Goal: Task Accomplishment & Management: Use online tool/utility

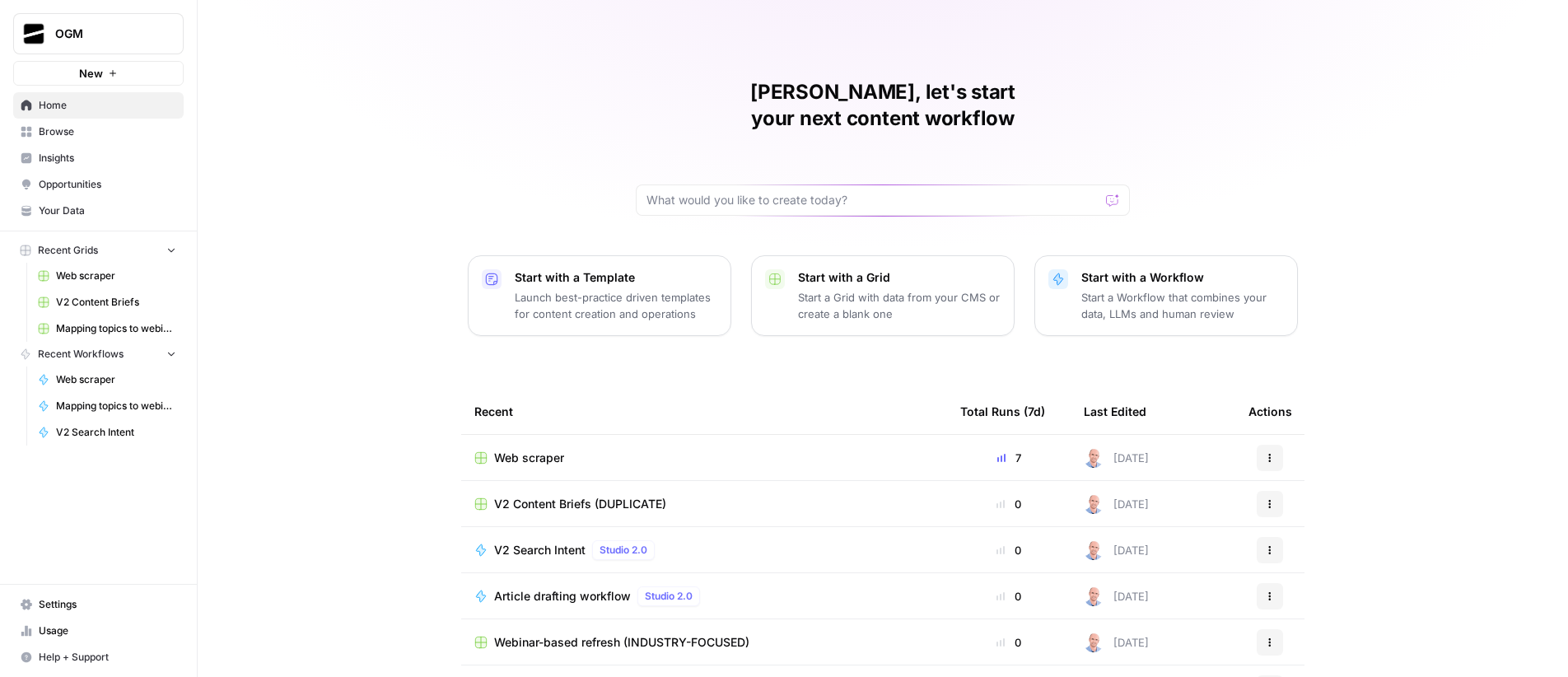
click at [86, 204] on span "Your Data" at bounding box center [107, 211] width 137 height 15
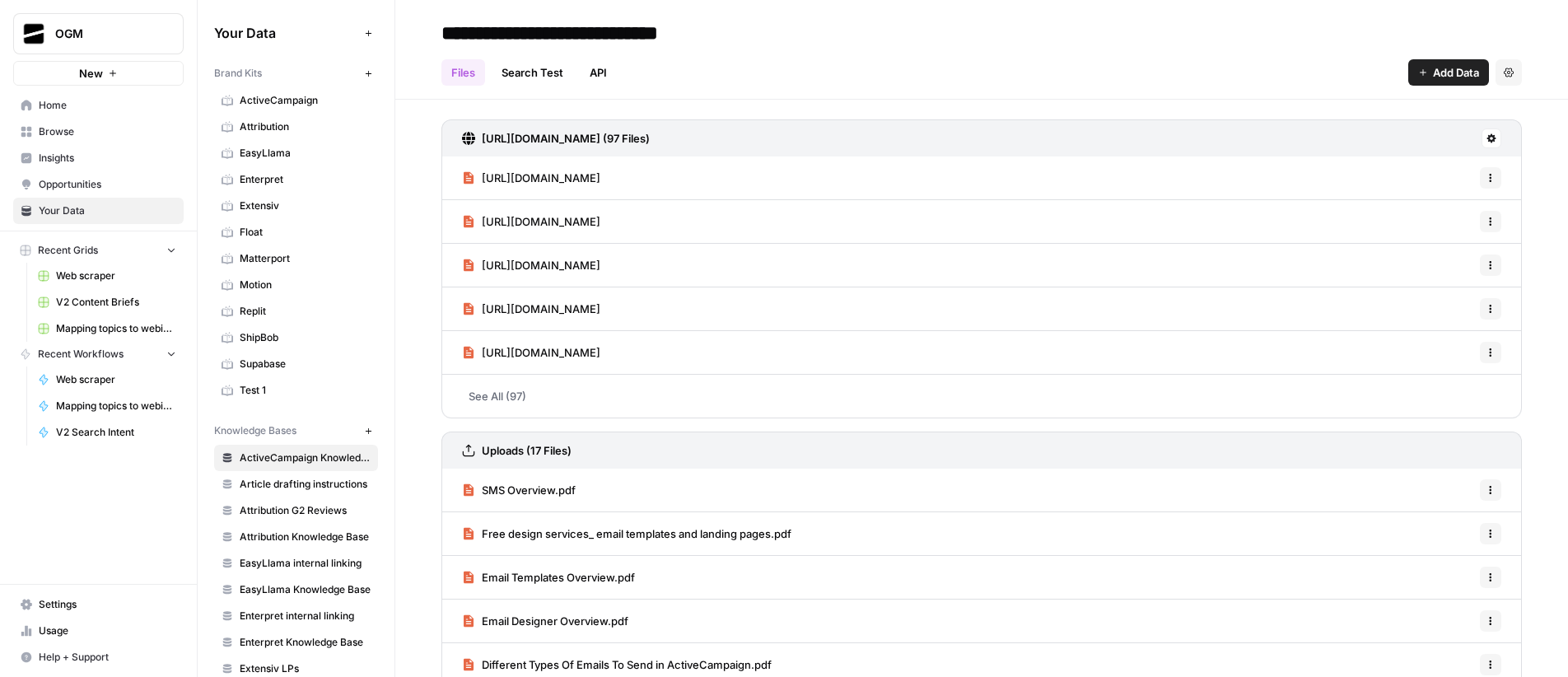
click at [70, 111] on span "Home" at bounding box center [107, 105] width 137 height 15
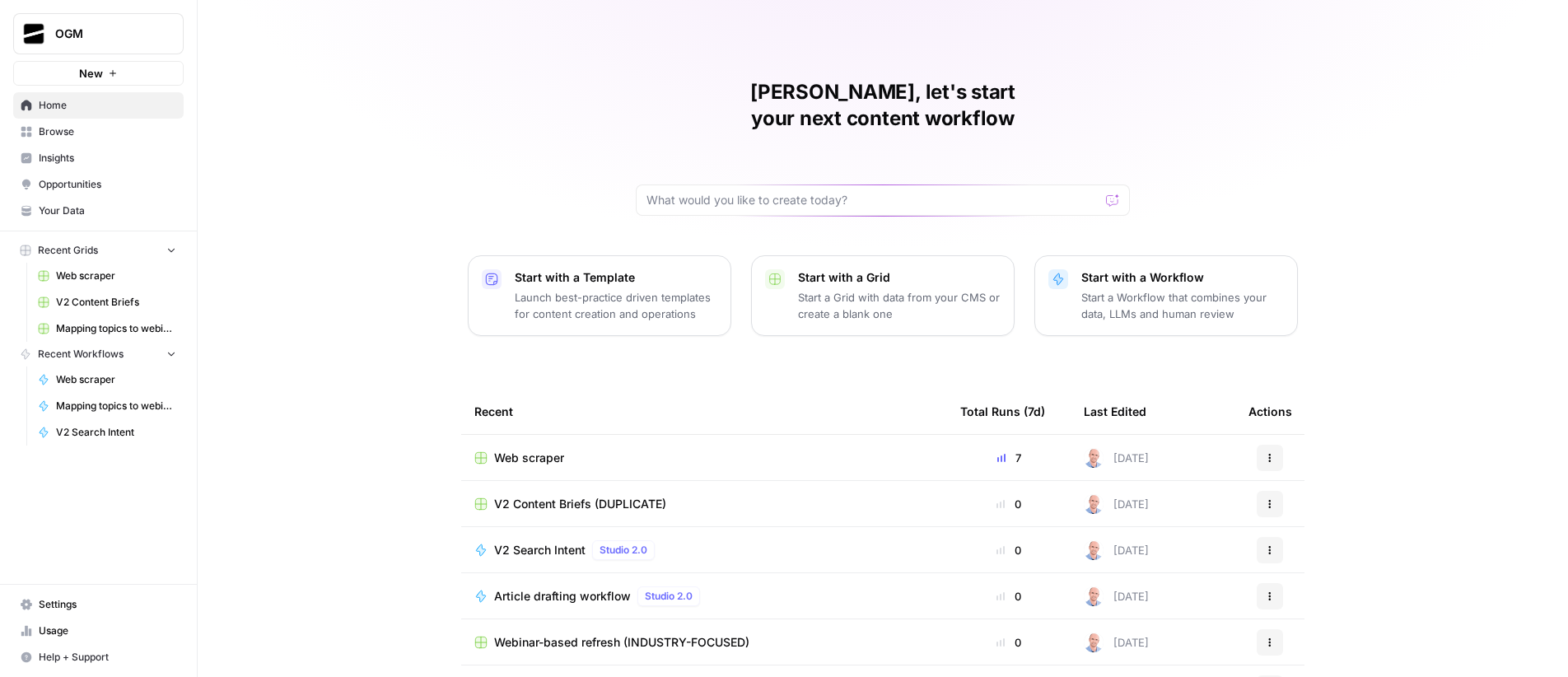
click at [84, 132] on span "Browse" at bounding box center [107, 132] width 137 height 15
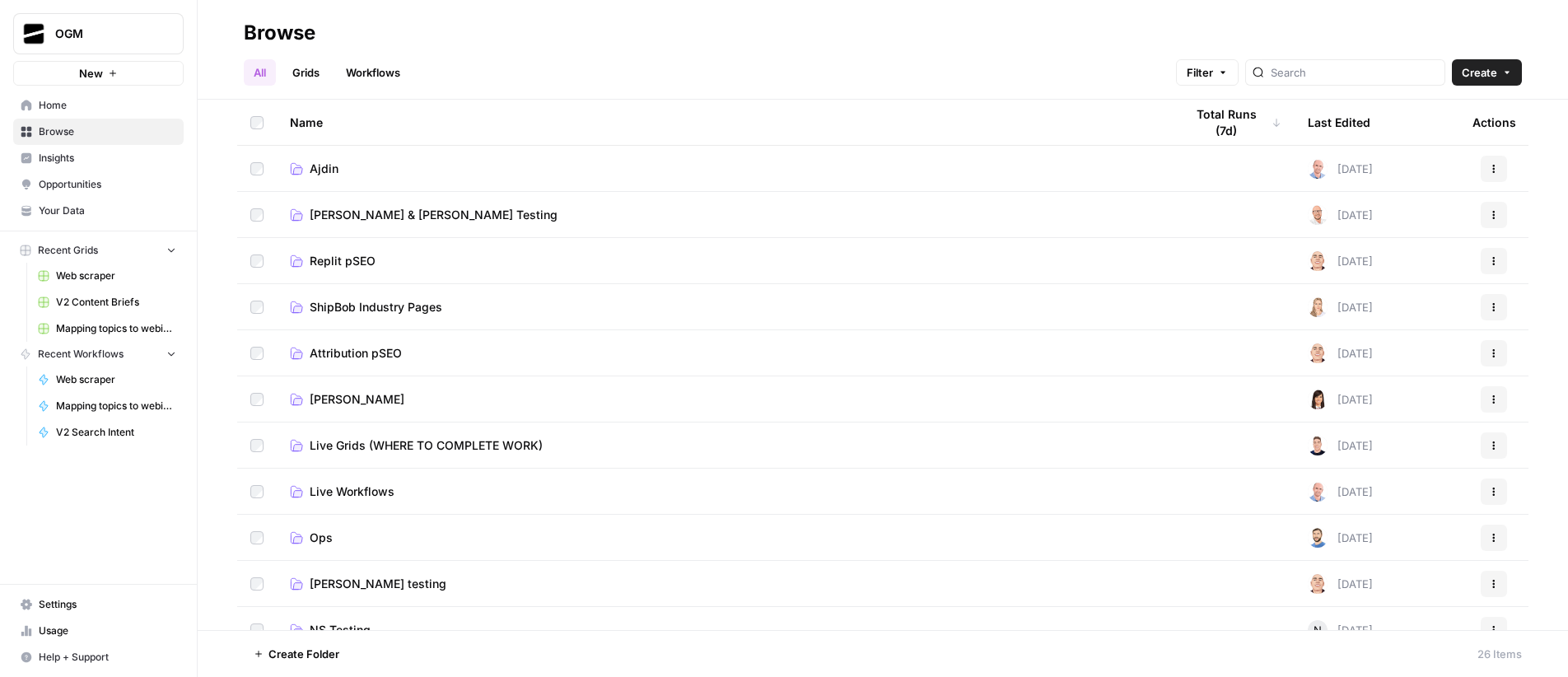
click at [329, 172] on span "Ajdin" at bounding box center [324, 169] width 28 height 17
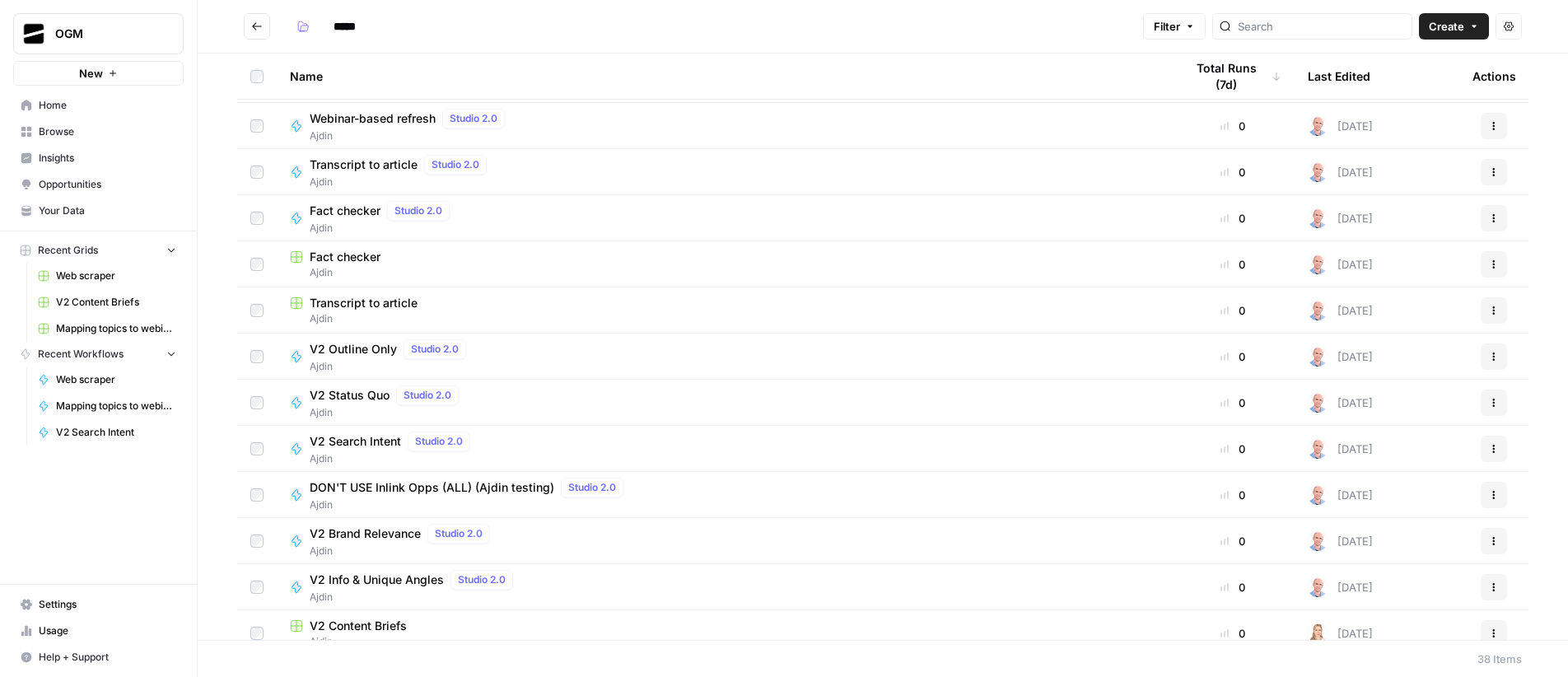
scroll to position [980, 0]
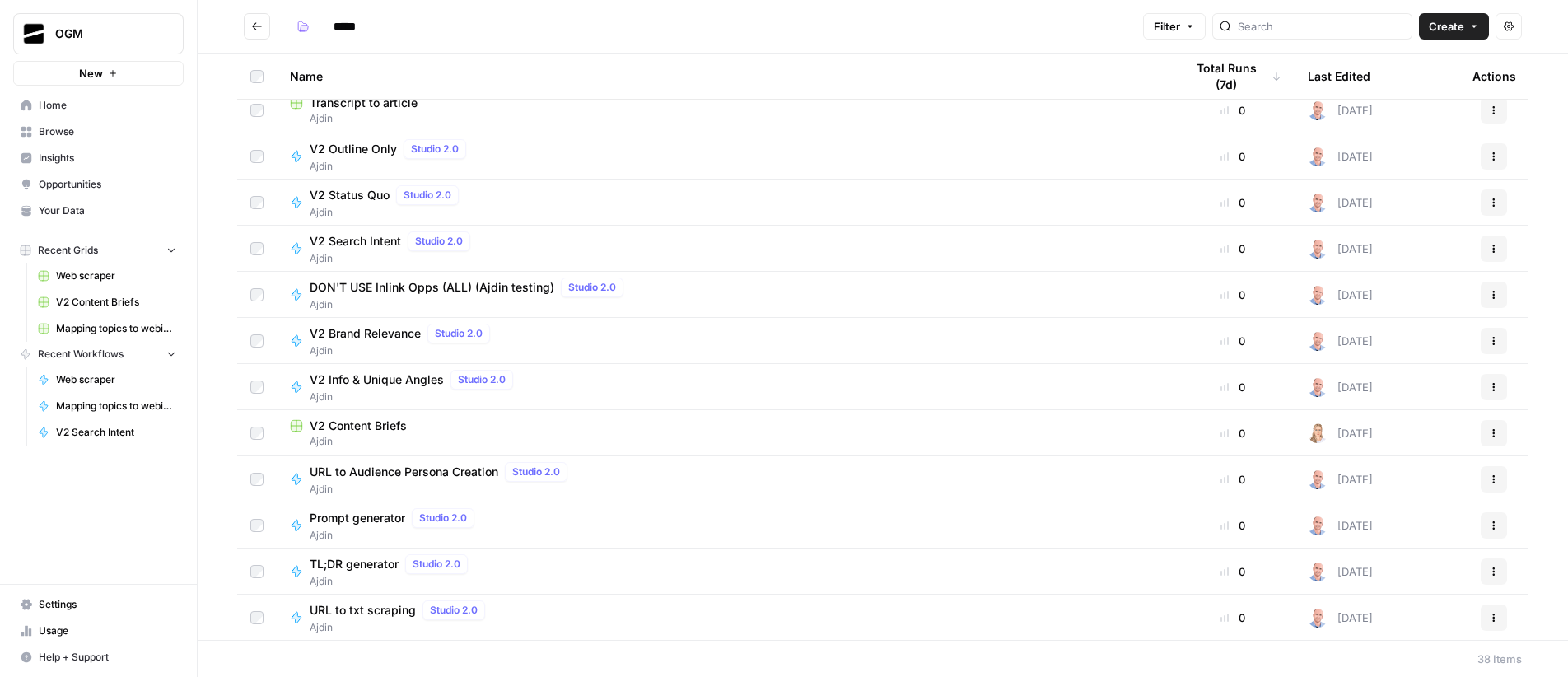
click at [373, 420] on span "V2 Content Briefs" at bounding box center [358, 425] width 97 height 17
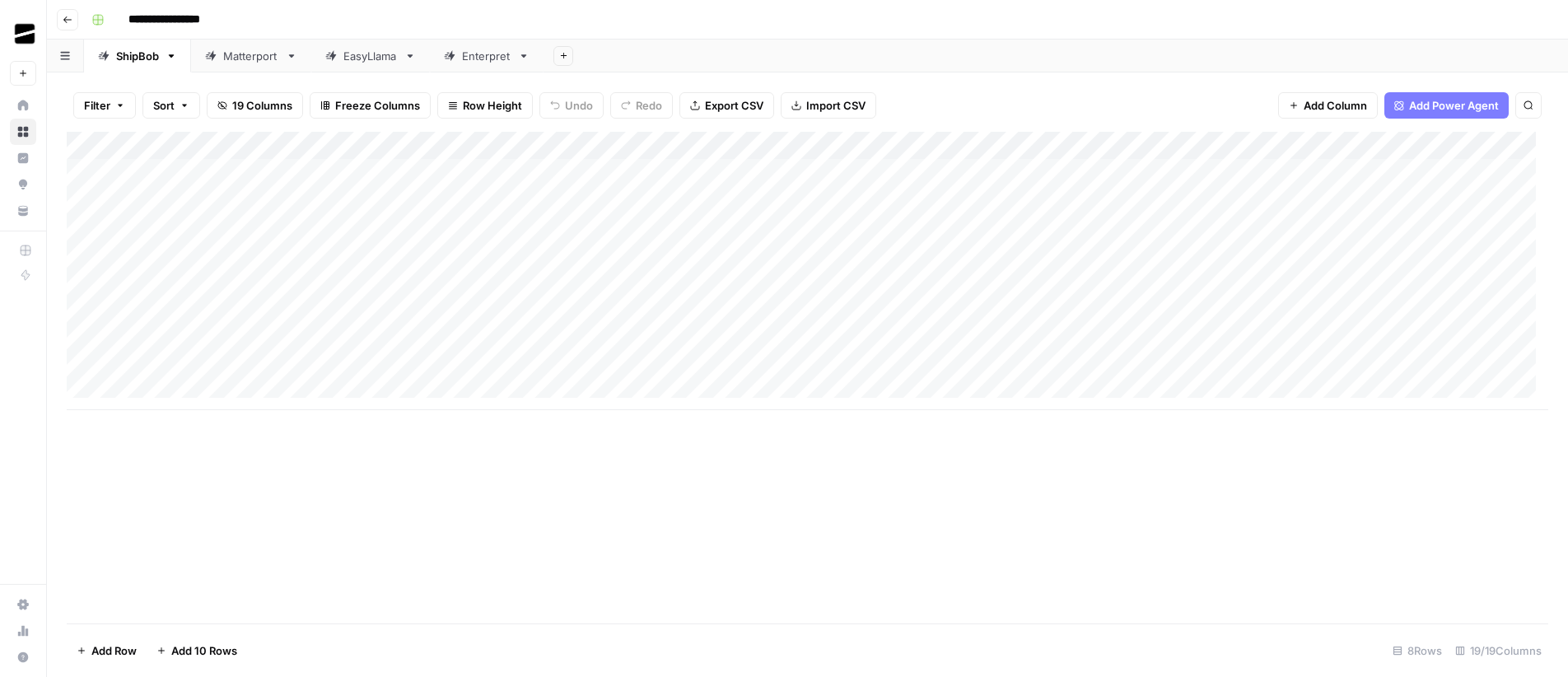
click at [677, 48] on div "Add Sheet" at bounding box center [1055, 55] width 1024 height 33
click at [299, 252] on div "Add Column" at bounding box center [808, 271] width 1482 height 278
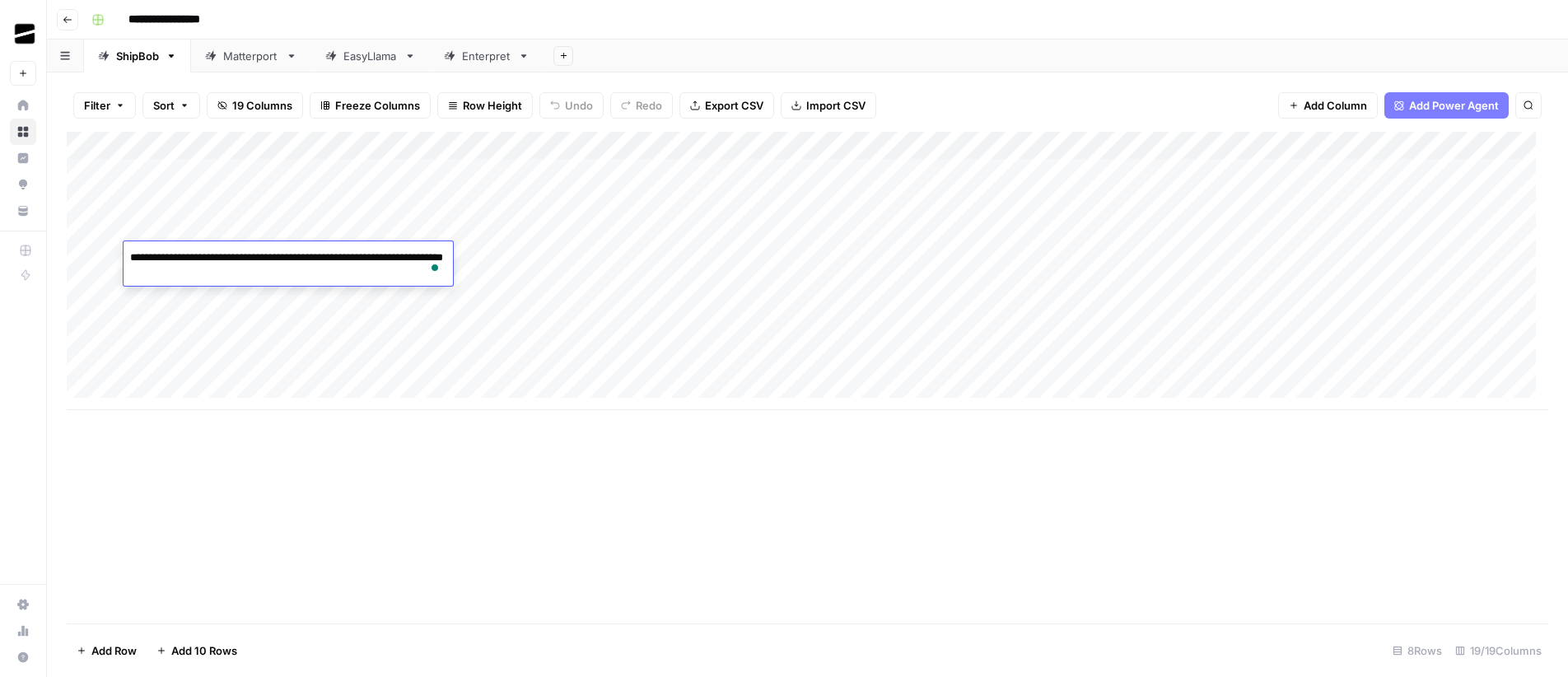
click at [518, 496] on div "Add Column" at bounding box center [808, 378] width 1482 height 491
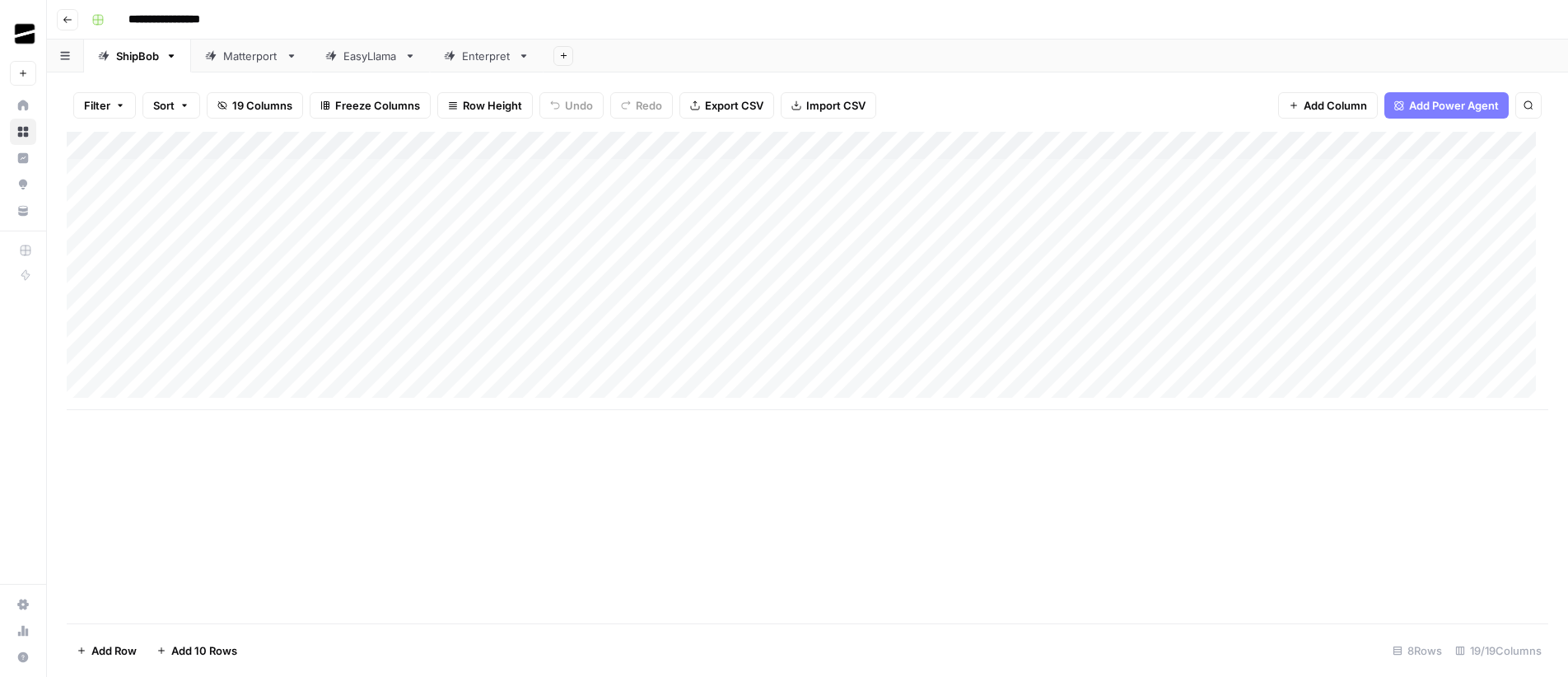
click at [786, 253] on div "Add Column" at bounding box center [808, 271] width 1482 height 278
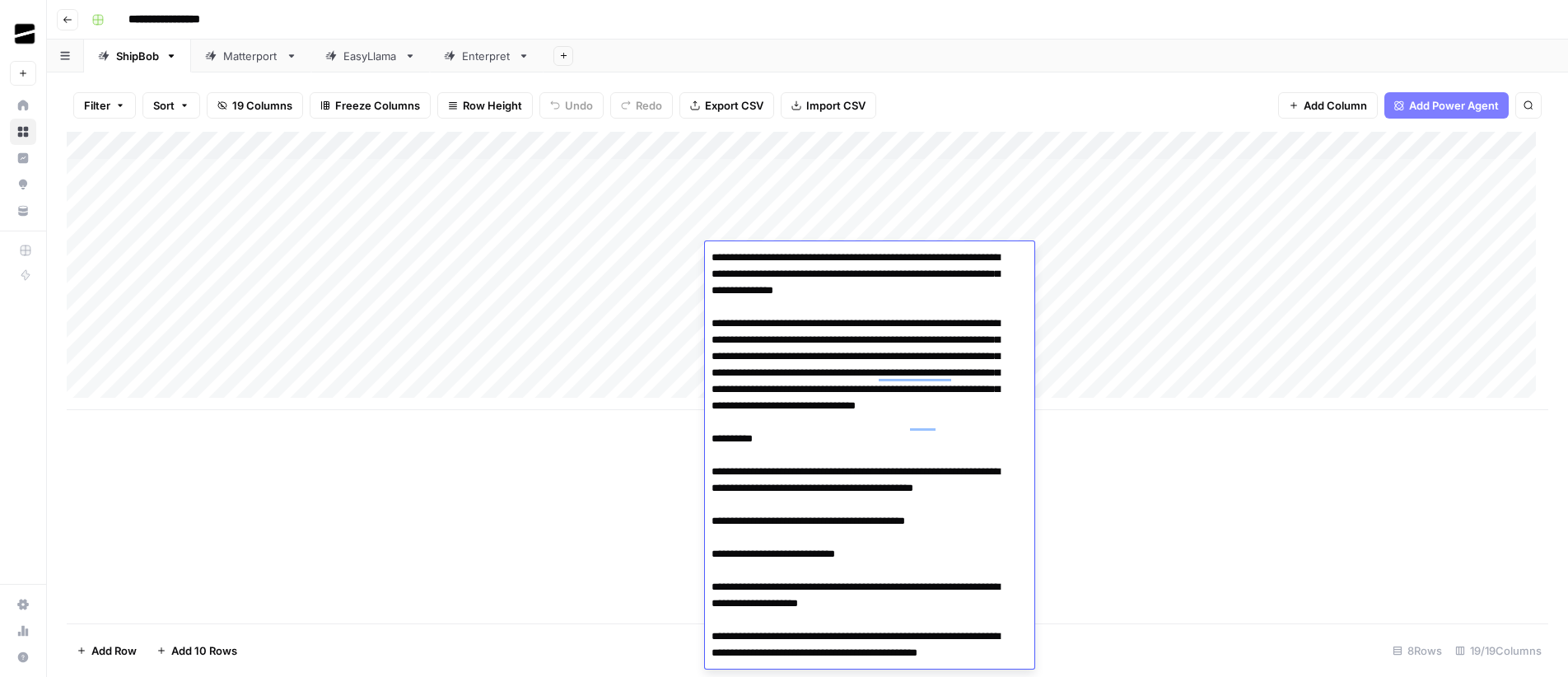
click at [1132, 456] on div "Add Column" at bounding box center [808, 378] width 1482 height 491
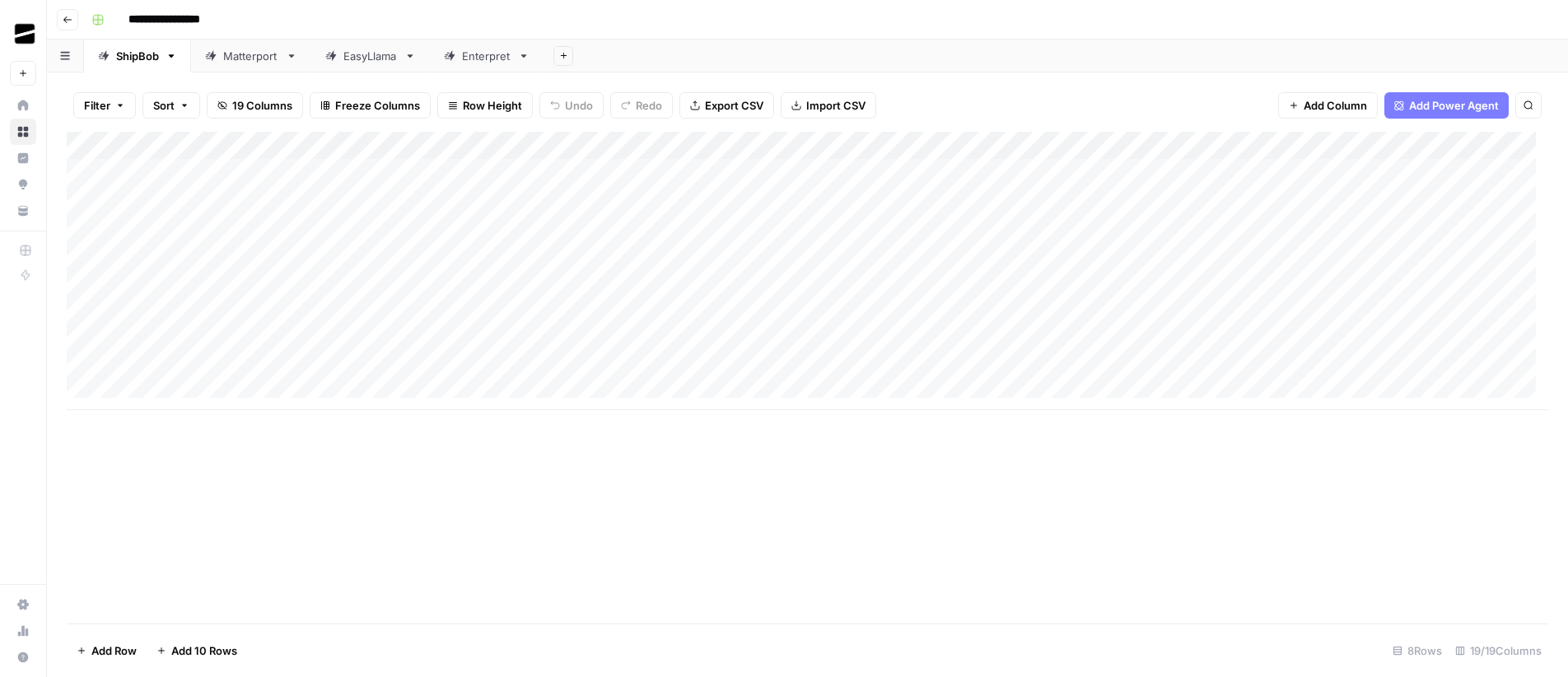
click at [794, 283] on div "Add Column" at bounding box center [808, 271] width 1482 height 278
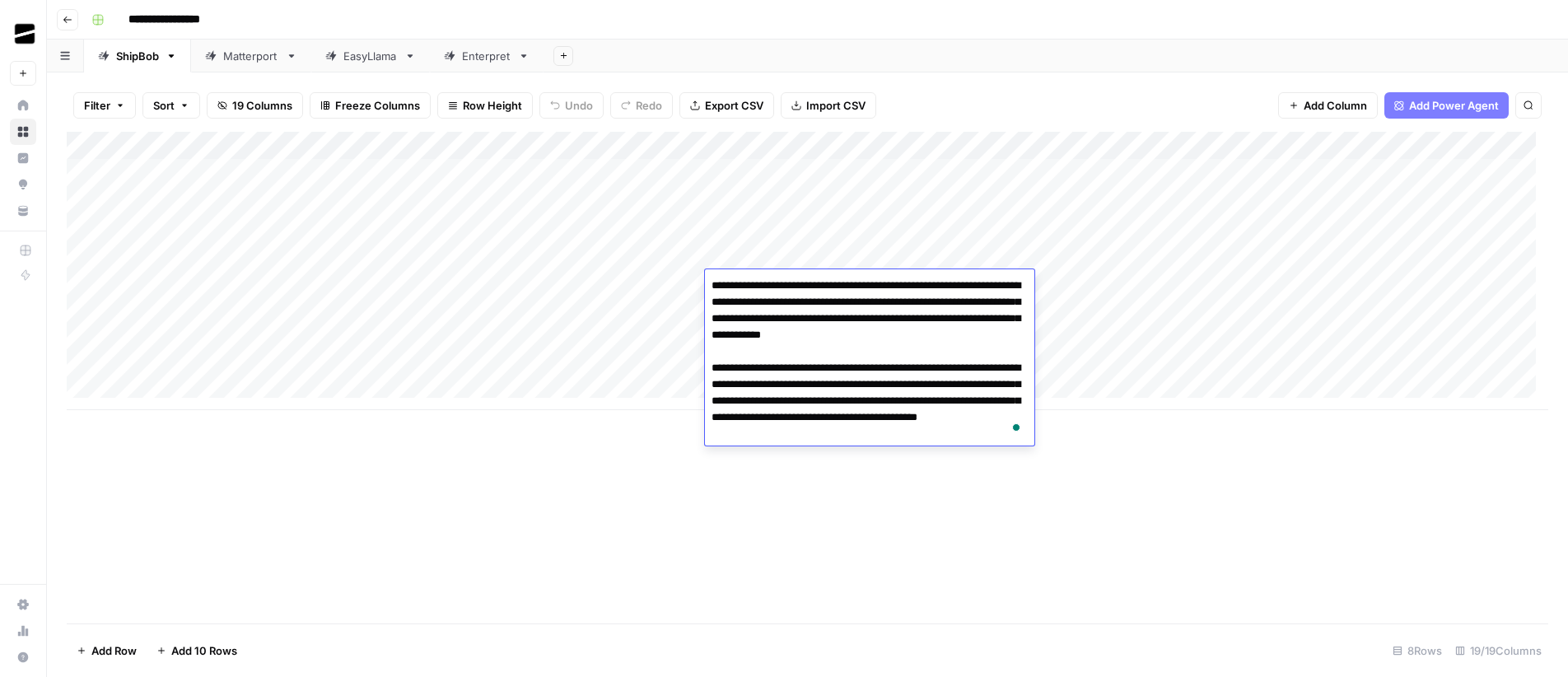
click at [1139, 453] on div "Add Column" at bounding box center [808, 378] width 1482 height 491
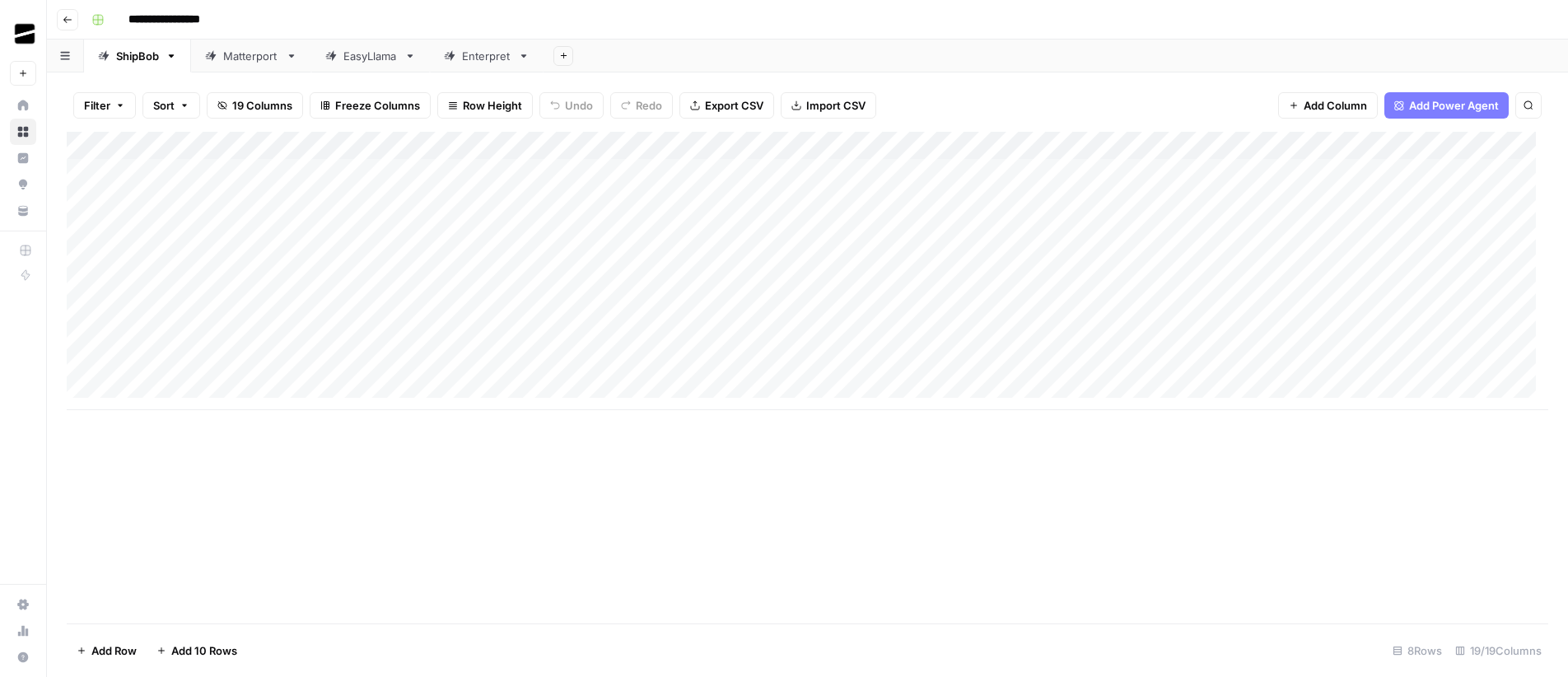
click at [756, 198] on div "Add Column" at bounding box center [808, 271] width 1482 height 278
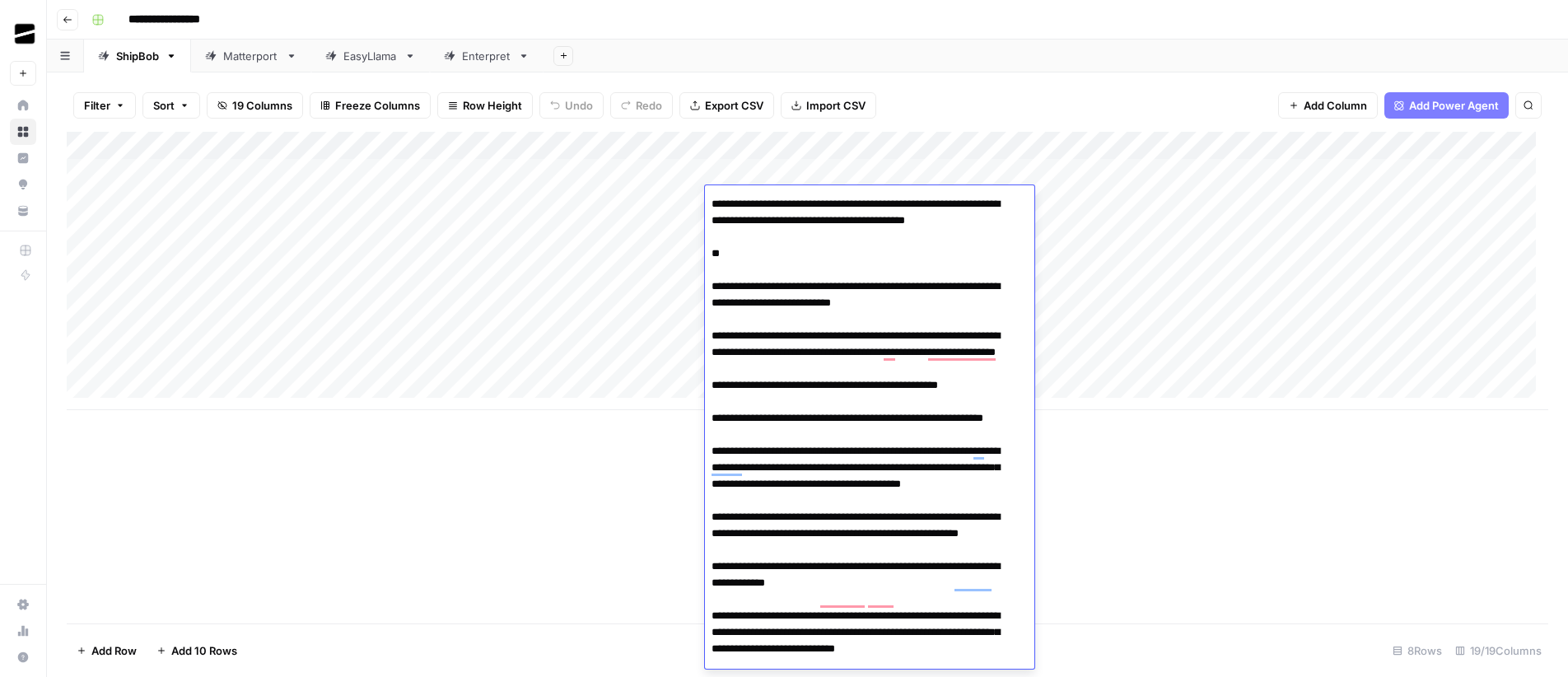
scroll to position [6, 0]
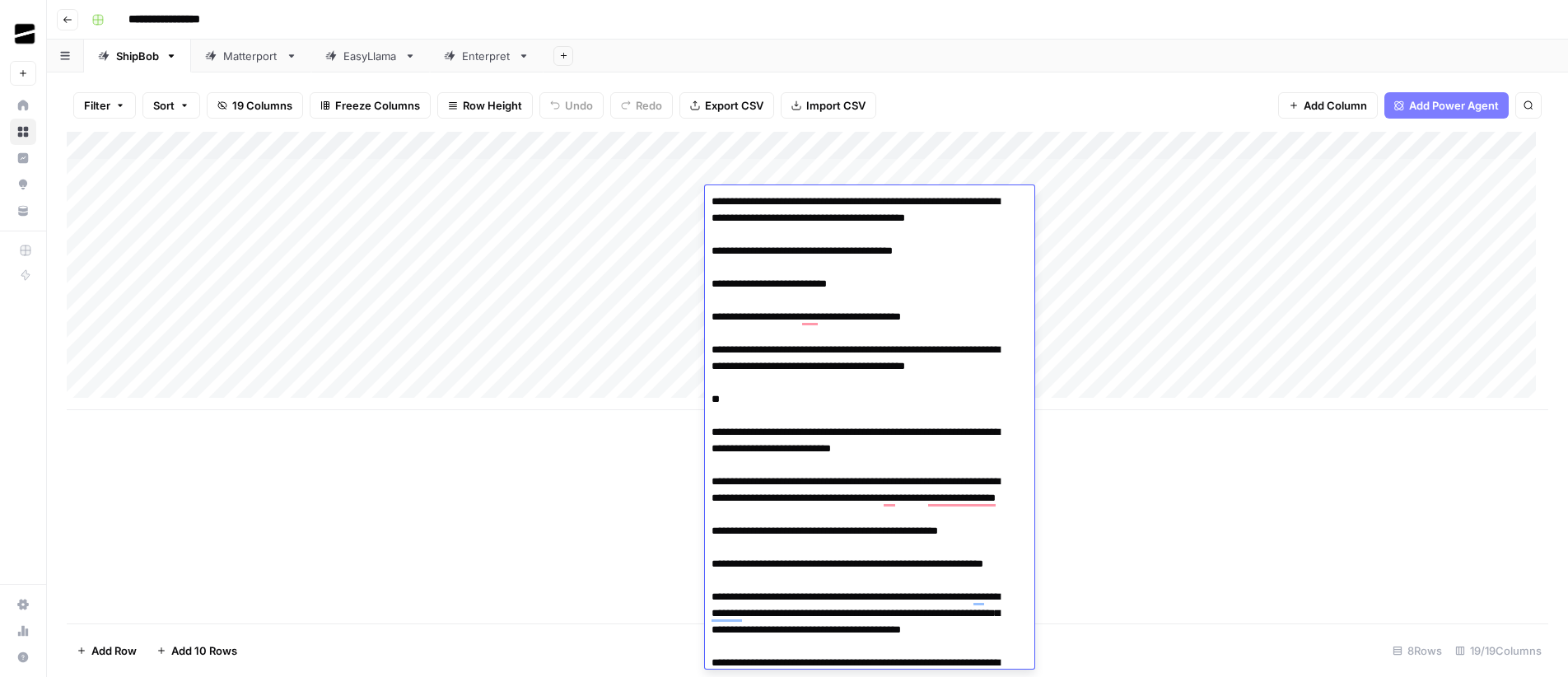
click at [192, 257] on div "Add Column" at bounding box center [808, 271] width 1482 height 278
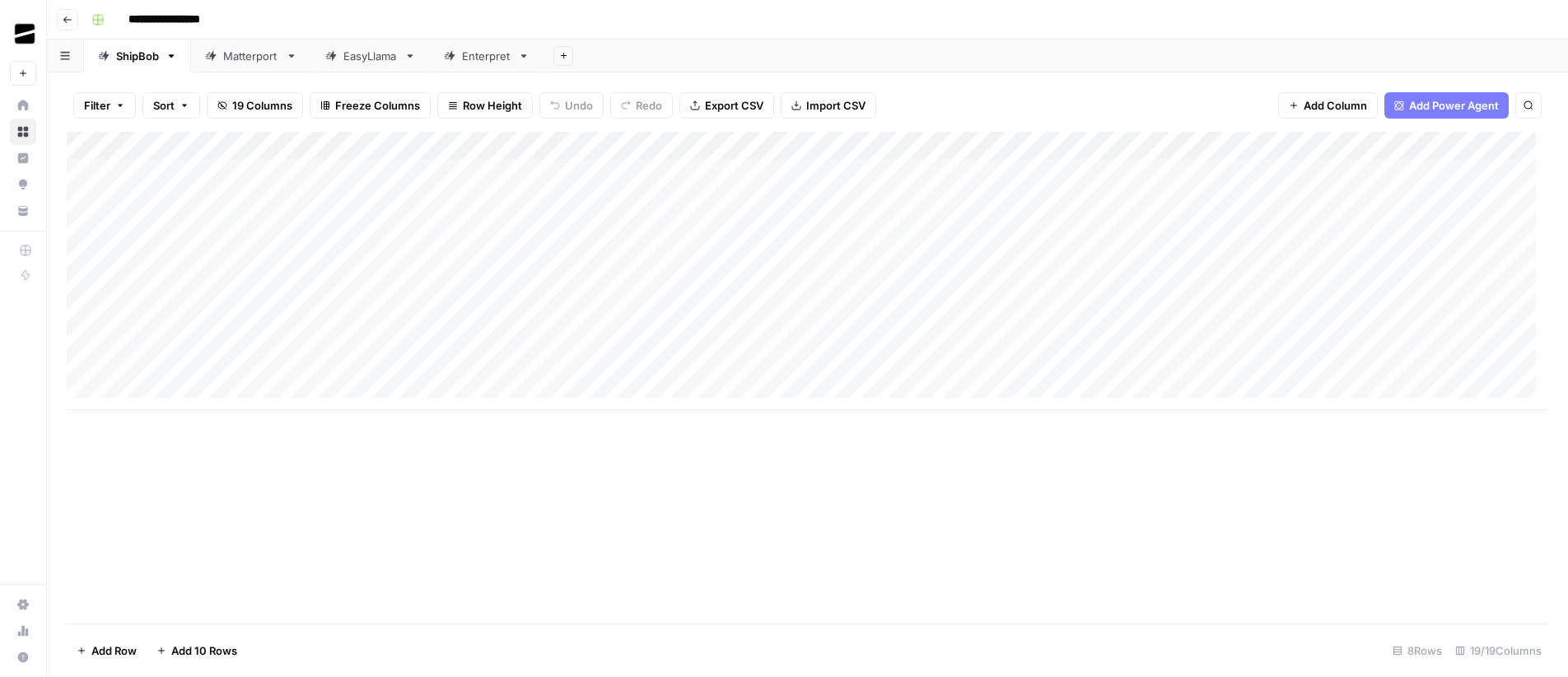
click at [192, 257] on div "Add Column" at bounding box center [808, 271] width 1482 height 278
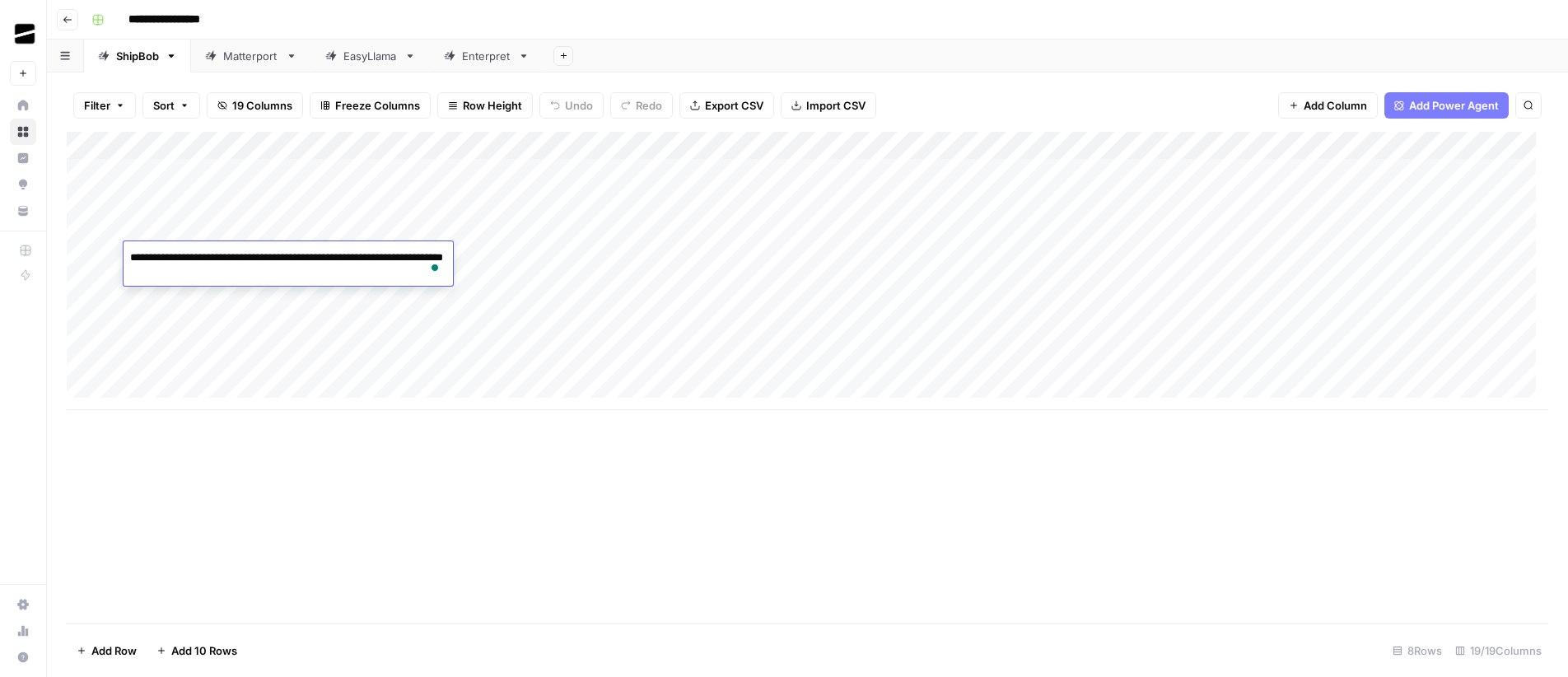
drag, startPoint x: 151, startPoint y: 257, endPoint x: 265, endPoint y: 259, distance: 114.0
click at [265, 259] on textarea "**********" at bounding box center [289, 265] width 329 height 39
drag, startPoint x: 302, startPoint y: 257, endPoint x: 315, endPoint y: 260, distance: 13.3
click at [315, 260] on textarea "**********" at bounding box center [289, 265] width 329 height 39
drag, startPoint x: 345, startPoint y: 257, endPoint x: 408, endPoint y: 258, distance: 63.0
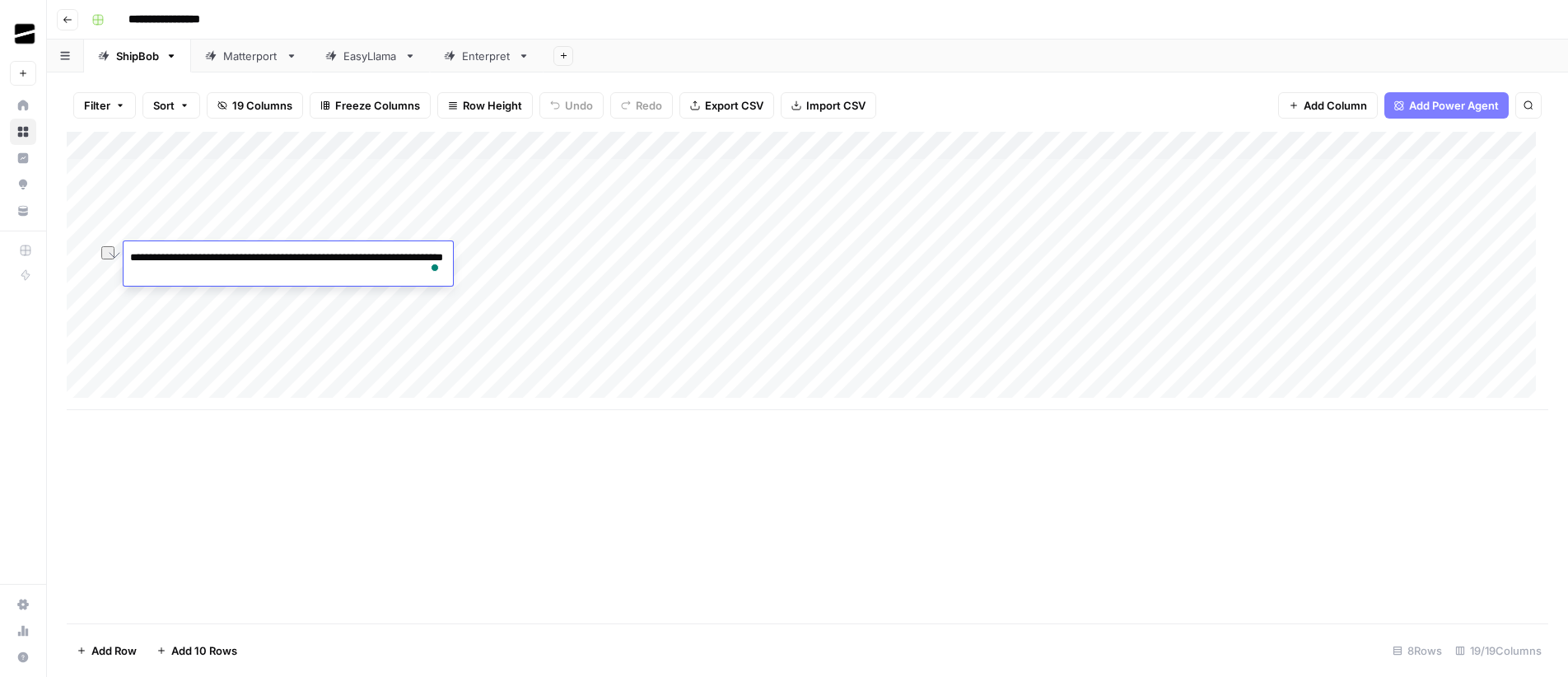
click at [408, 258] on textarea "**********" at bounding box center [289, 265] width 329 height 39
drag, startPoint x: 228, startPoint y: 277, endPoint x: 138, endPoint y: 279, distance: 90.0
click at [138, 279] on textarea "**********" at bounding box center [289, 265] width 329 height 39
click at [824, 472] on div "Add Column" at bounding box center [808, 378] width 1482 height 491
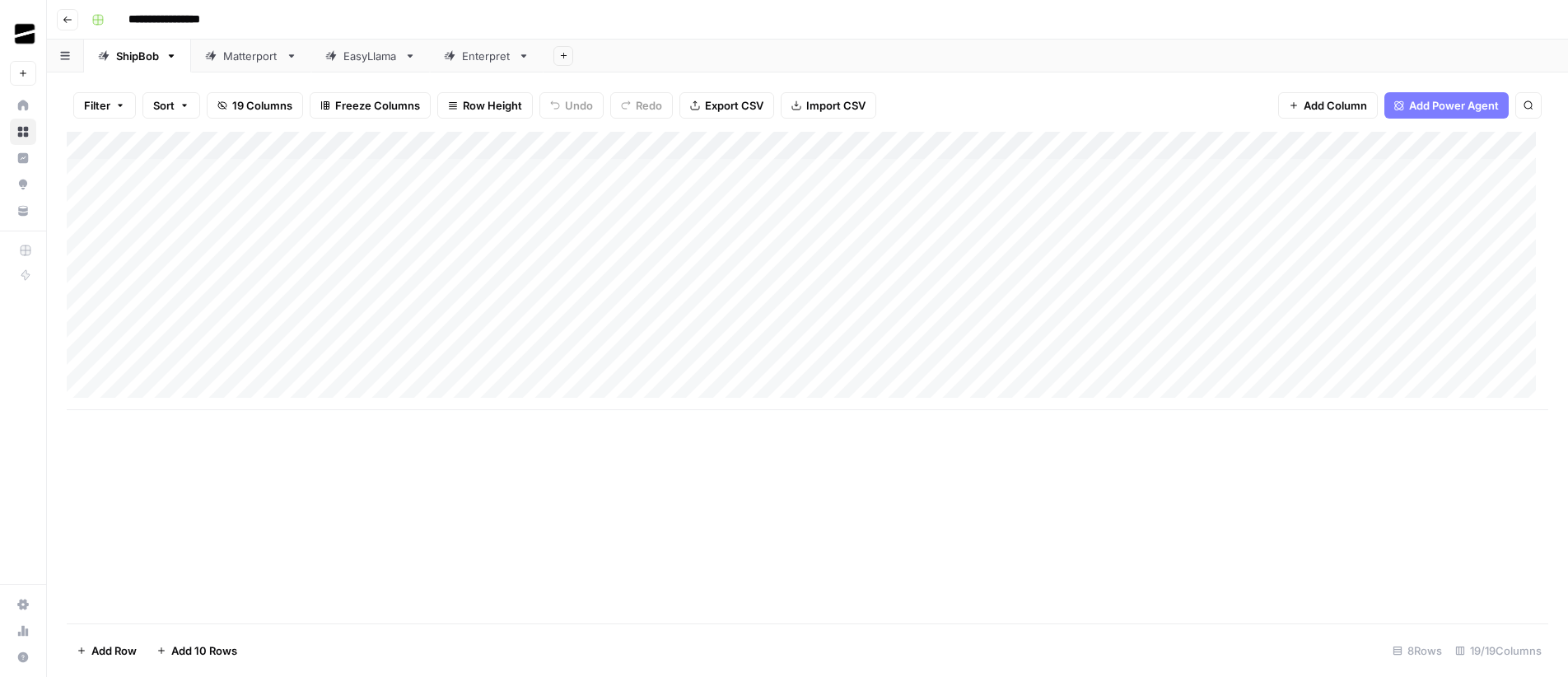
click at [757, 258] on div "Add Column" at bounding box center [808, 271] width 1482 height 278
click at [766, 252] on div "Add Column" at bounding box center [808, 271] width 1482 height 278
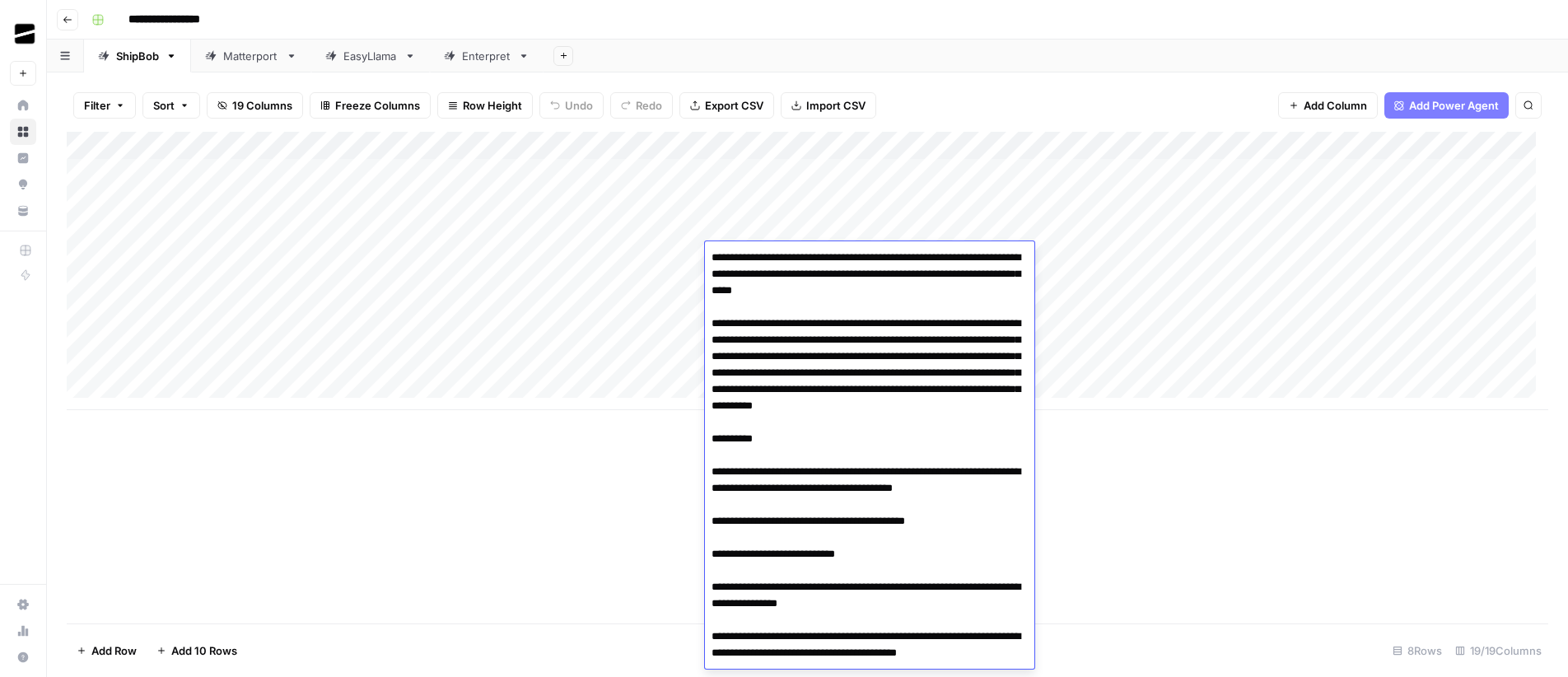
click at [766, 252] on textarea "**********" at bounding box center [870, 471] width 329 height 451
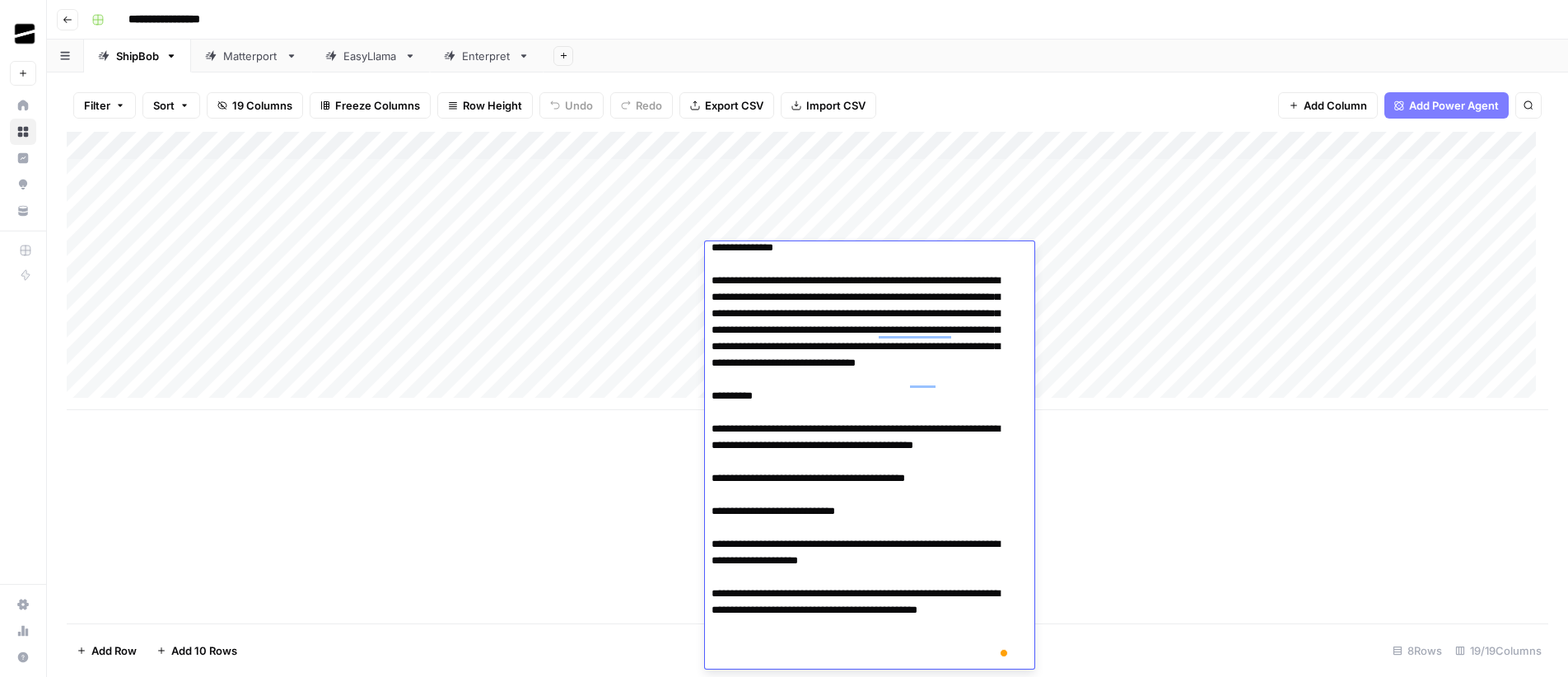
scroll to position [45, 0]
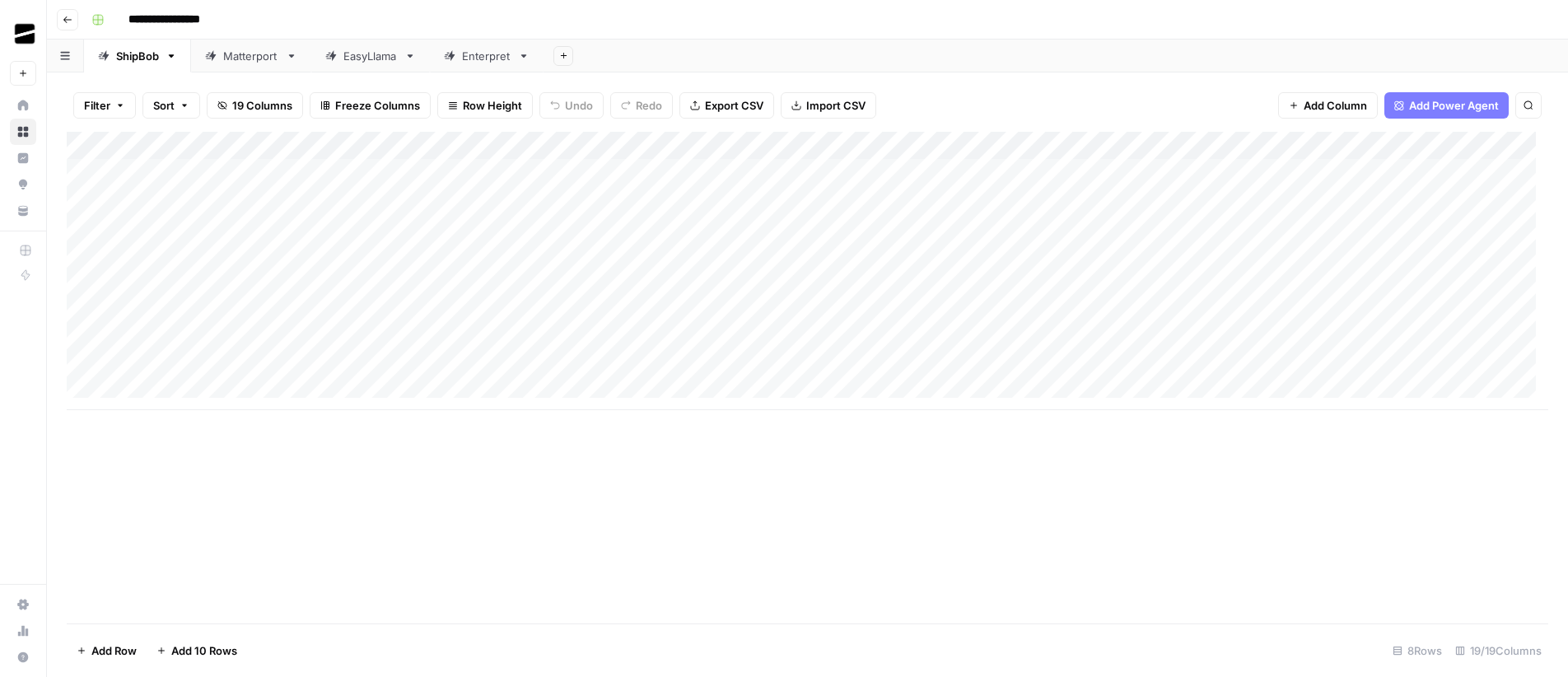
click at [1271, 538] on div "Add Column" at bounding box center [808, 378] width 1482 height 491
click at [783, 257] on div "Add Column" at bounding box center [808, 271] width 1482 height 278
click at [909, 256] on div "Add Column" at bounding box center [808, 271] width 1482 height 278
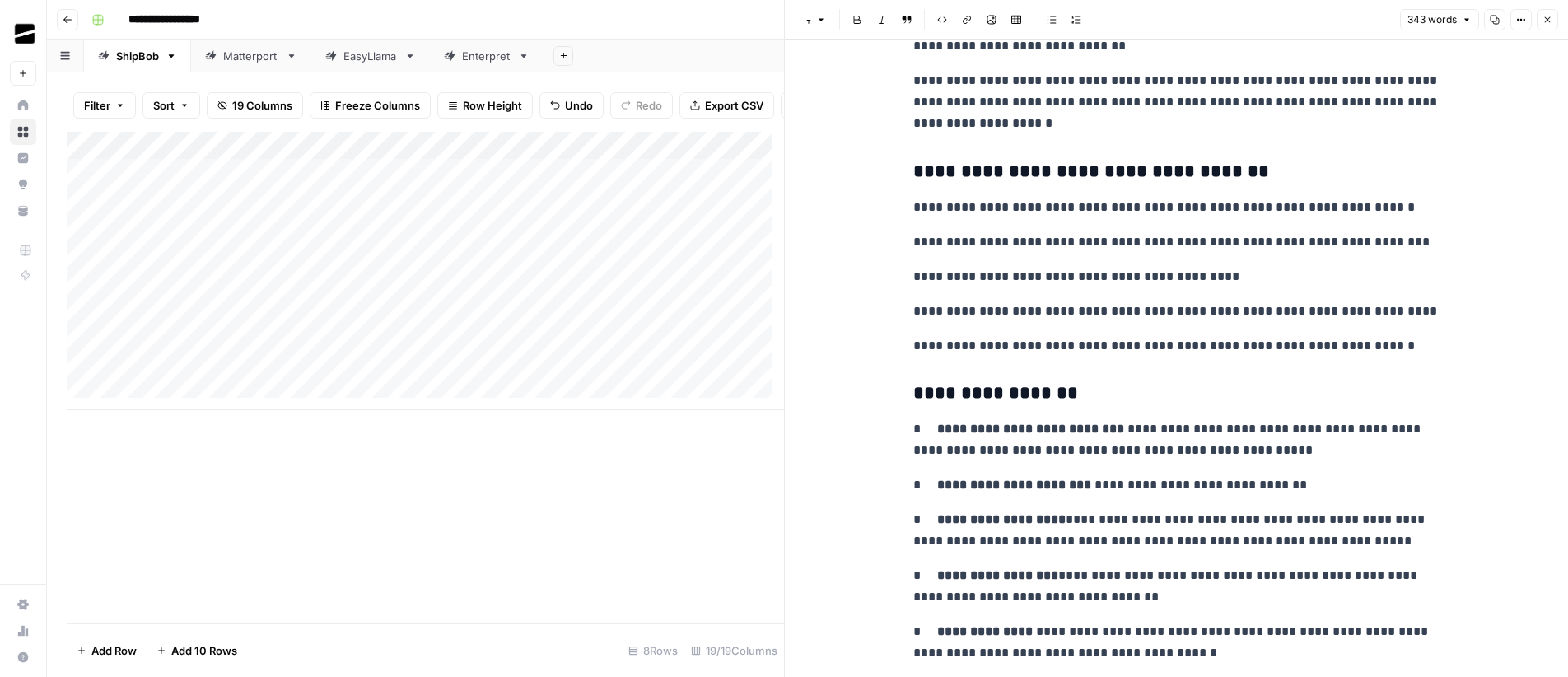
scroll to position [900, 0]
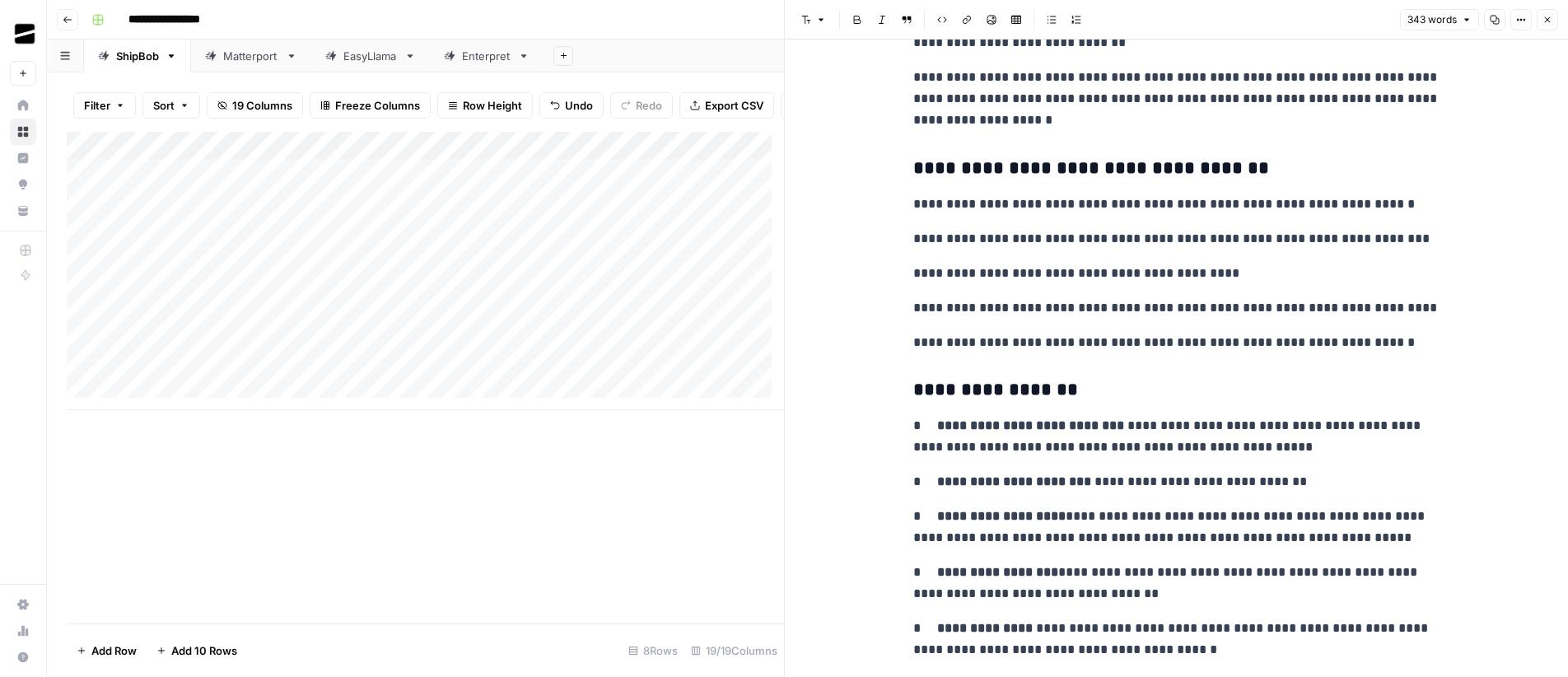
click at [1548, 22] on icon "button" at bounding box center [1548, 20] width 10 height 10
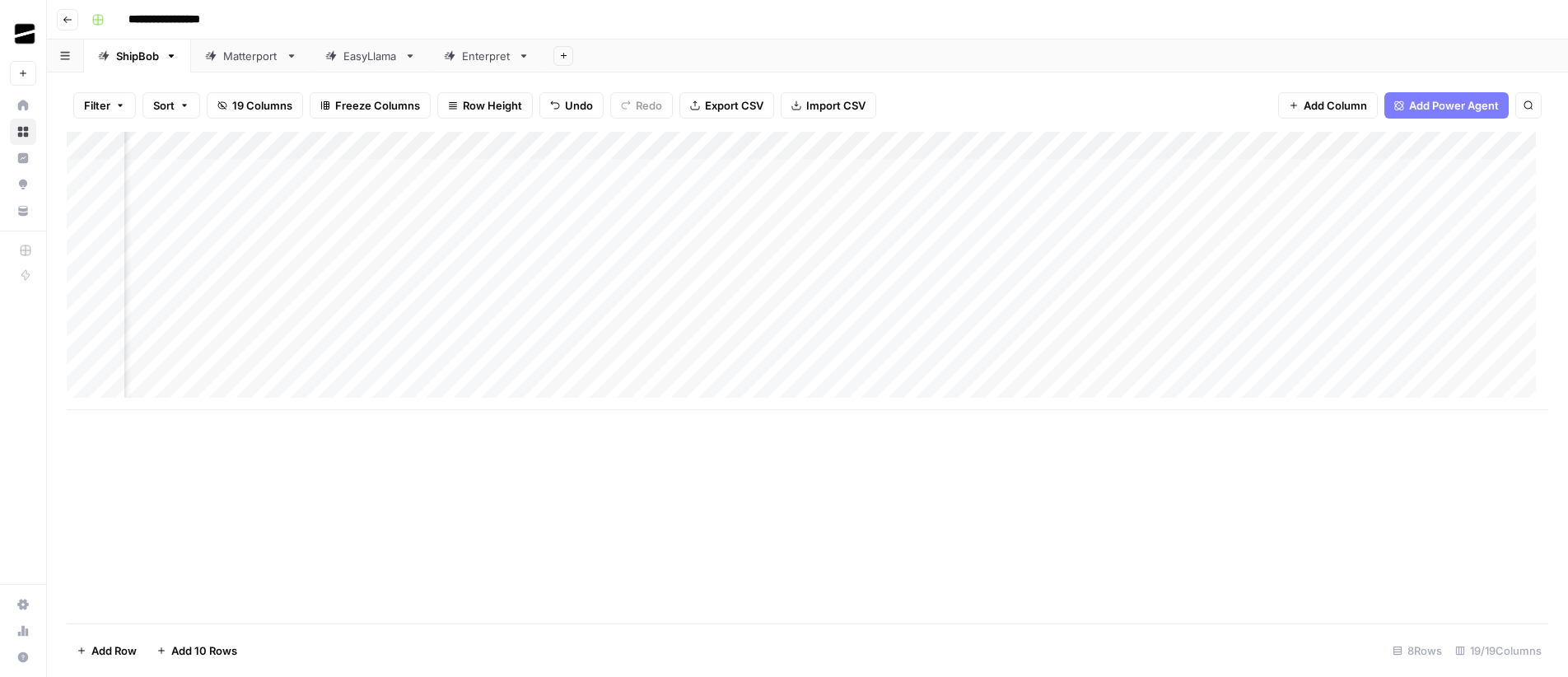
scroll to position [0, 701]
click at [417, 147] on div "Add Column" at bounding box center [808, 271] width 1482 height 278
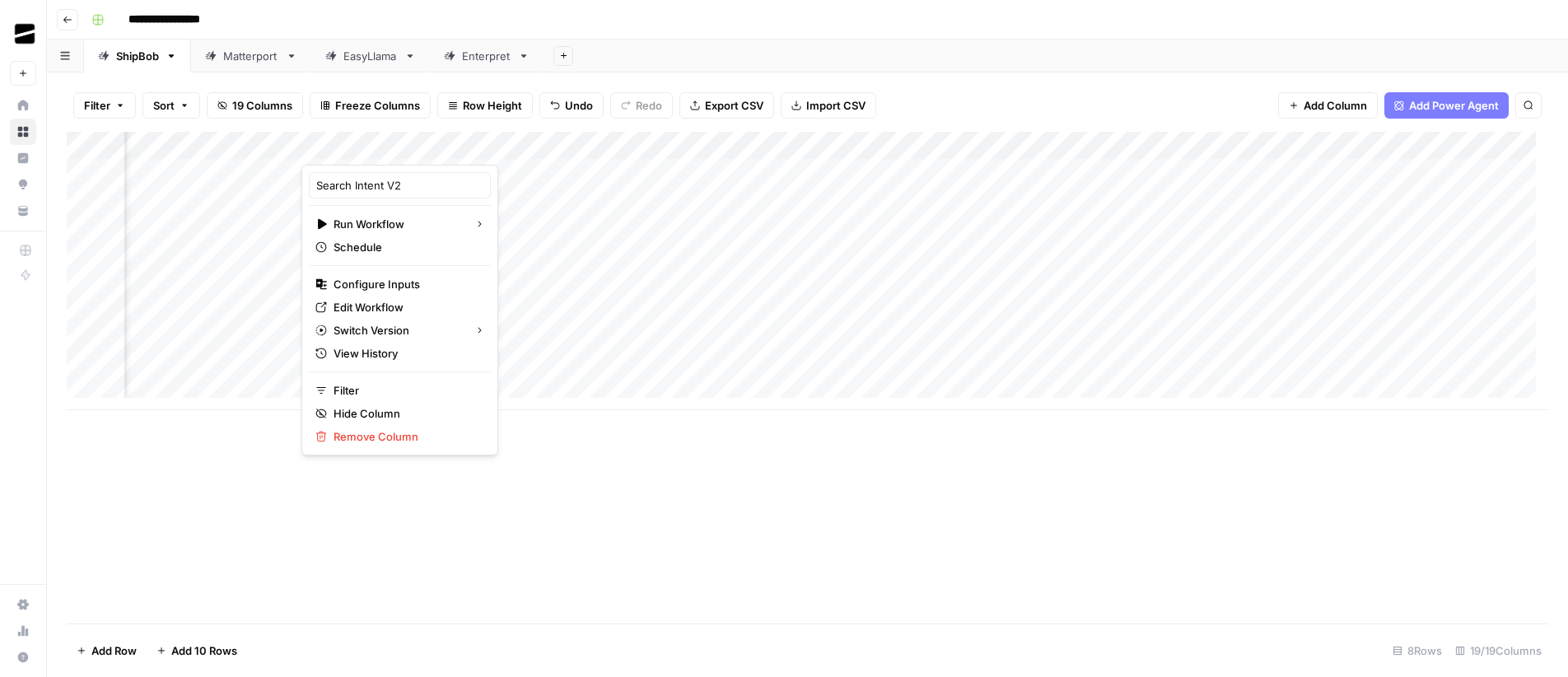
click at [513, 279] on div "Add Column" at bounding box center [808, 271] width 1482 height 278
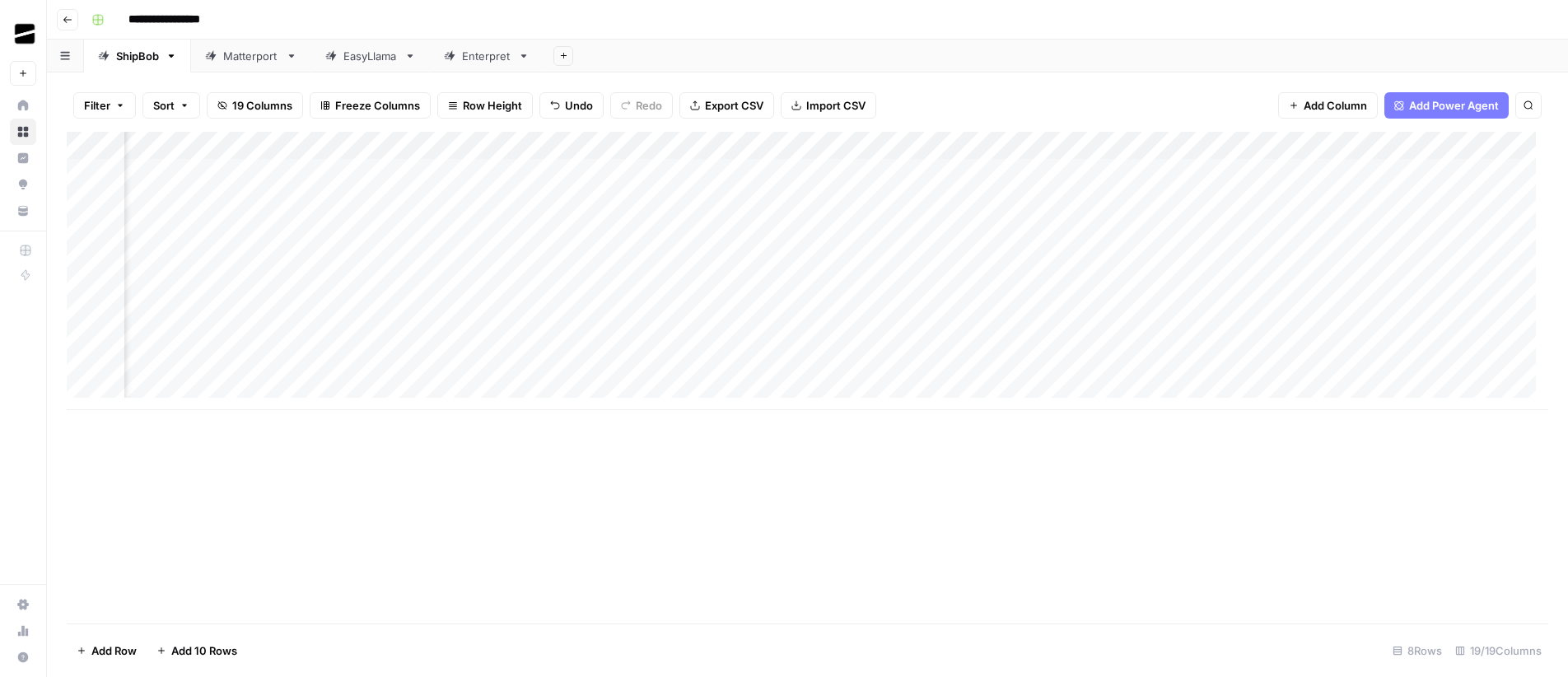
click at [513, 280] on div "Add Column" at bounding box center [808, 271] width 1482 height 278
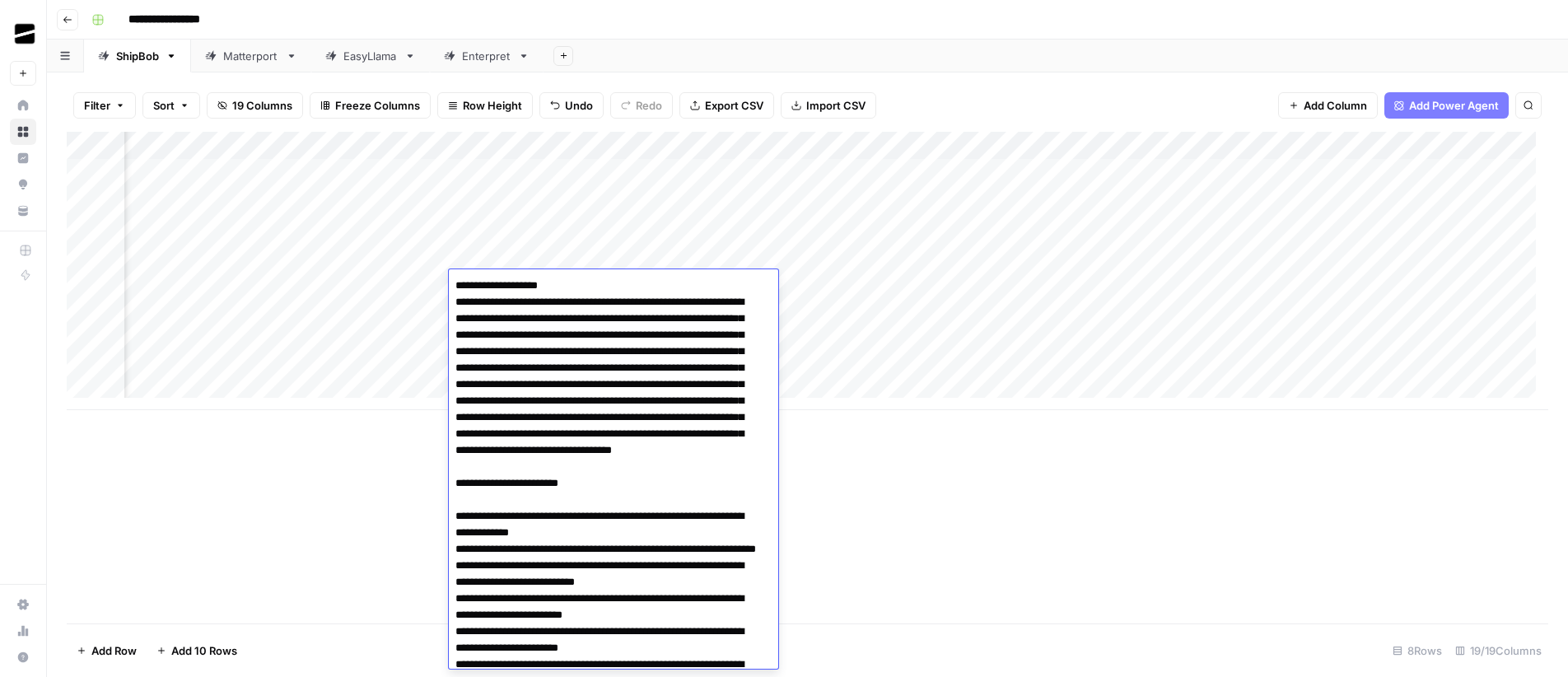
scroll to position [732, 0]
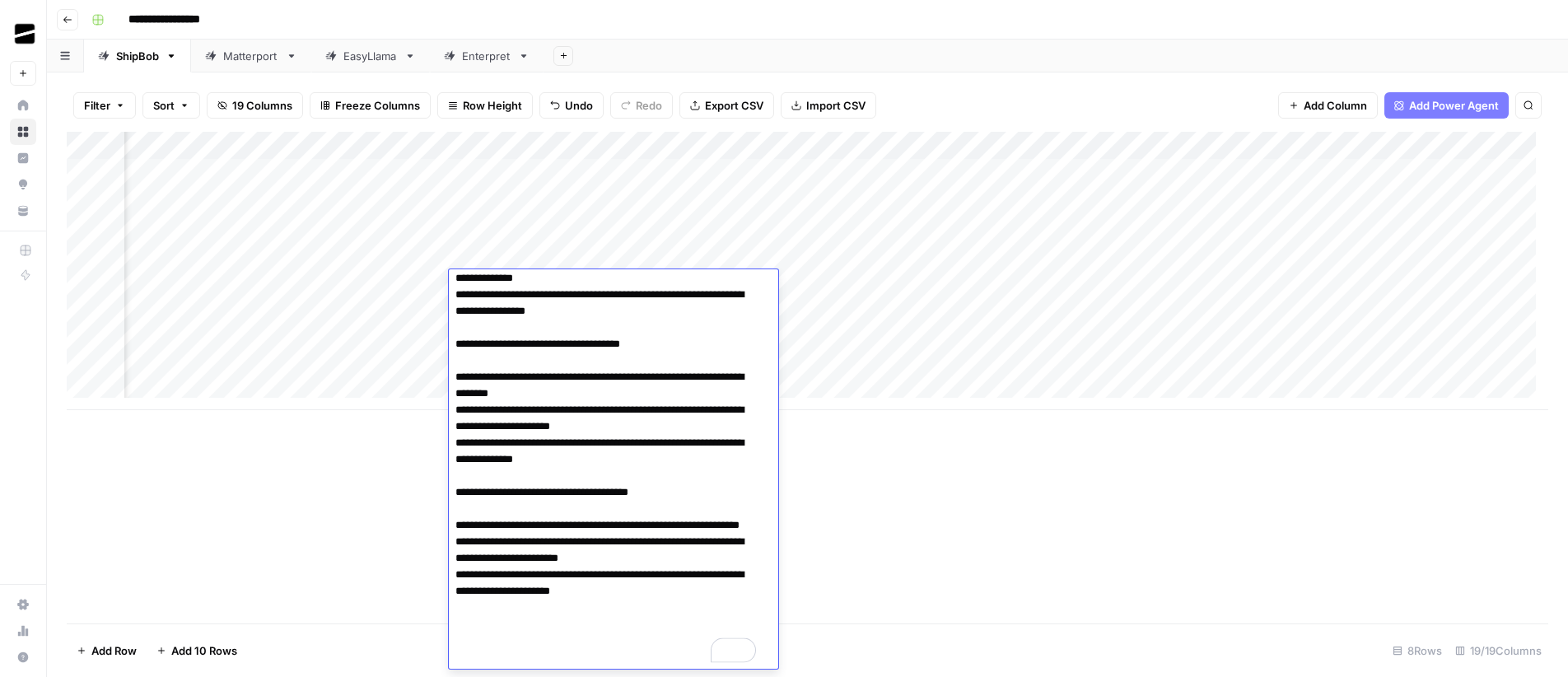
drag, startPoint x: 1066, startPoint y: 466, endPoint x: 848, endPoint y: 389, distance: 231.2
click at [1066, 466] on div "Add Column" at bounding box center [808, 378] width 1482 height 491
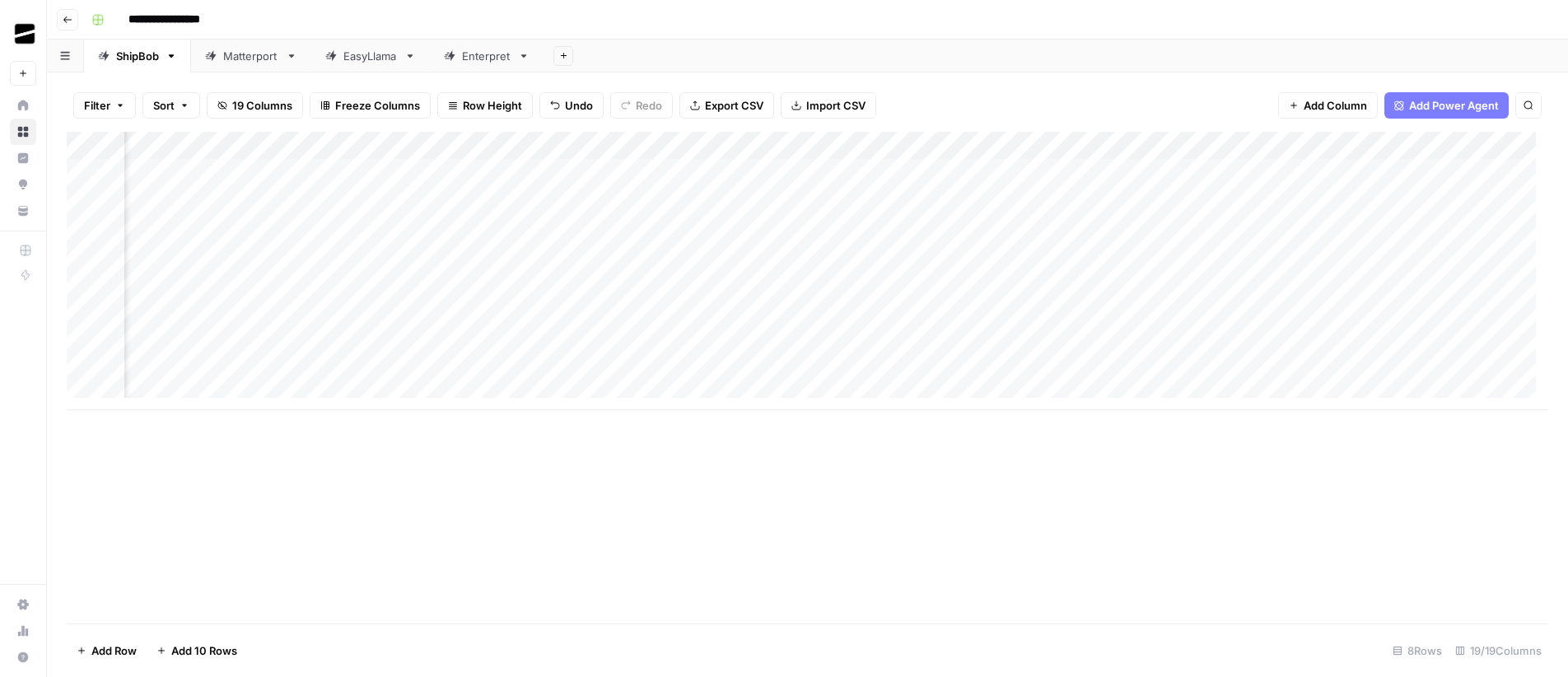
click at [583, 146] on div "Add Column" at bounding box center [808, 271] width 1482 height 278
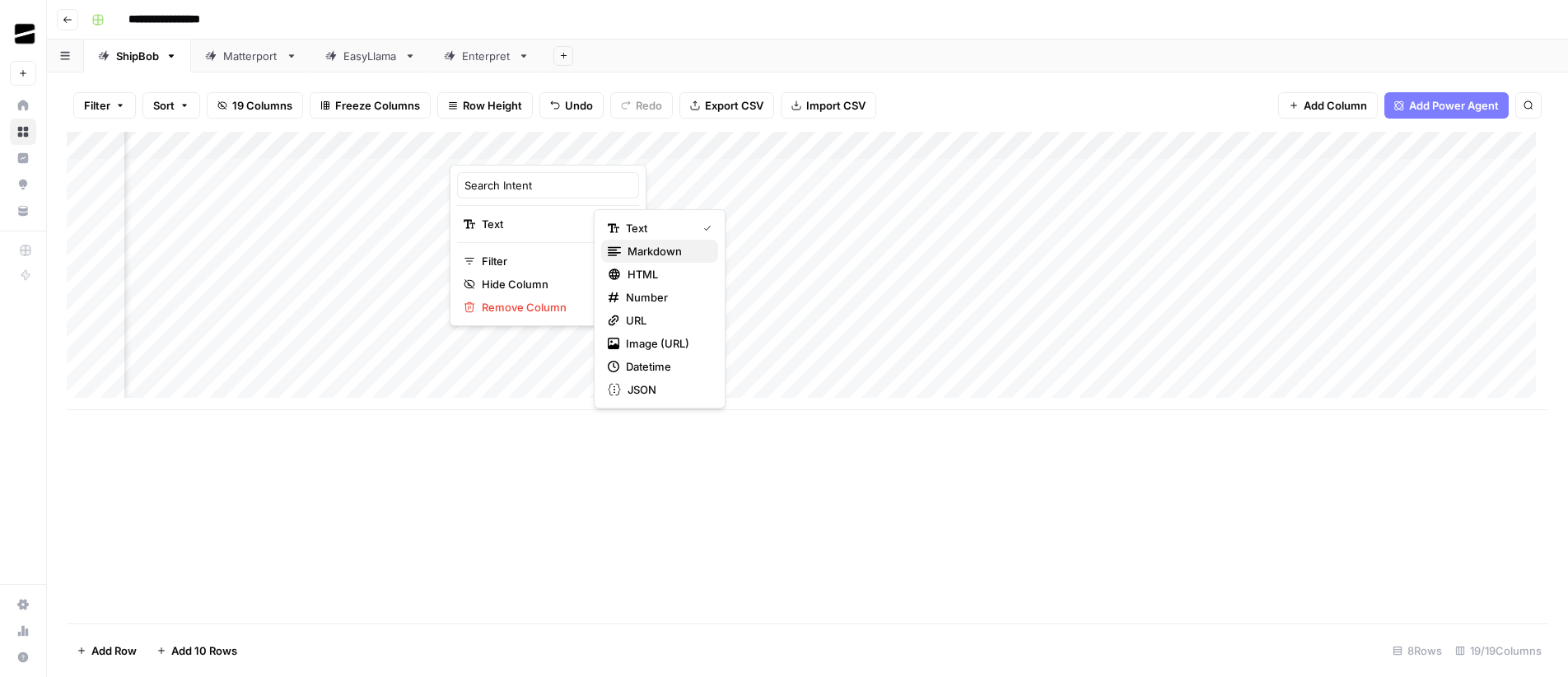
click at [658, 252] on span "Markdown" at bounding box center [666, 252] width 78 height 17
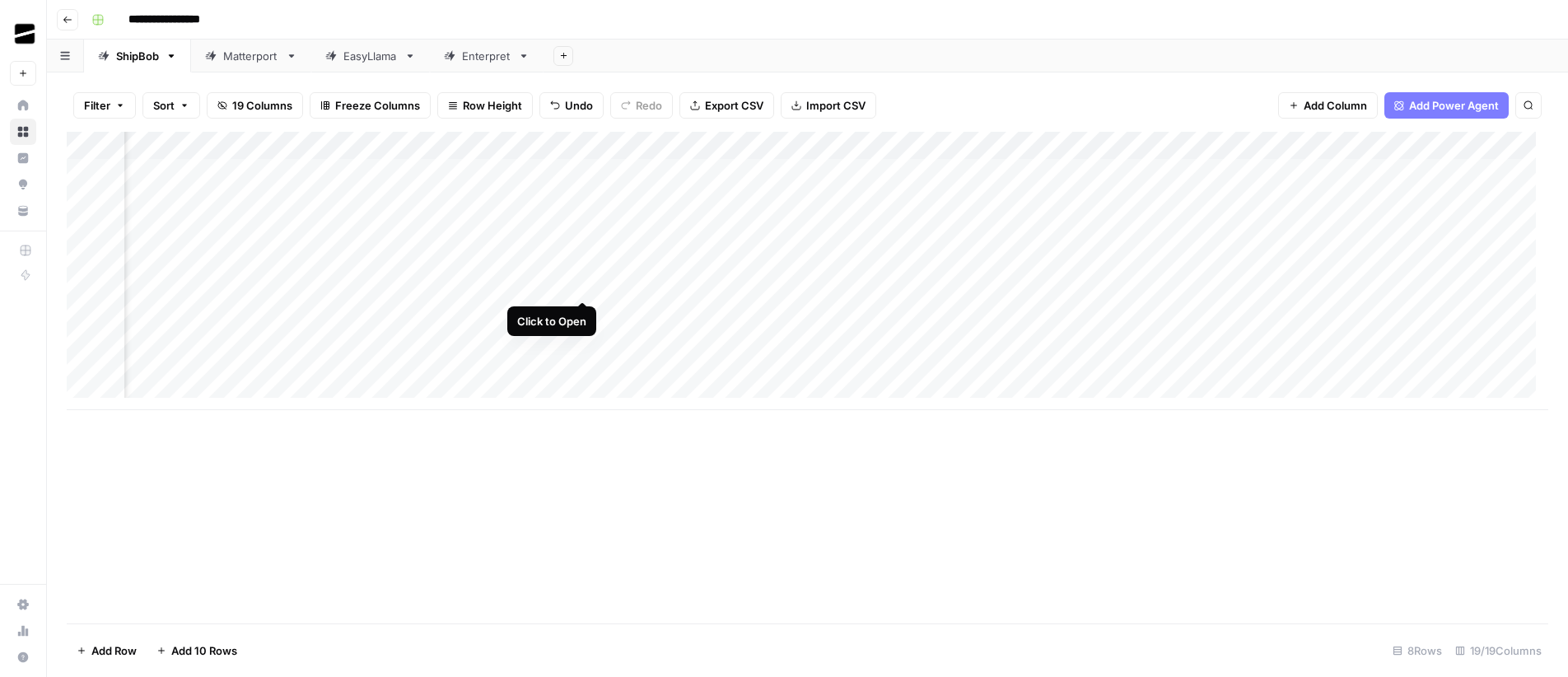
click at [585, 284] on div "Add Column" at bounding box center [808, 271] width 1482 height 278
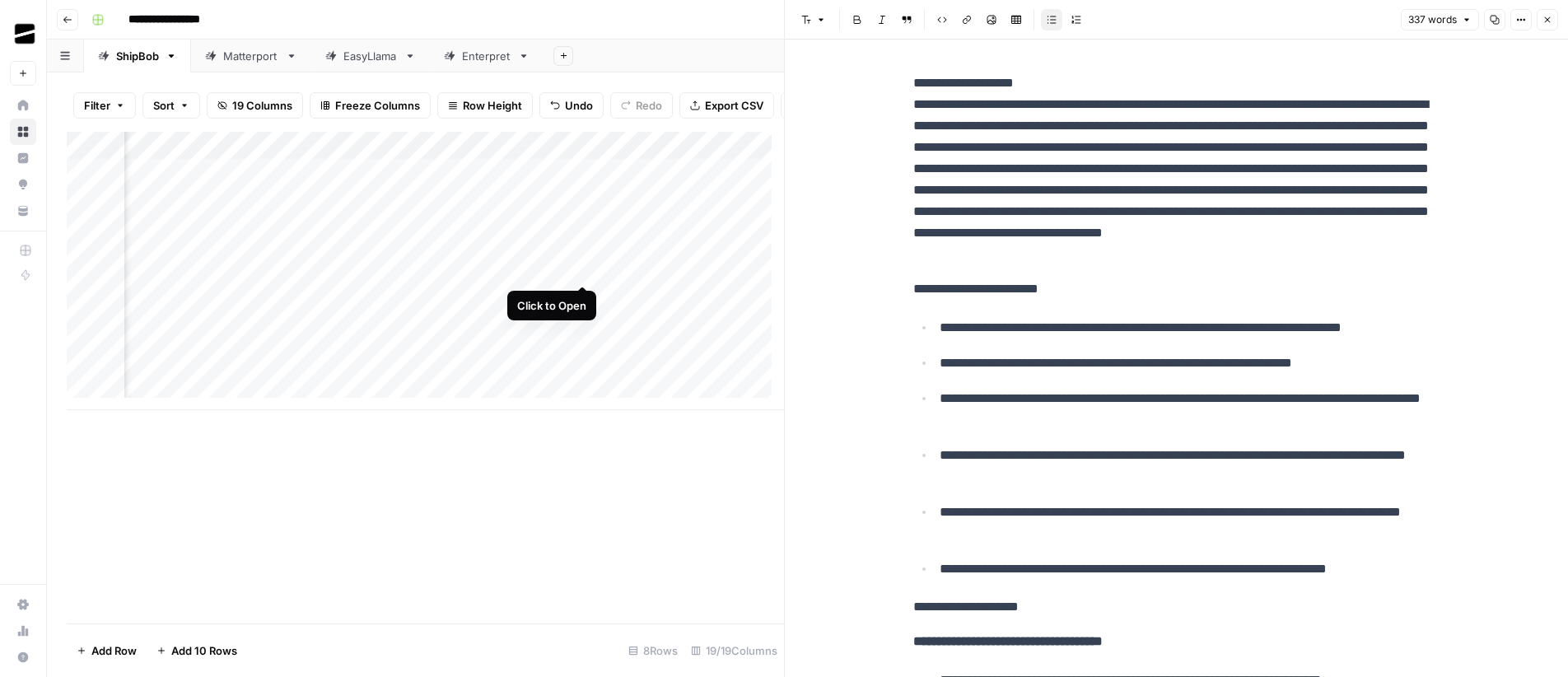
click at [585, 267] on div "Add Column" at bounding box center [426, 271] width 718 height 278
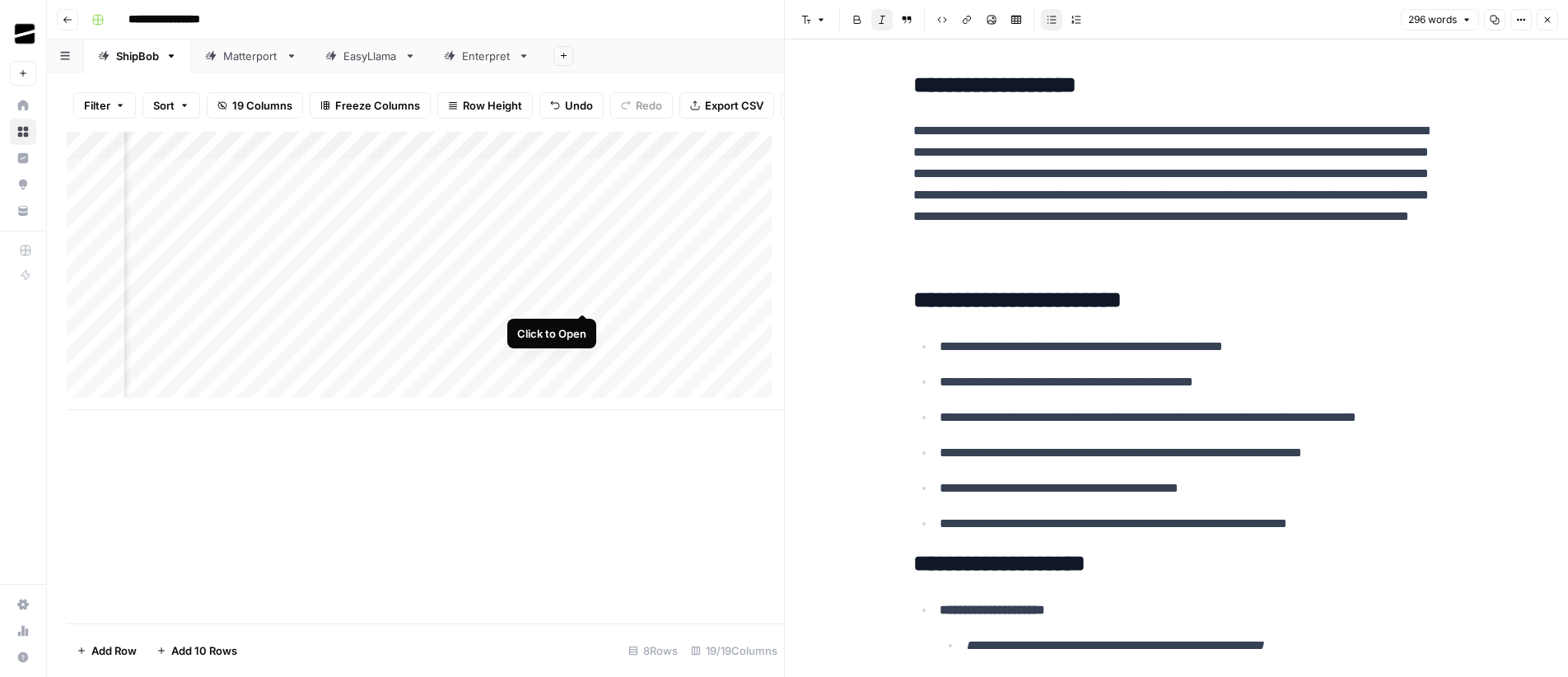
click at [587, 297] on div "Add Column" at bounding box center [426, 271] width 718 height 278
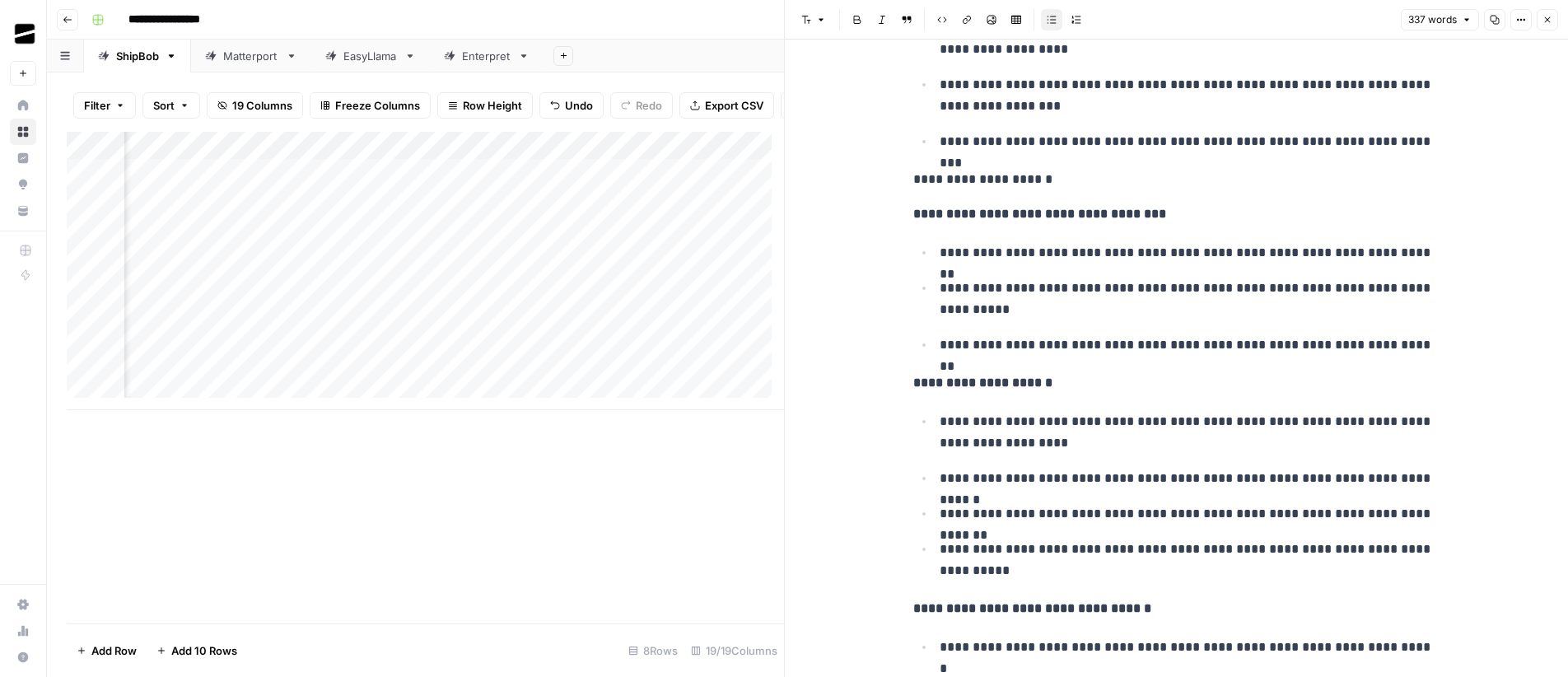
scroll to position [778, 0]
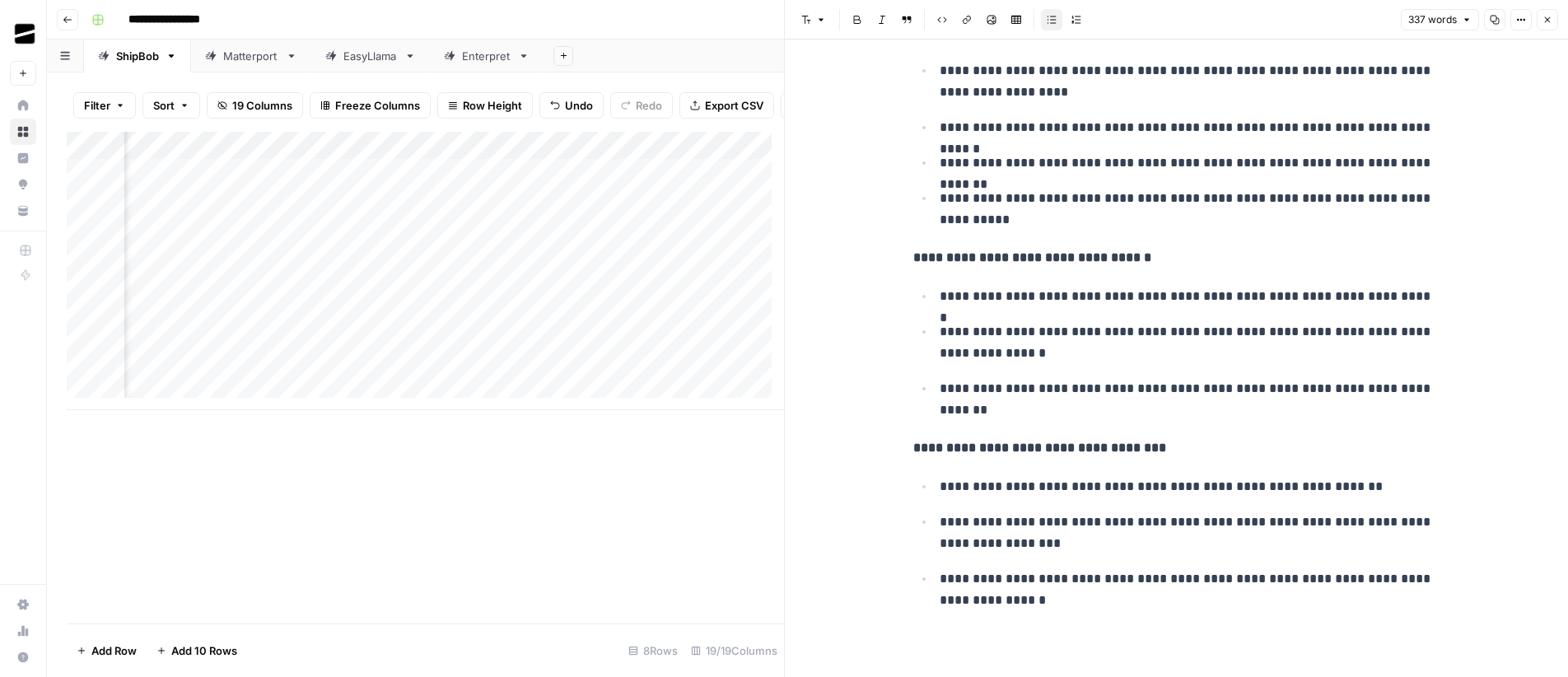
click at [1547, 23] on icon "button" at bounding box center [1548, 20] width 10 height 10
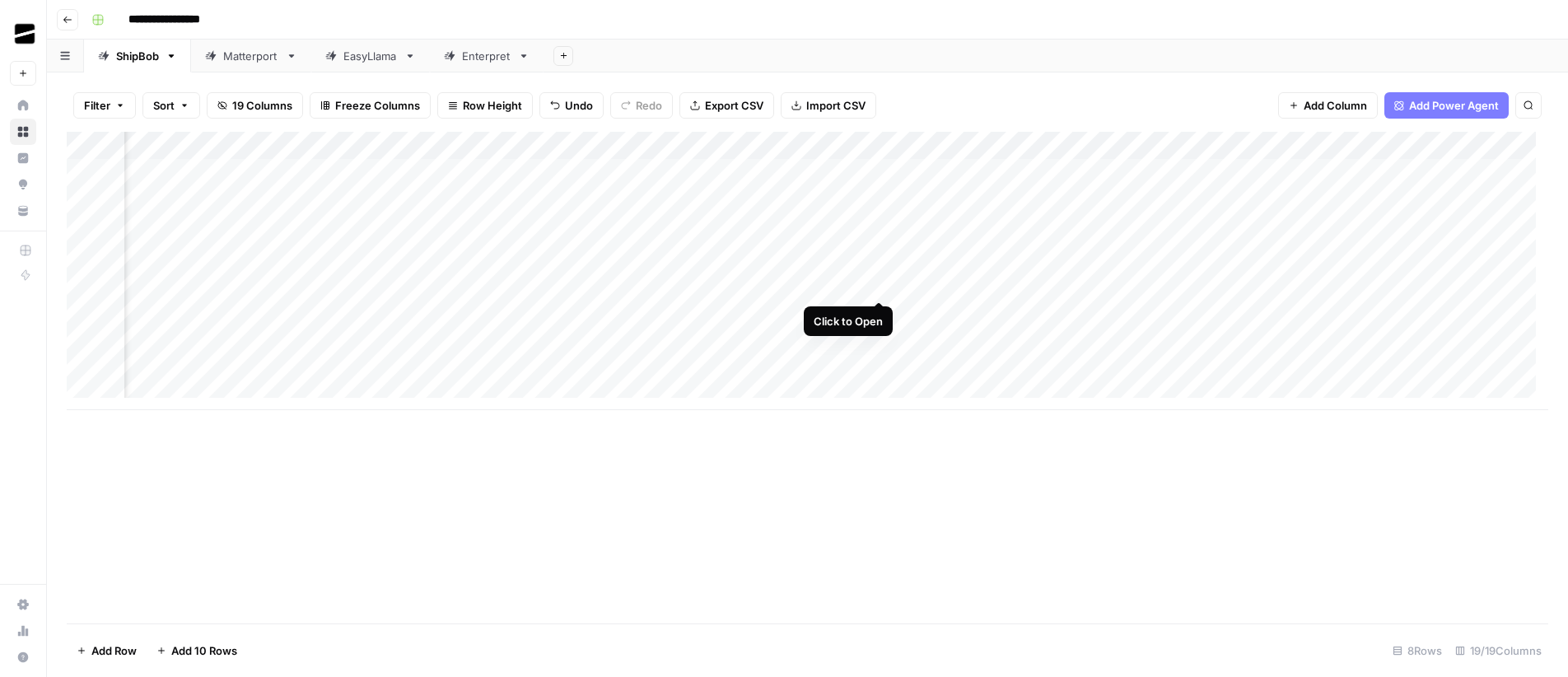
click at [879, 284] on div "Add Column" at bounding box center [808, 271] width 1482 height 278
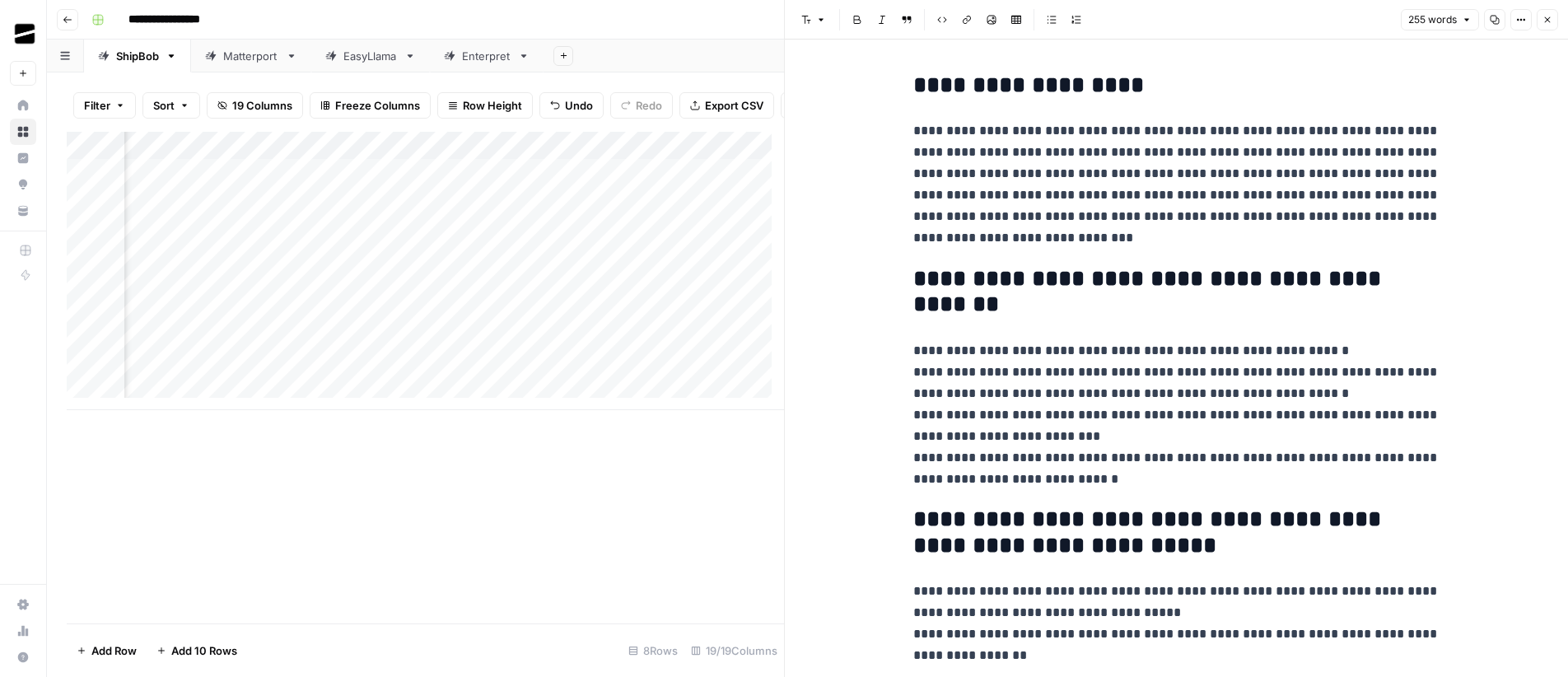
click at [1552, 17] on button "Close" at bounding box center [1548, 20] width 22 height 22
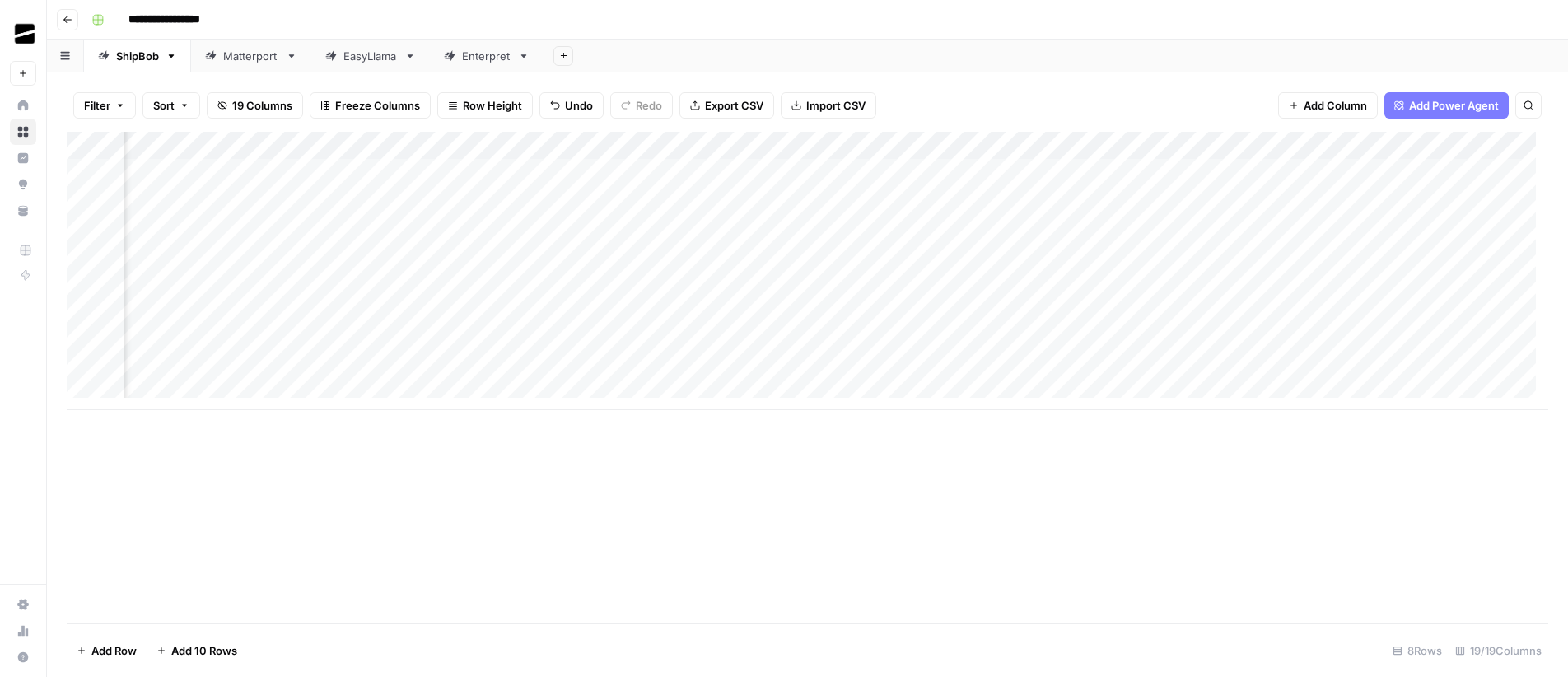
scroll to position [0, 988]
click at [866, 285] on div "Add Column" at bounding box center [808, 271] width 1482 height 278
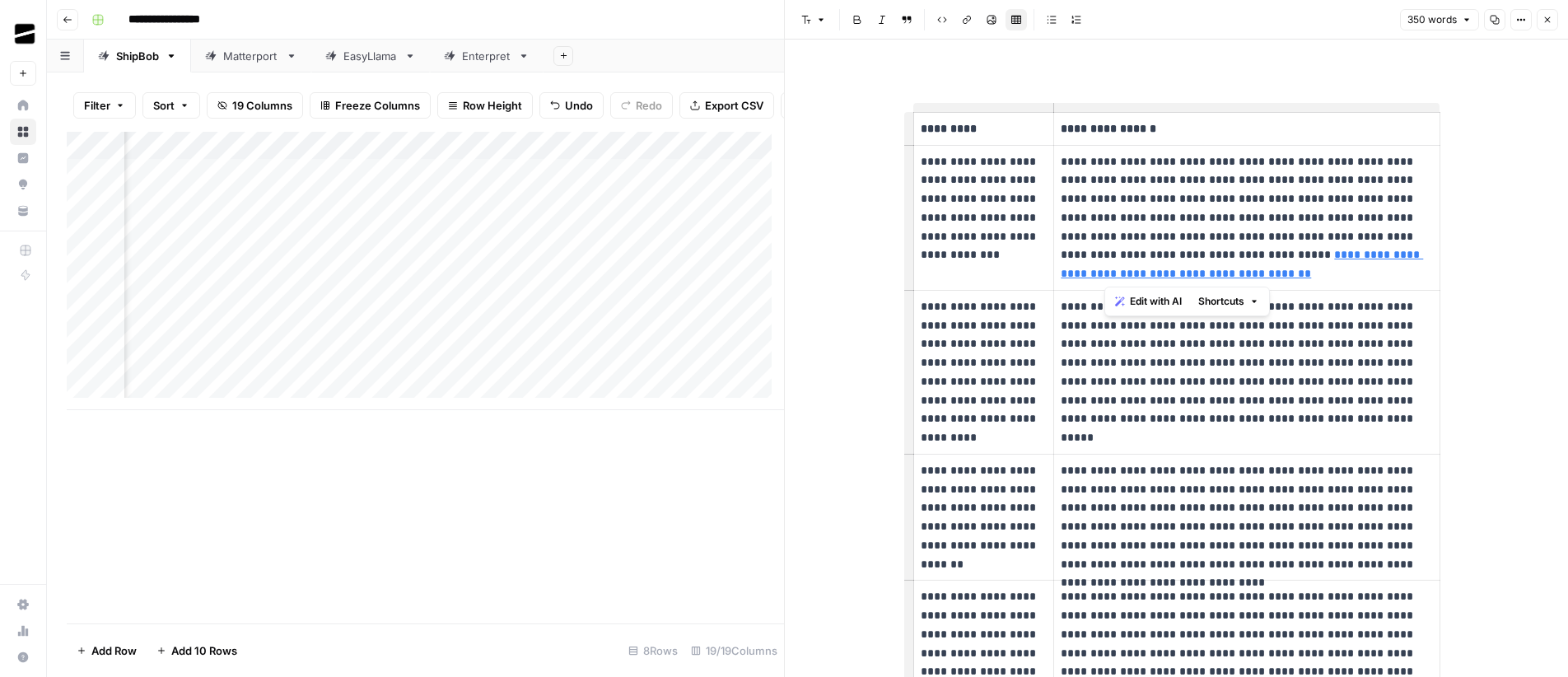
drag, startPoint x: 1168, startPoint y: 277, endPoint x: 1106, endPoint y: 257, distance: 65.1
click at [1106, 257] on p "**********" at bounding box center [1246, 217] width 371 height 131
drag, startPoint x: 1275, startPoint y: 568, endPoint x: 1411, endPoint y: 569, distance: 136.0
click at [1411, 569] on p "**********" at bounding box center [1246, 517] width 371 height 113
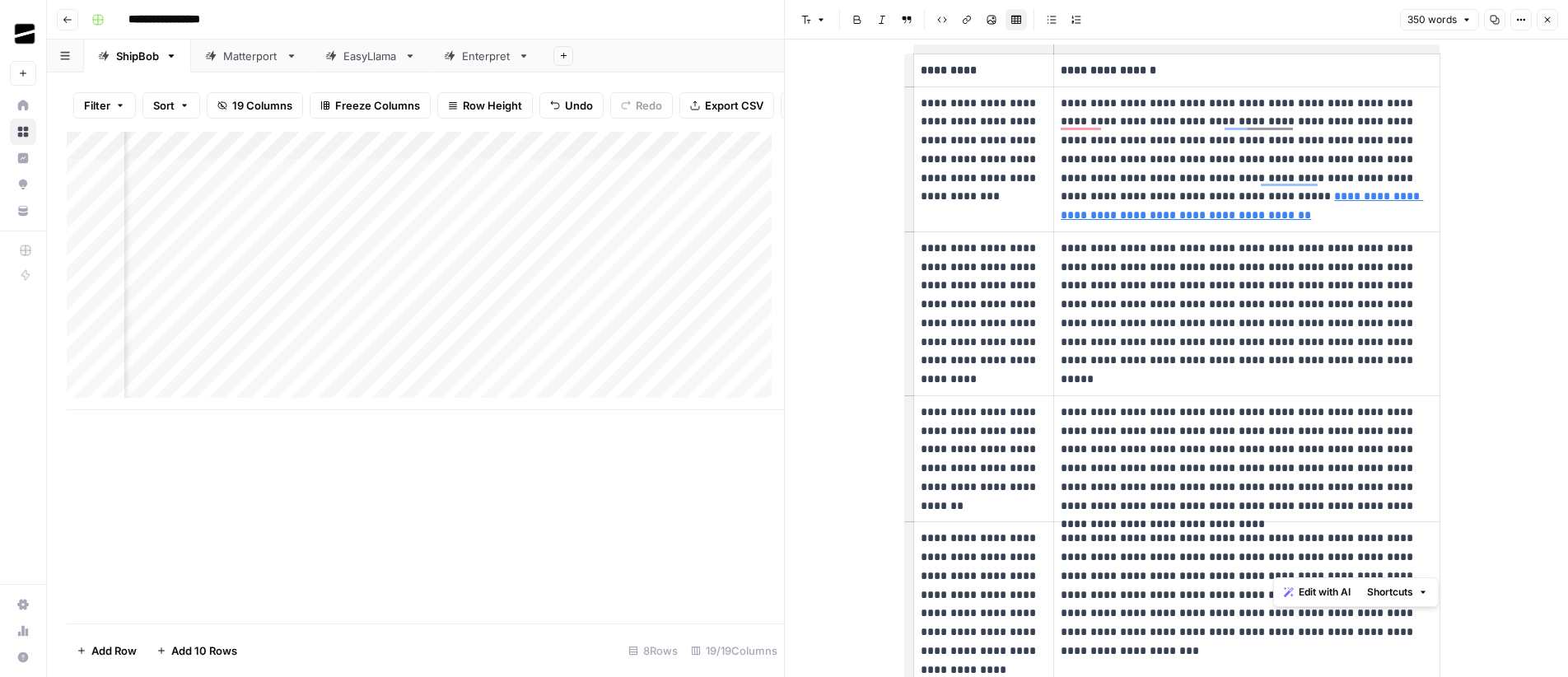
scroll to position [344, 0]
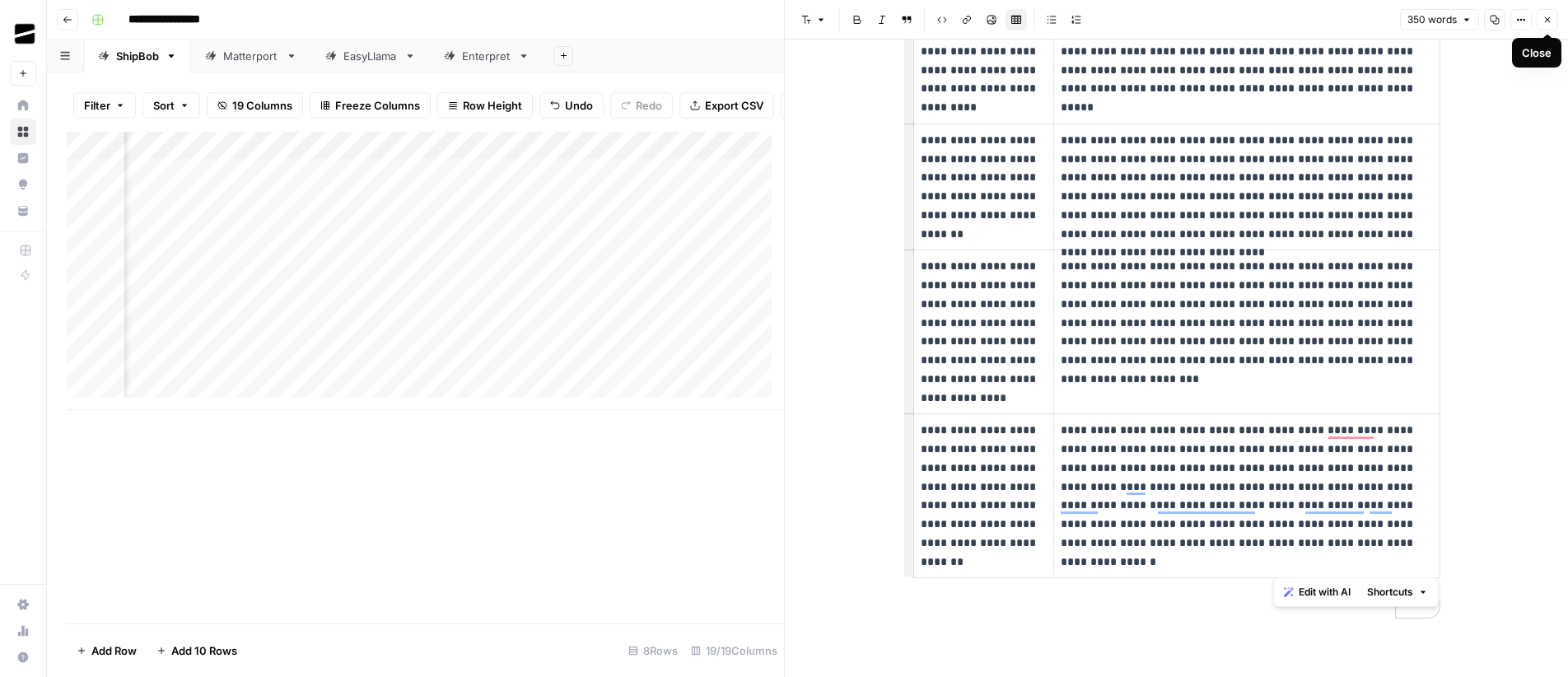
click at [1550, 22] on icon "button" at bounding box center [1548, 20] width 6 height 6
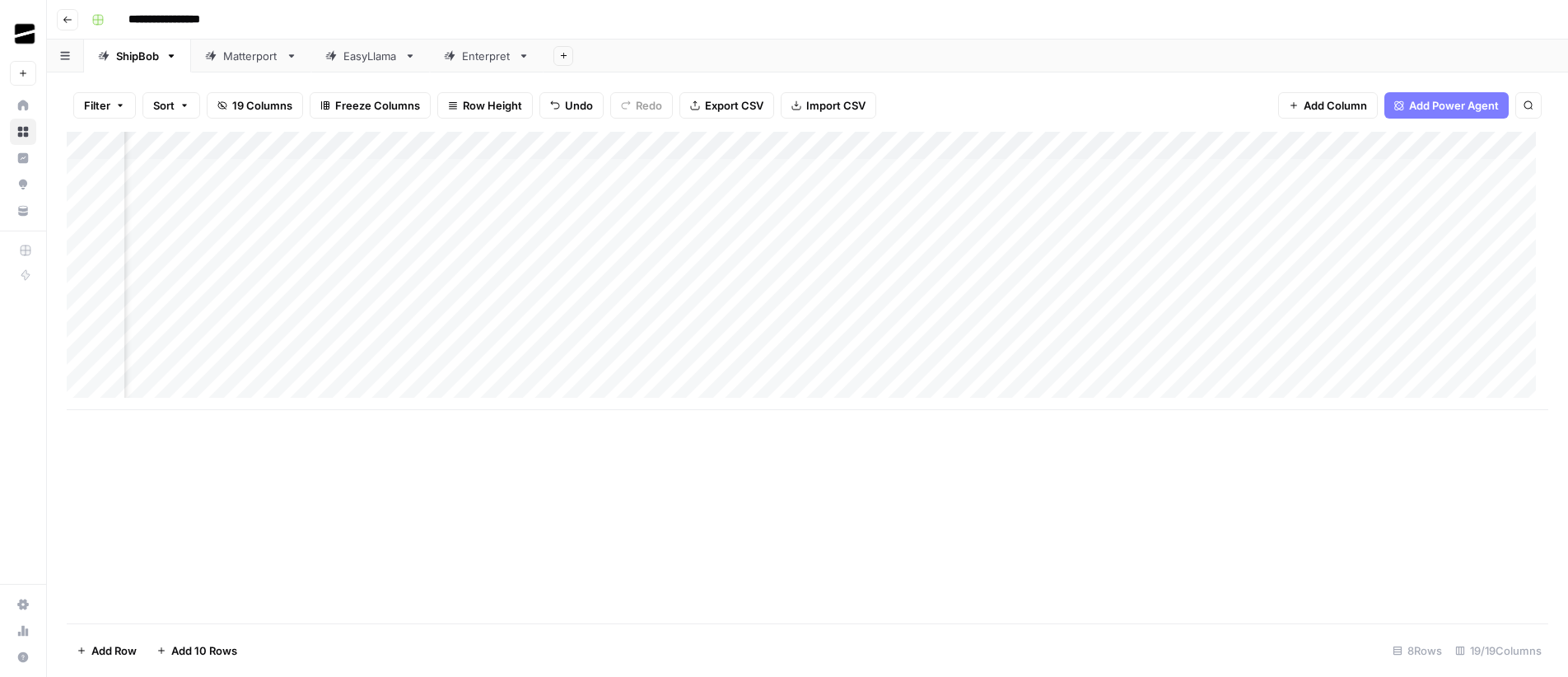
scroll to position [0, 1329]
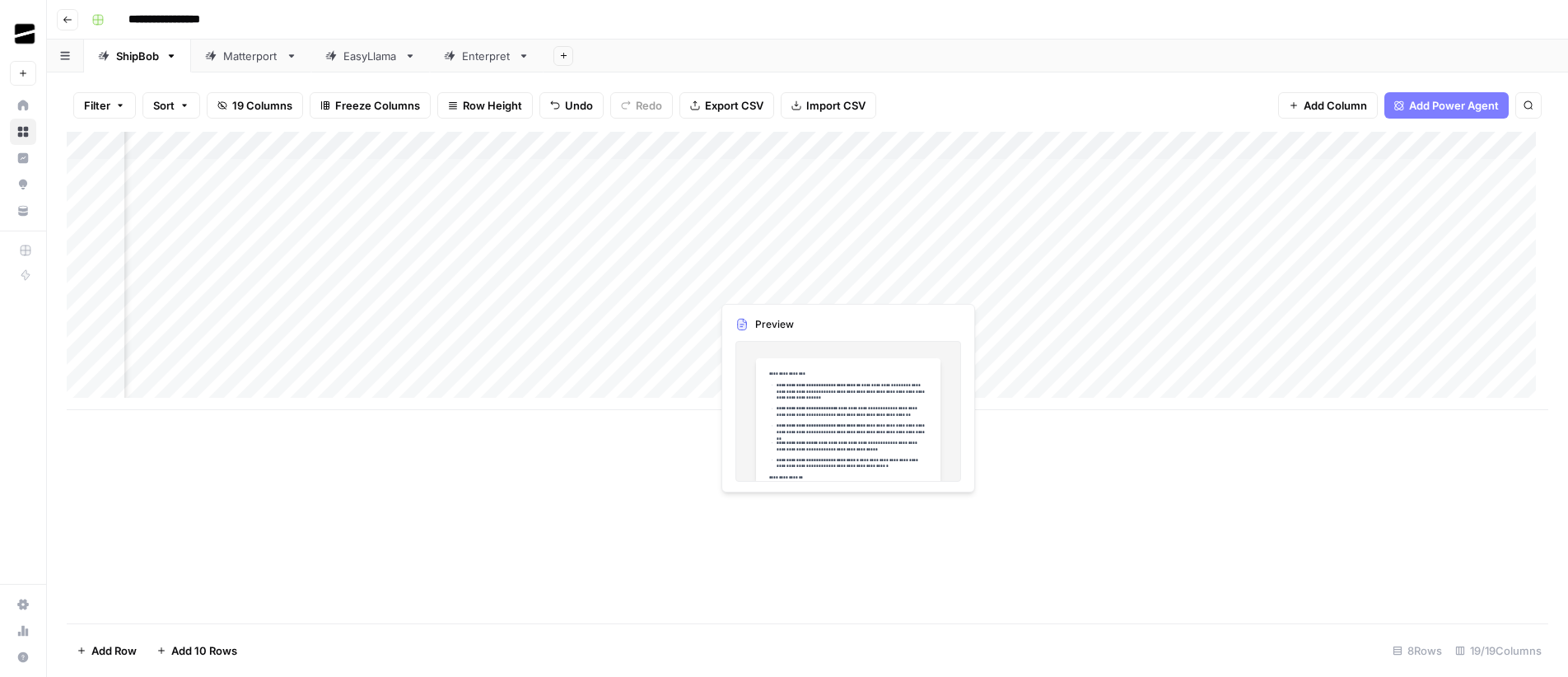
click at [842, 283] on div "Add Column" at bounding box center [808, 271] width 1482 height 278
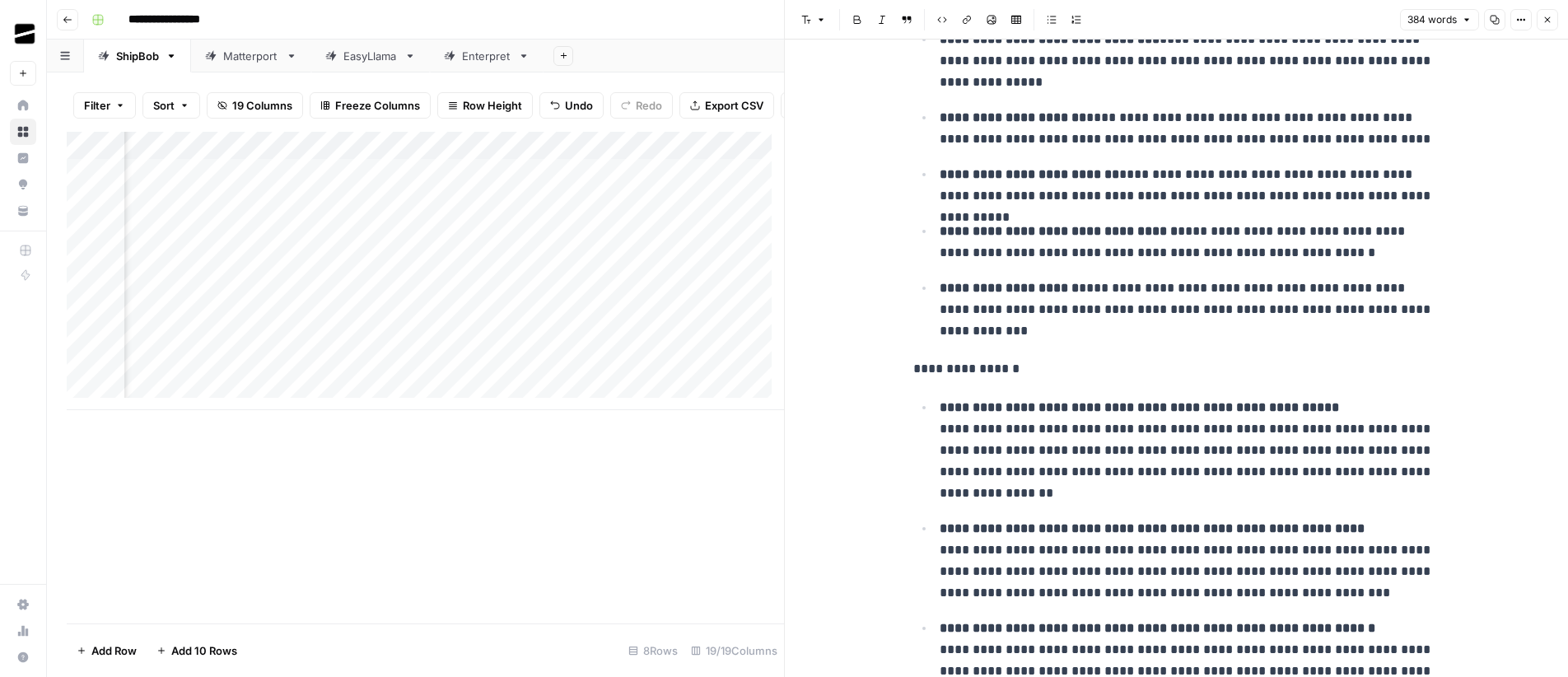
scroll to position [387, 0]
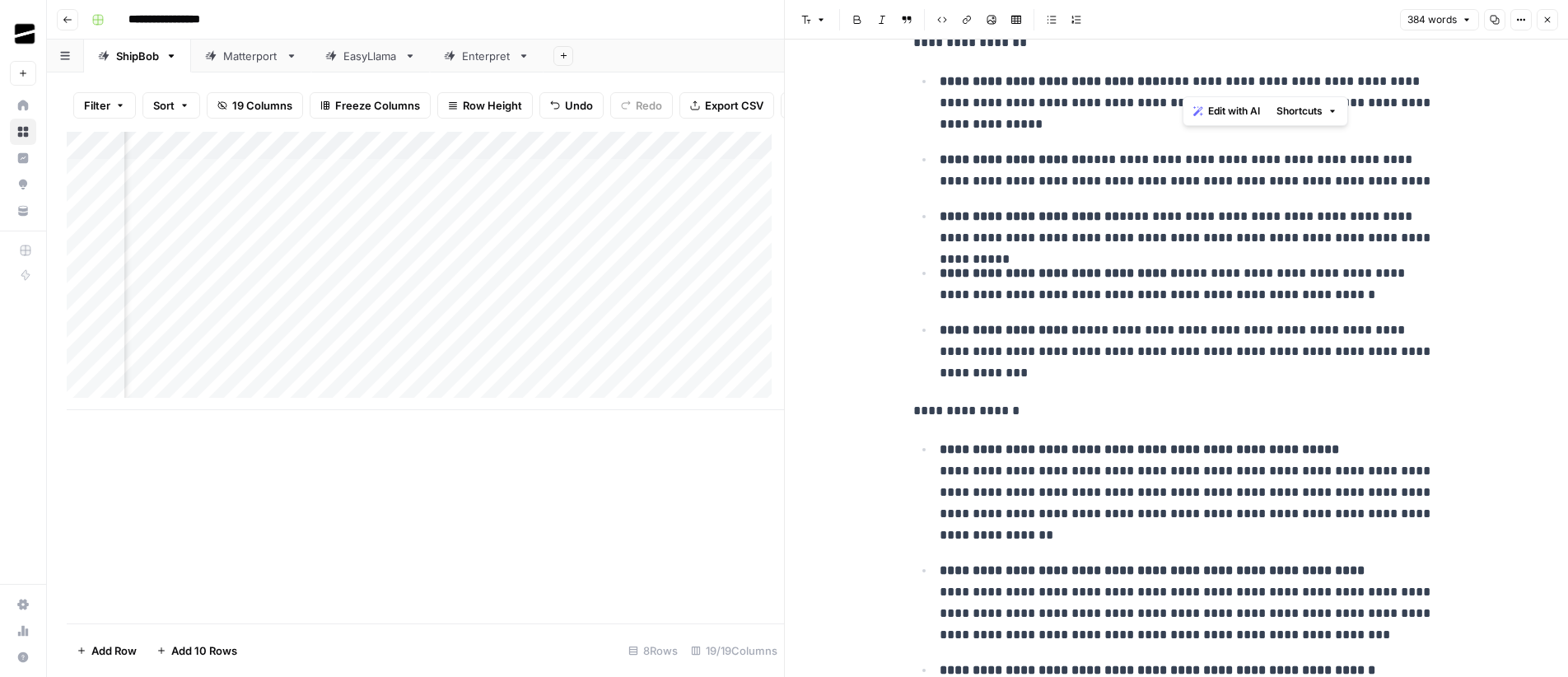
drag, startPoint x: 1179, startPoint y: 83, endPoint x: 1205, endPoint y: 85, distance: 26.1
click at [1205, 85] on p "**********" at bounding box center [1190, 103] width 501 height 64
drag, startPoint x: 1094, startPoint y: 156, endPoint x: 1108, endPoint y: 165, distance: 16.6
click at [1106, 160] on p "**********" at bounding box center [1190, 170] width 501 height 43
drag, startPoint x: 1119, startPoint y: 220, endPoint x: 1156, endPoint y: 229, distance: 38.1
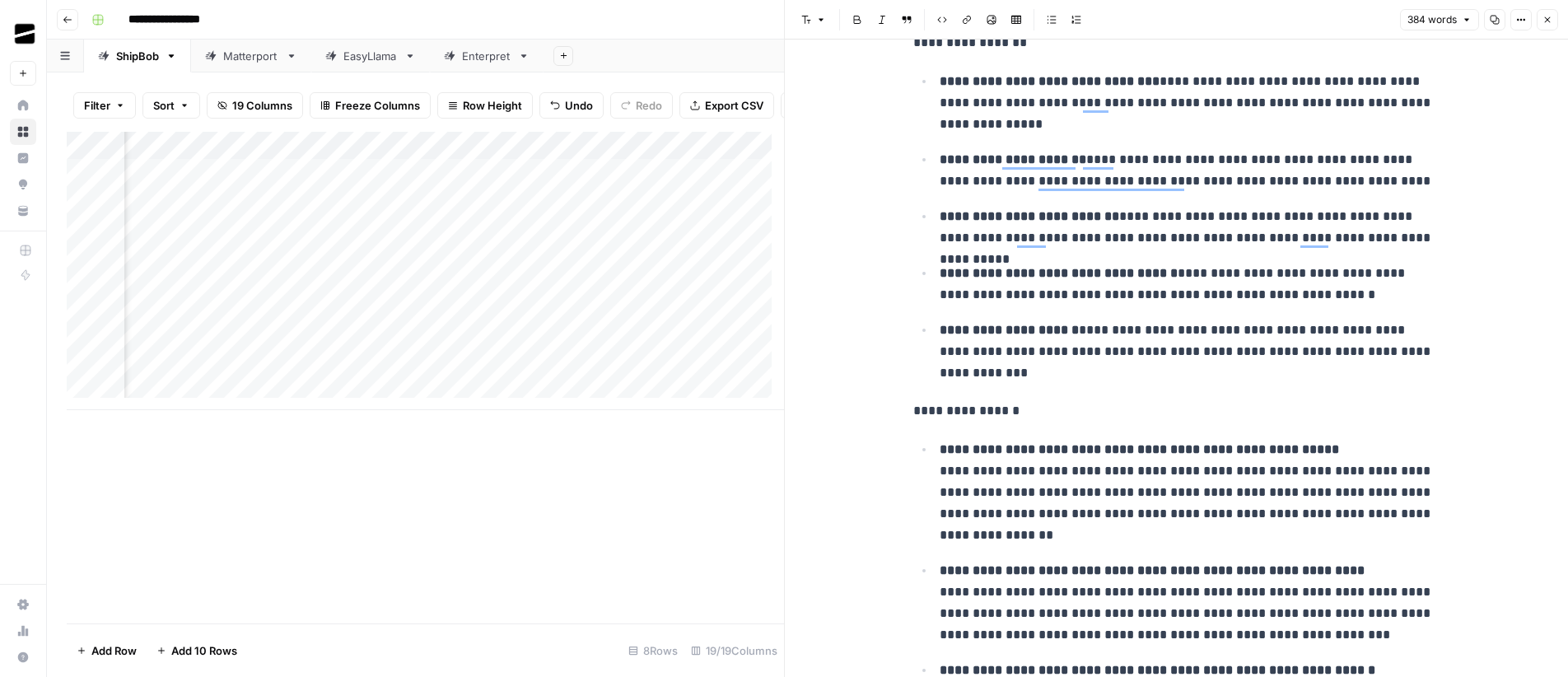
click at [1135, 220] on p "**********" at bounding box center [1190, 227] width 501 height 43
drag, startPoint x: 1193, startPoint y: 272, endPoint x: 1210, endPoint y: 279, distance: 18.4
click at [1210, 277] on p "**********" at bounding box center [1190, 283] width 501 height 43
drag, startPoint x: 1087, startPoint y: 333, endPoint x: 1136, endPoint y: 335, distance: 49.0
click at [1135, 335] on p "**********" at bounding box center [1190, 351] width 501 height 64
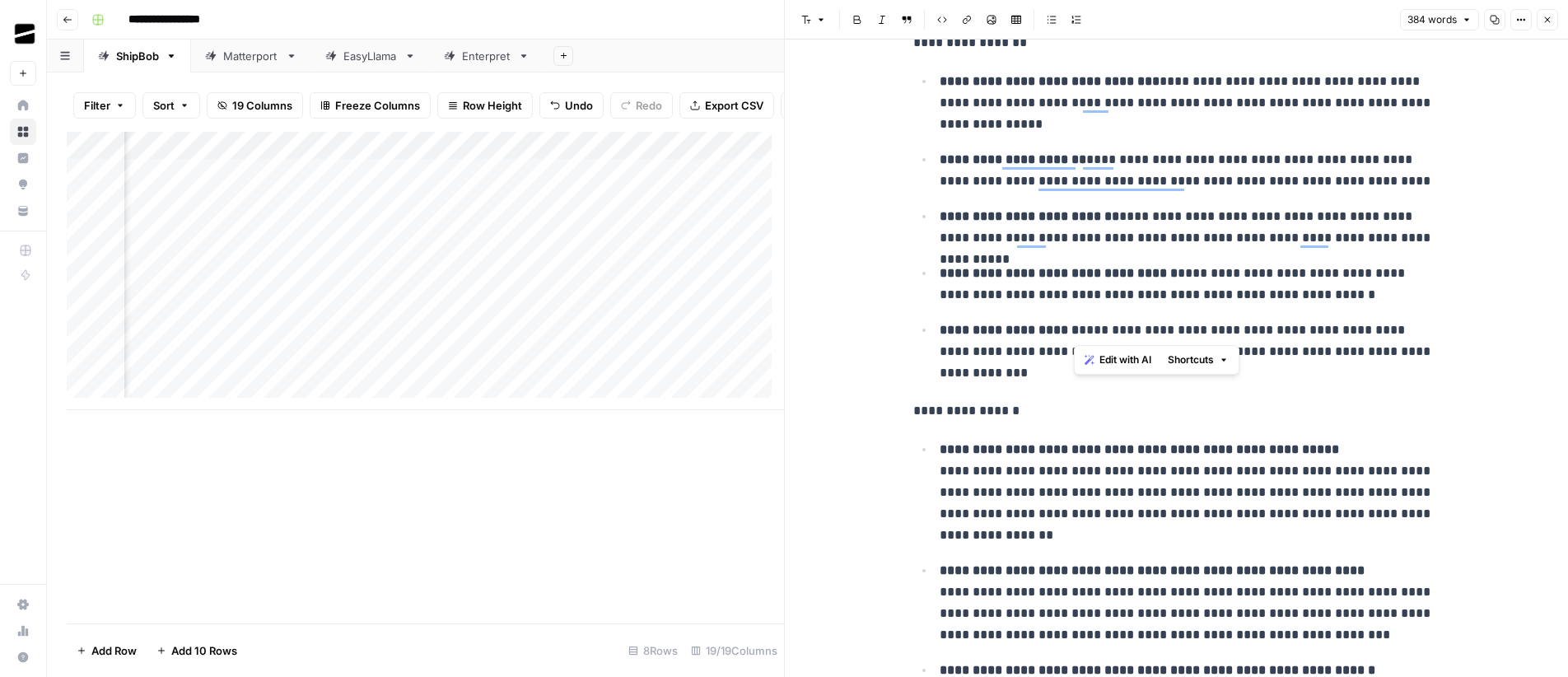
click at [1163, 327] on p "**********" at bounding box center [1190, 351] width 501 height 64
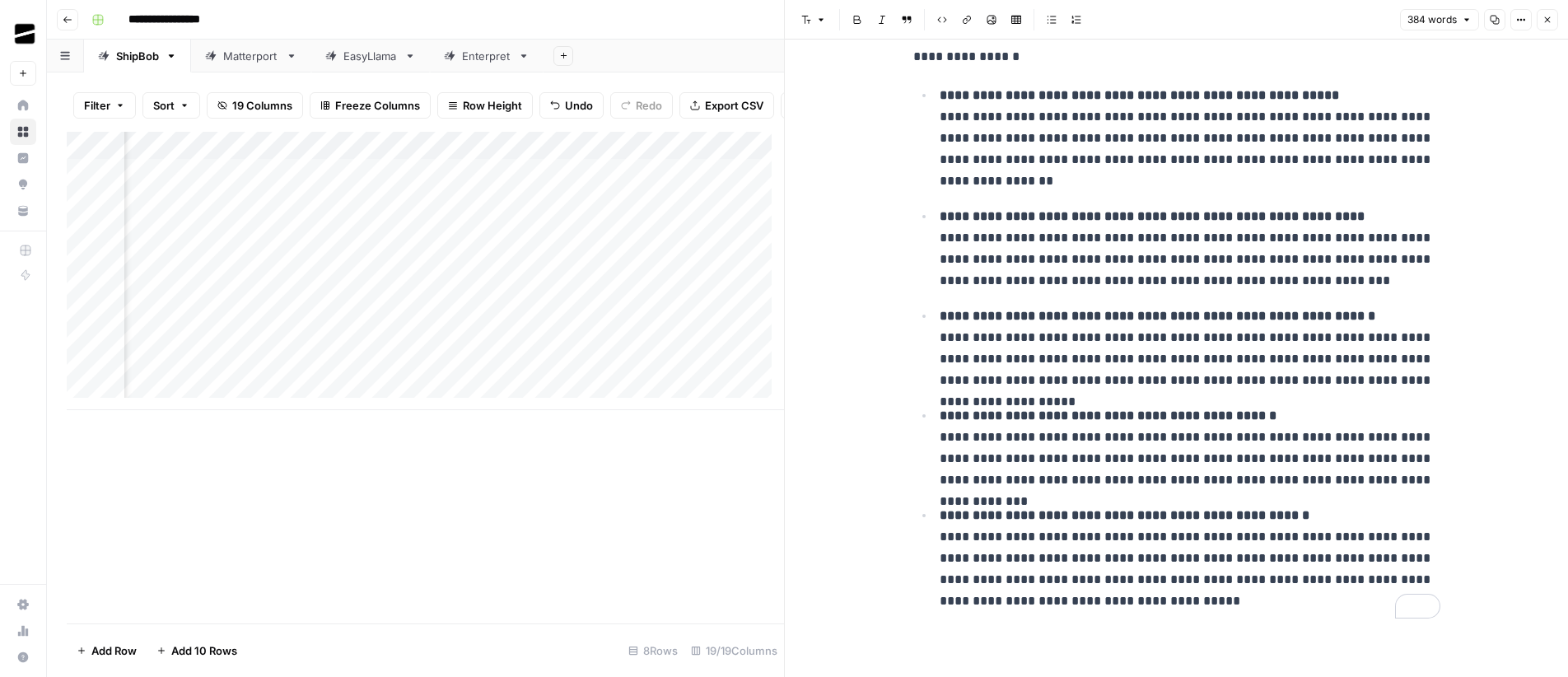
scroll to position [681, 0]
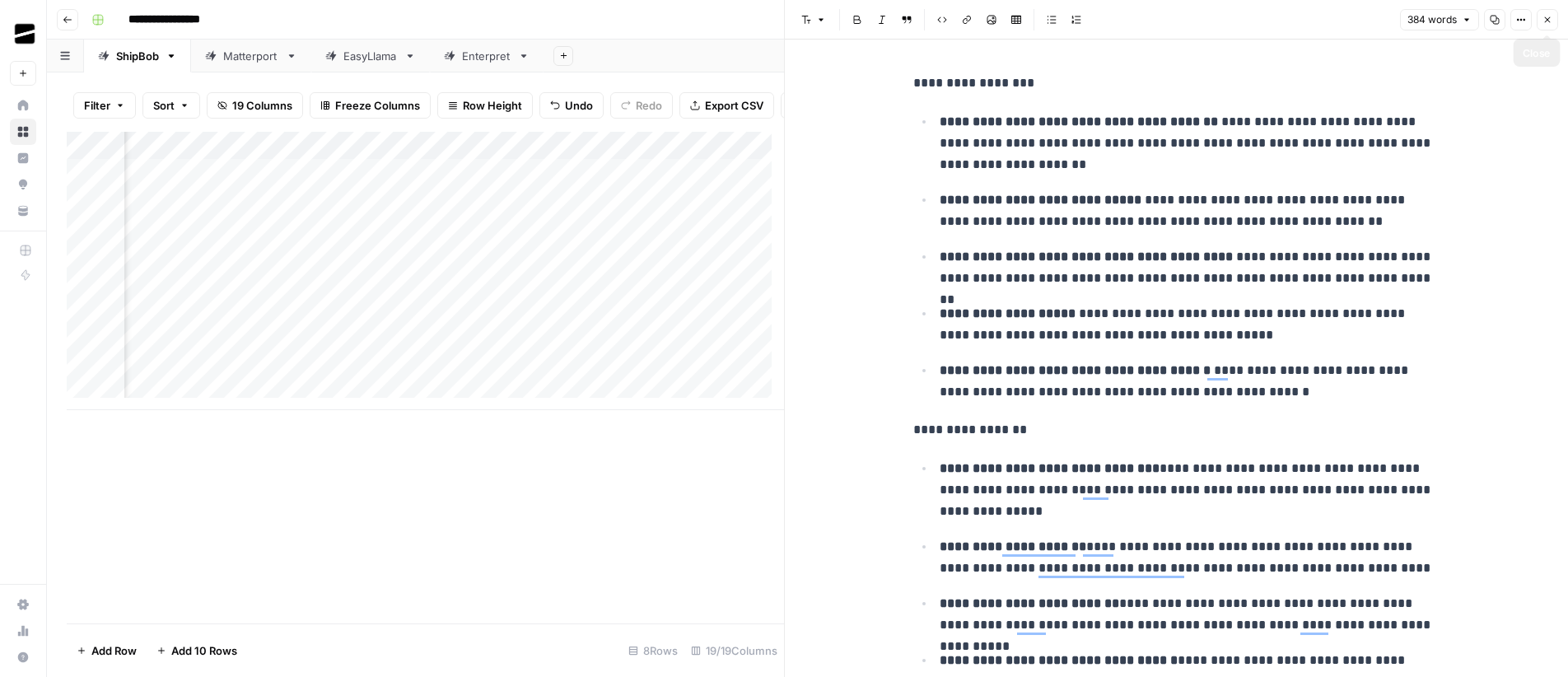
click at [1550, 15] on icon "button" at bounding box center [1548, 20] width 10 height 10
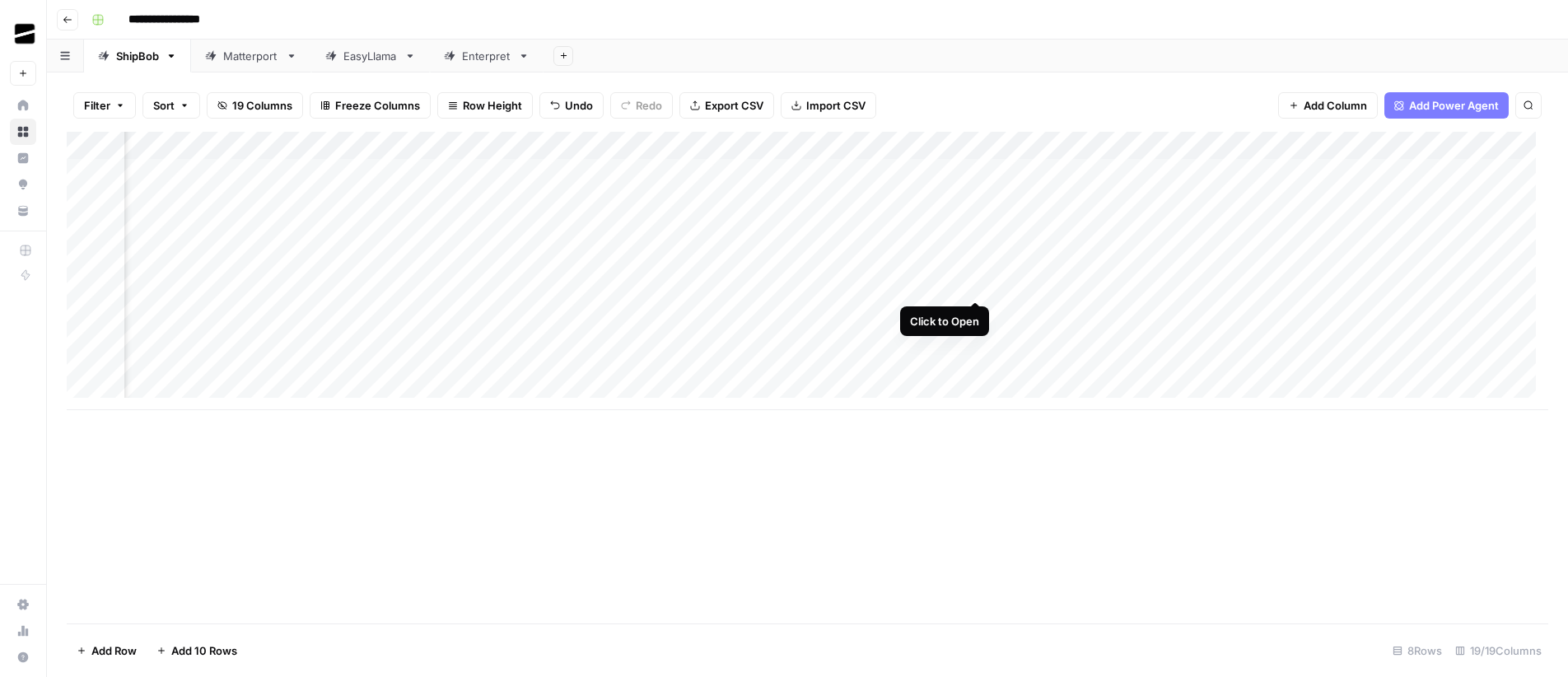
click at [978, 283] on div "Add Column" at bounding box center [808, 271] width 1482 height 278
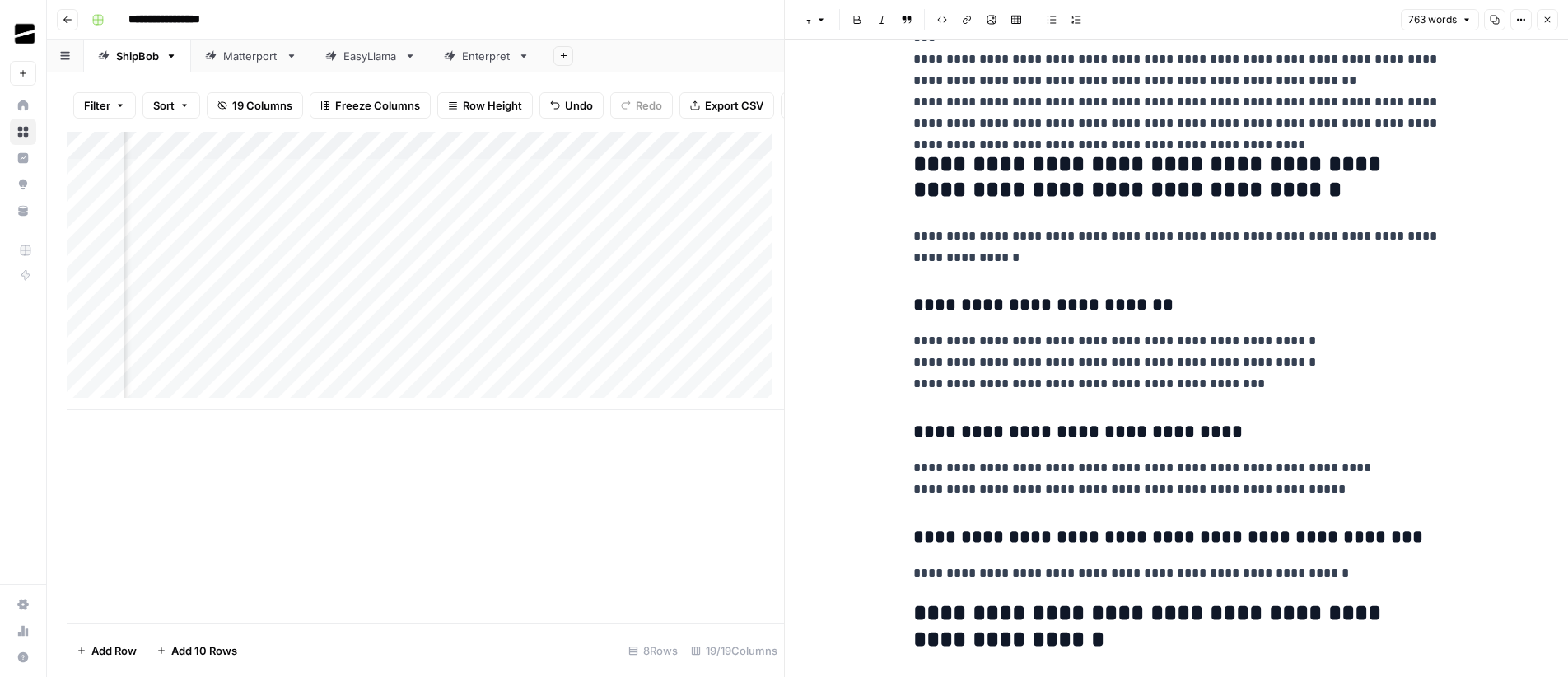
scroll to position [366, 0]
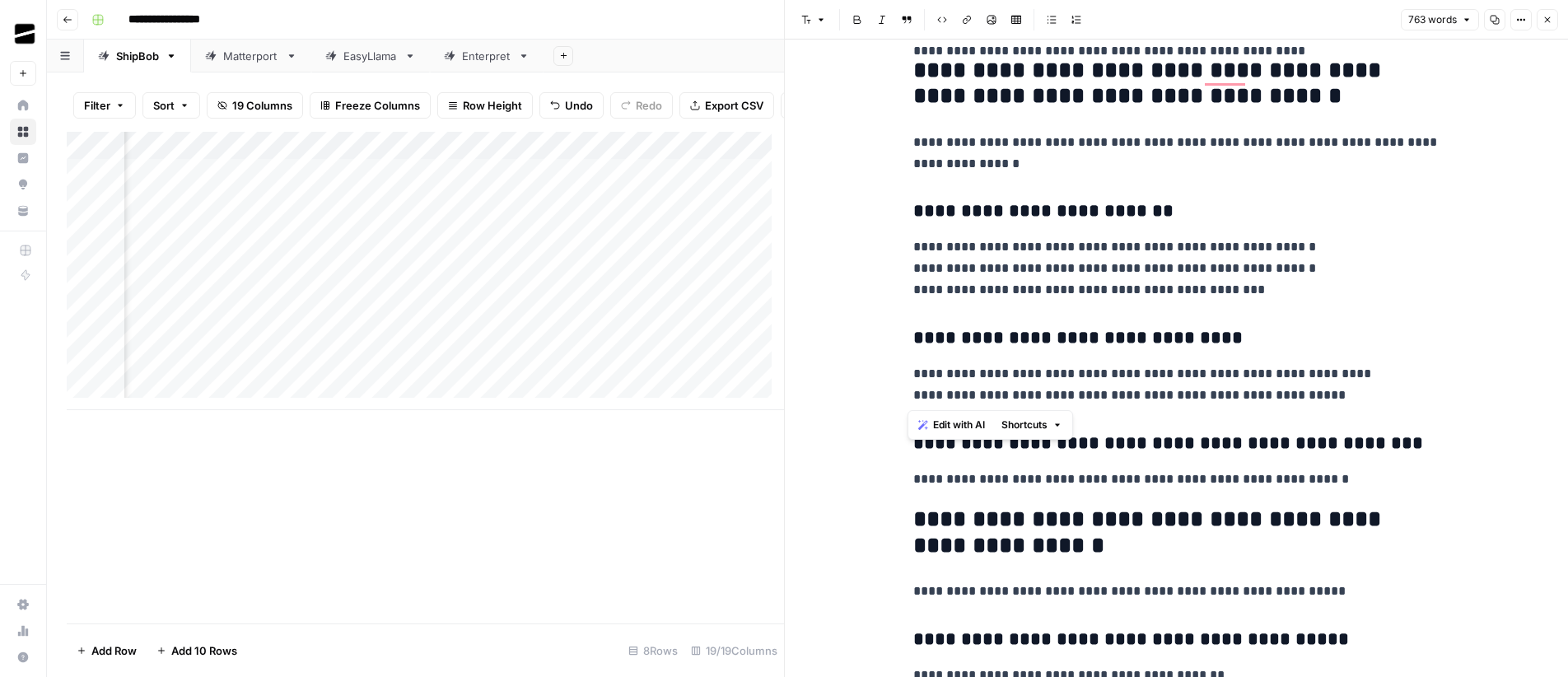
drag, startPoint x: 1297, startPoint y: 399, endPoint x: 907, endPoint y: 374, distance: 390.8
click at [913, 374] on p "**********" at bounding box center [1177, 384] width 527 height 43
click at [1010, 378] on p "**********" at bounding box center [1177, 384] width 527 height 43
click at [1075, 374] on p "**********" at bounding box center [1177, 384] width 527 height 43
click at [1126, 373] on p "**********" at bounding box center [1177, 384] width 527 height 43
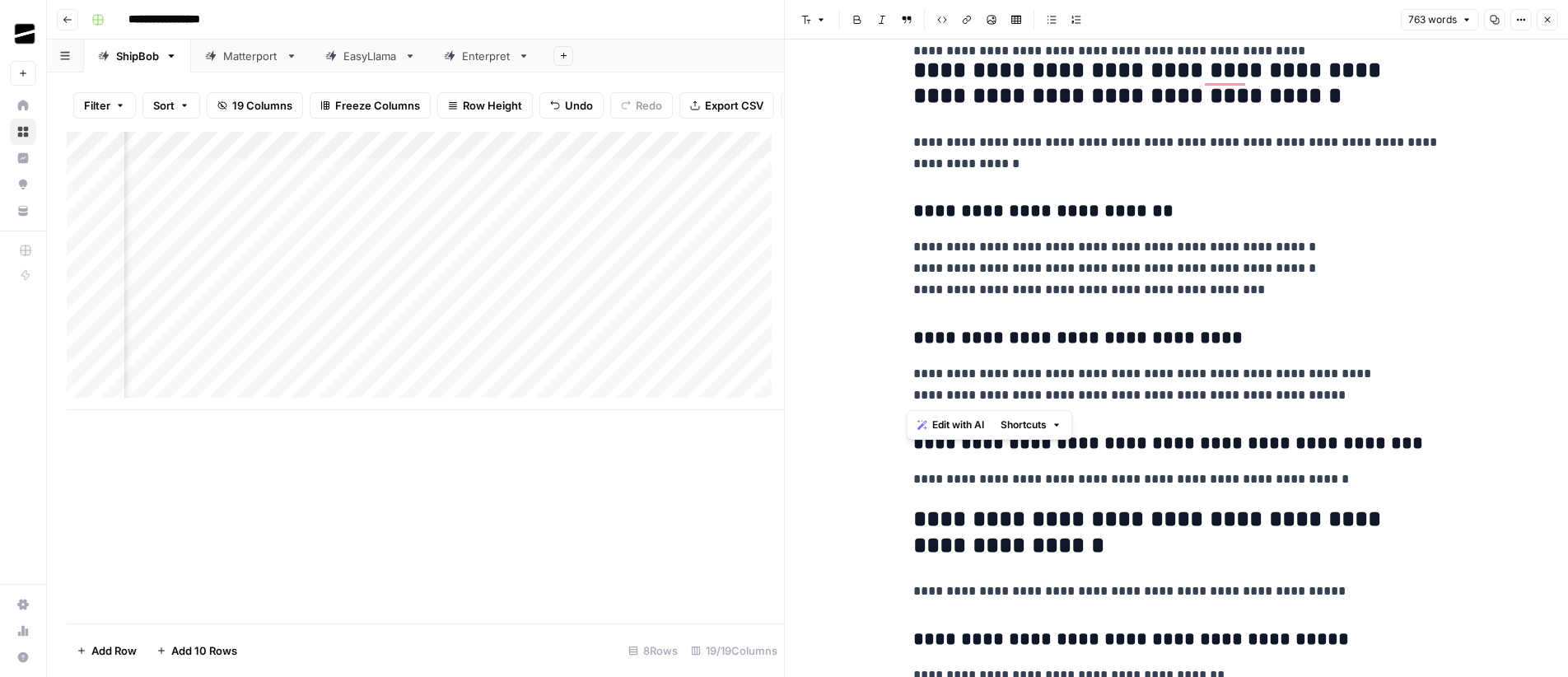
drag, startPoint x: 1308, startPoint y: 400, endPoint x: 907, endPoint y: 376, distance: 401.7
click at [913, 376] on p "**********" at bounding box center [1177, 384] width 527 height 43
click at [1075, 372] on p "**********" at bounding box center [1177, 384] width 527 height 43
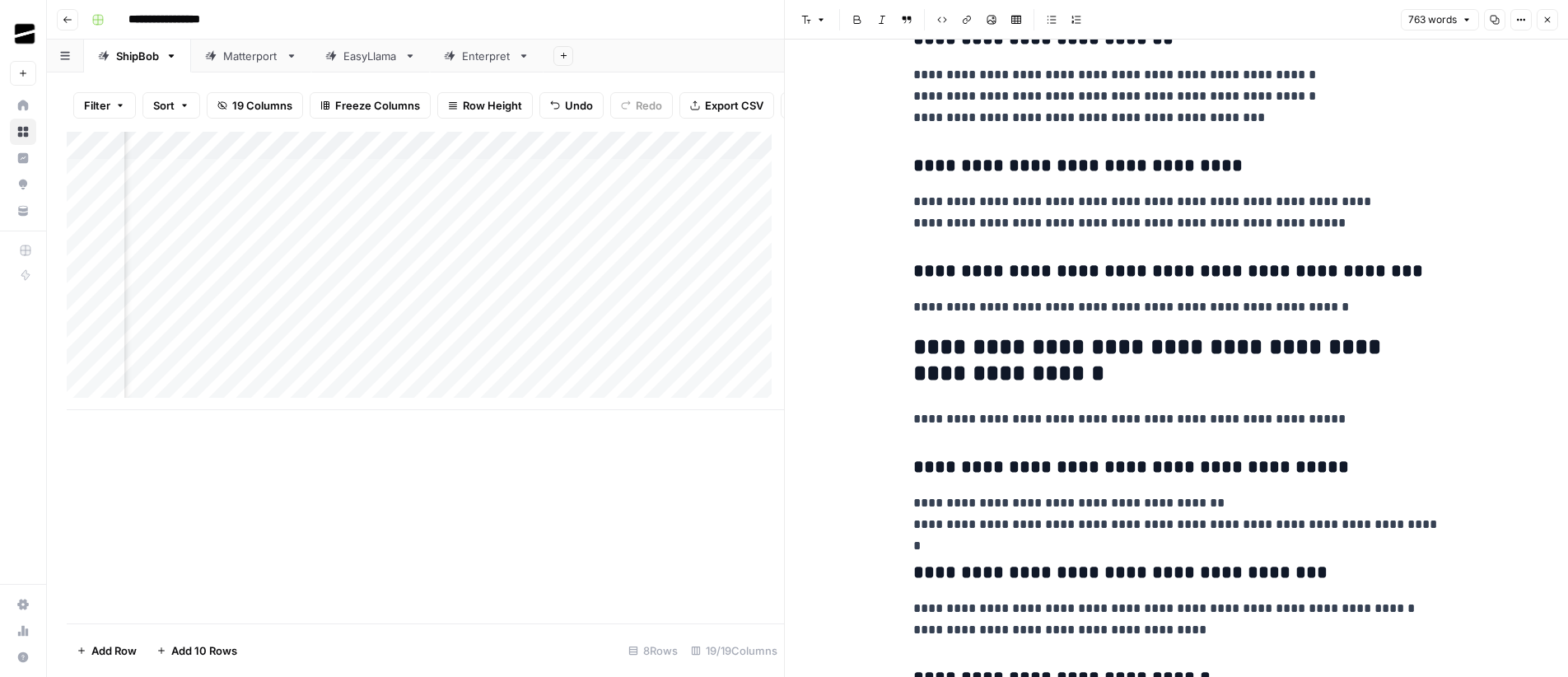
scroll to position [552, 0]
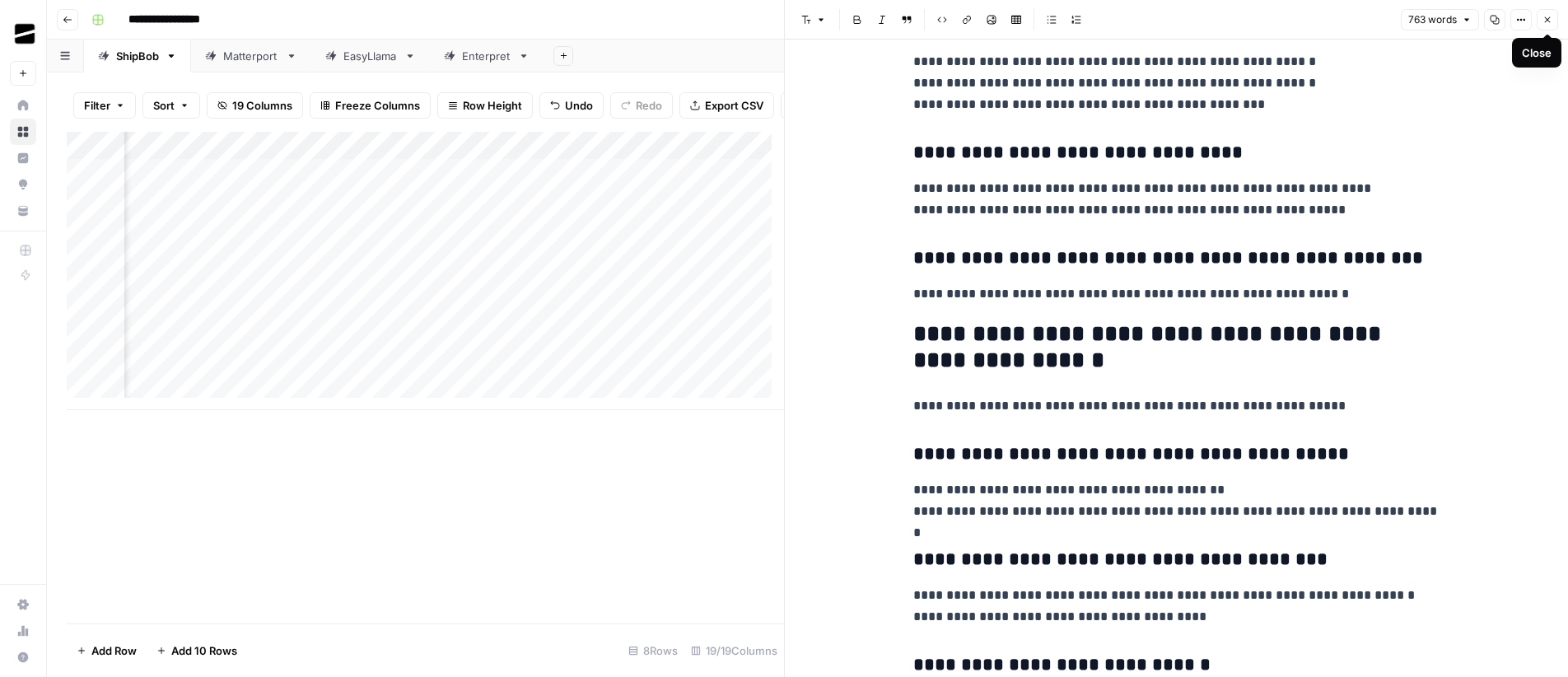
click at [1550, 19] on icon "button" at bounding box center [1548, 20] width 10 height 10
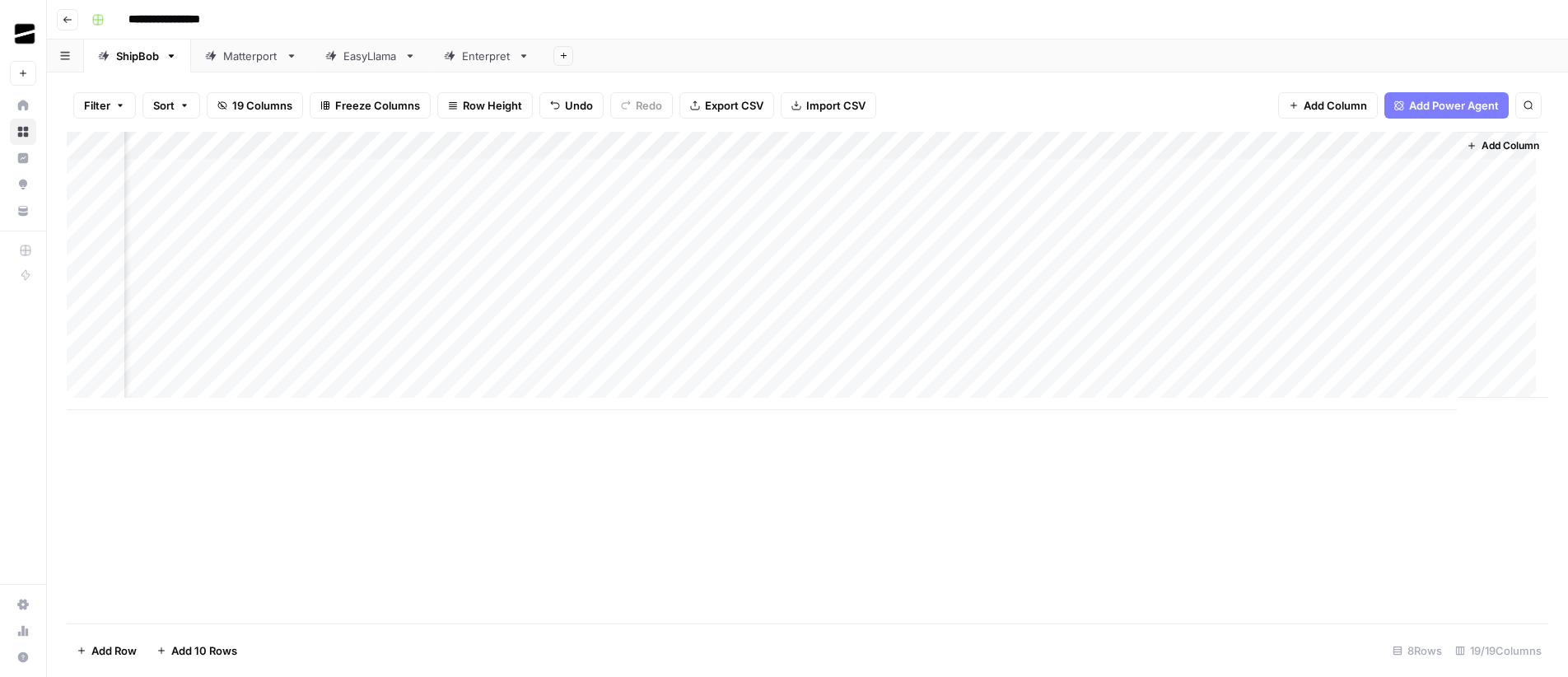
scroll to position [0, 1678]
click at [1384, 231] on div "Add Column" at bounding box center [808, 271] width 1482 height 278
click at [1430, 229] on div "Add Column" at bounding box center [808, 271] width 1482 height 278
click at [1131, 229] on div "Add Column" at bounding box center [808, 271] width 1482 height 278
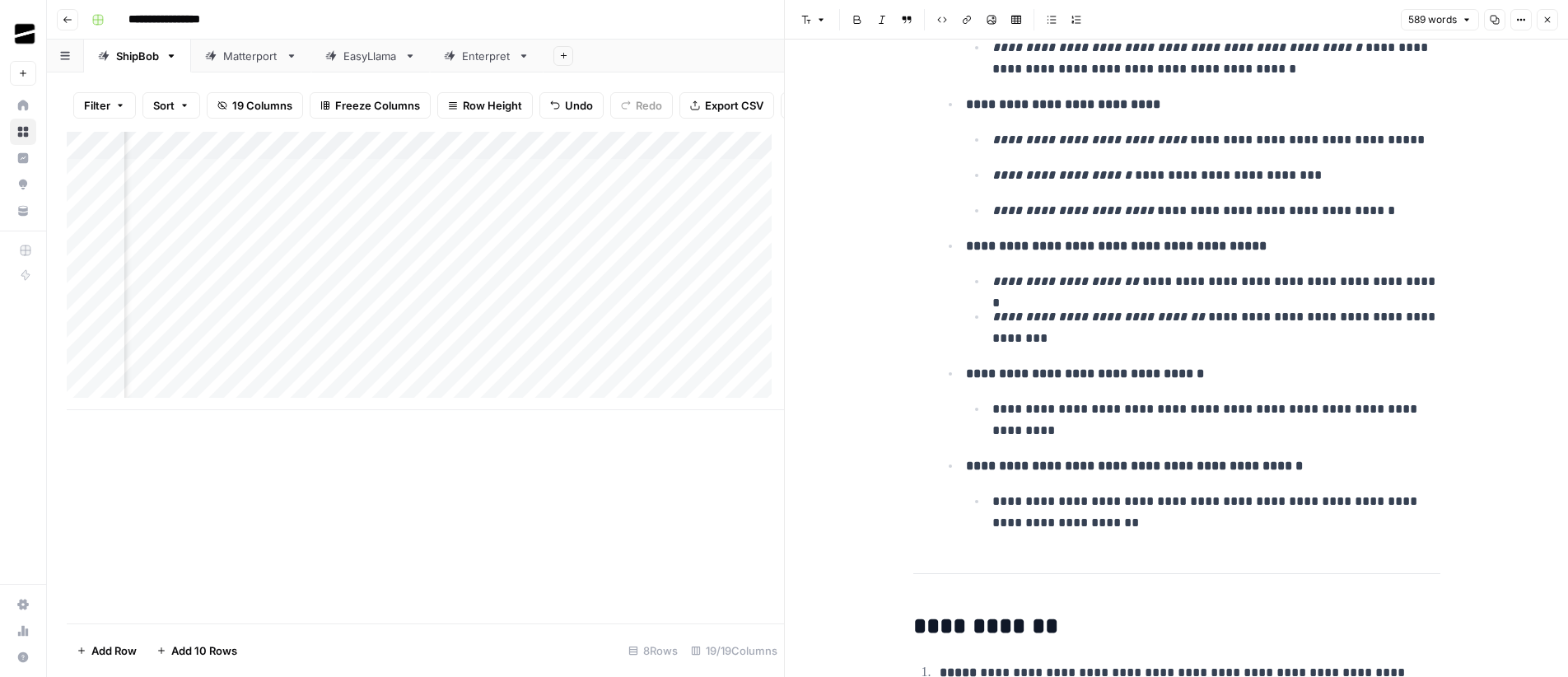
scroll to position [583, 0]
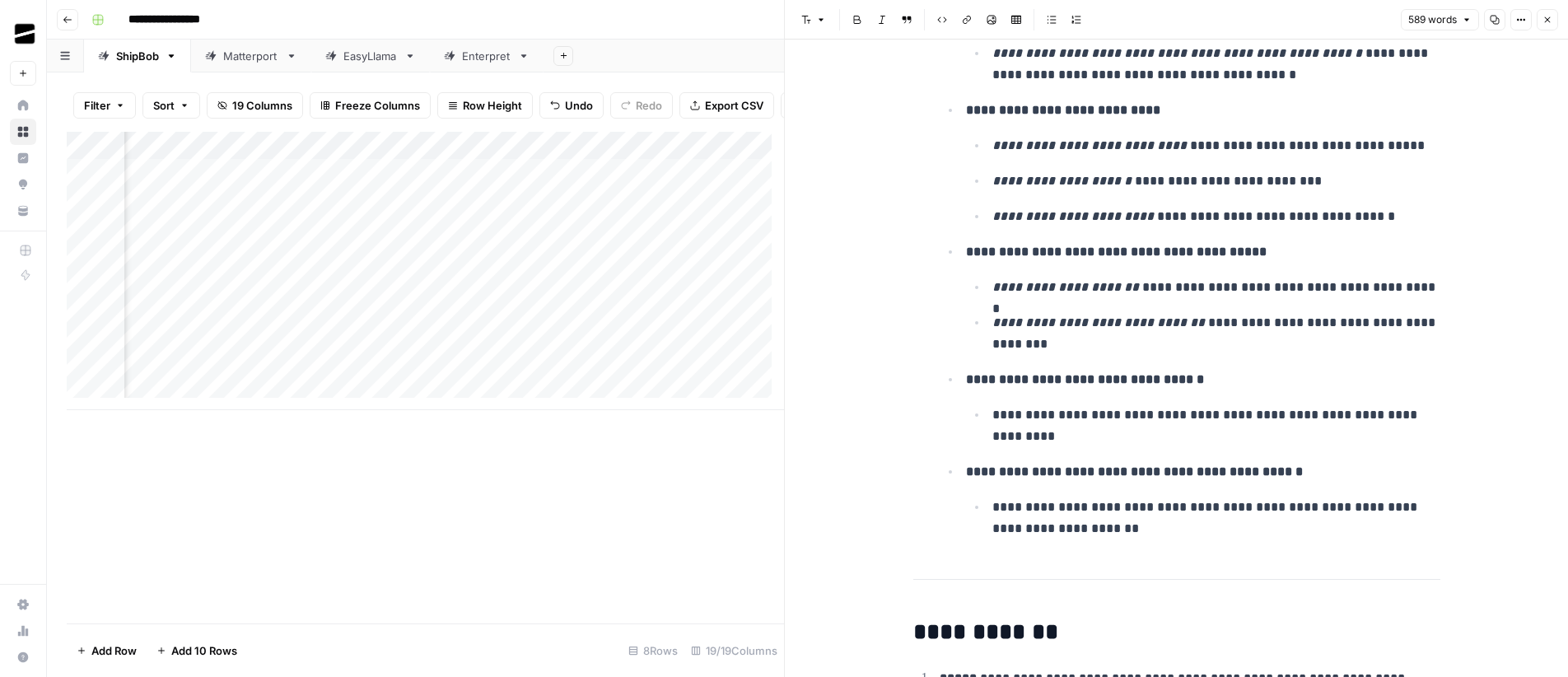
click at [1547, 15] on icon "button" at bounding box center [1548, 20] width 10 height 10
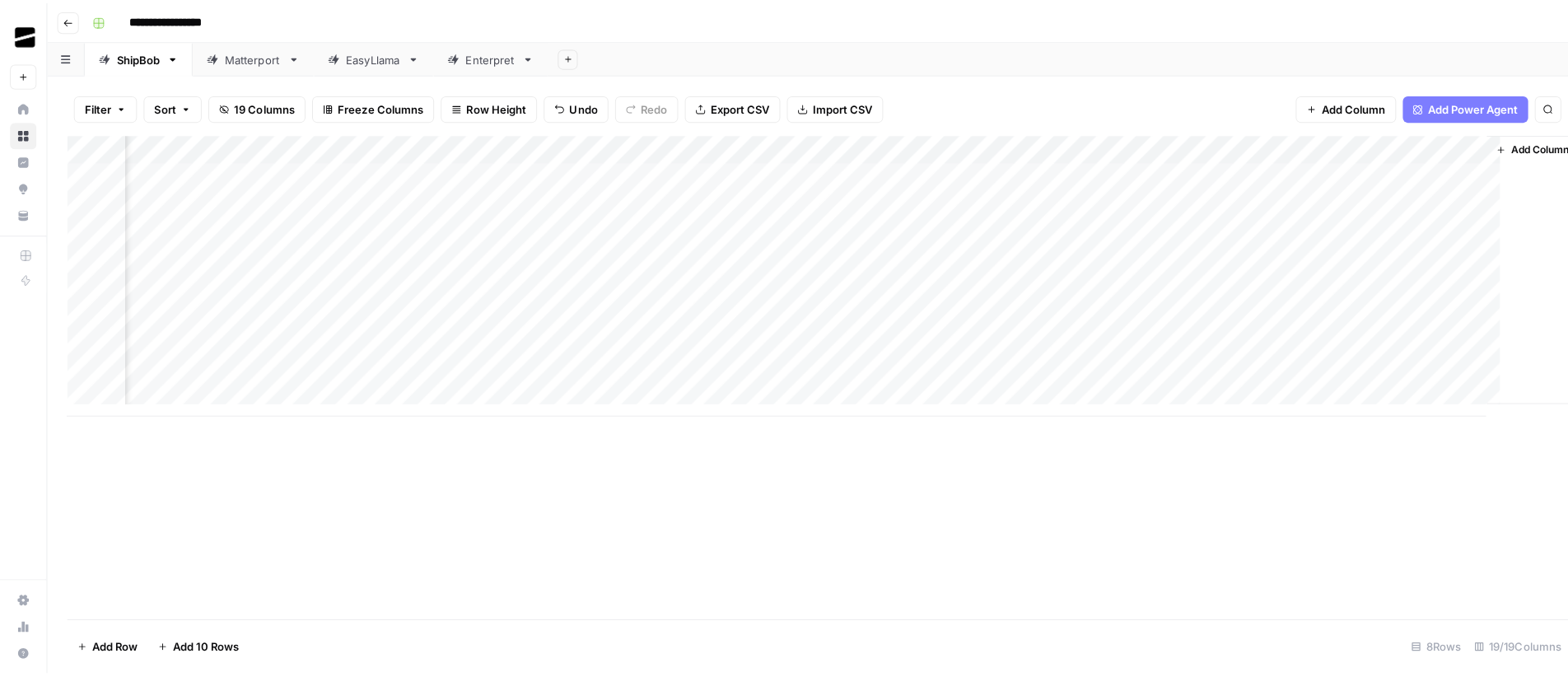
scroll to position [0, 1657]
click at [988, 149] on div "Add Column" at bounding box center [808, 271] width 1482 height 278
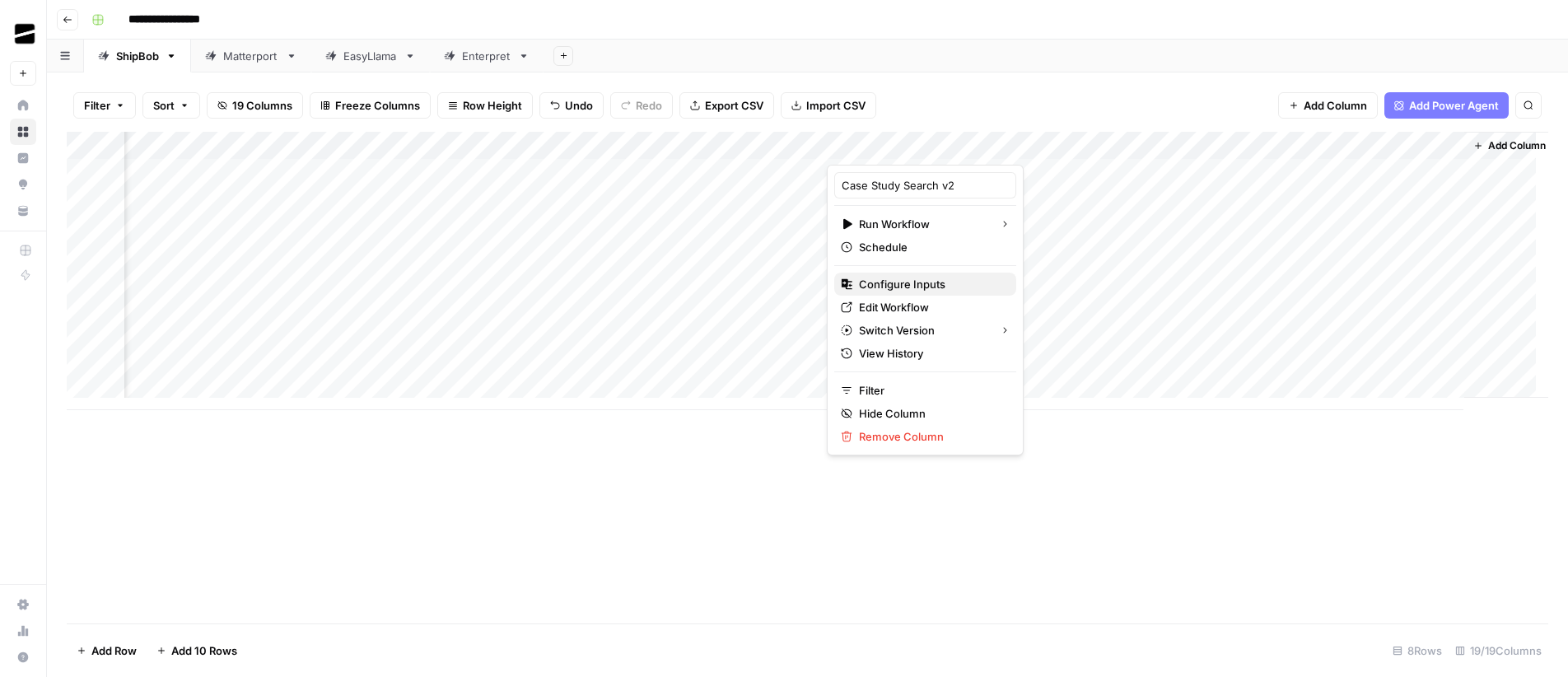
click at [914, 287] on span "Configure Inputs" at bounding box center [931, 284] width 144 height 17
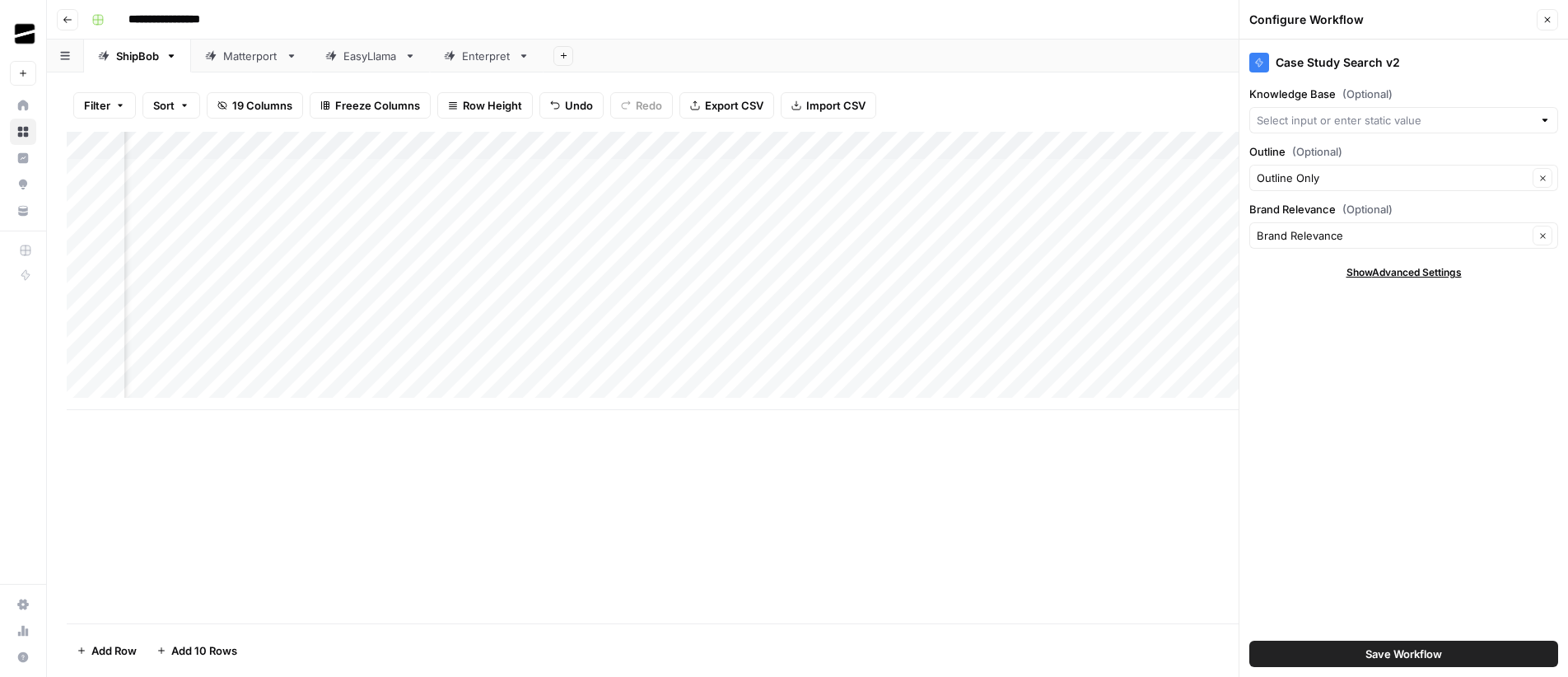
type input "ShipBob Case Studies"
click at [1550, 23] on icon "button" at bounding box center [1548, 20] width 10 height 10
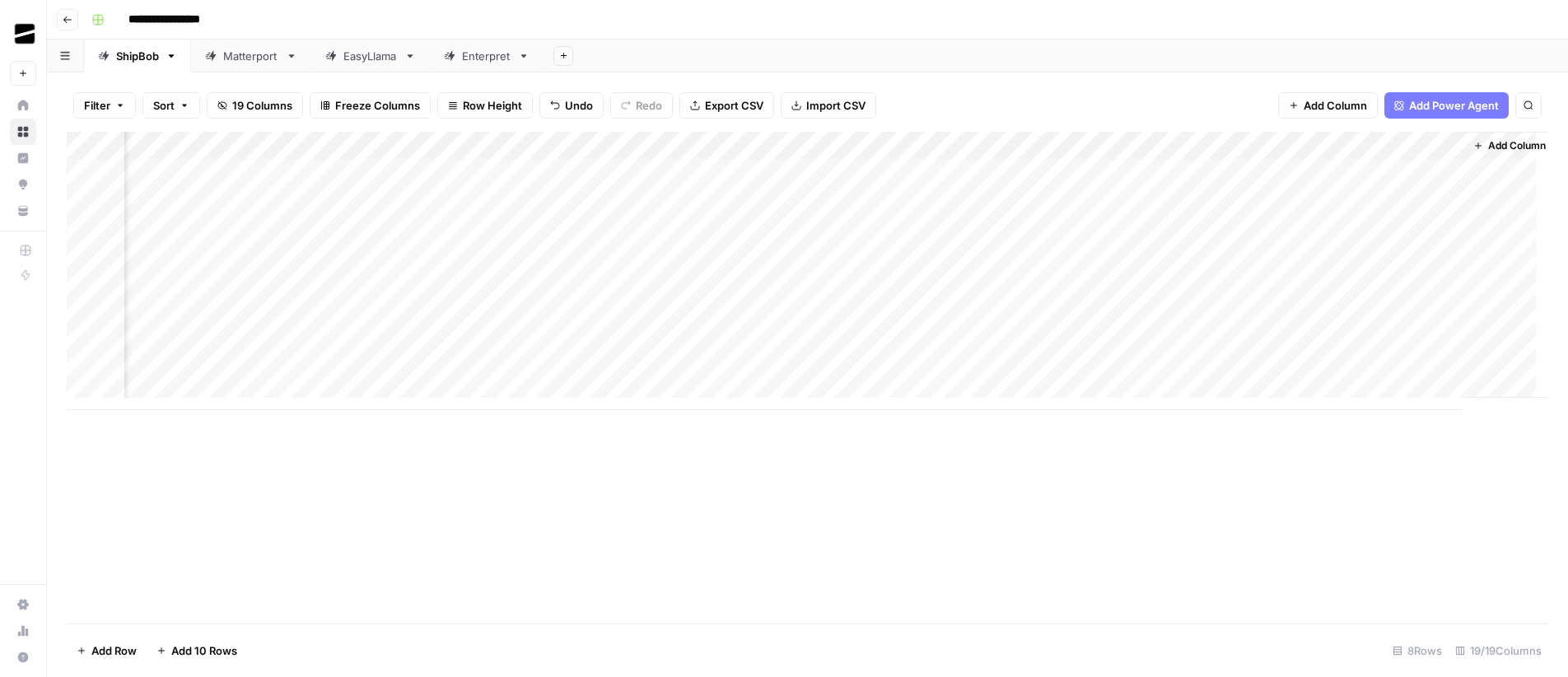
click at [1282, 145] on div "Add Column" at bounding box center [808, 271] width 1482 height 278
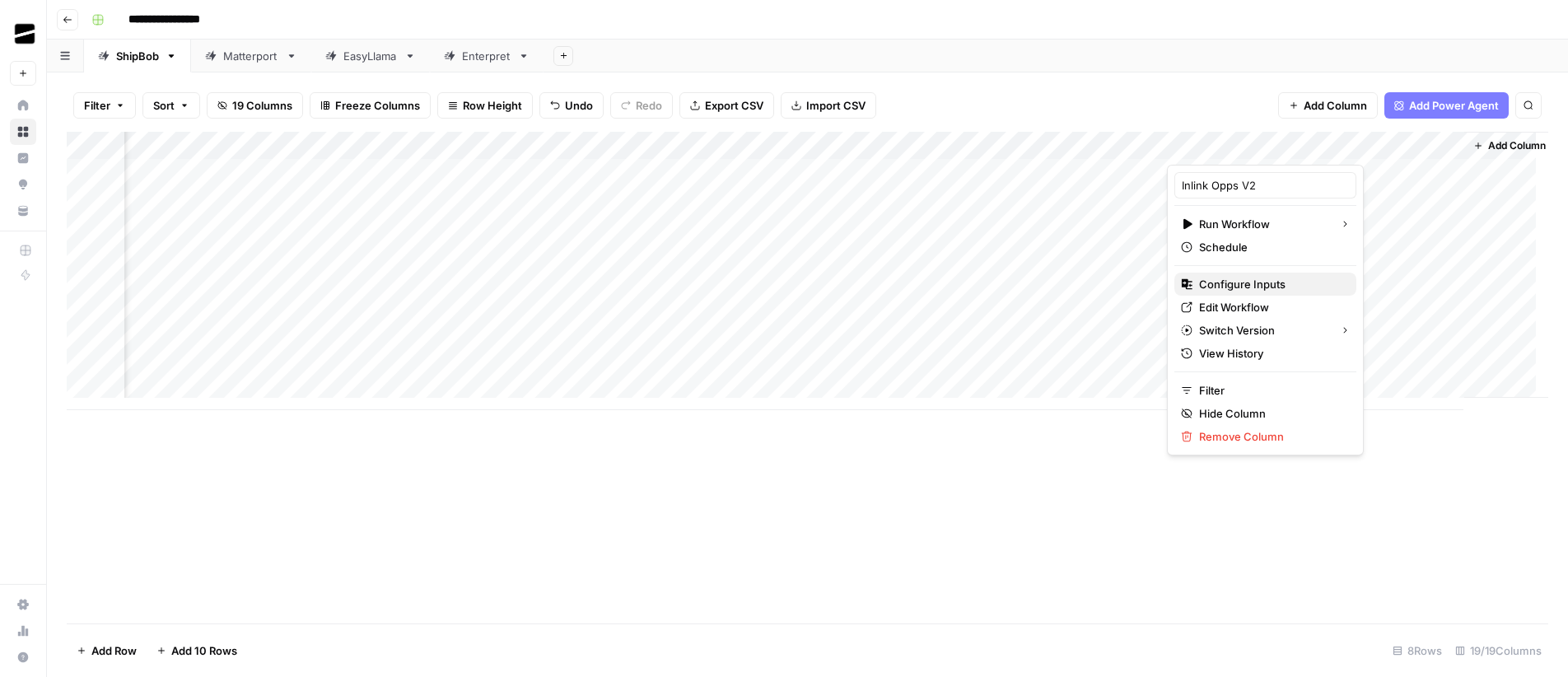
click at [1249, 287] on span "Configure Inputs" at bounding box center [1271, 284] width 144 height 17
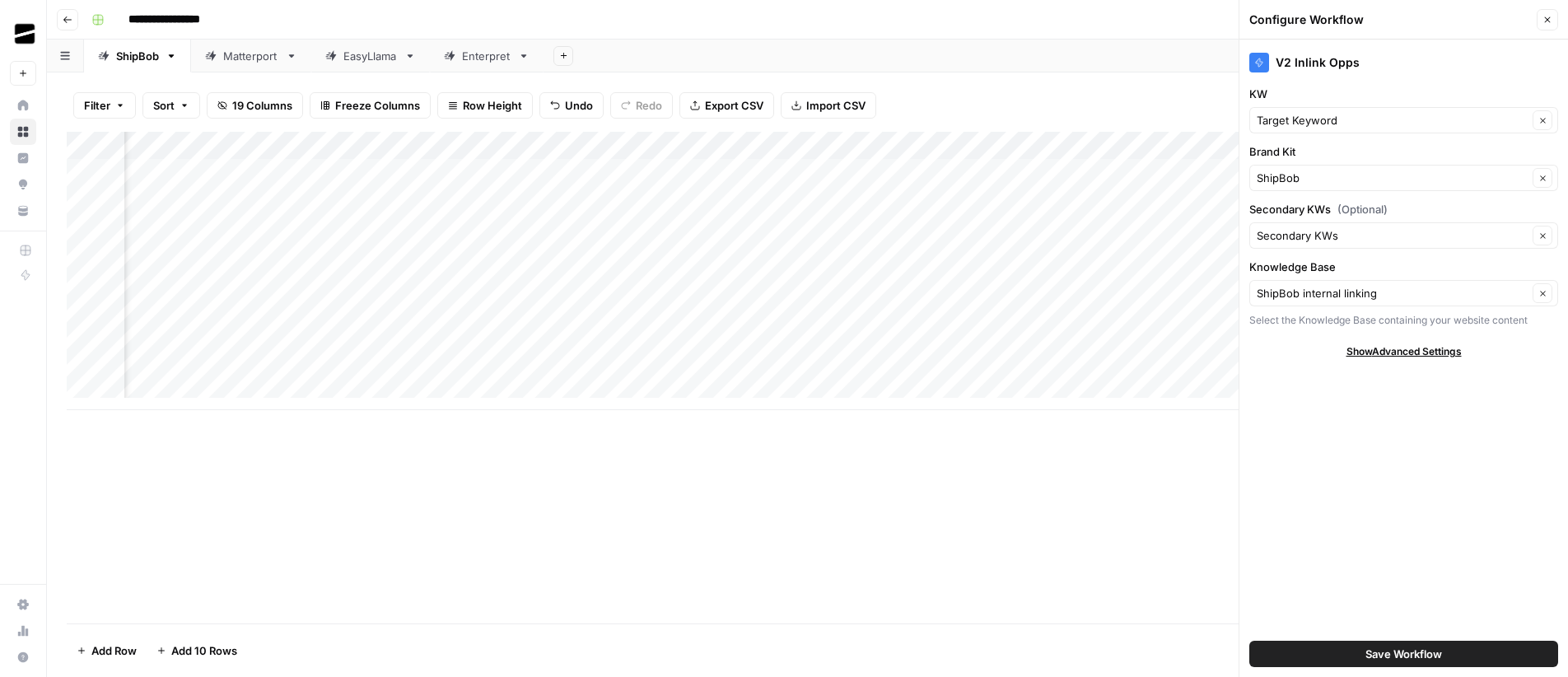
click at [1550, 17] on icon "button" at bounding box center [1548, 20] width 10 height 10
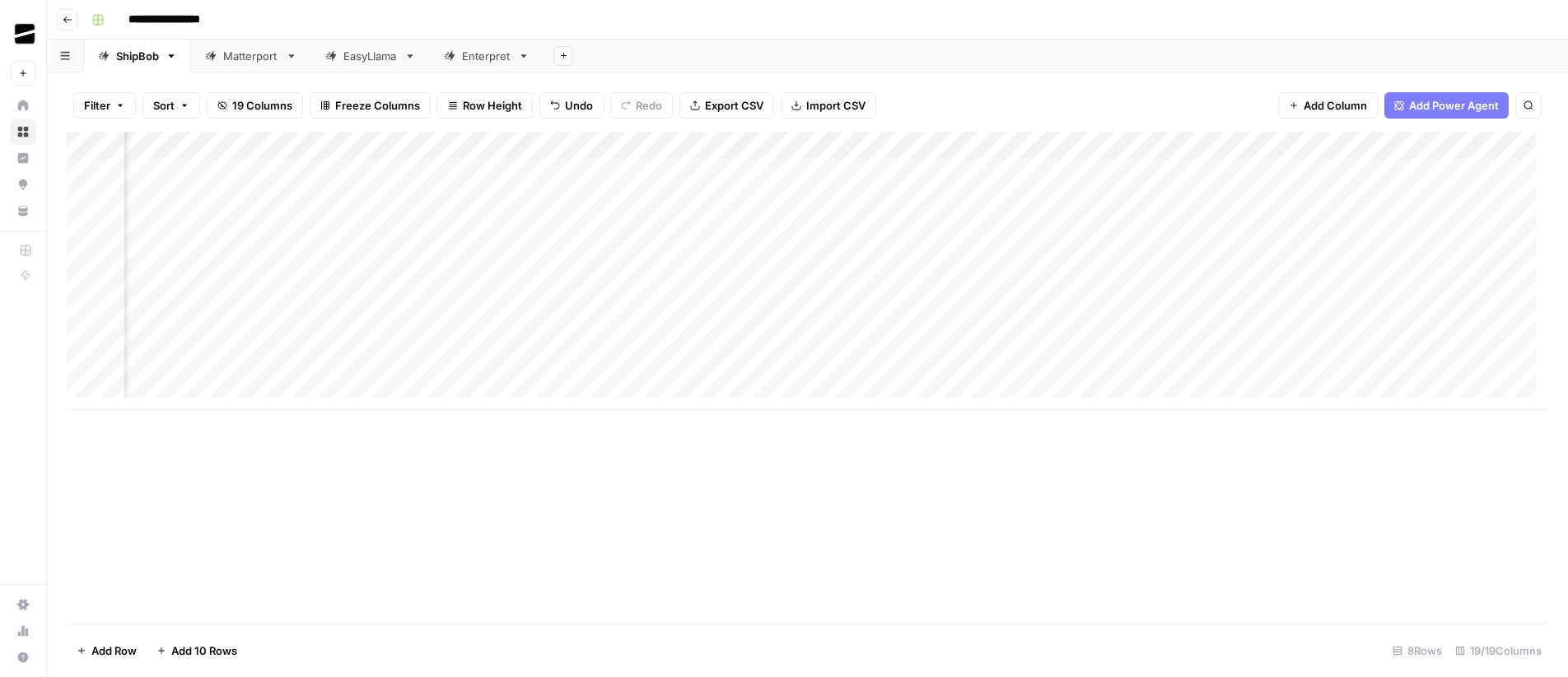
scroll to position [0, 0]
click at [189, 390] on div "Add Column" at bounding box center [808, 271] width 1482 height 278
click at [187, 417] on div "Add Column" at bounding box center [808, 285] width 1482 height 306
click at [192, 440] on div "Add Column" at bounding box center [808, 299] width 1482 height 334
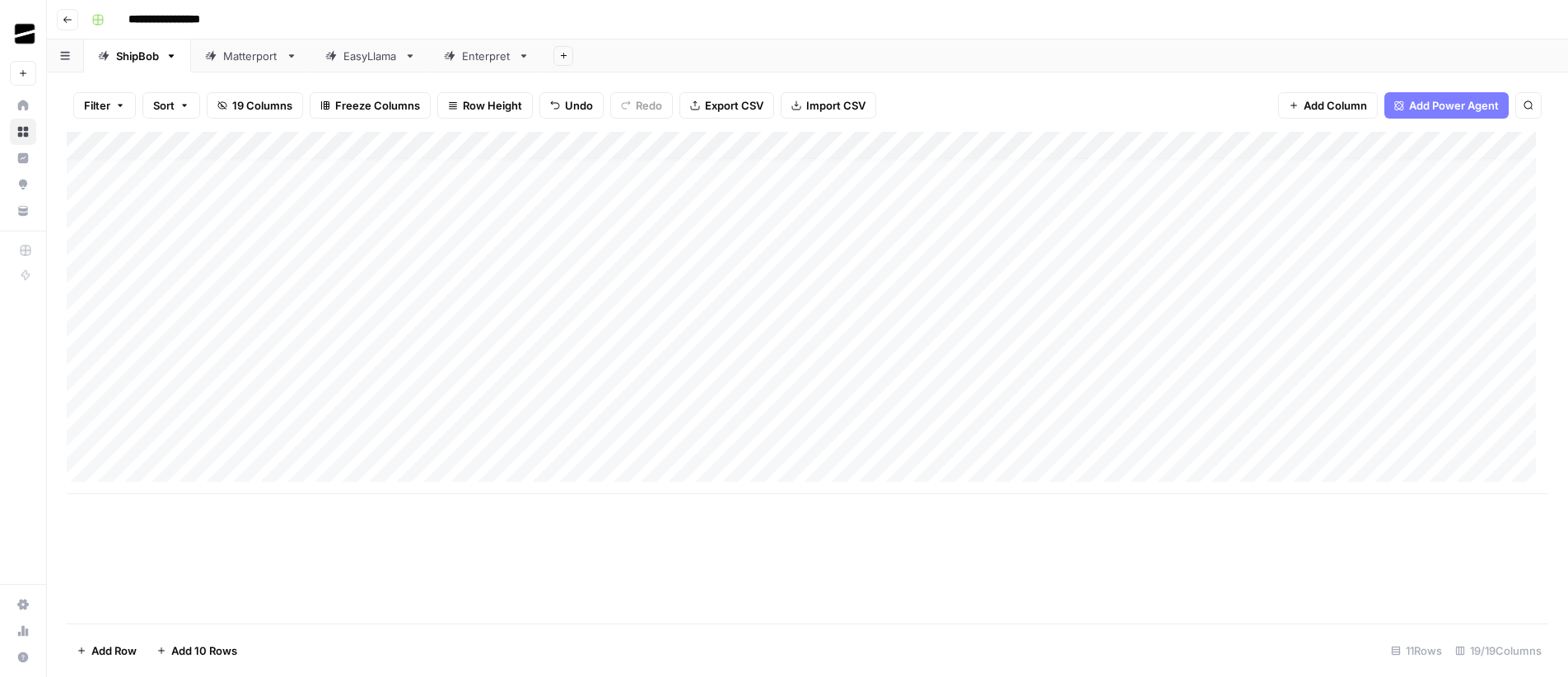
click at [467, 534] on div "Add Column" at bounding box center [808, 378] width 1482 height 491
click at [946, 272] on div "Add Column" at bounding box center [808, 313] width 1482 height 362
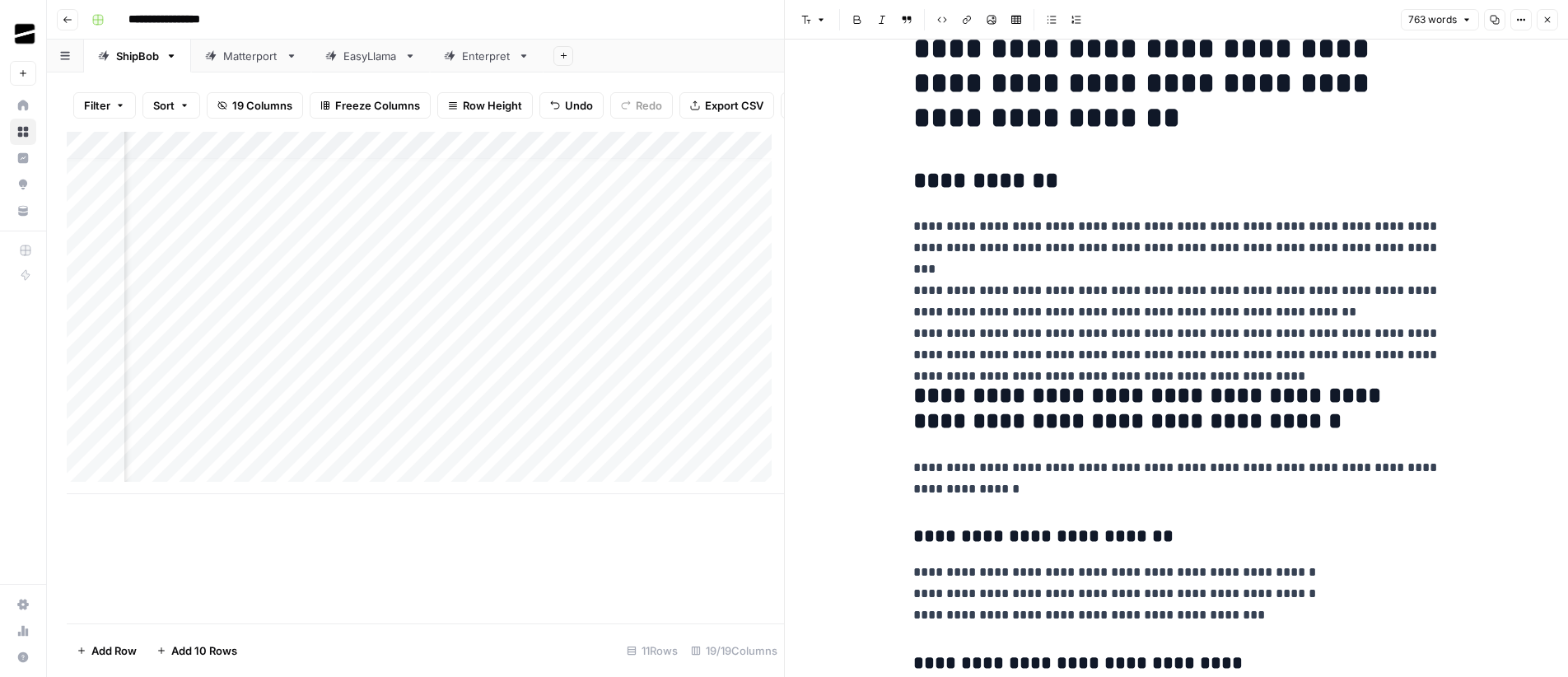
scroll to position [42, 0]
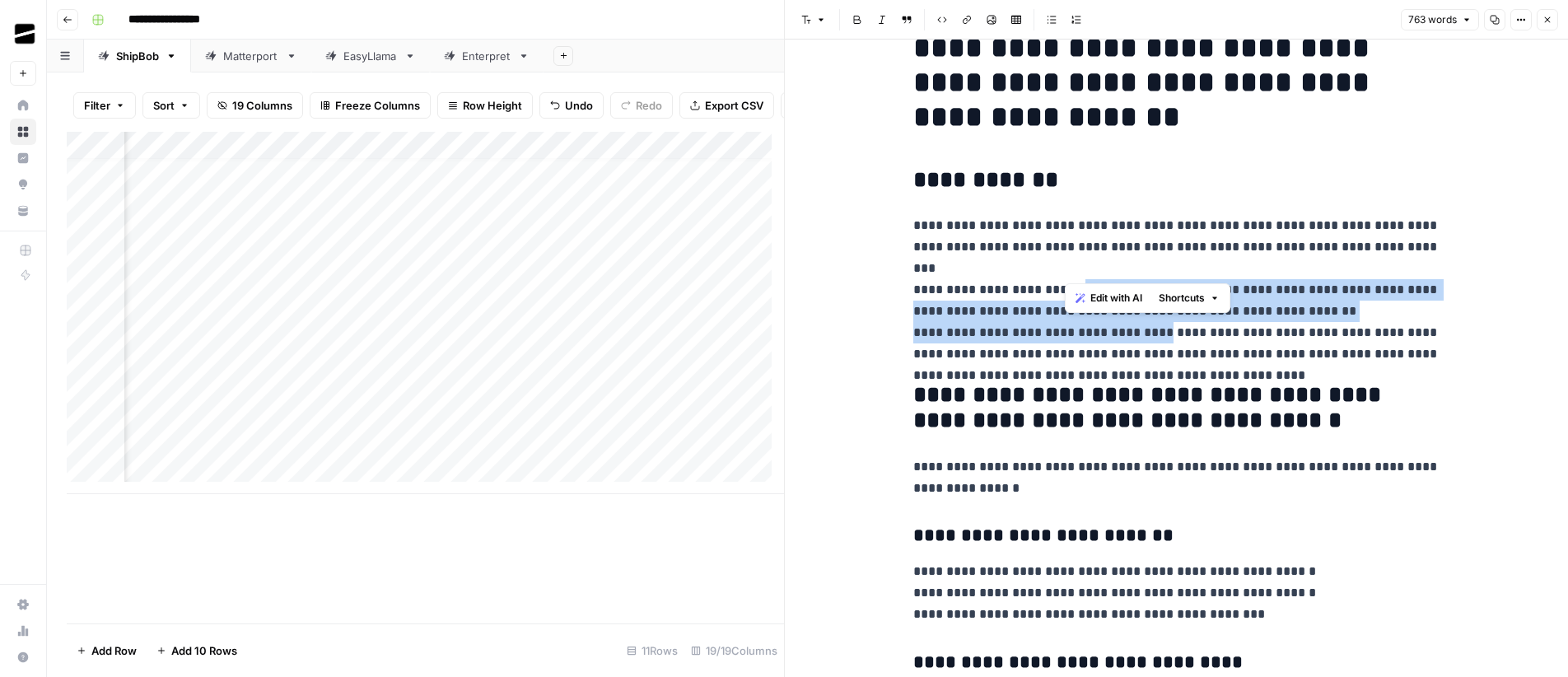
drag, startPoint x: 1076, startPoint y: 276, endPoint x: 1139, endPoint y: 318, distance: 75.7
click at [1139, 318] on p "**********" at bounding box center [1177, 289] width 527 height 150
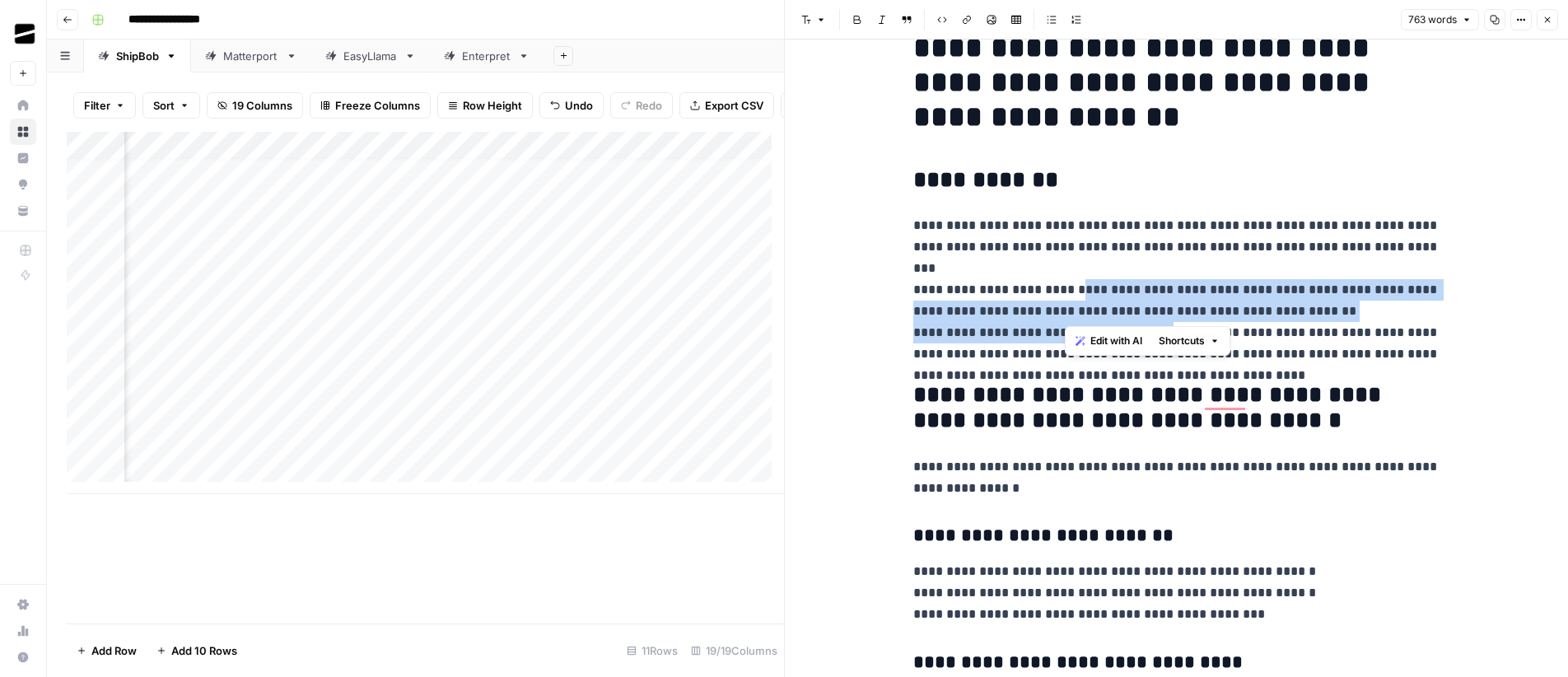
click at [1120, 340] on span "Edit with AI" at bounding box center [1116, 341] width 52 height 15
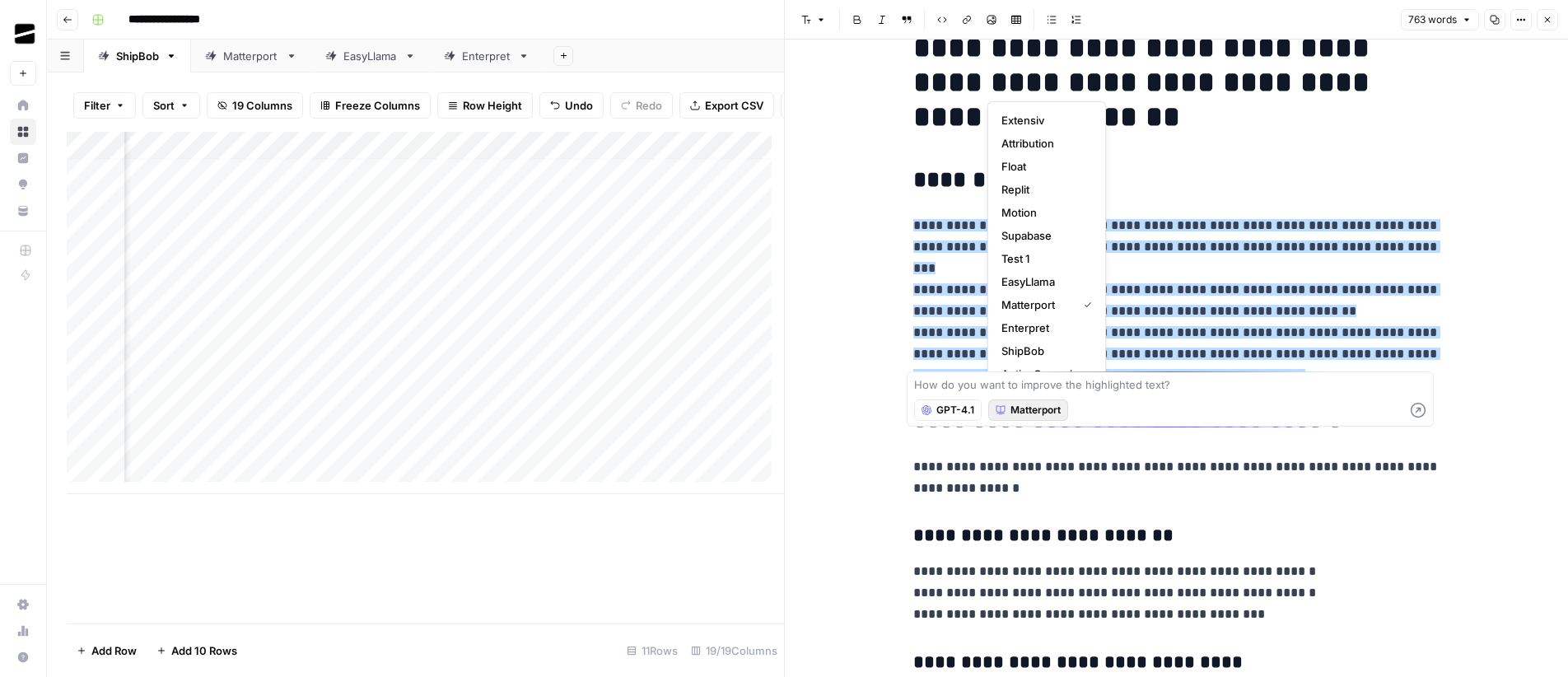
click at [1035, 411] on span "Matterport" at bounding box center [1035, 410] width 50 height 15
click at [1042, 349] on span "ShipBob" at bounding box center [1044, 351] width 84 height 17
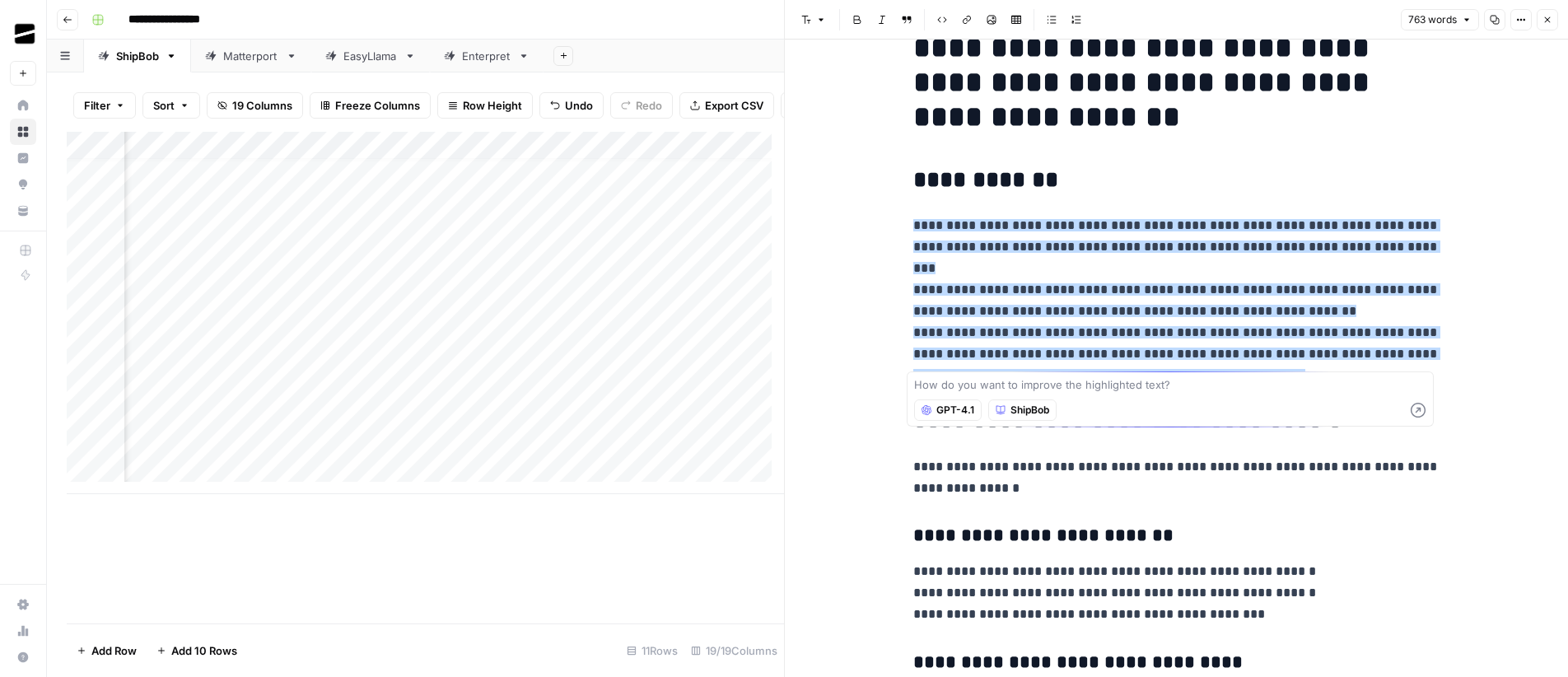
click at [949, 413] on span "GPT-4.1" at bounding box center [955, 410] width 38 height 15
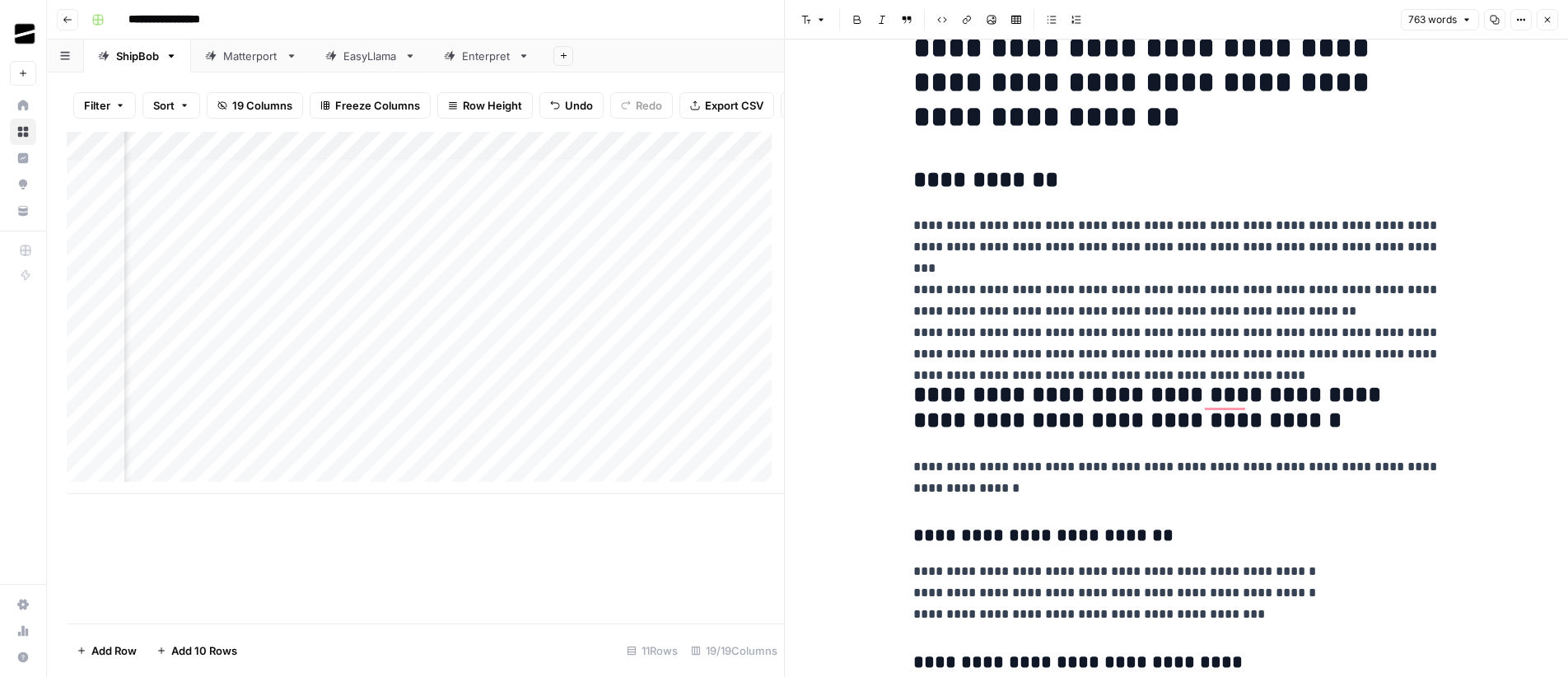
click at [1493, 21] on icon "button" at bounding box center [1495, 20] width 9 height 9
click at [1494, 23] on icon "button" at bounding box center [1495, 20] width 10 height 10
drag, startPoint x: 1016, startPoint y: 256, endPoint x: 1121, endPoint y: 424, distance: 198.1
click at [1103, 280] on p "**********" at bounding box center [1177, 289] width 527 height 150
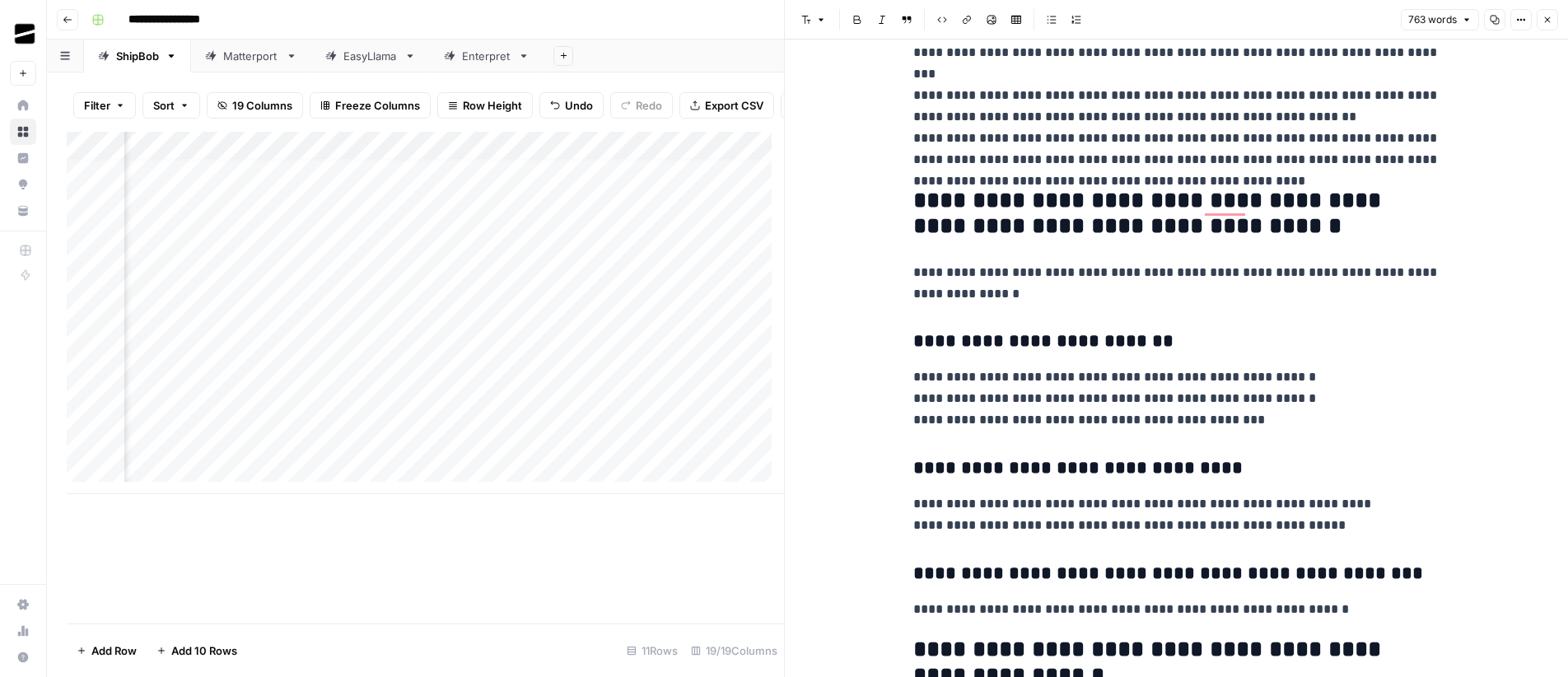
scroll to position [237, 0]
drag, startPoint x: 1261, startPoint y: 421, endPoint x: 904, endPoint y: 343, distance: 365.4
copy div "**********"
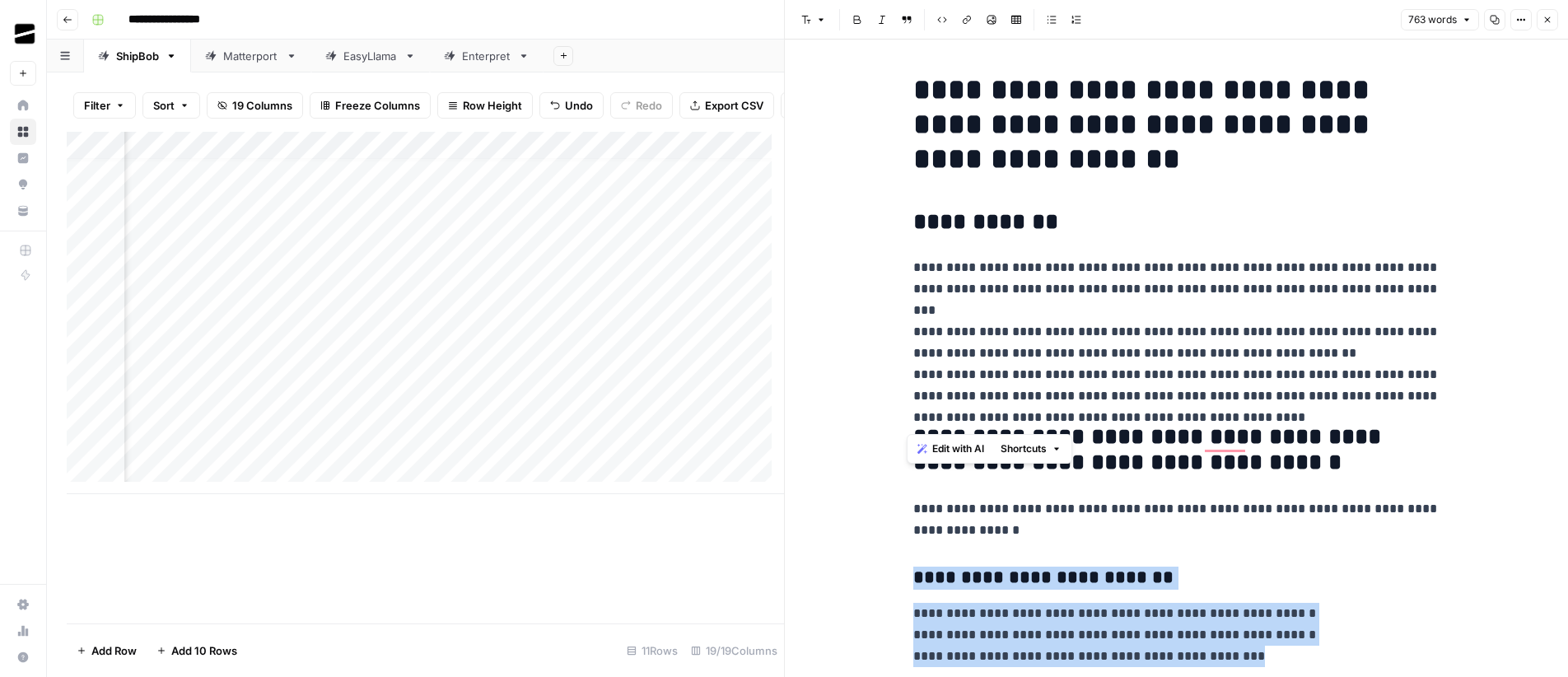
scroll to position [237, 0]
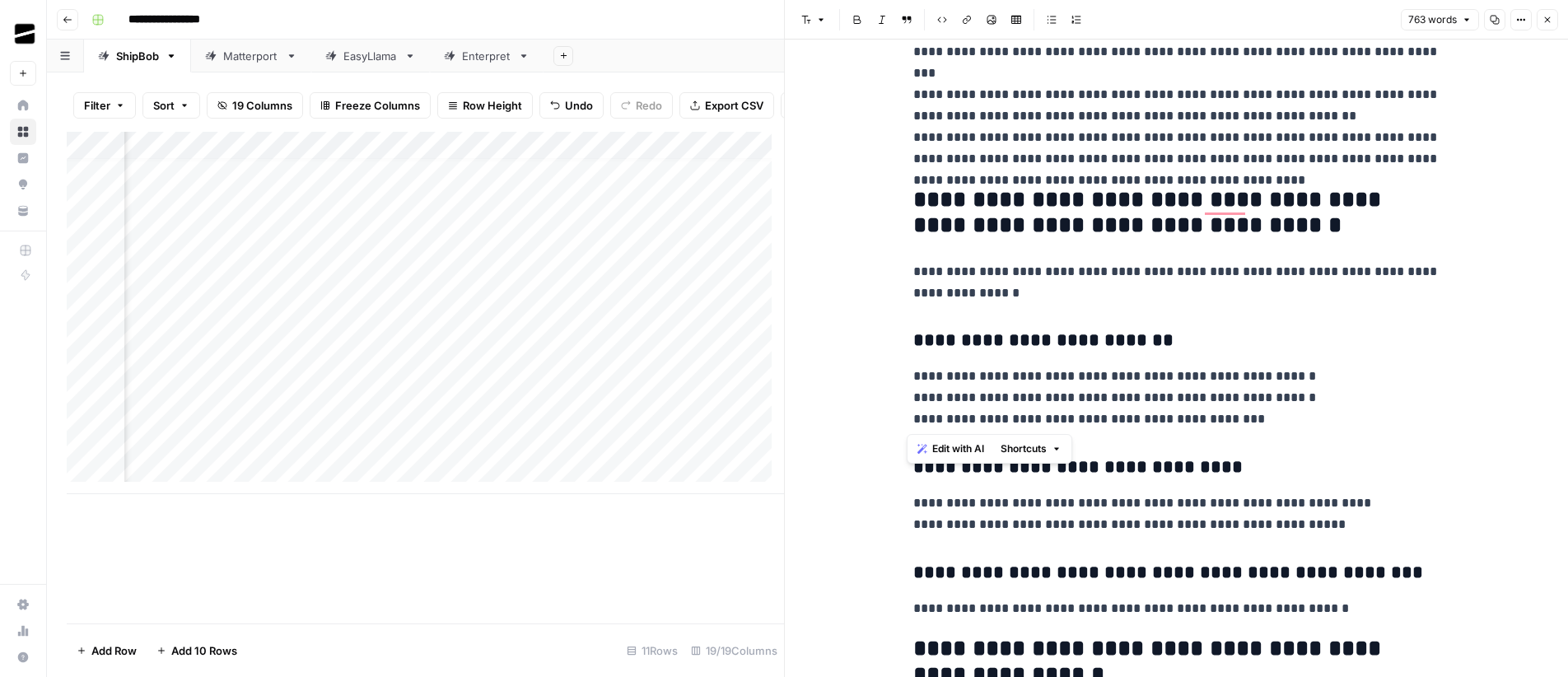
click at [1058, 277] on p "**********" at bounding box center [1177, 282] width 527 height 43
click at [1552, 21] on button "Close" at bounding box center [1548, 20] width 22 height 22
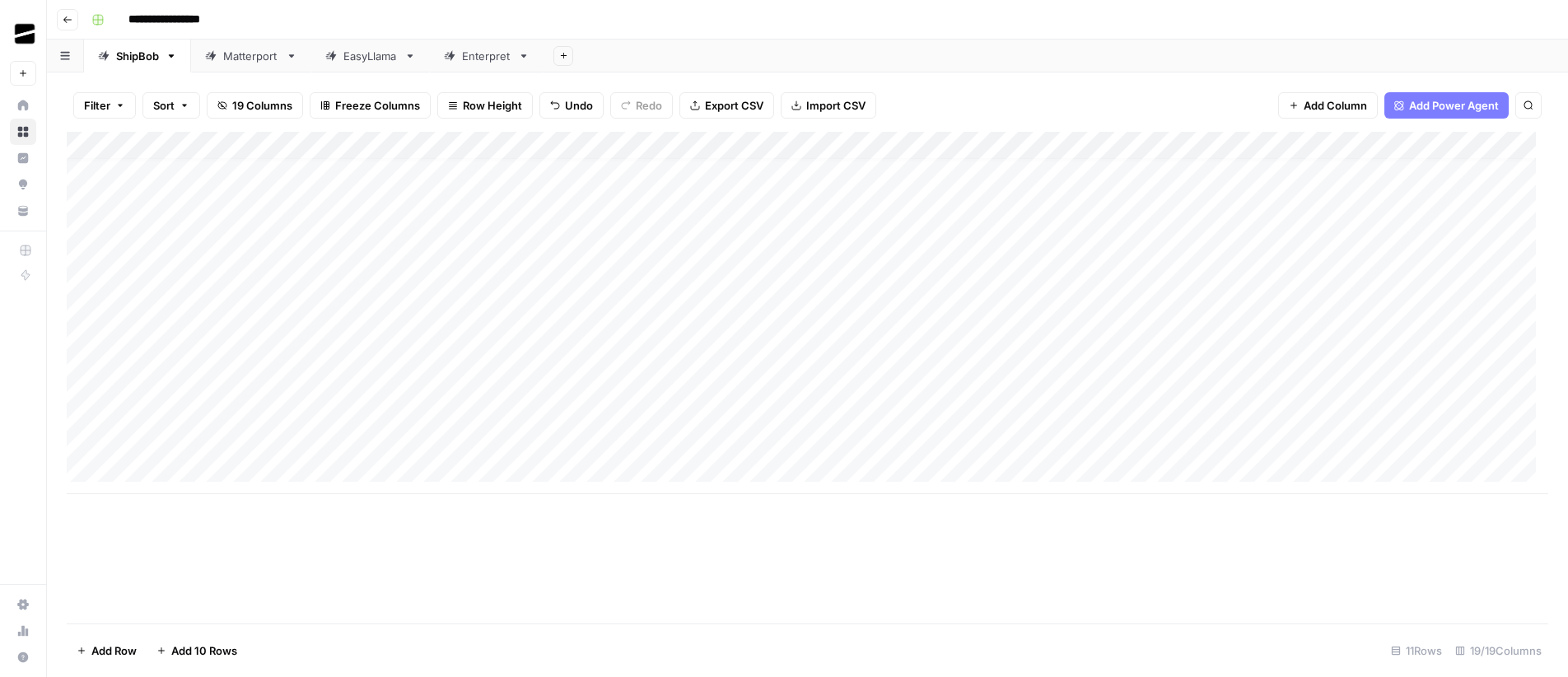
scroll to position [13, 0]
click at [63, 20] on icon "button" at bounding box center [68, 20] width 10 height 10
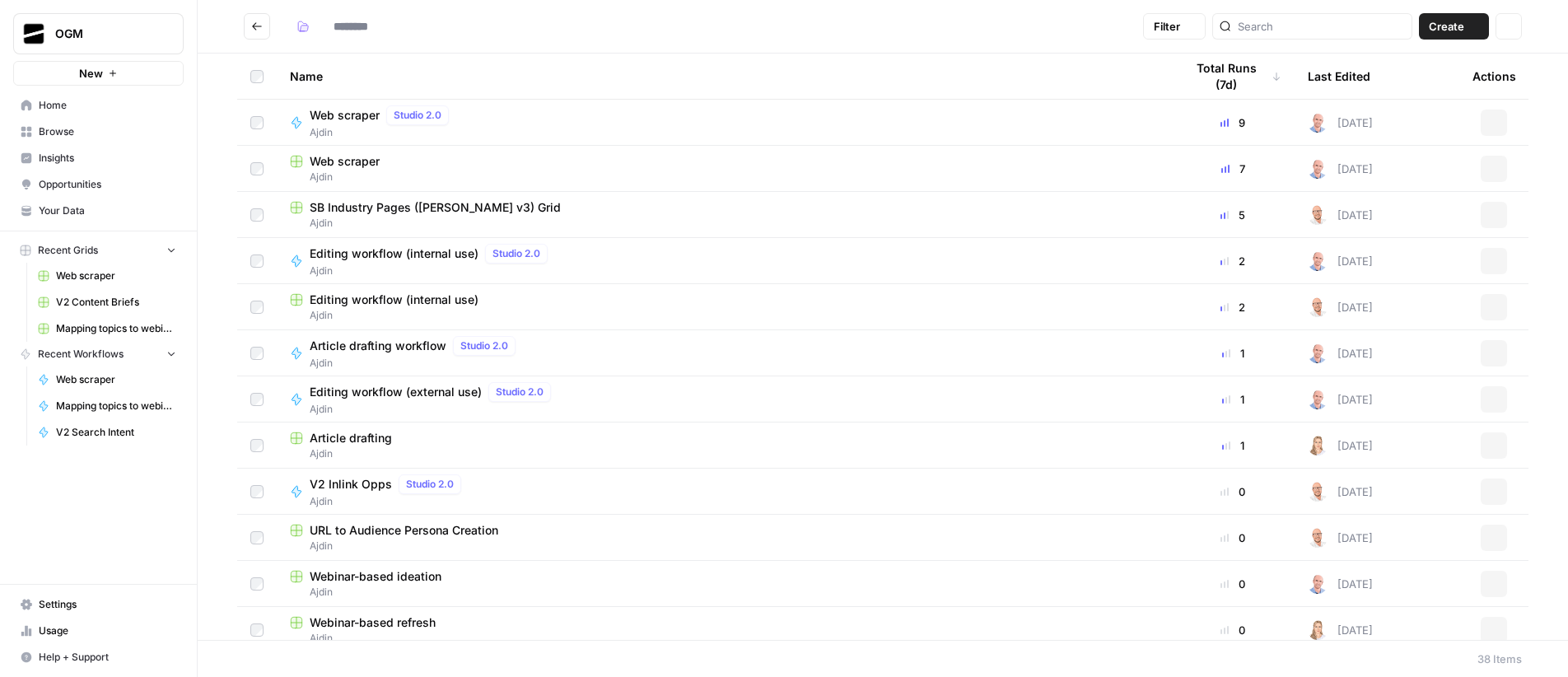
type input "*****"
click at [374, 436] on span "Article drafting" at bounding box center [350, 438] width 82 height 17
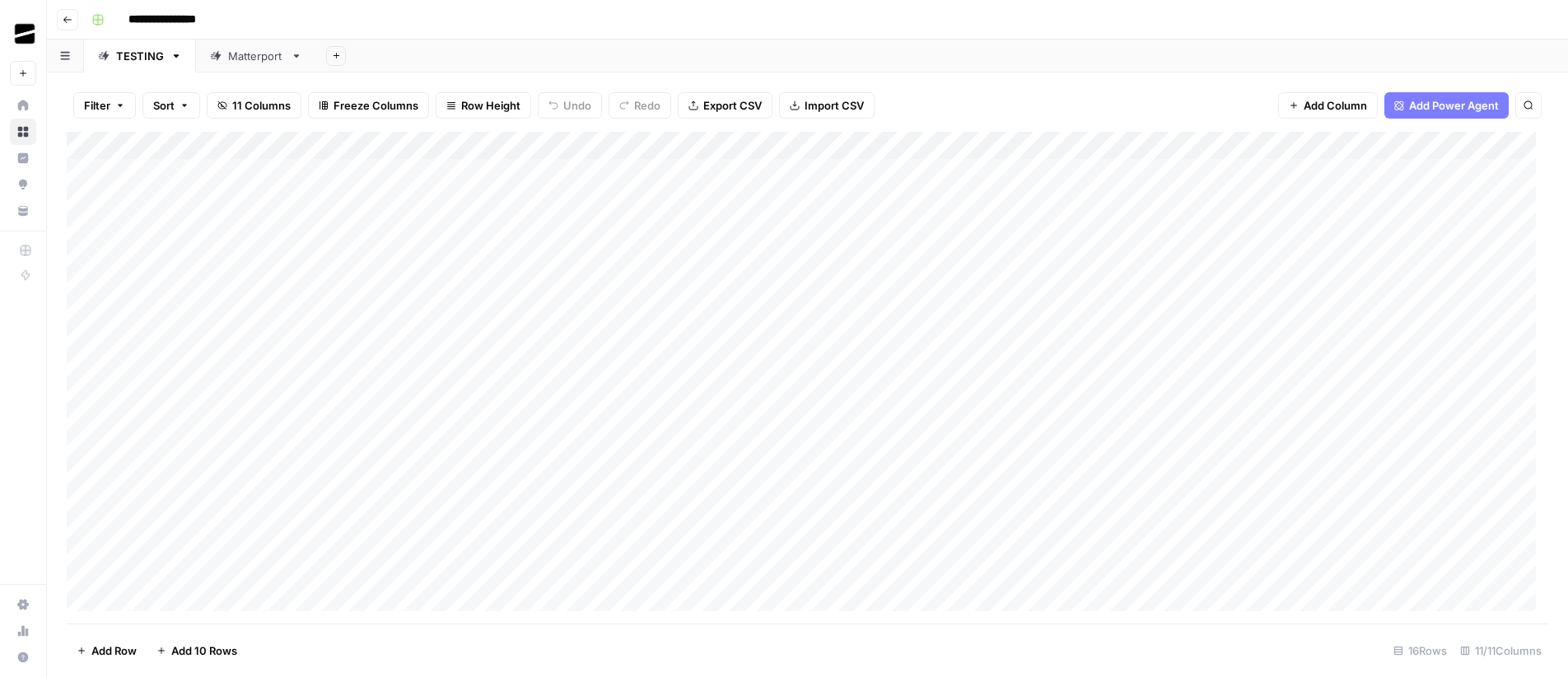
click at [247, 57] on div "Matterport" at bounding box center [256, 56] width 56 height 17
click at [989, 172] on div "Add Column" at bounding box center [808, 285] width 1482 height 306
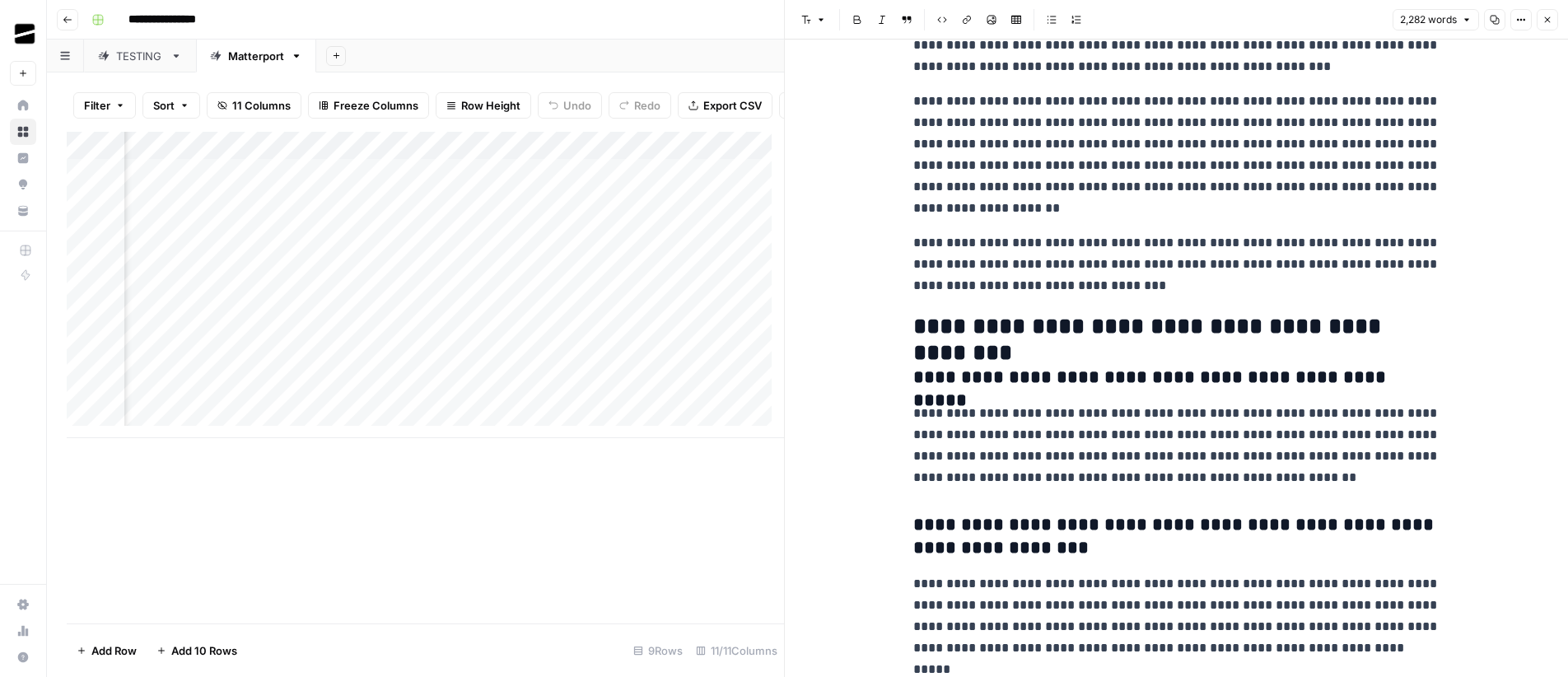
scroll to position [5490, 0]
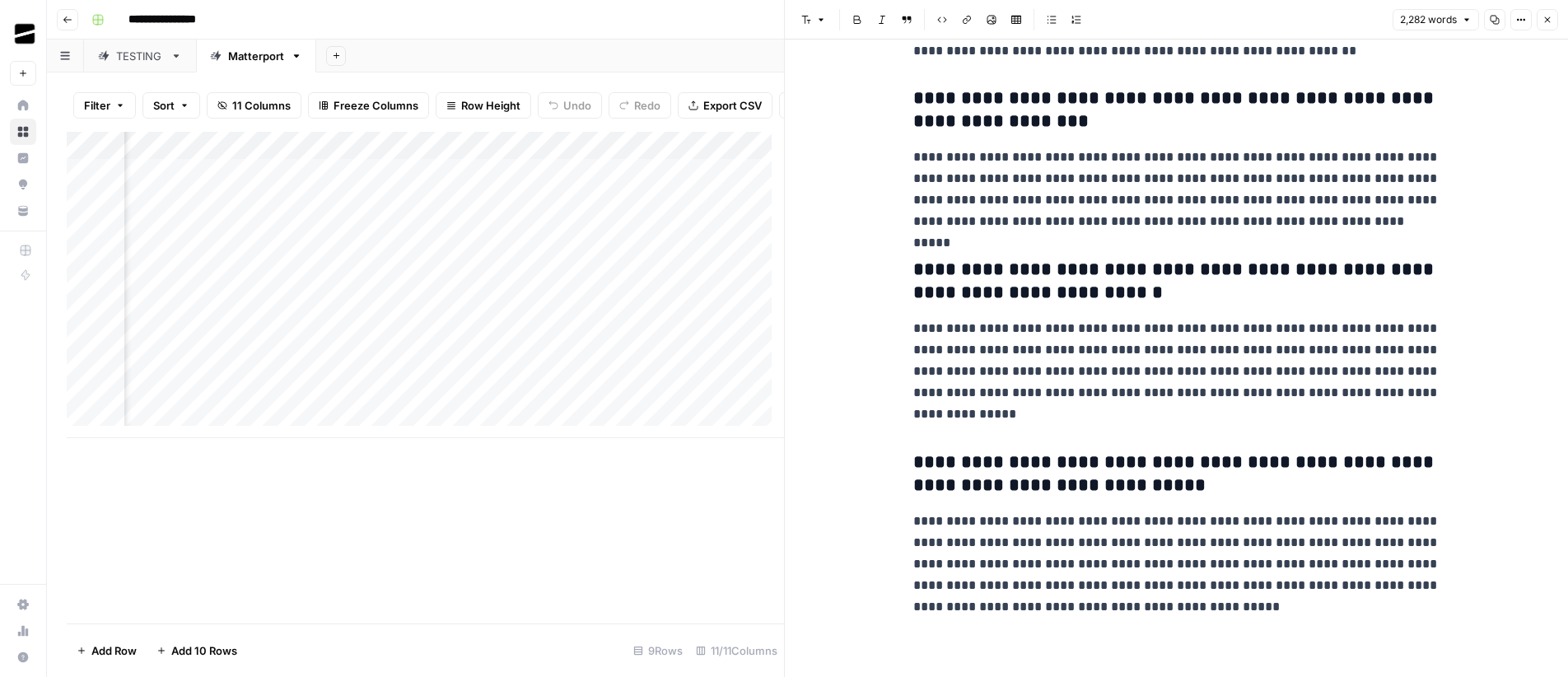
click at [1545, 21] on icon "button" at bounding box center [1548, 20] width 10 height 10
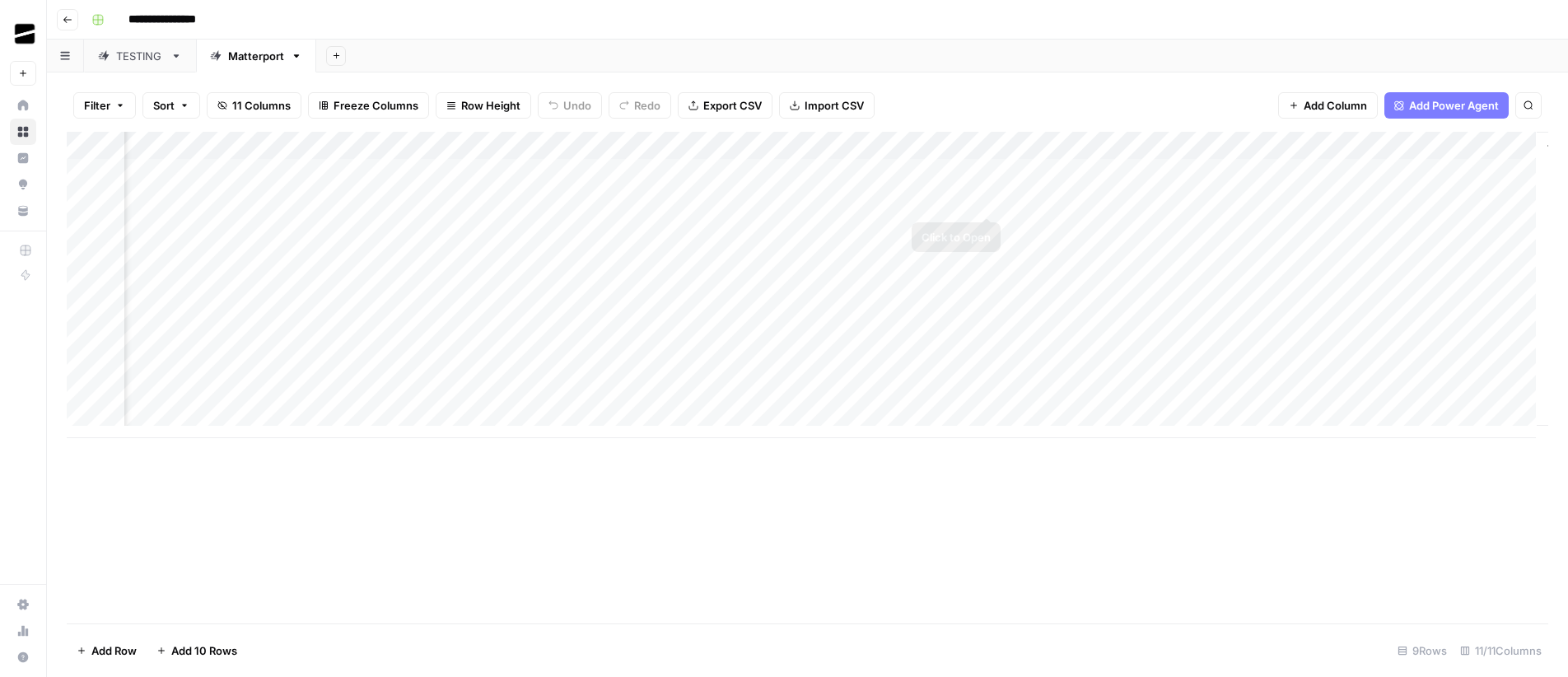
click at [993, 197] on div "Add Column" at bounding box center [808, 285] width 1482 height 306
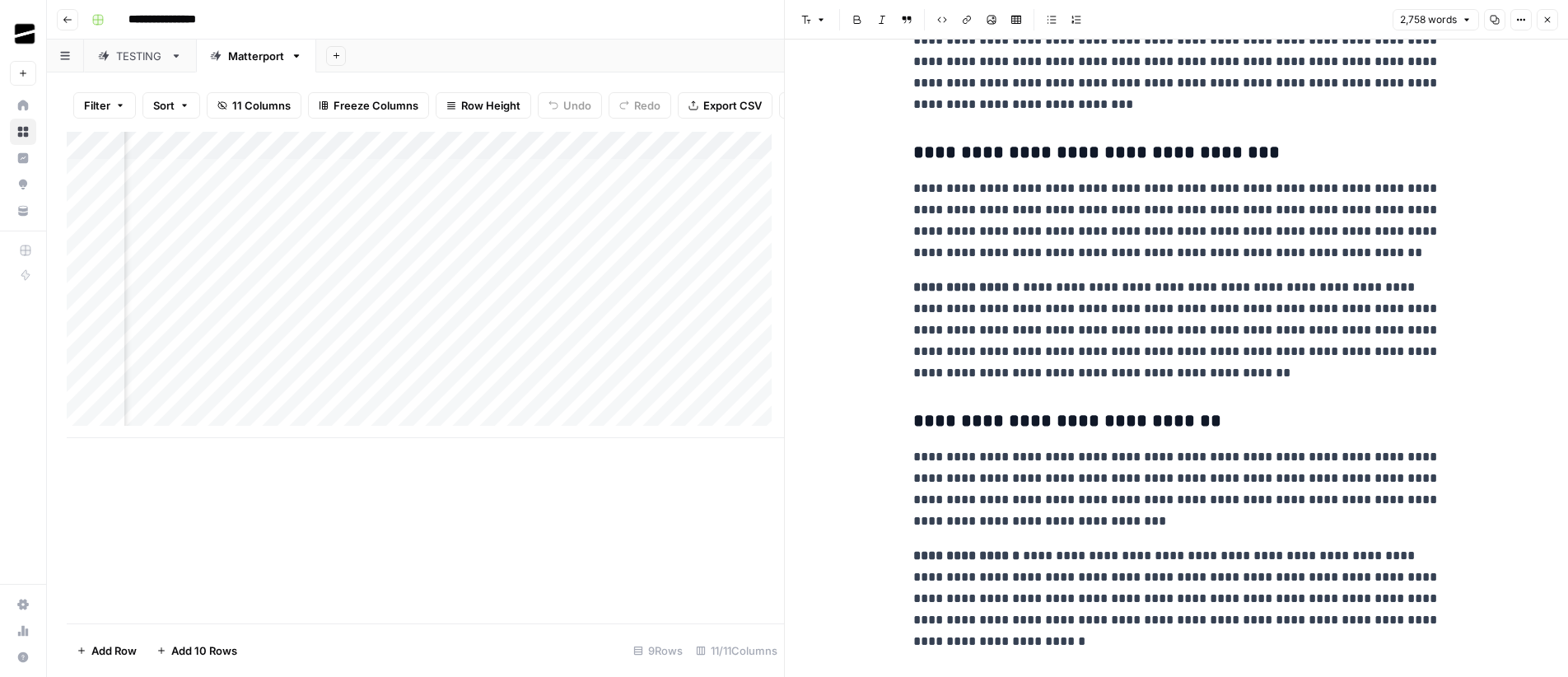
scroll to position [6874, 0]
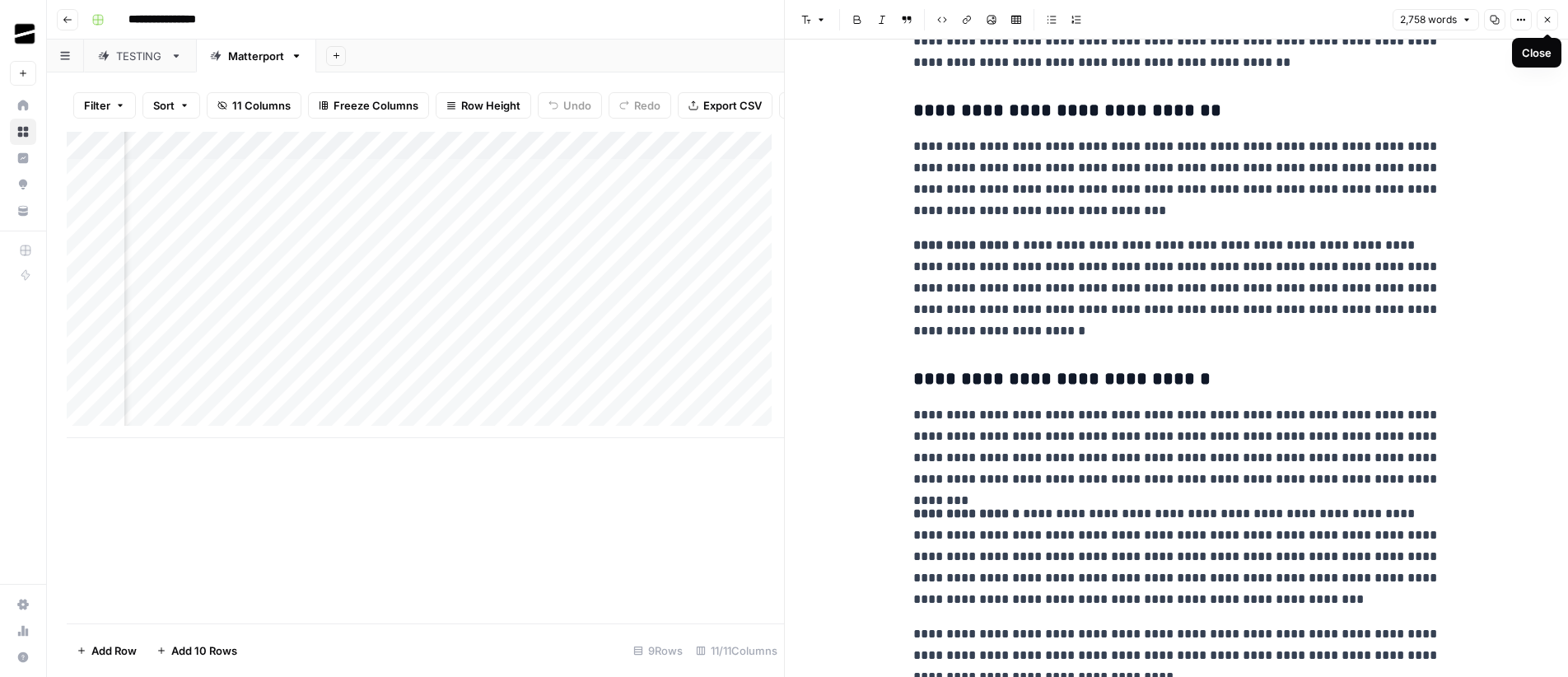
click at [1550, 20] on icon "button" at bounding box center [1548, 20] width 10 height 10
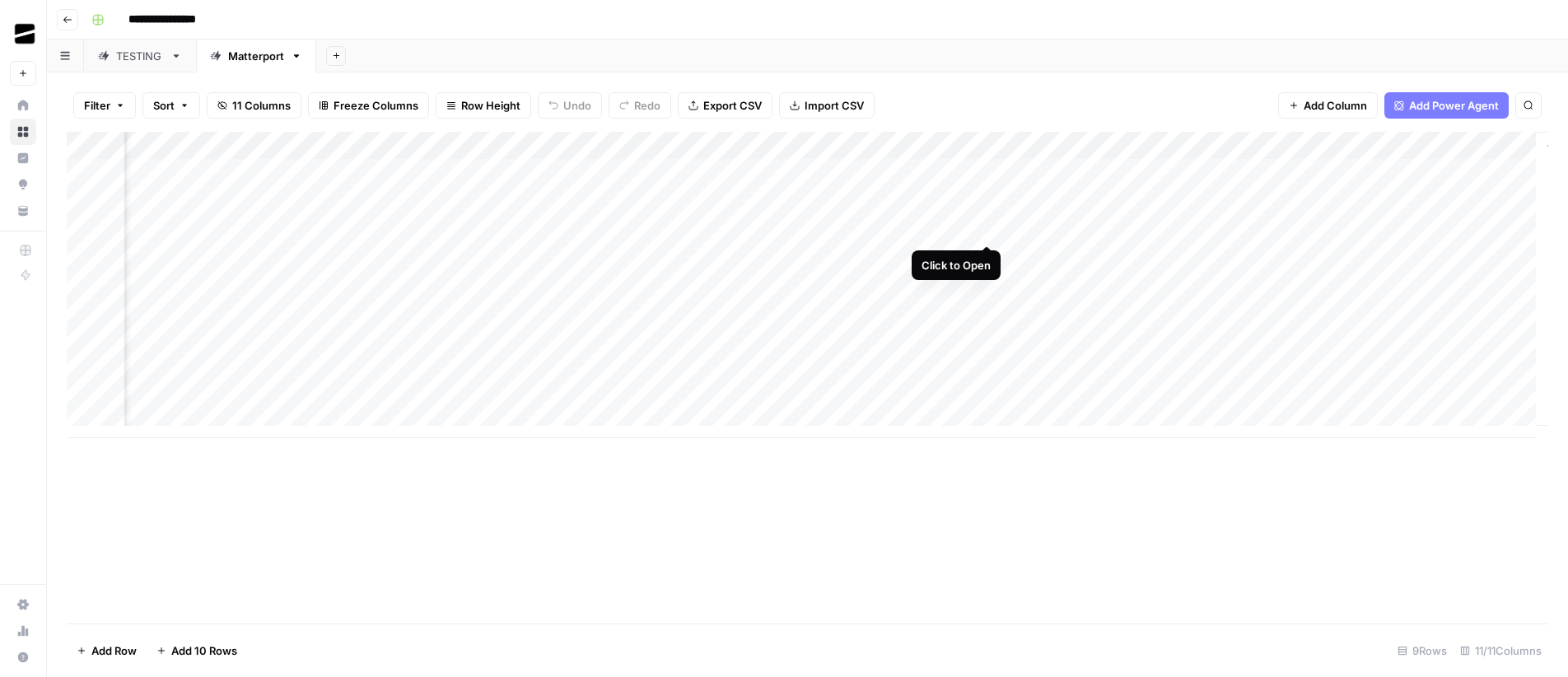
click at [989, 228] on div "Add Column" at bounding box center [808, 285] width 1482 height 306
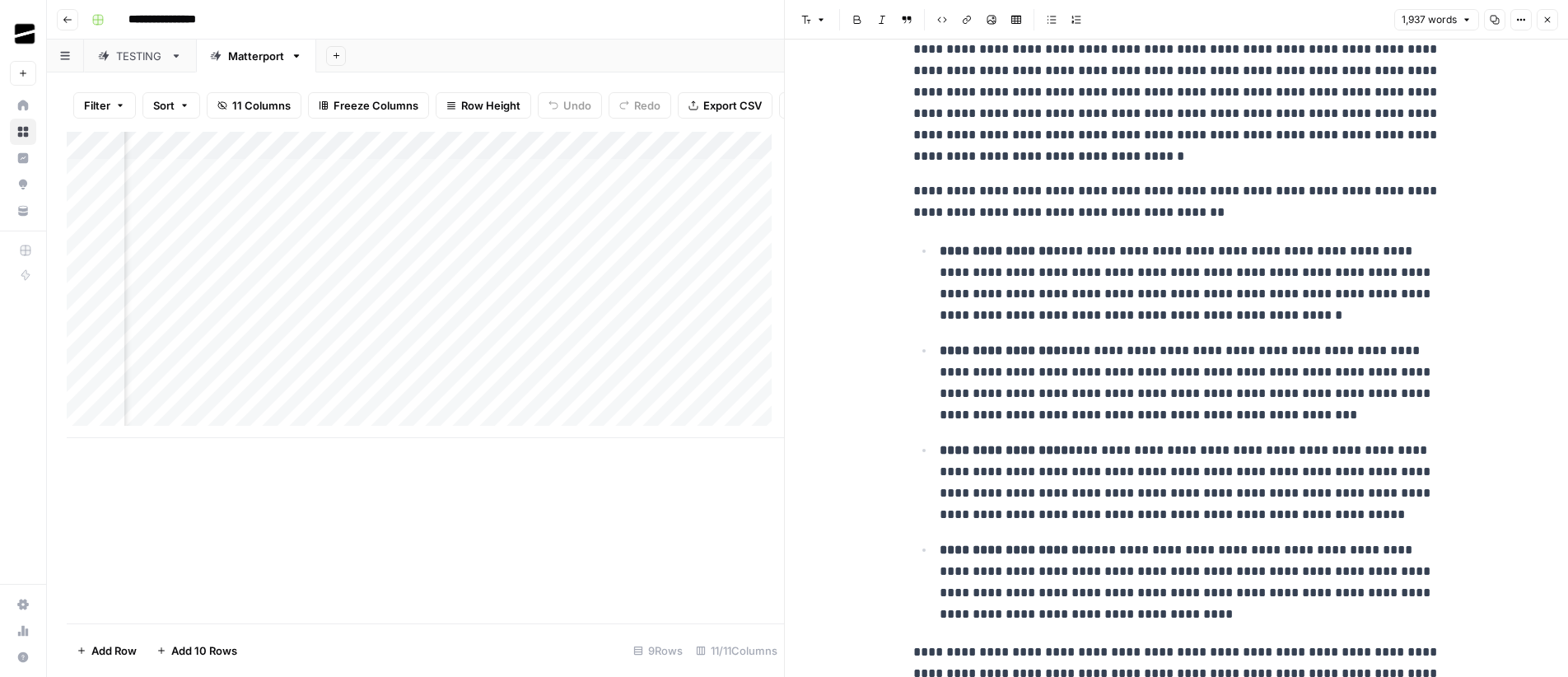
scroll to position [1108, 0]
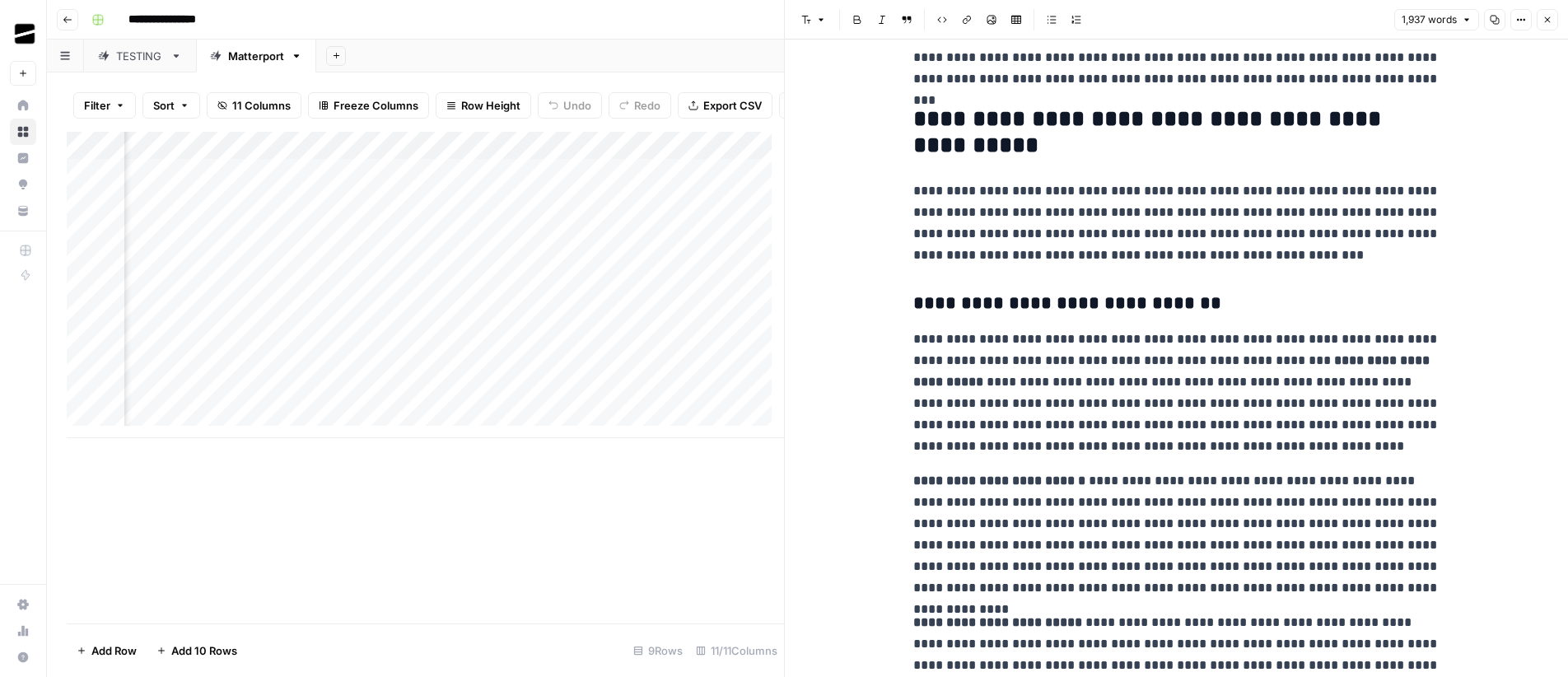
click at [1547, 21] on icon "button" at bounding box center [1548, 20] width 6 height 6
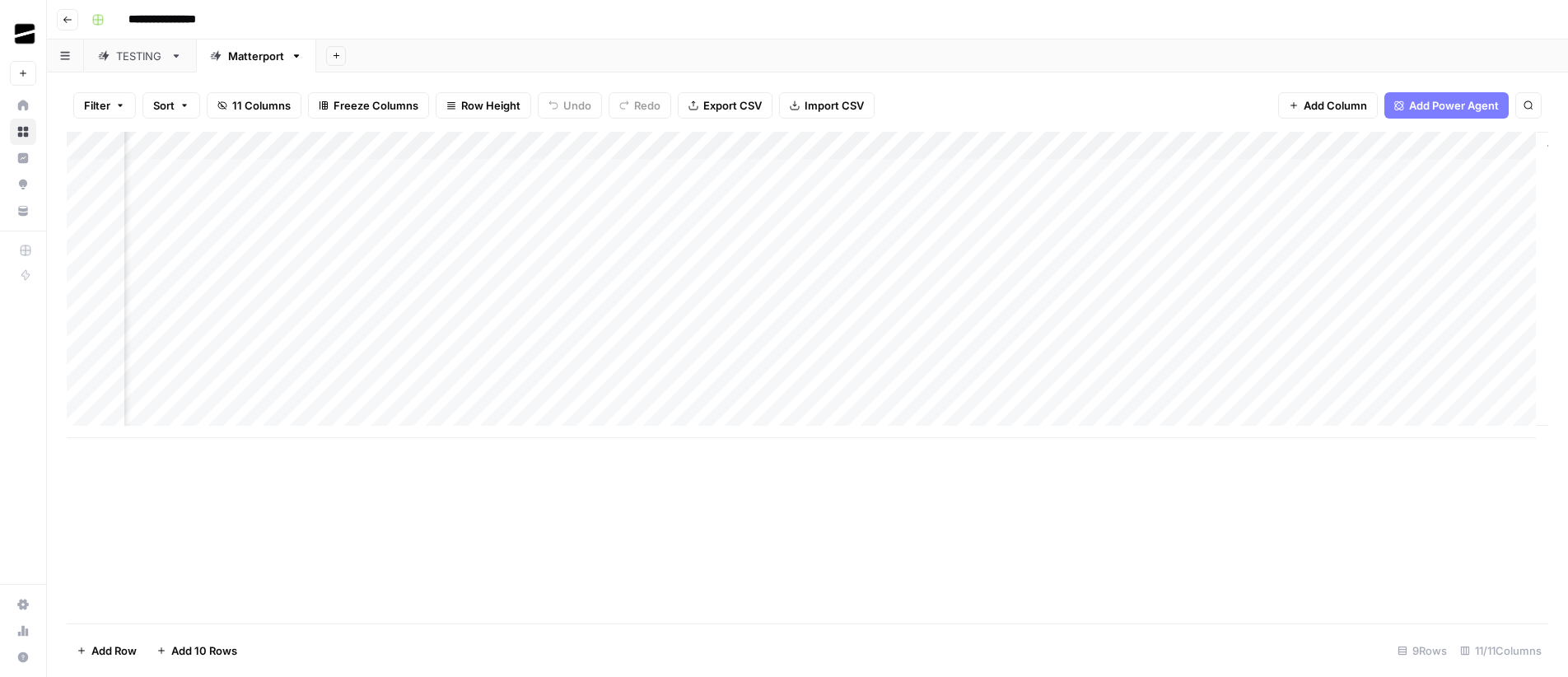
click at [822, 147] on div "Add Column" at bounding box center [808, 285] width 1482 height 306
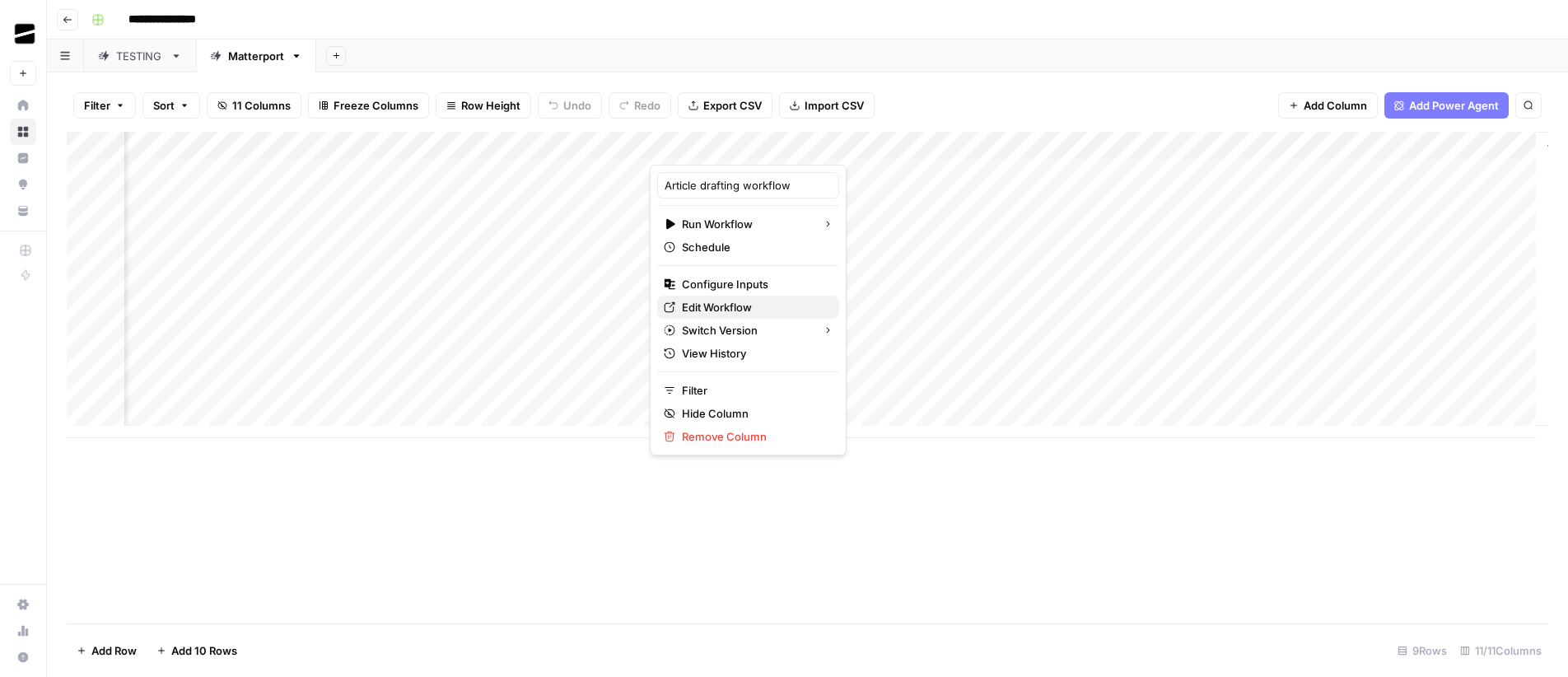
click at [725, 309] on span "Edit Workflow" at bounding box center [753, 307] width 144 height 17
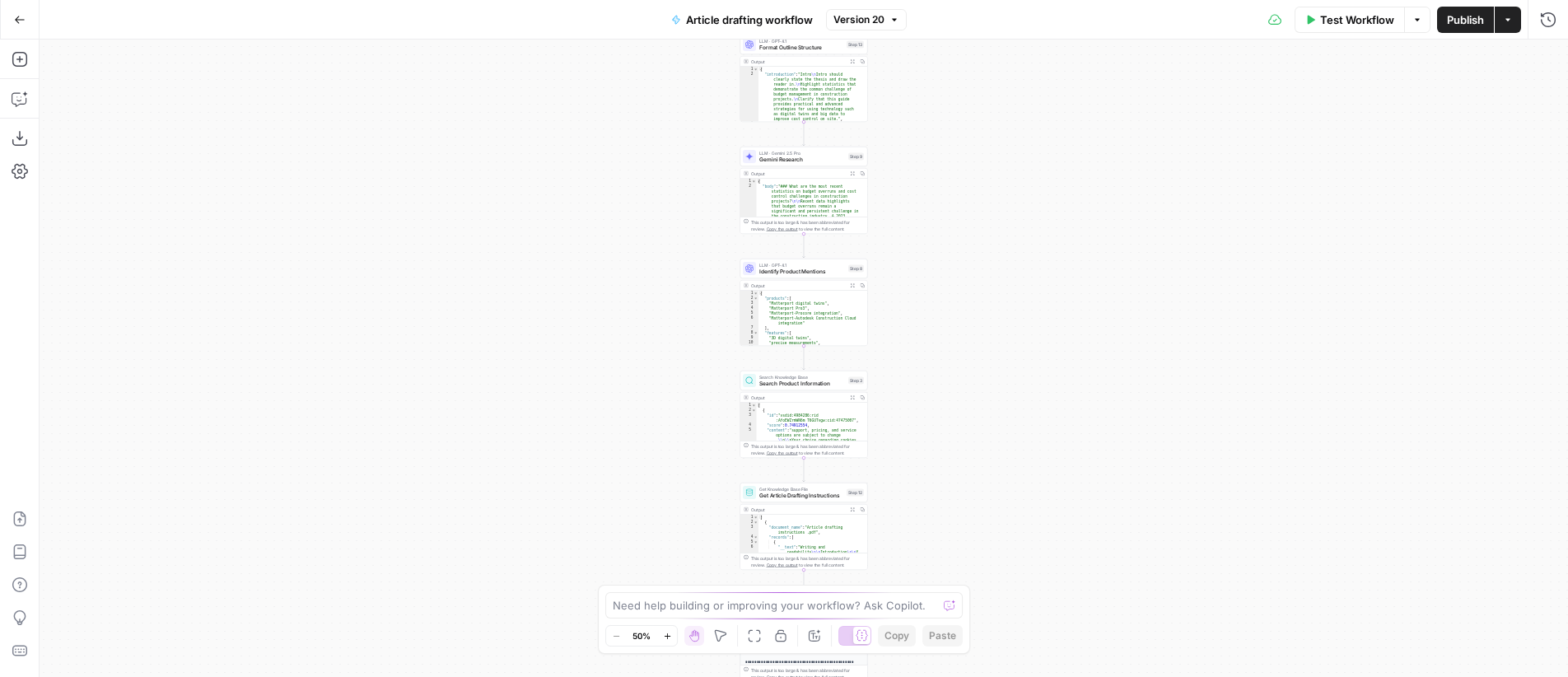
click at [966, 164] on div "Workflow Set Inputs Inputs LLM · GPT-4.1 Generate Research Questions Step 1 Out…" at bounding box center [804, 358] width 1529 height 637
click at [984, 135] on div "Workflow Set Inputs Inputs LLM · GPT-4.1 Generate Research Questions Step 1 Out…" at bounding box center [804, 358] width 1529 height 637
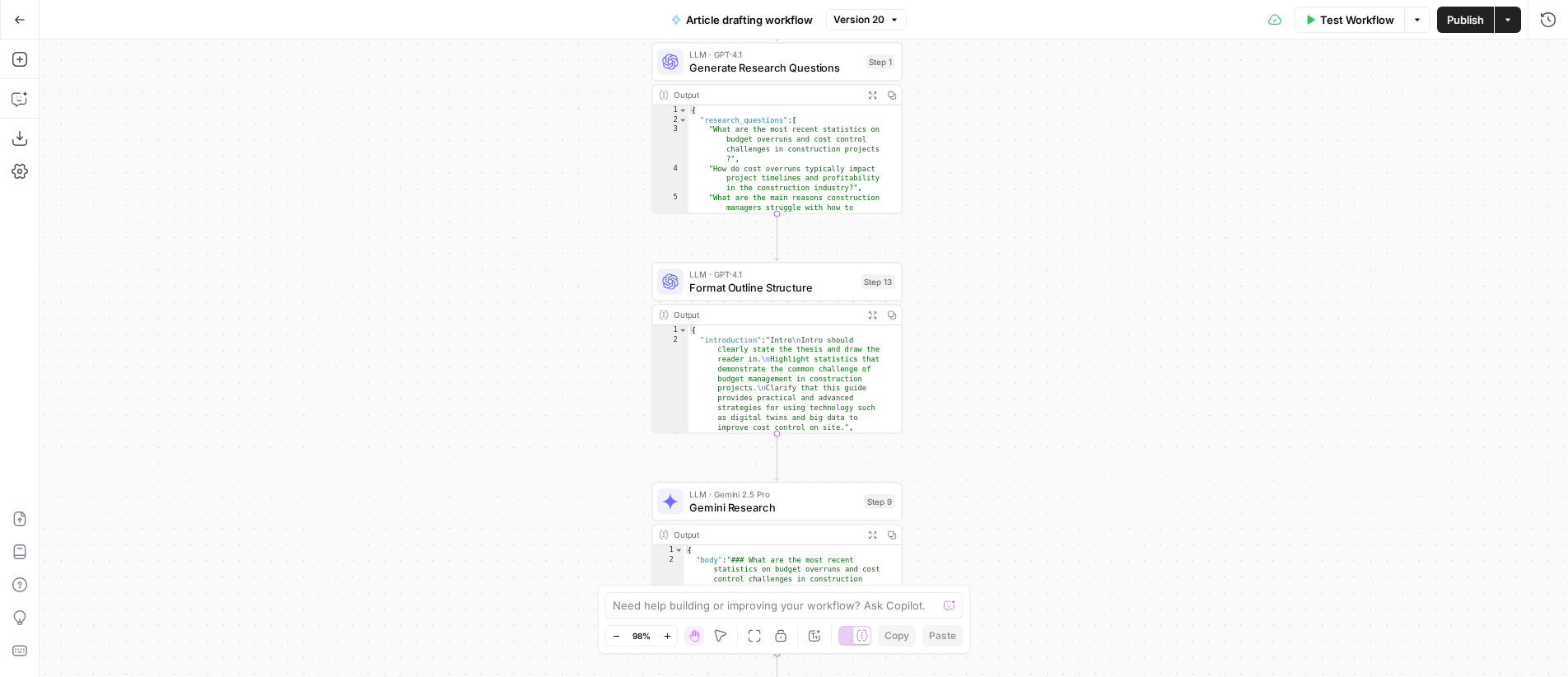
drag, startPoint x: 701, startPoint y: 170, endPoint x: 1093, endPoint y: 403, distance: 456.0
click at [1095, 425] on div "Workflow Set Inputs Inputs LLM · GPT-4.1 Generate Research Questions Step 1 Out…" at bounding box center [804, 358] width 1529 height 637
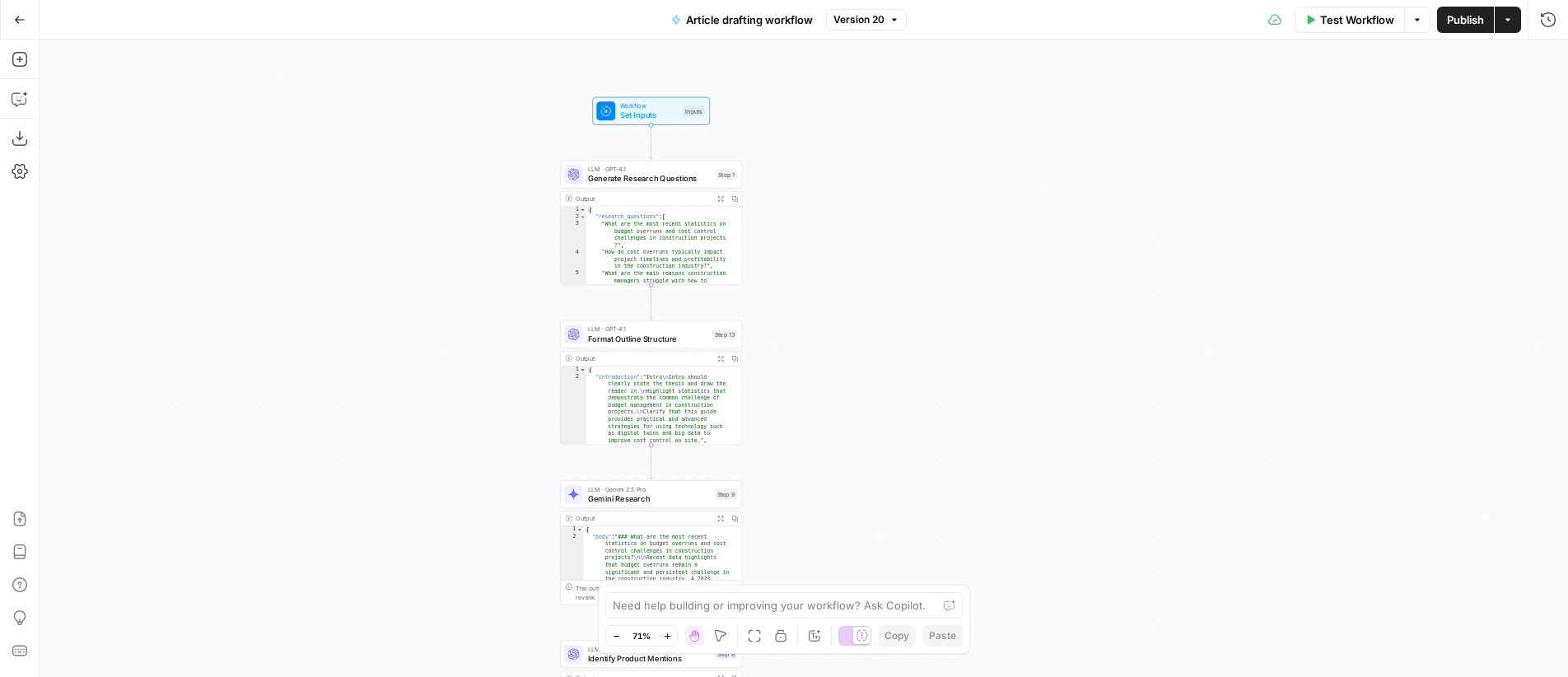
drag, startPoint x: 1218, startPoint y: 244, endPoint x: 959, endPoint y: 246, distance: 259.0
click at [968, 263] on div "Workflow Set Inputs Inputs LLM · GPT-4.1 Generate Research Questions Step 1 Out…" at bounding box center [804, 358] width 1529 height 637
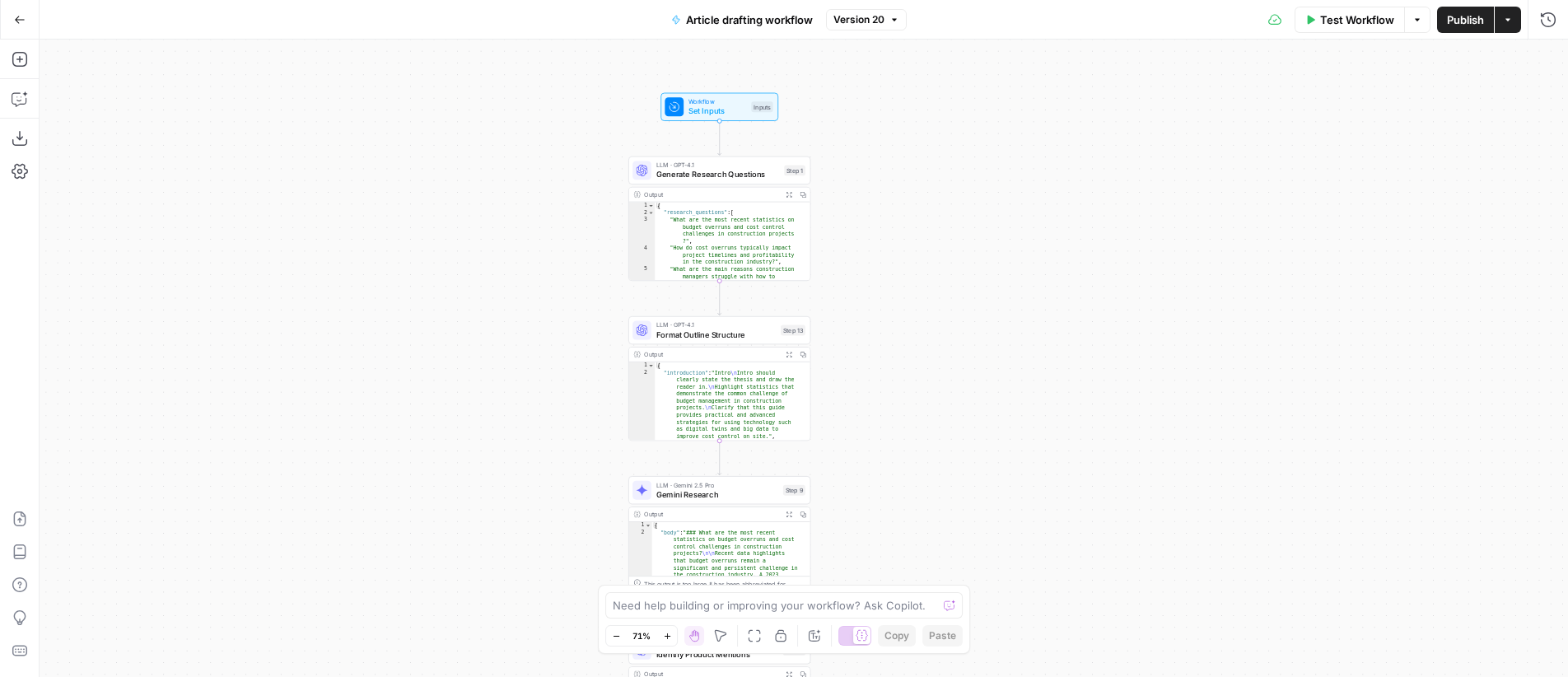
drag, startPoint x: 969, startPoint y: 240, endPoint x: 993, endPoint y: 240, distance: 24.0
click at [993, 240] on div "Workflow Set Inputs Inputs LLM · GPT-4.1 Generate Research Questions Step 1 Out…" at bounding box center [804, 358] width 1529 height 637
click at [697, 109] on span "Set Inputs" at bounding box center [718, 111] width 59 height 12
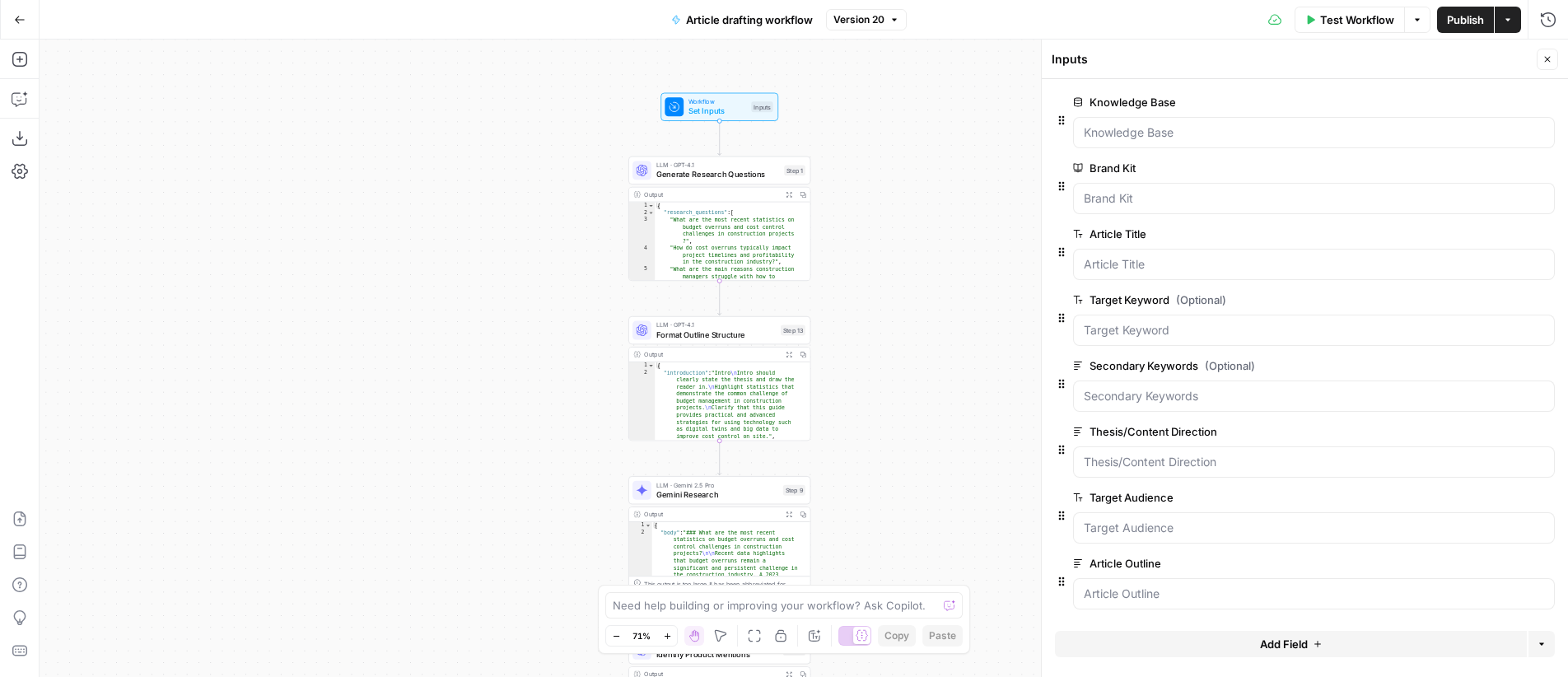
scroll to position [2, 0]
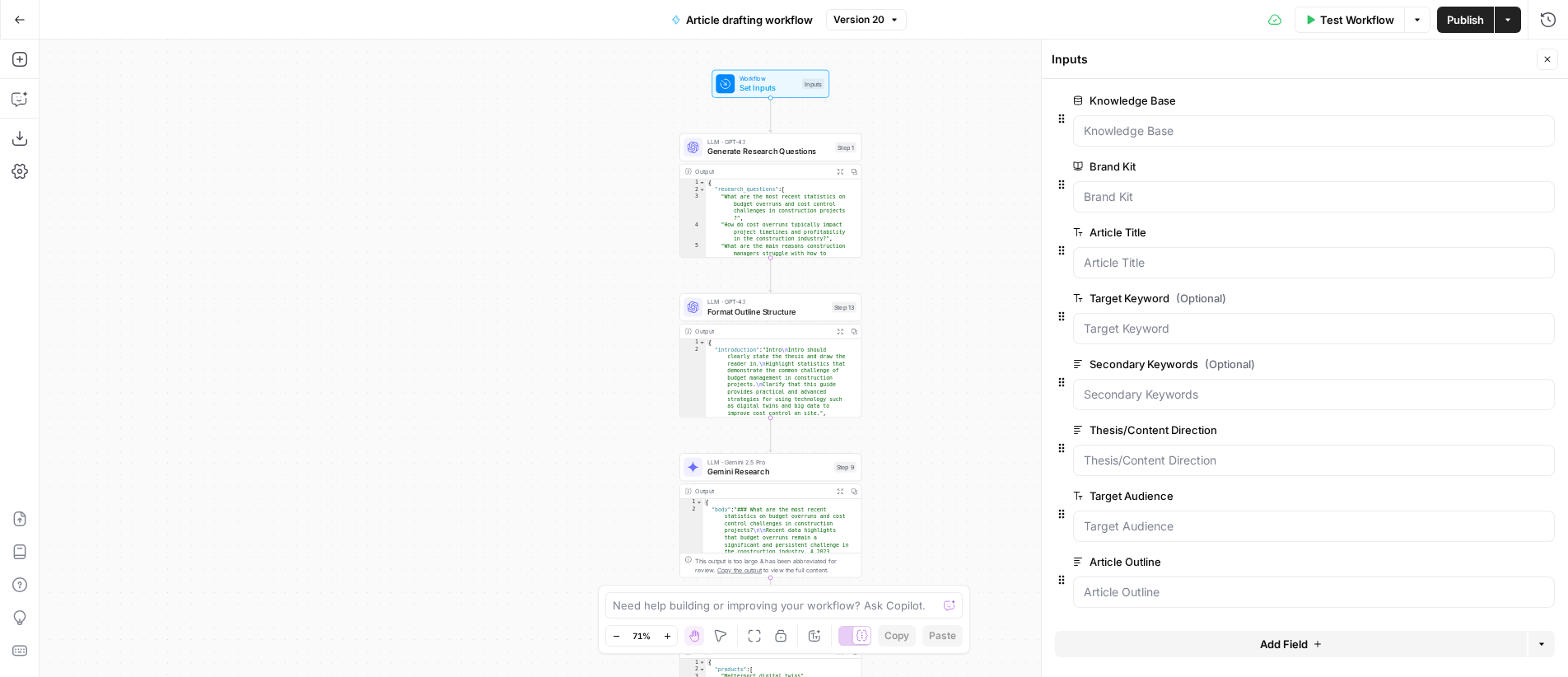
drag, startPoint x: 887, startPoint y: 181, endPoint x: 909, endPoint y: 173, distance: 23.4
click at [909, 173] on div "Workflow Set Inputs Inputs LLM · GPT-4.1 Generate Research Questions Step 1 Out…" at bounding box center [804, 358] width 1529 height 637
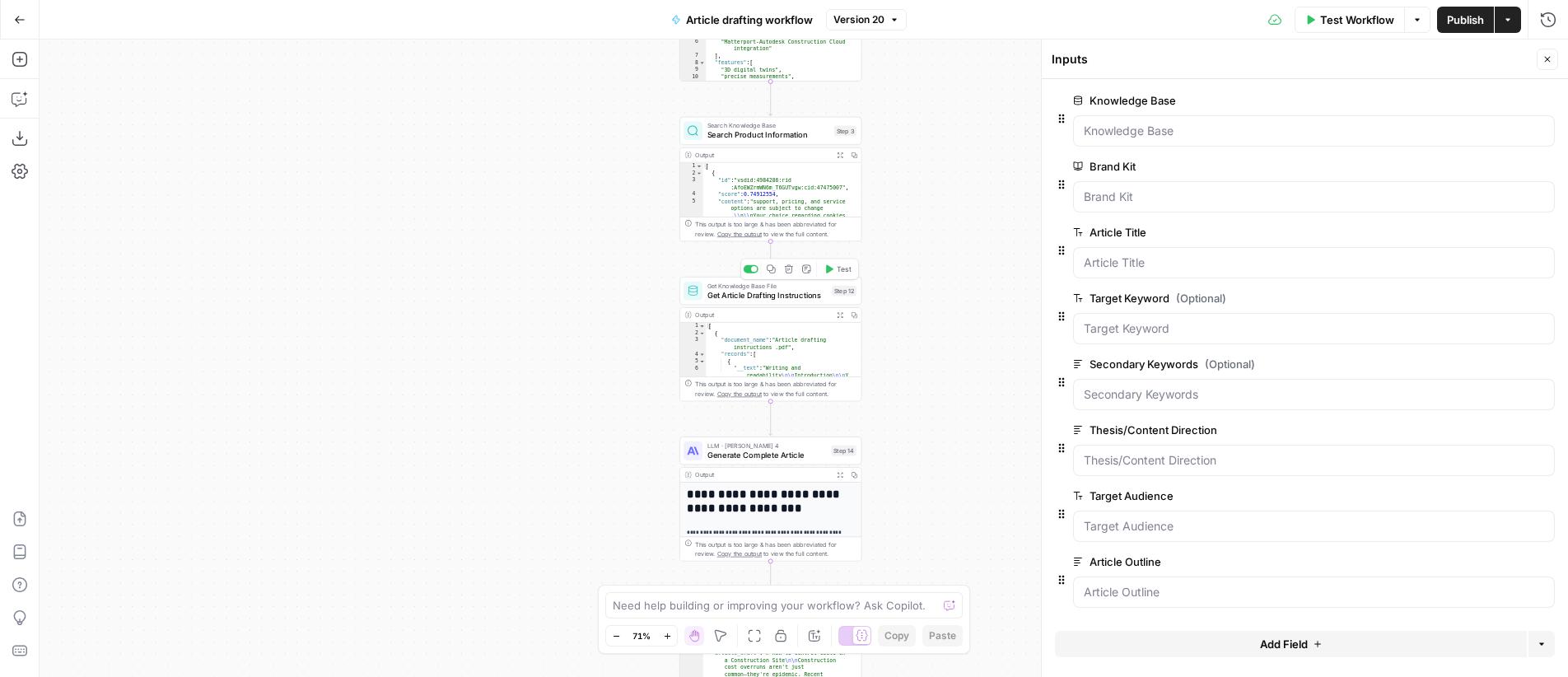
click at [769, 295] on span "Get Article Drafting Instructions" at bounding box center [768, 295] width 120 height 12
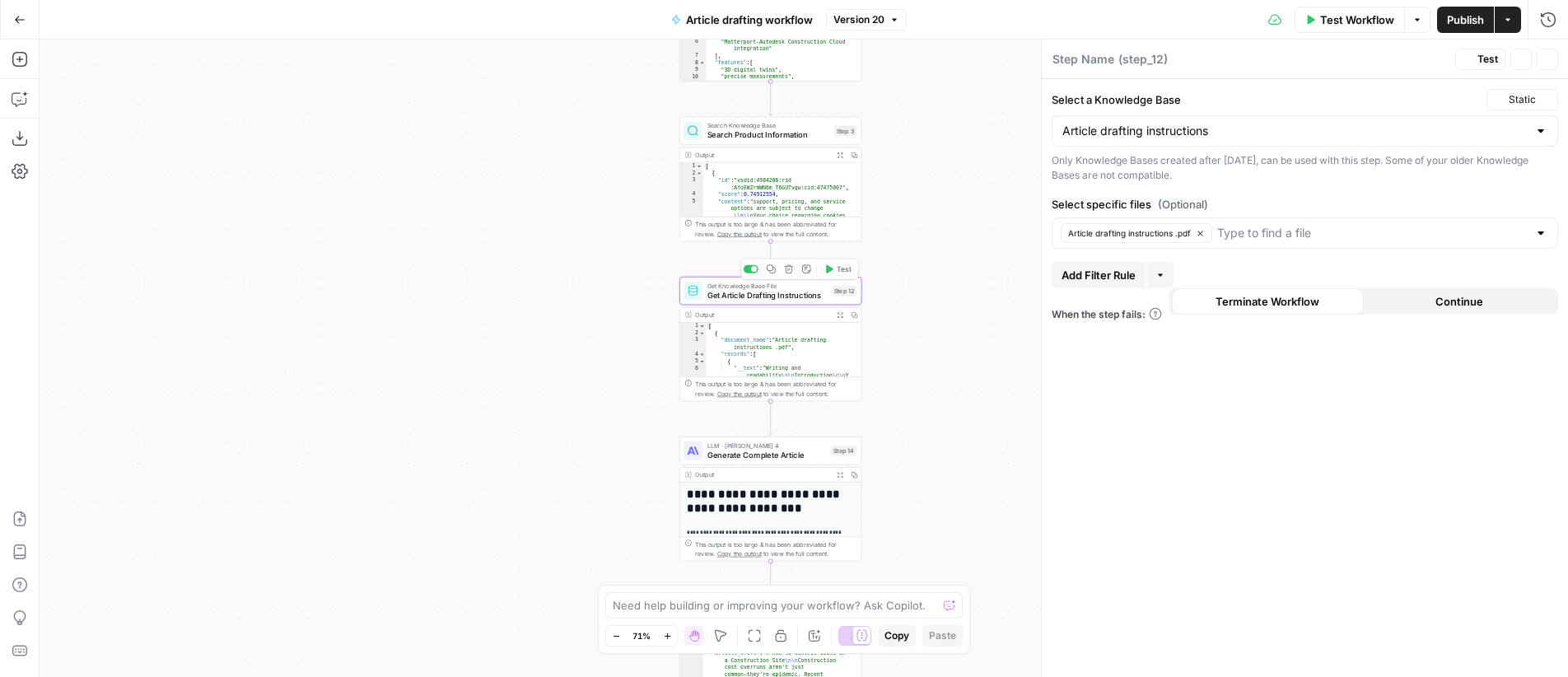
type textarea "Get Article Drafting Instructions"
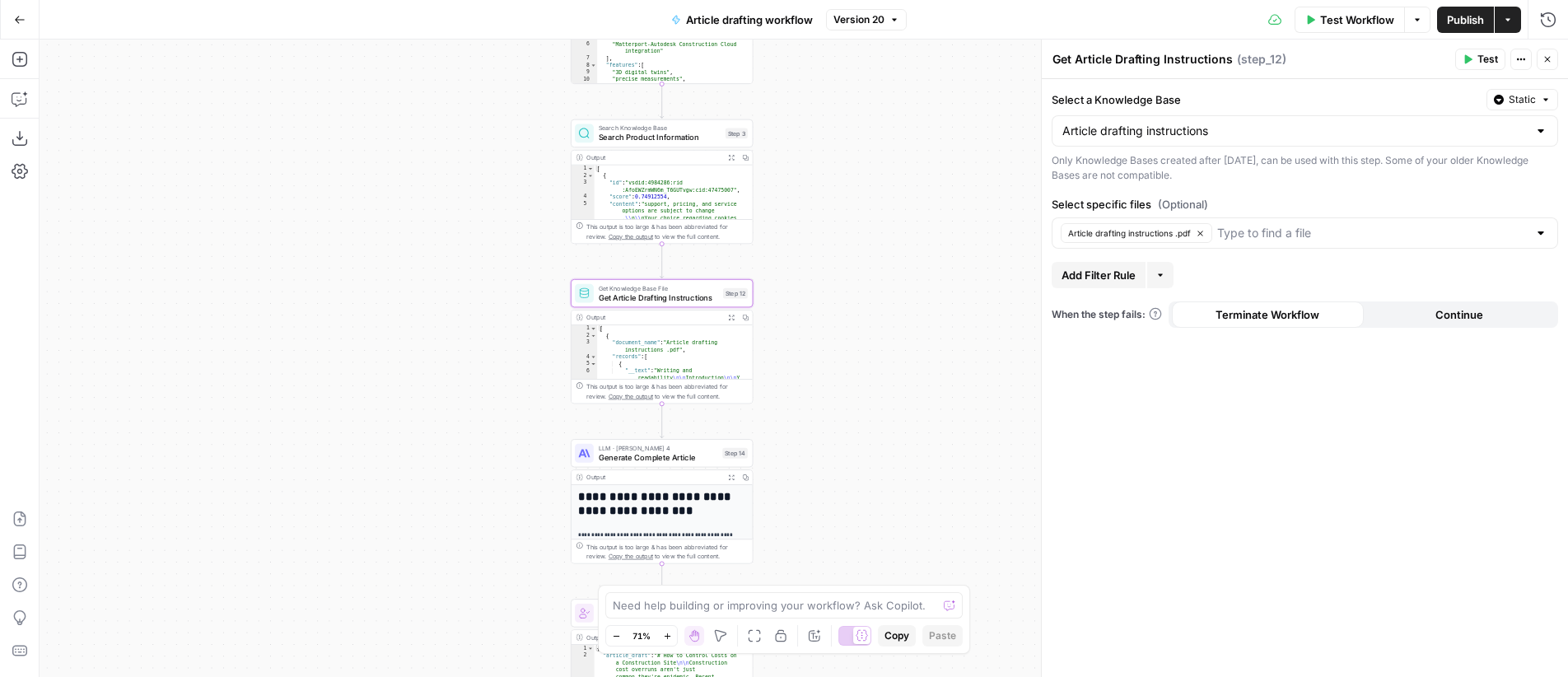
drag, startPoint x: 952, startPoint y: 235, endPoint x: 861, endPoint y: 232, distance: 91.0
click at [861, 232] on div "Workflow Set Inputs Inputs LLM · GPT-4.1 Generate Research Questions Step 1 Out…" at bounding box center [804, 358] width 1529 height 637
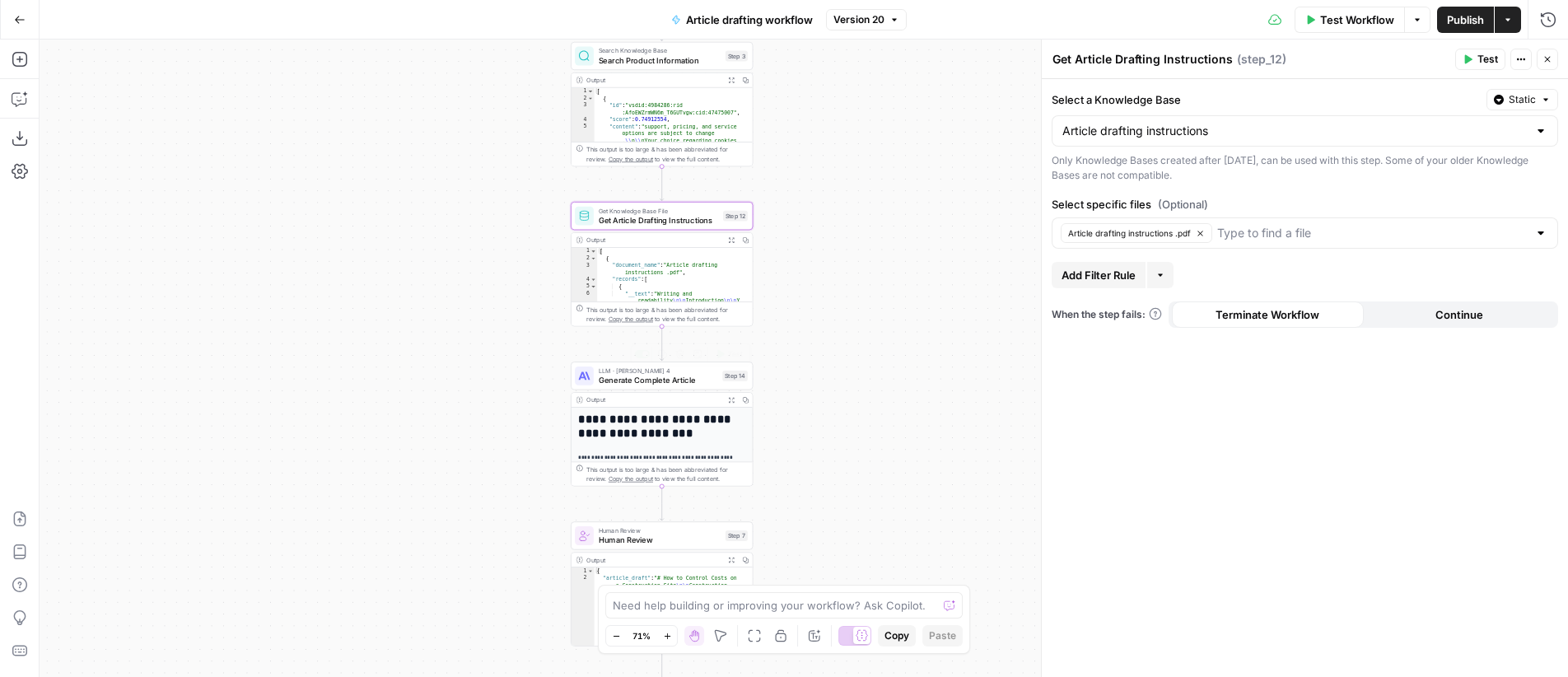
click at [661, 376] on span "Generate Complete Article" at bounding box center [658, 379] width 120 height 12
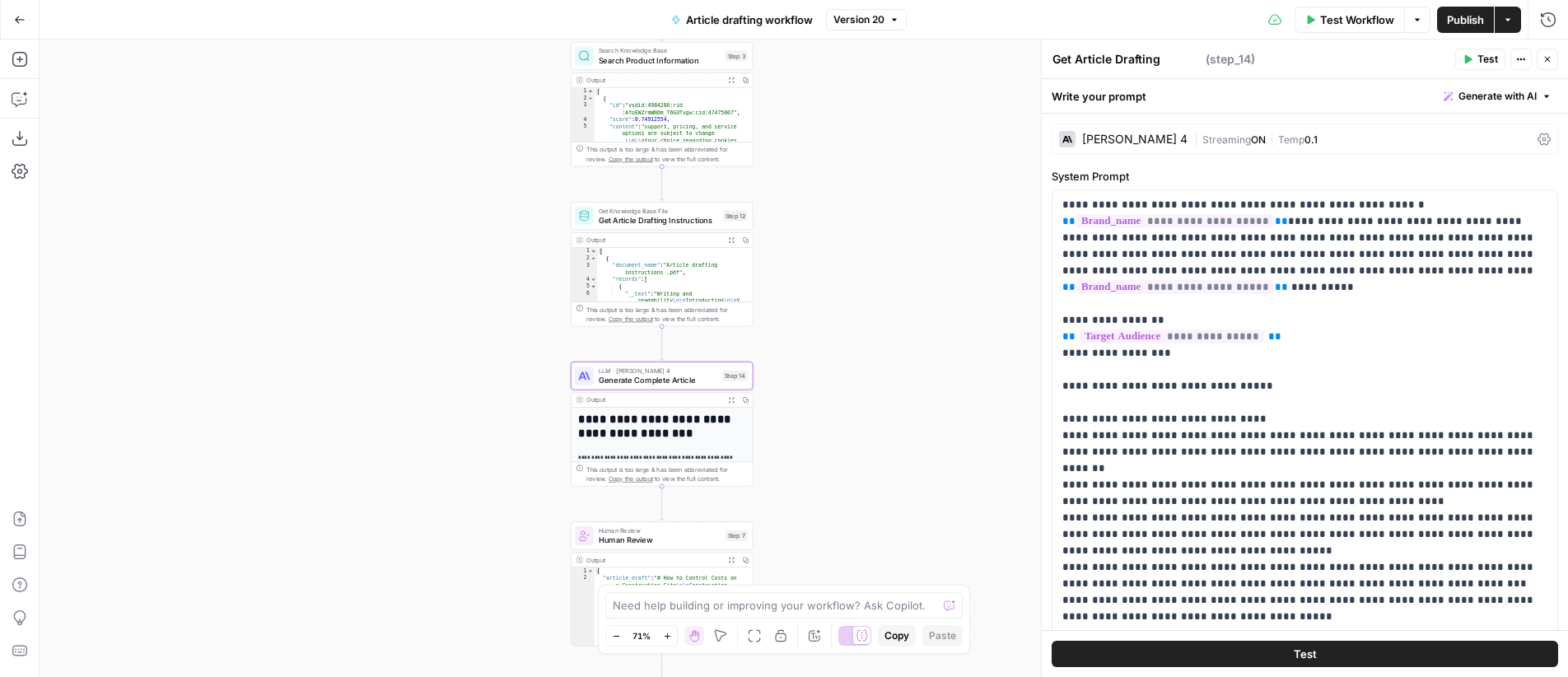
type textarea "Generate Complete Article"
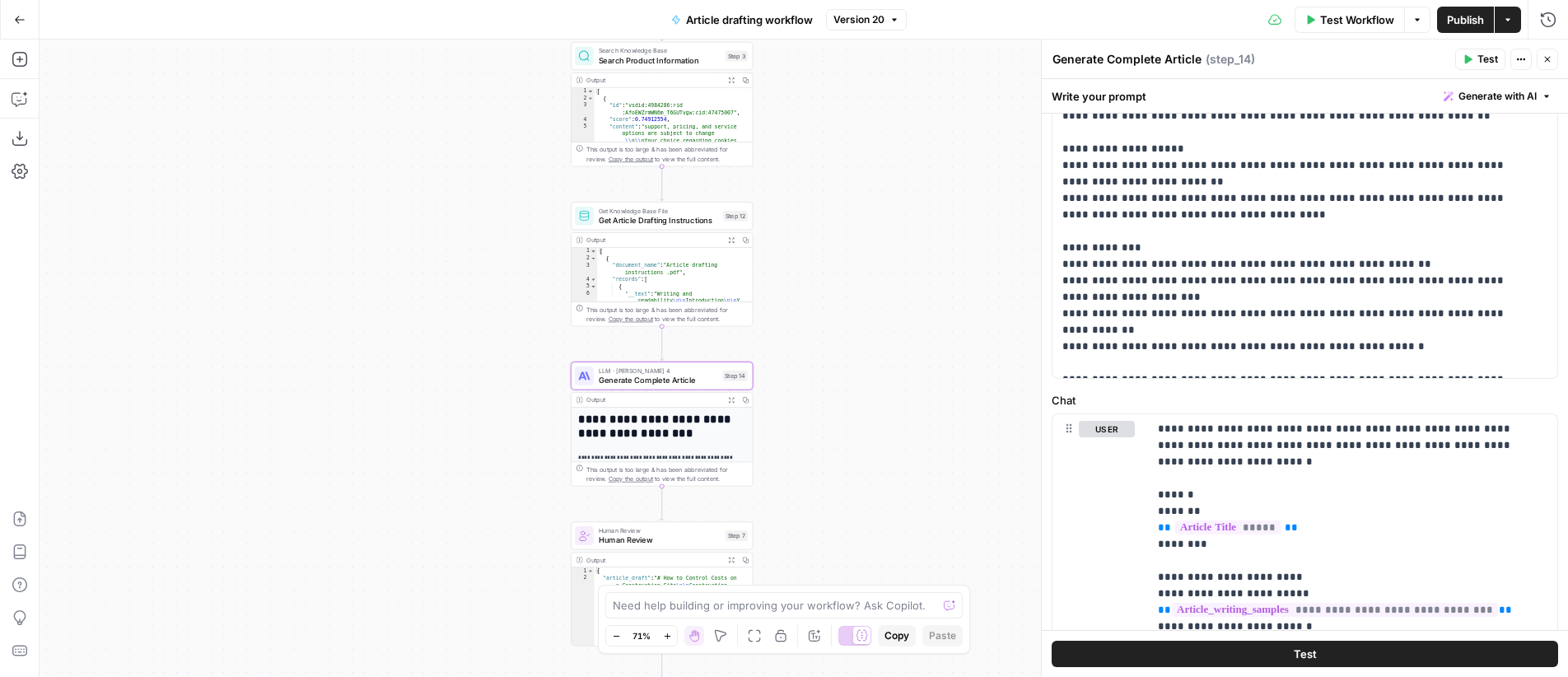
scroll to position [484, 0]
drag, startPoint x: 1088, startPoint y: 341, endPoint x: 1356, endPoint y: 343, distance: 268.0
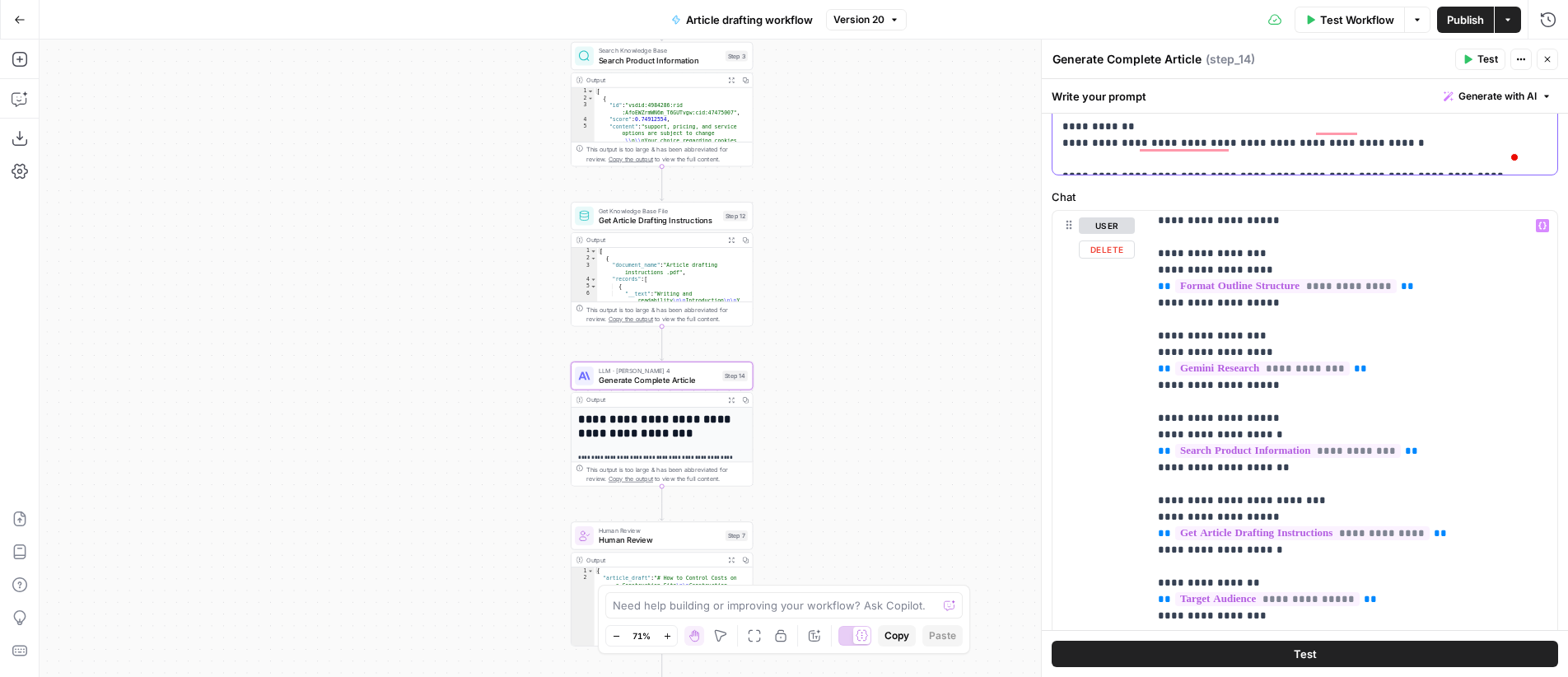
scroll to position [353, 0]
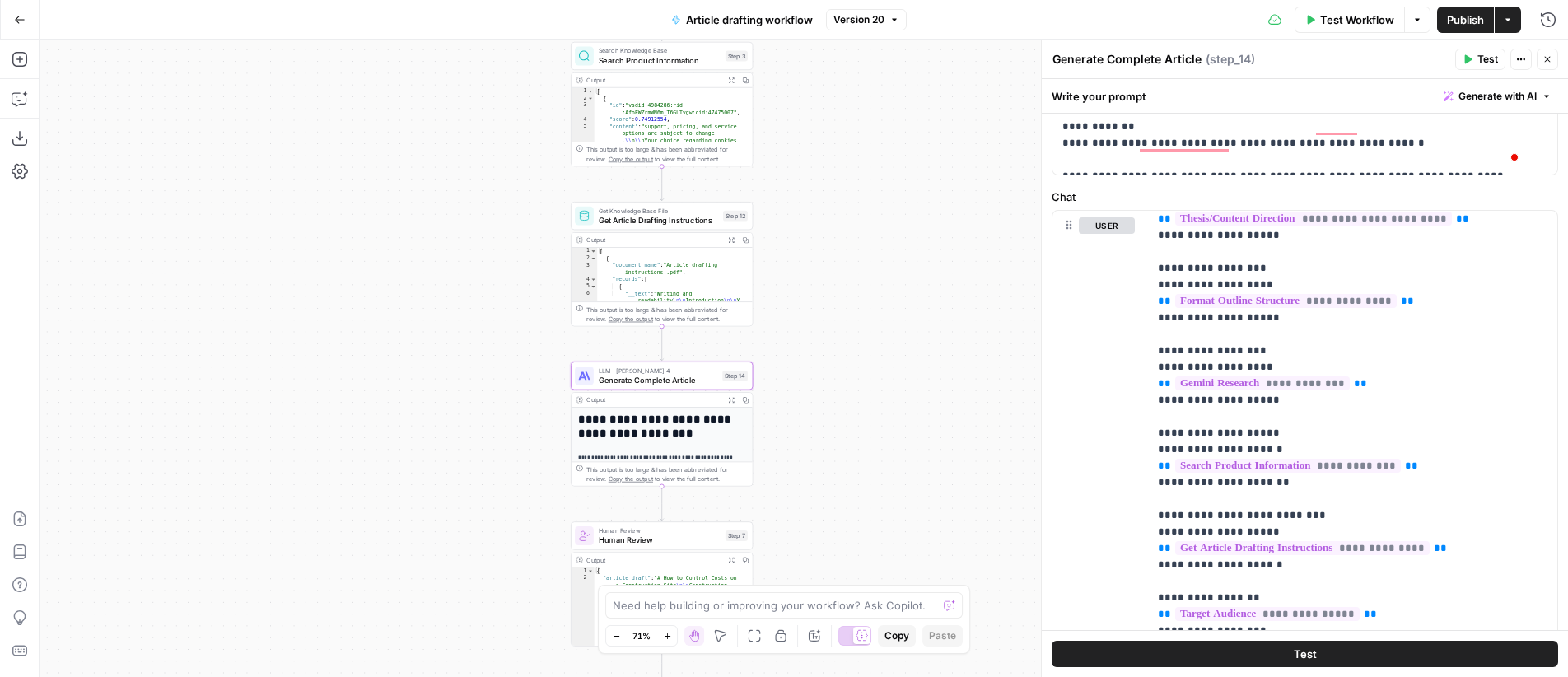
click at [1550, 53] on button "Close" at bounding box center [1548, 59] width 22 height 22
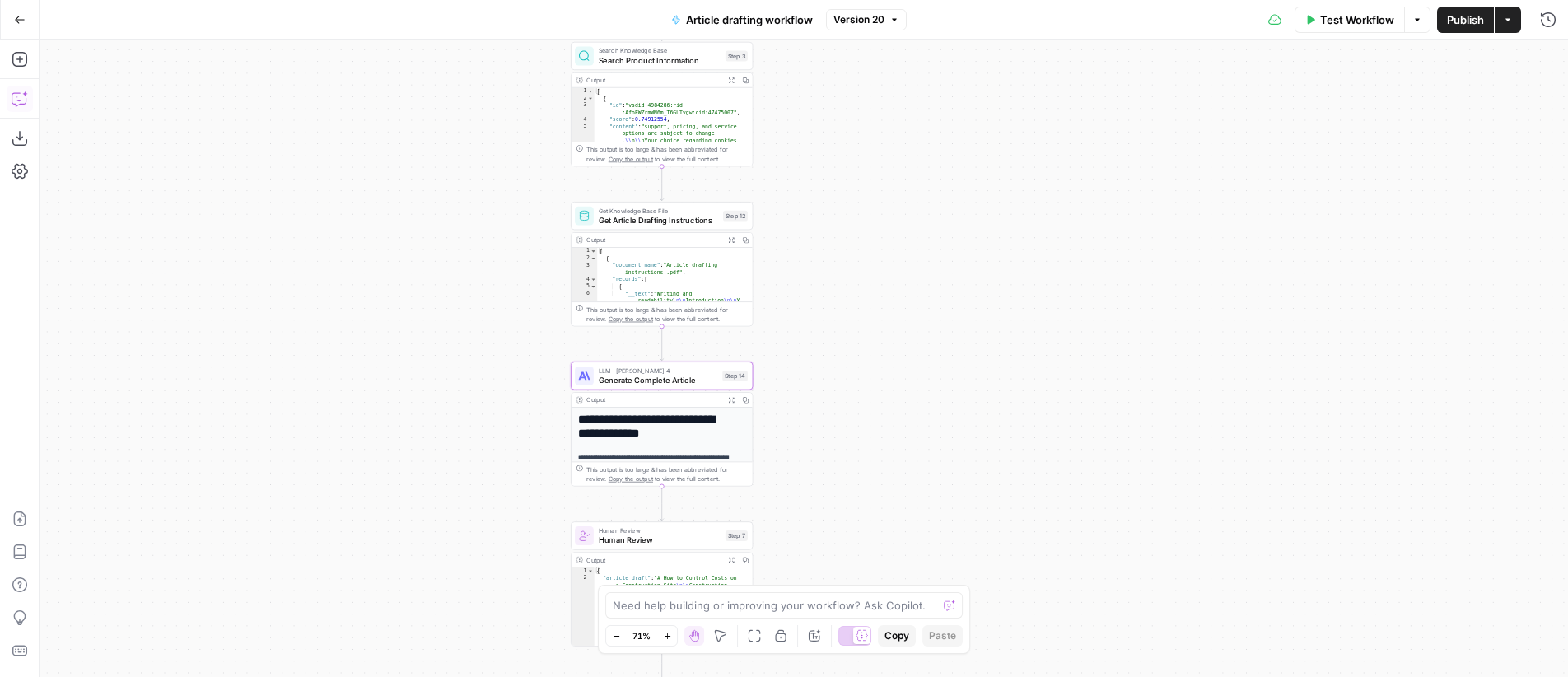
click at [18, 96] on icon "button" at bounding box center [20, 99] width 17 height 17
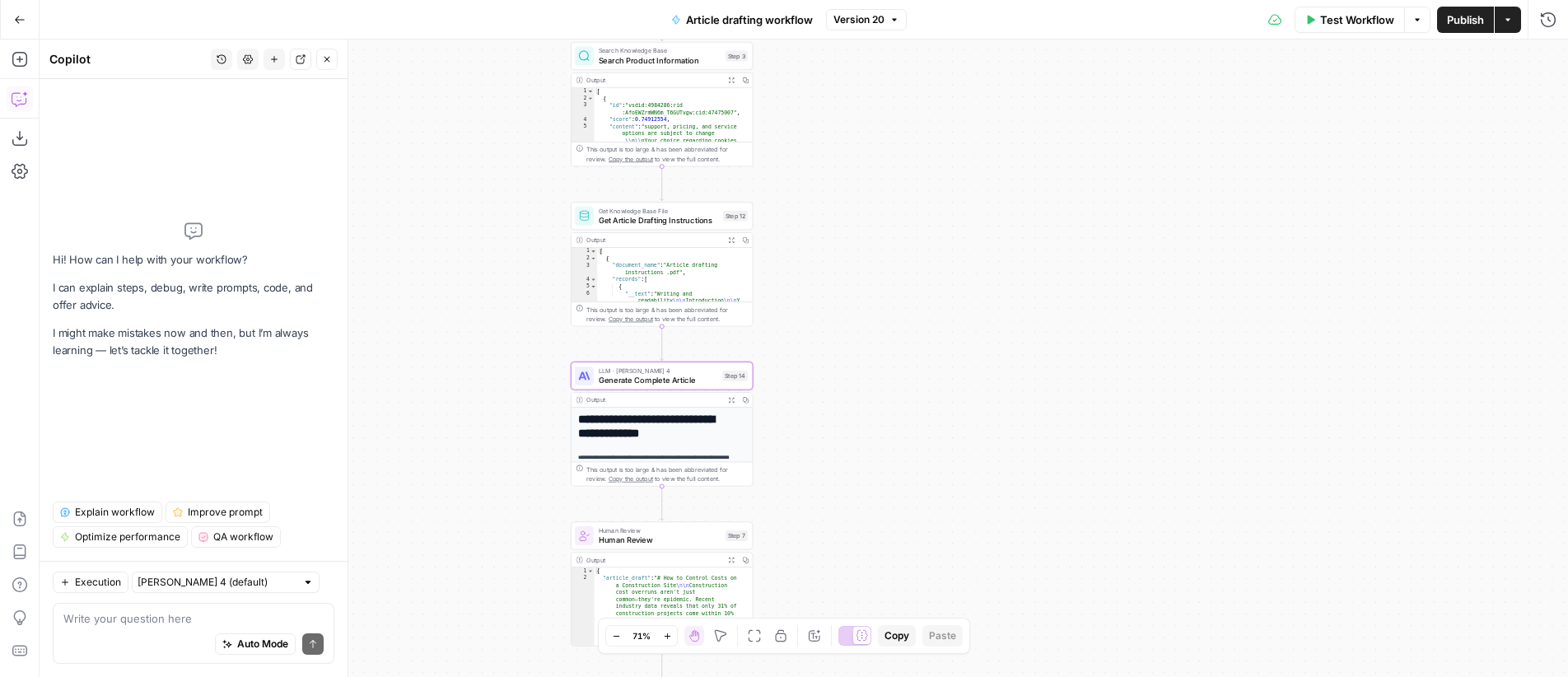
click at [123, 620] on textarea at bounding box center [193, 618] width 260 height 17
click at [123, 615] on textarea at bounding box center [193, 618] width 260 height 17
type textarea "is it mentioned anywhere the length of the article"
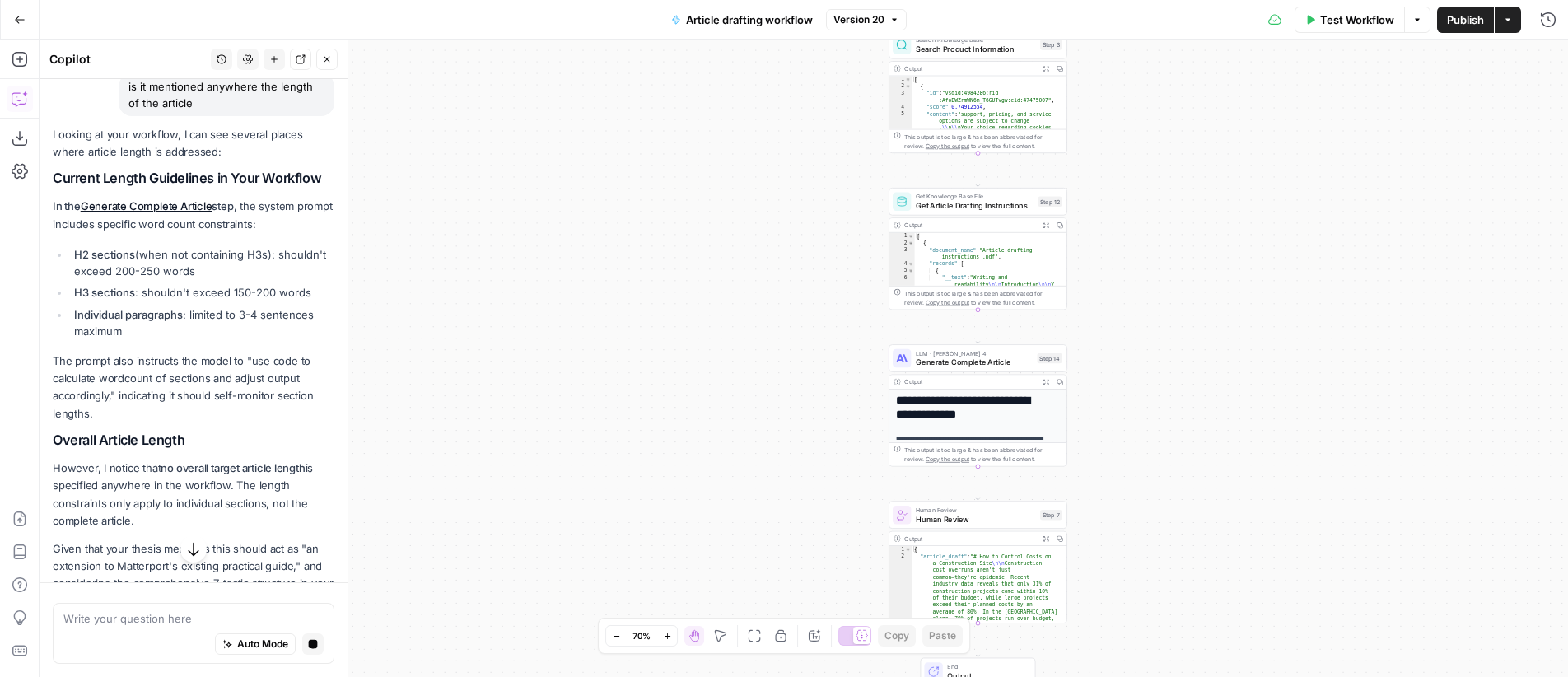
scroll to position [135, 0]
drag, startPoint x: 79, startPoint y: 275, endPoint x: 127, endPoint y: 280, distance: 48.3
click at [127, 280] on li "H2 sections (when not containing H3s): shouldn't exceed 200-250 words" at bounding box center [202, 265] width 264 height 33
drag, startPoint x: 167, startPoint y: 293, endPoint x: 207, endPoint y: 294, distance: 40.0
click at [207, 283] on li "H2 sections (when not containing H3s): shouldn't exceed 200-250 words" at bounding box center [202, 265] width 264 height 33
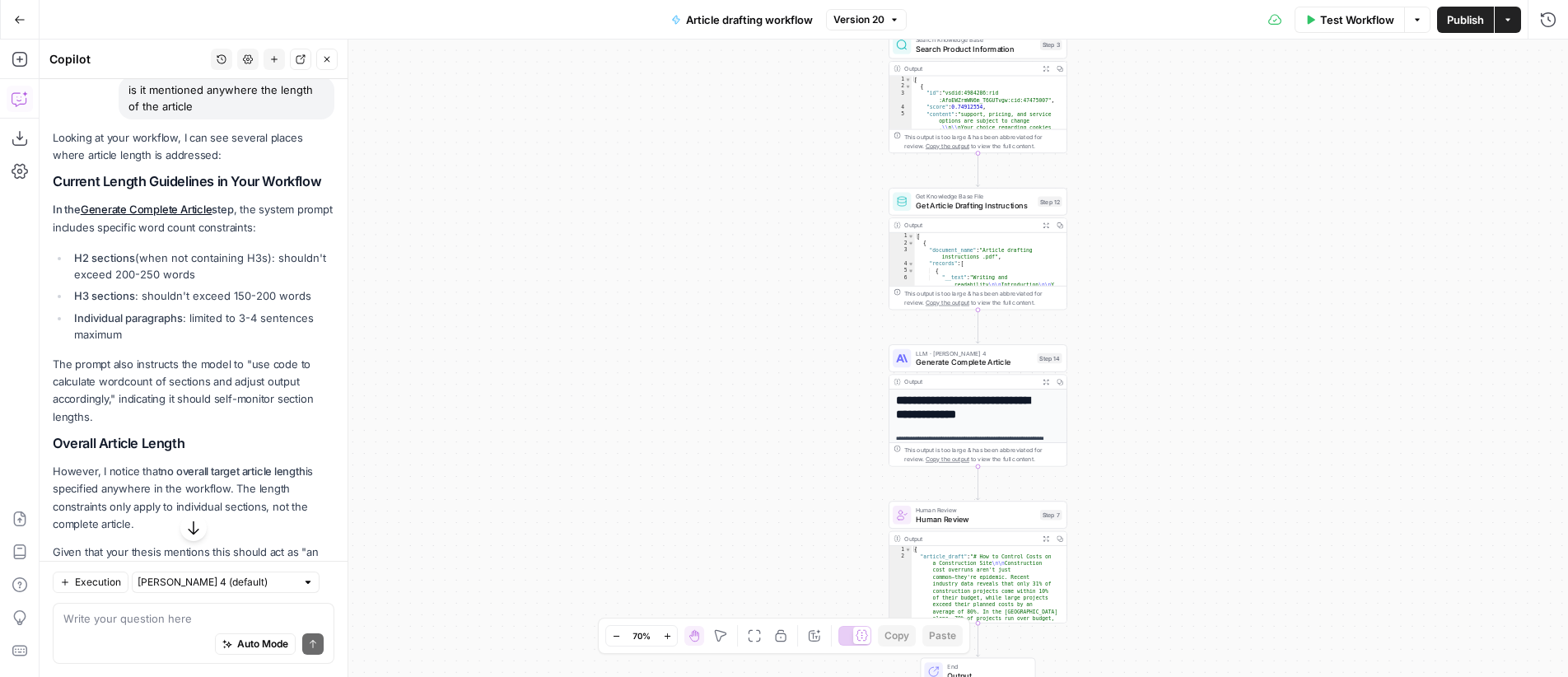
drag, startPoint x: 77, startPoint y: 313, endPoint x: 104, endPoint y: 312, distance: 27.0
click at [104, 302] on strong "H3 sections" at bounding box center [105, 296] width 61 height 13
drag, startPoint x: 232, startPoint y: 309, endPoint x: 244, endPoint y: 324, distance: 19.2
click at [292, 303] on li "H3 sections : shouldn't exceed 150-200 words" at bounding box center [202, 296] width 264 height 17
drag, startPoint x: 89, startPoint y: 333, endPoint x: 252, endPoint y: 350, distance: 163.9
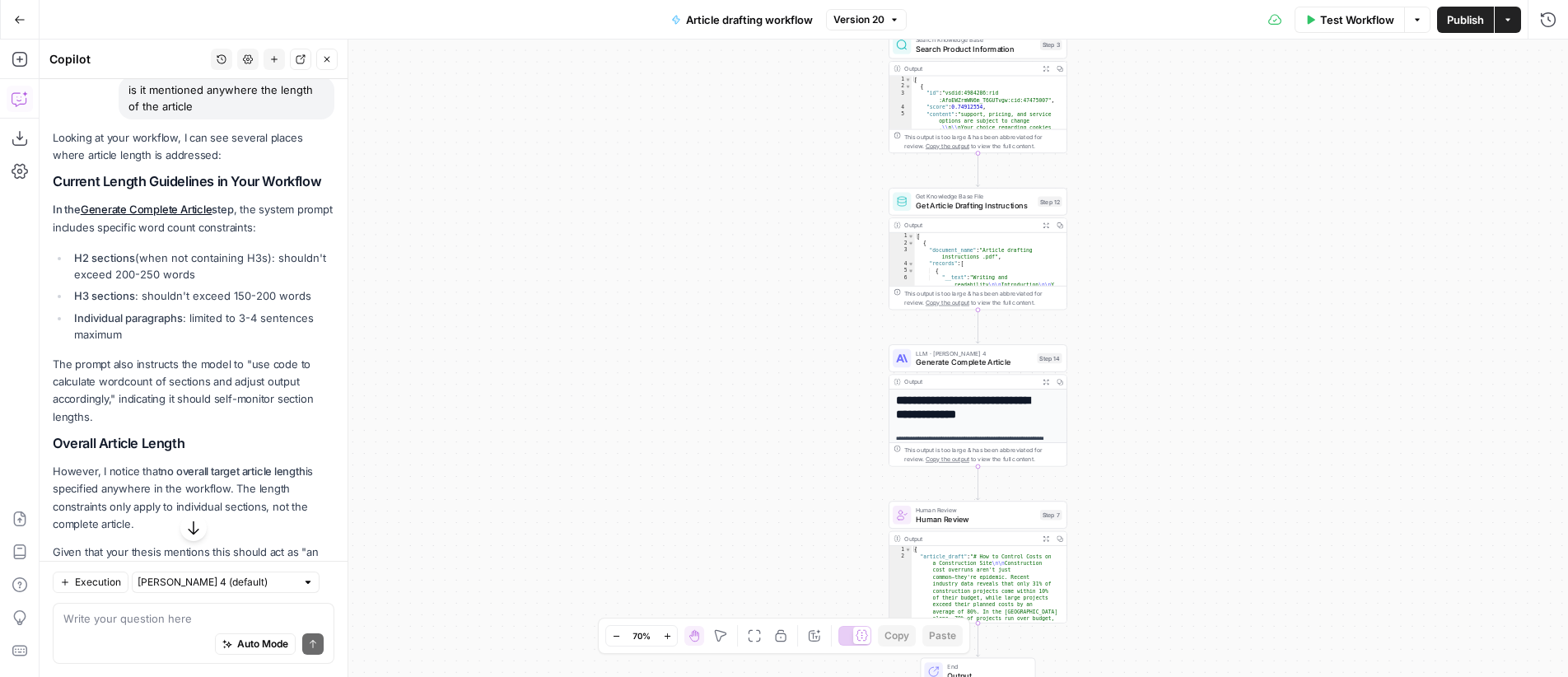
click at [267, 343] on li "Individual paragraphs : limited to 3-4 sentences maximum" at bounding box center [202, 325] width 264 height 33
click at [198, 341] on li "Individual paragraphs : limited to 3-4 sentences maximum" at bounding box center [202, 325] width 264 height 33
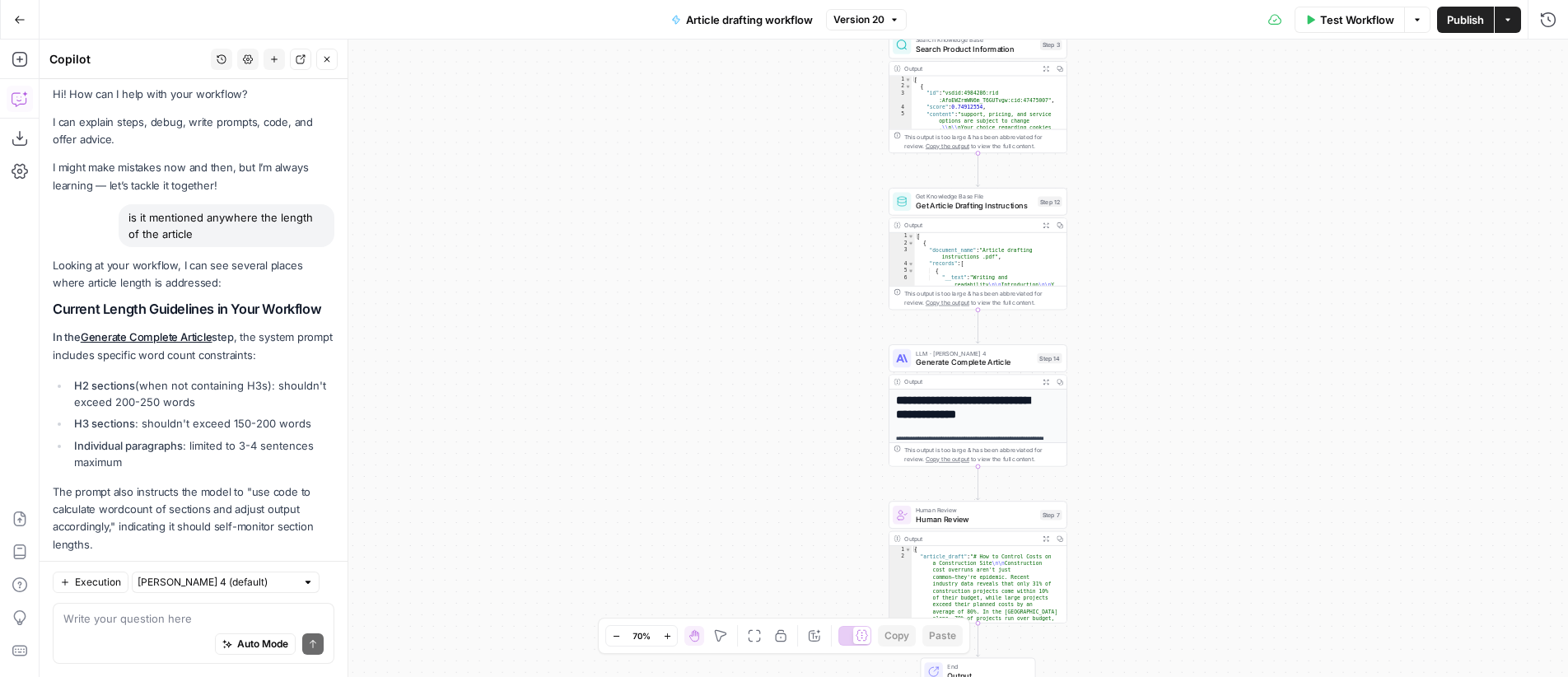
scroll to position [0, 0]
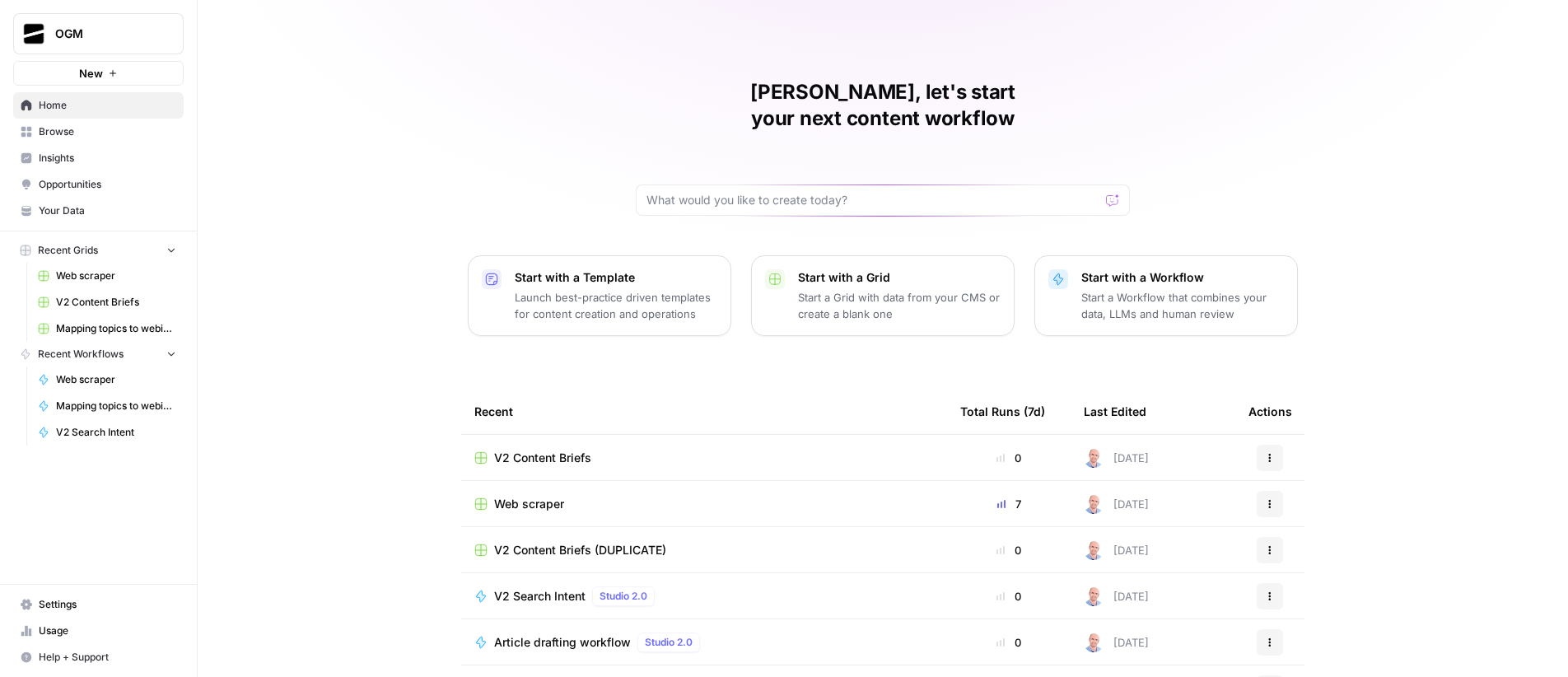
click at [82, 214] on span "Your Data" at bounding box center [107, 211] width 137 height 15
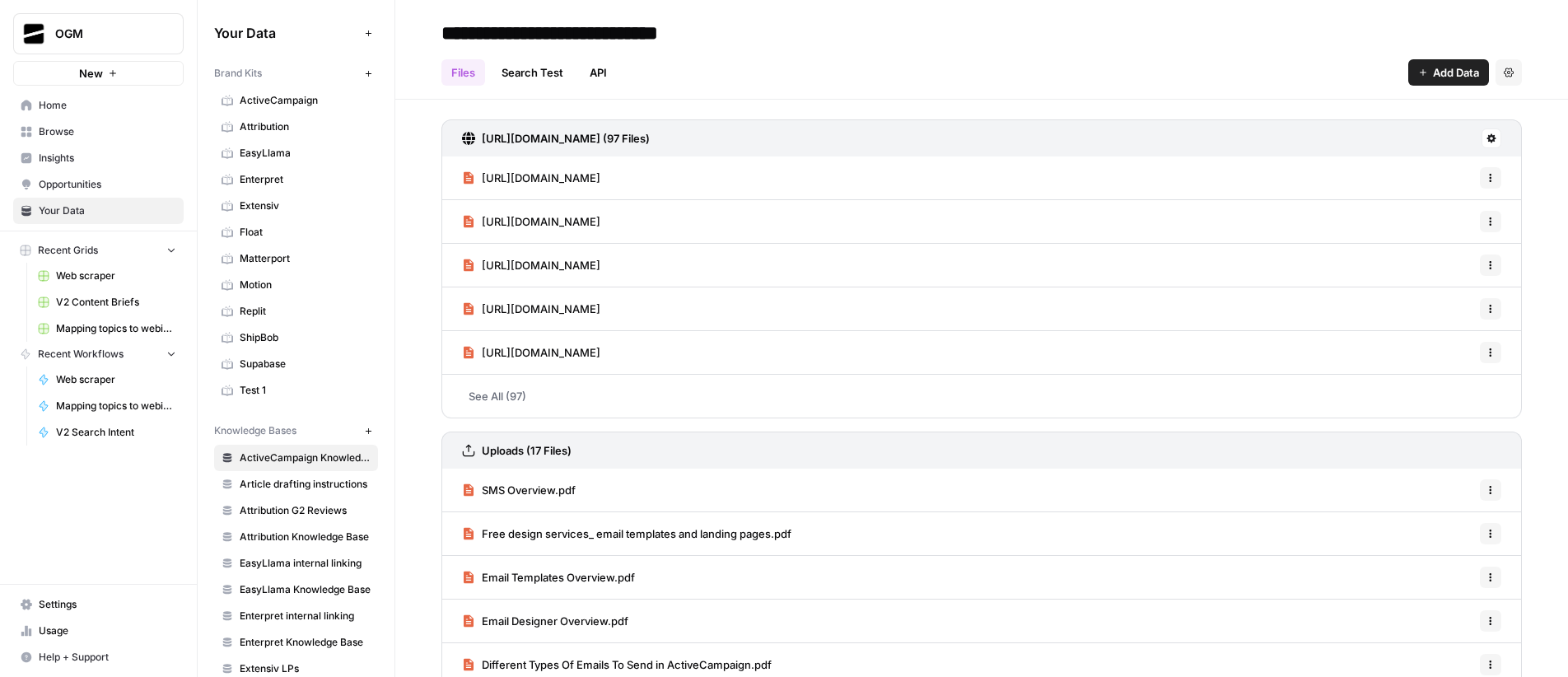
click at [283, 255] on span "Matterport" at bounding box center [305, 258] width 131 height 15
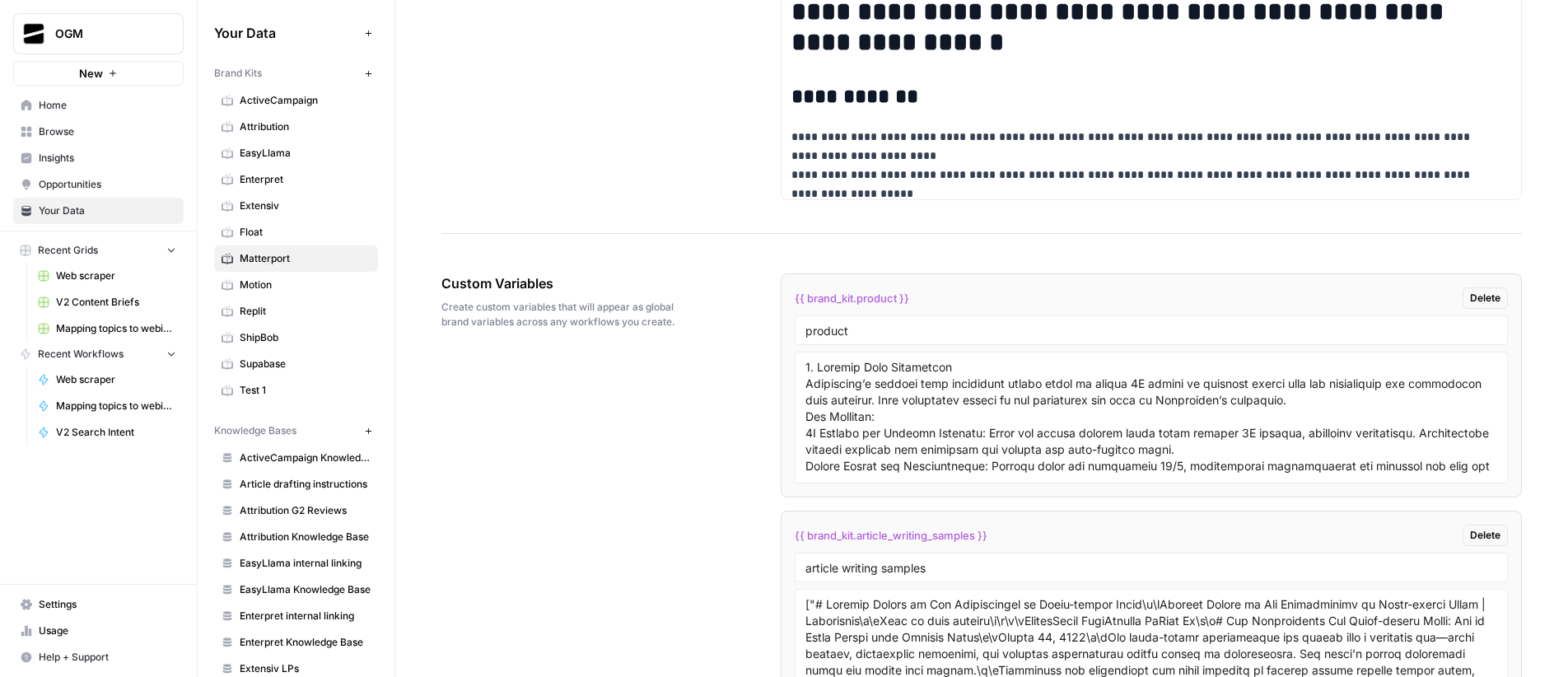
scroll to position [3144, 0]
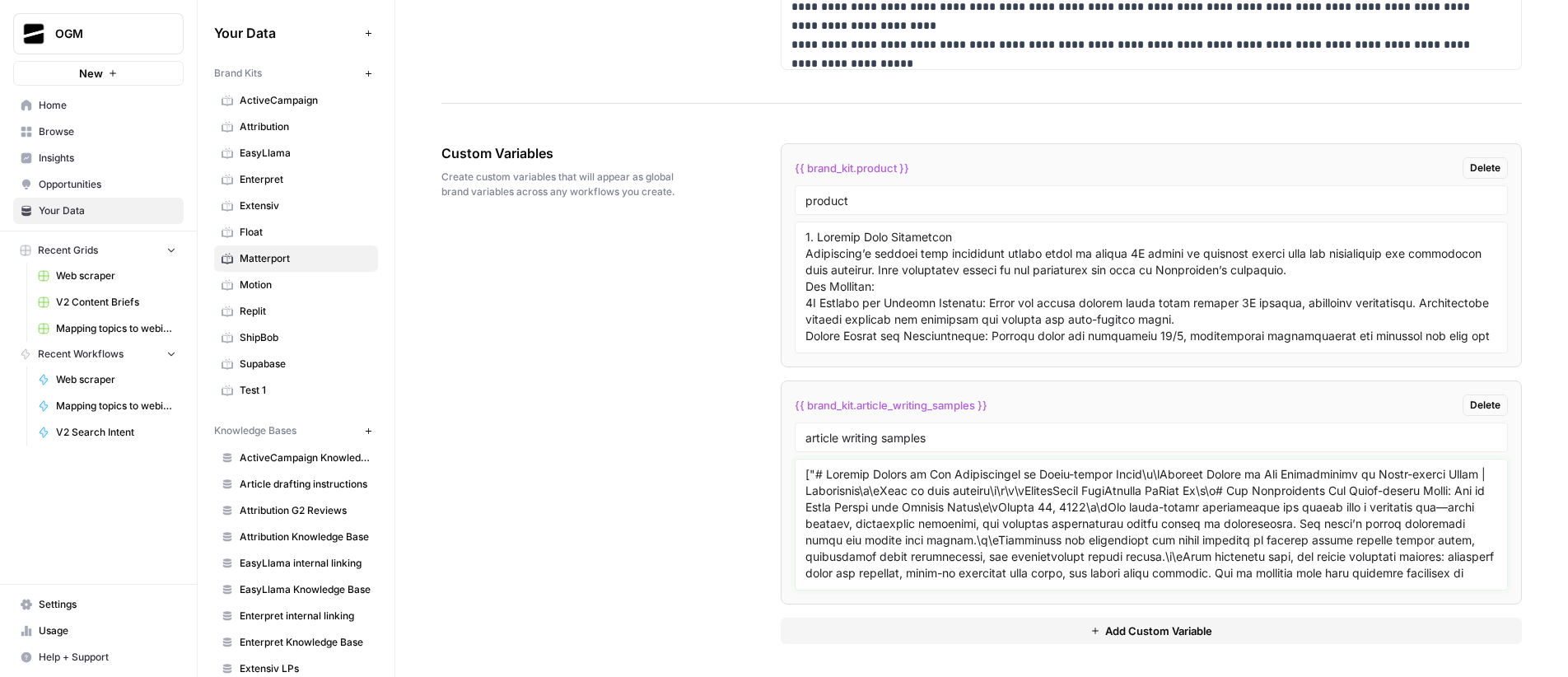
click at [1185, 513] on textarea at bounding box center [1151, 524] width 692 height 117
drag, startPoint x: 1166, startPoint y: 509, endPoint x: 1183, endPoint y: 511, distance: 17.1
click at [1183, 511] on textarea "To enrich screen reader interactions, please activate Accessibility in Grammarl…" at bounding box center [1151, 524] width 692 height 117
drag, startPoint x: 1024, startPoint y: 557, endPoint x: 1033, endPoint y: 558, distance: 9.1
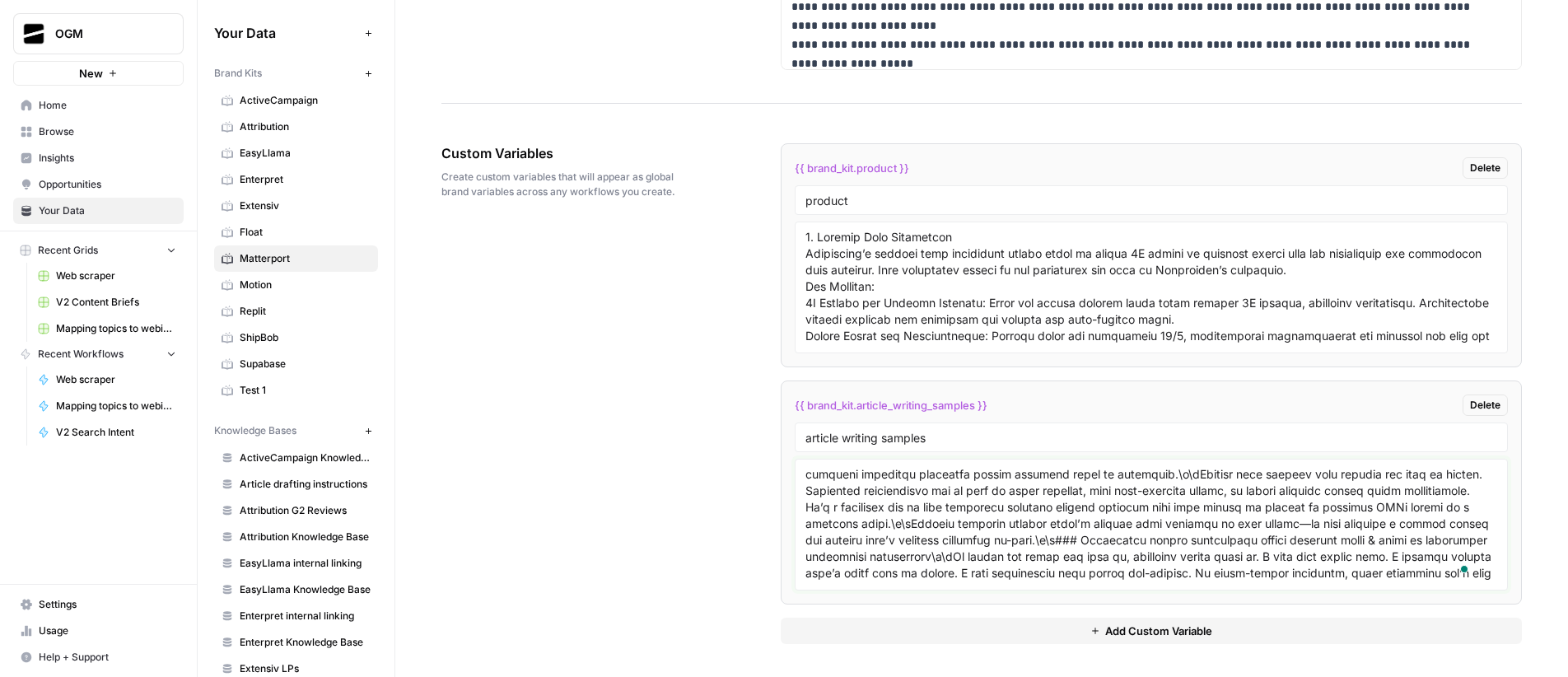
click at [1033, 558] on textarea "To enrich screen reader interactions, please activate Accessibility in Grammarl…" at bounding box center [1151, 524] width 692 height 117
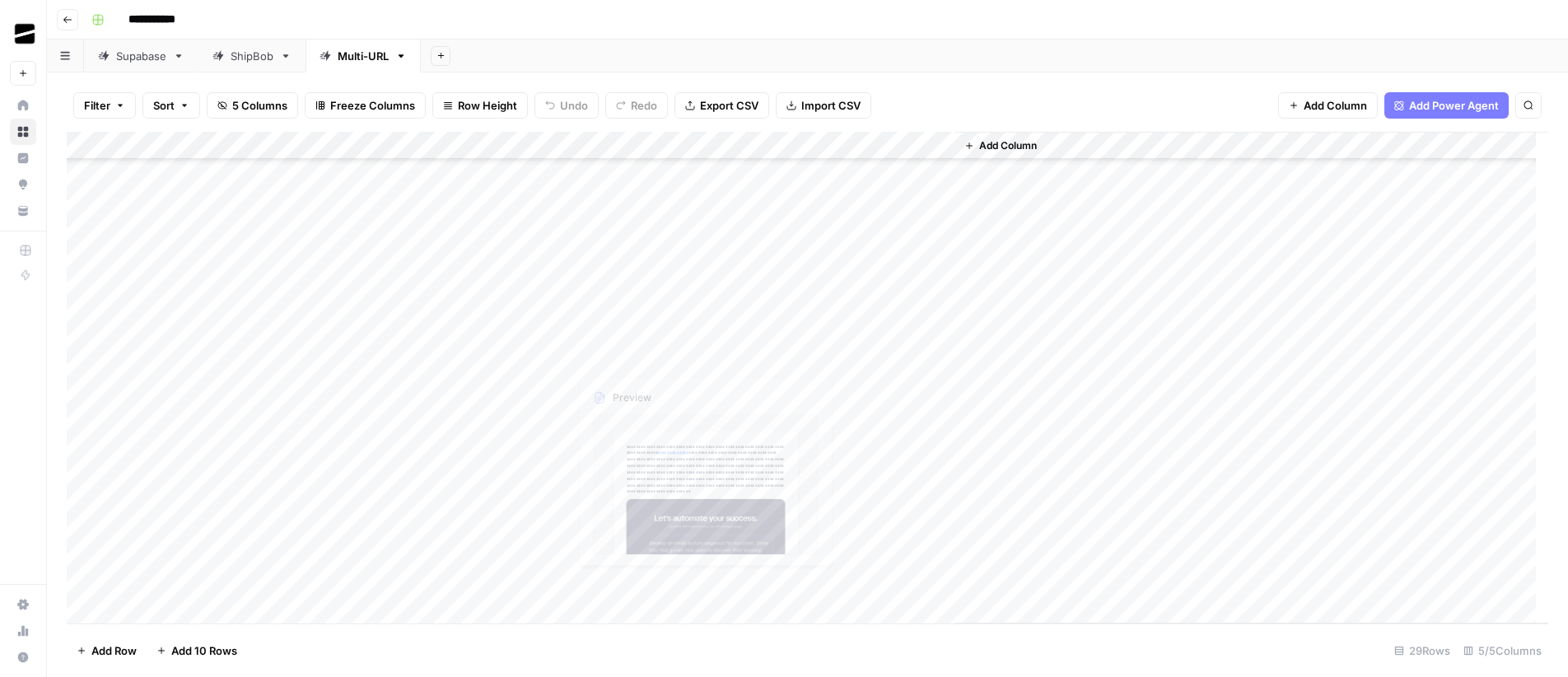
scroll to position [374, 0]
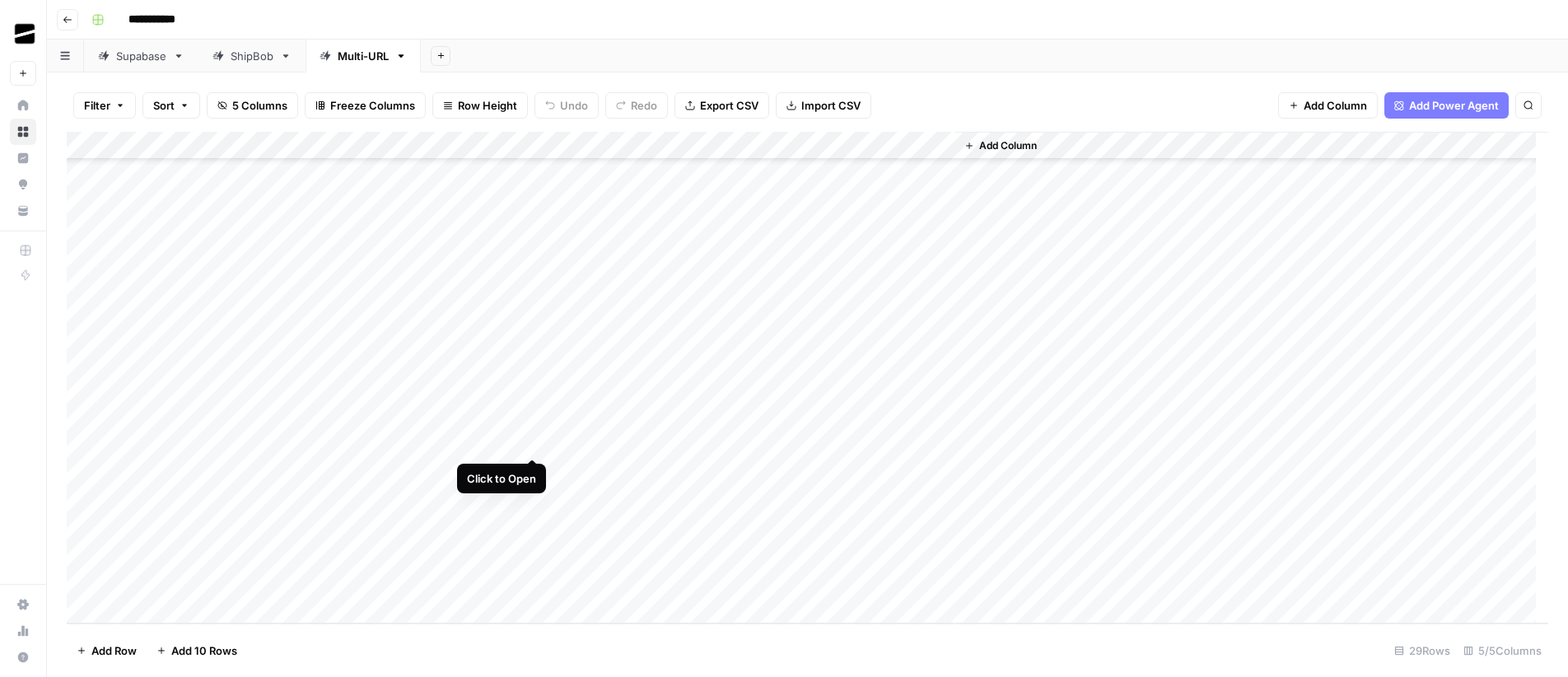
click at [533, 440] on div "Add Column" at bounding box center [808, 378] width 1482 height 491
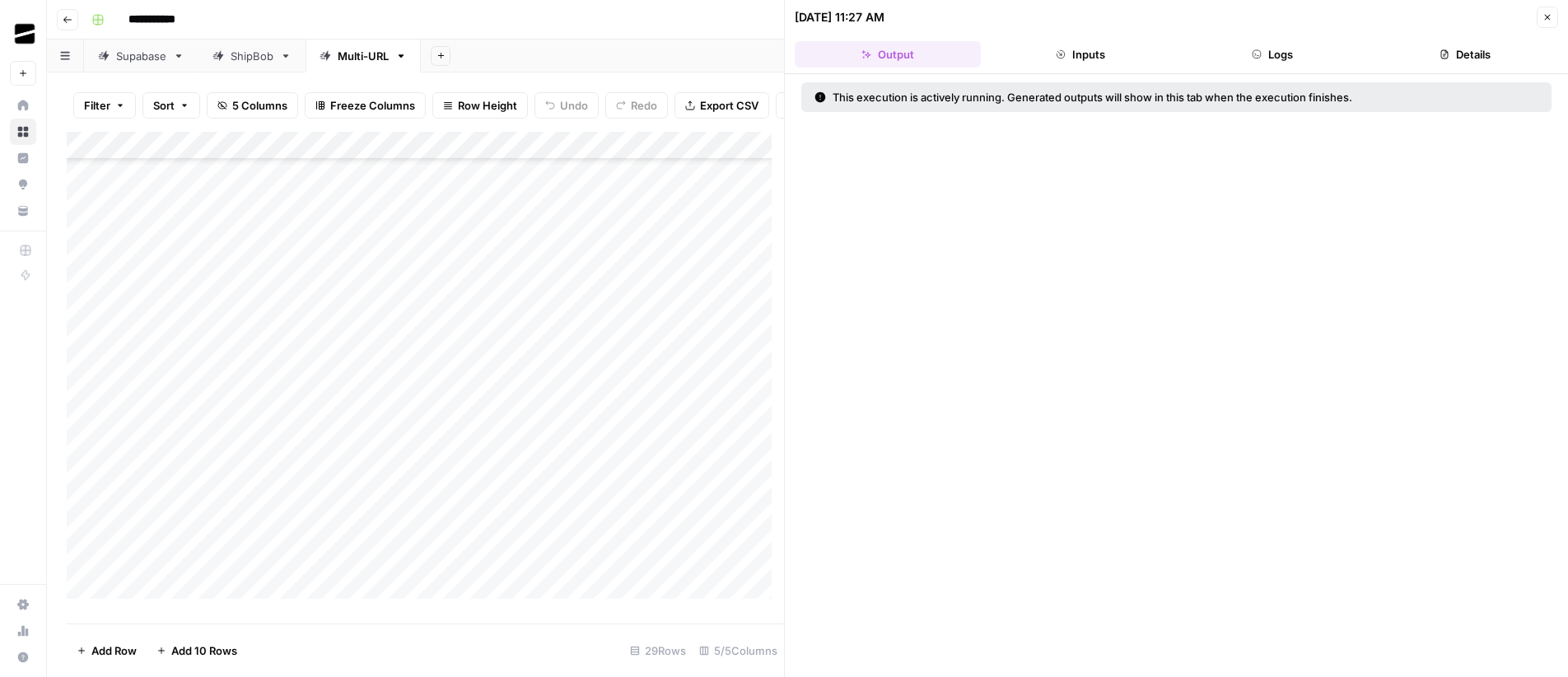
click at [1288, 51] on button "Logs" at bounding box center [1273, 54] width 186 height 27
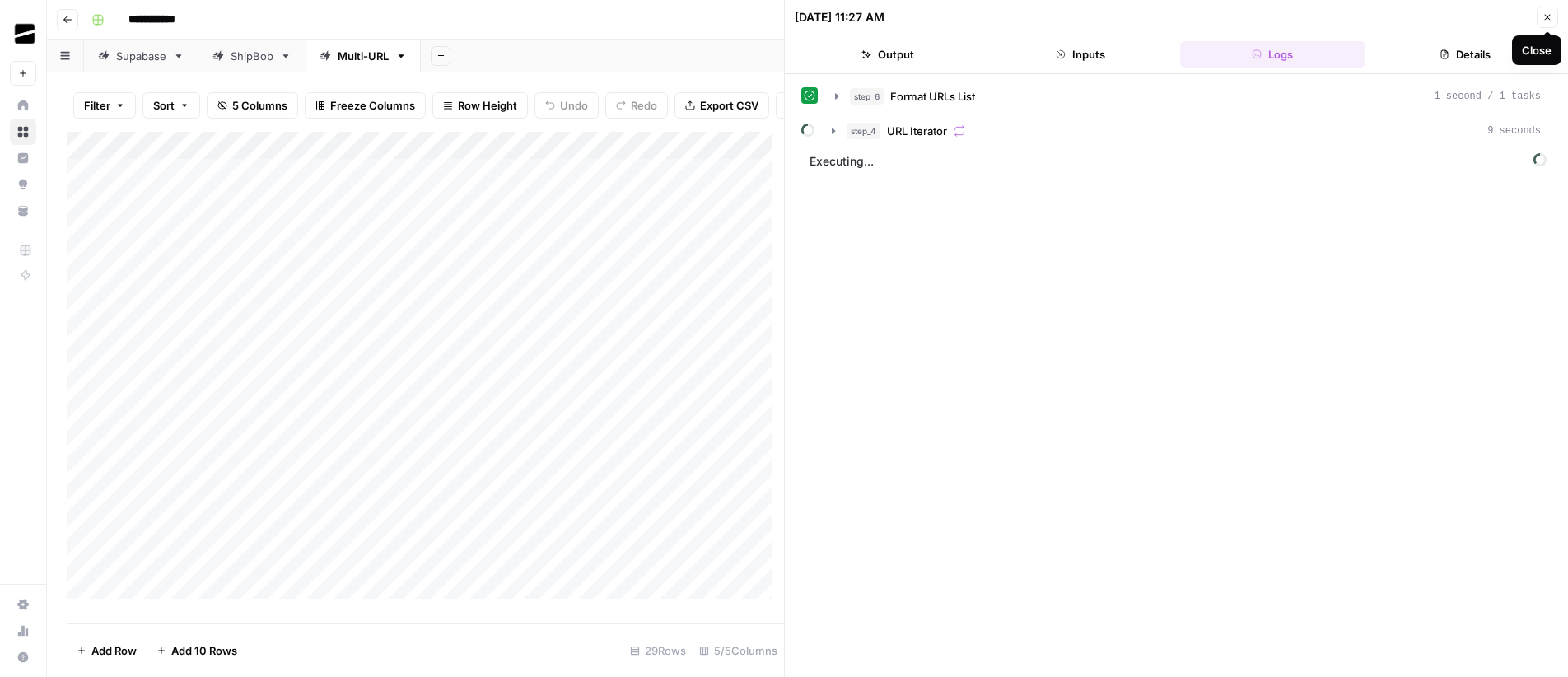
click at [1554, 16] on button "Close" at bounding box center [1548, 18] width 22 height 22
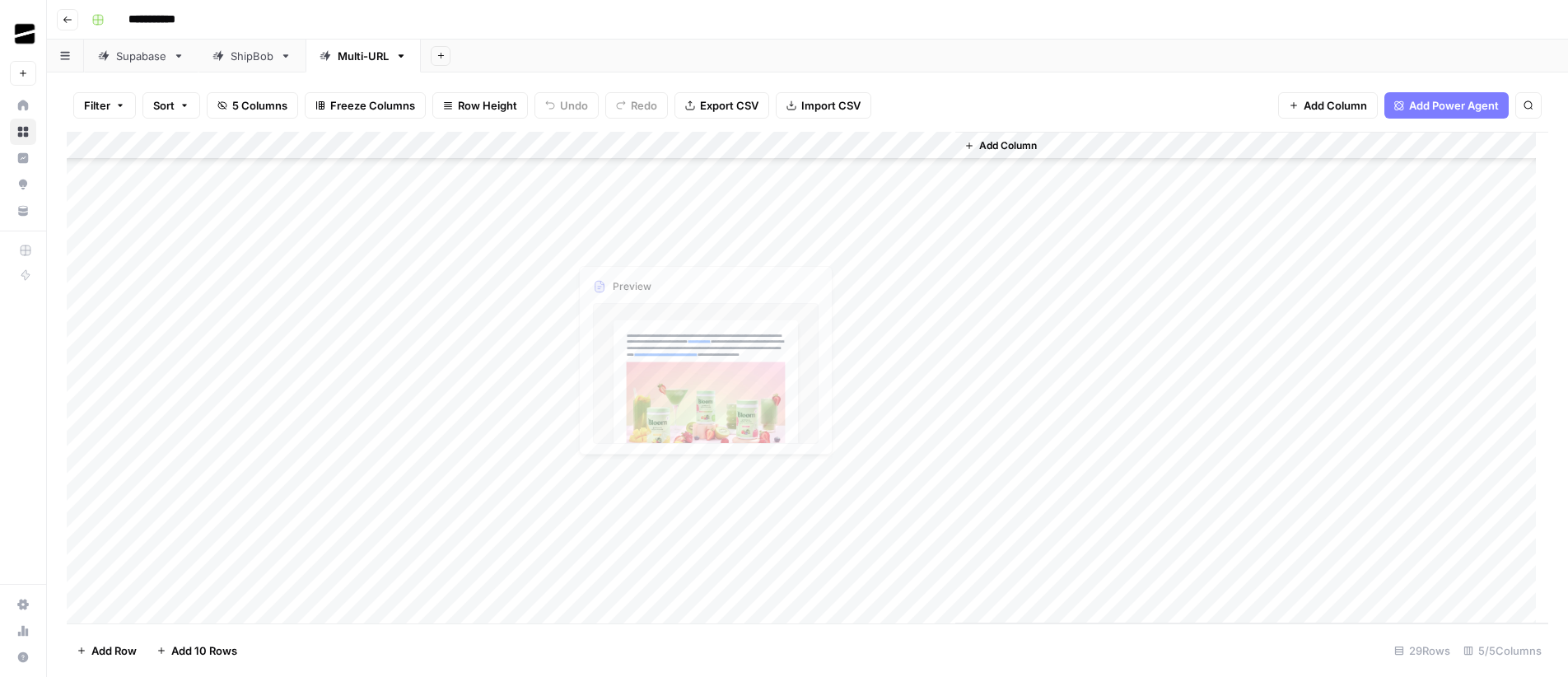
scroll to position [359, 0]
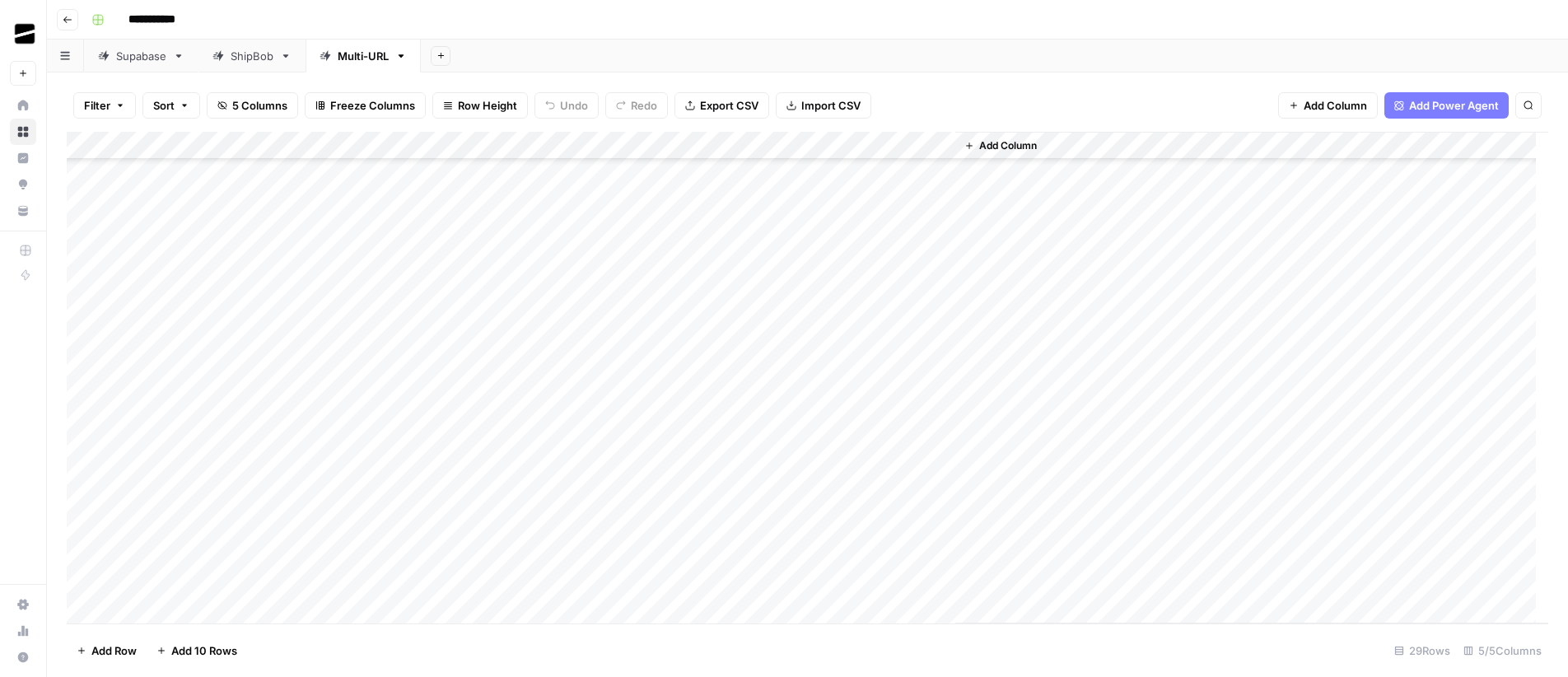
click at [534, 456] on div "Add Column" at bounding box center [808, 378] width 1482 height 491
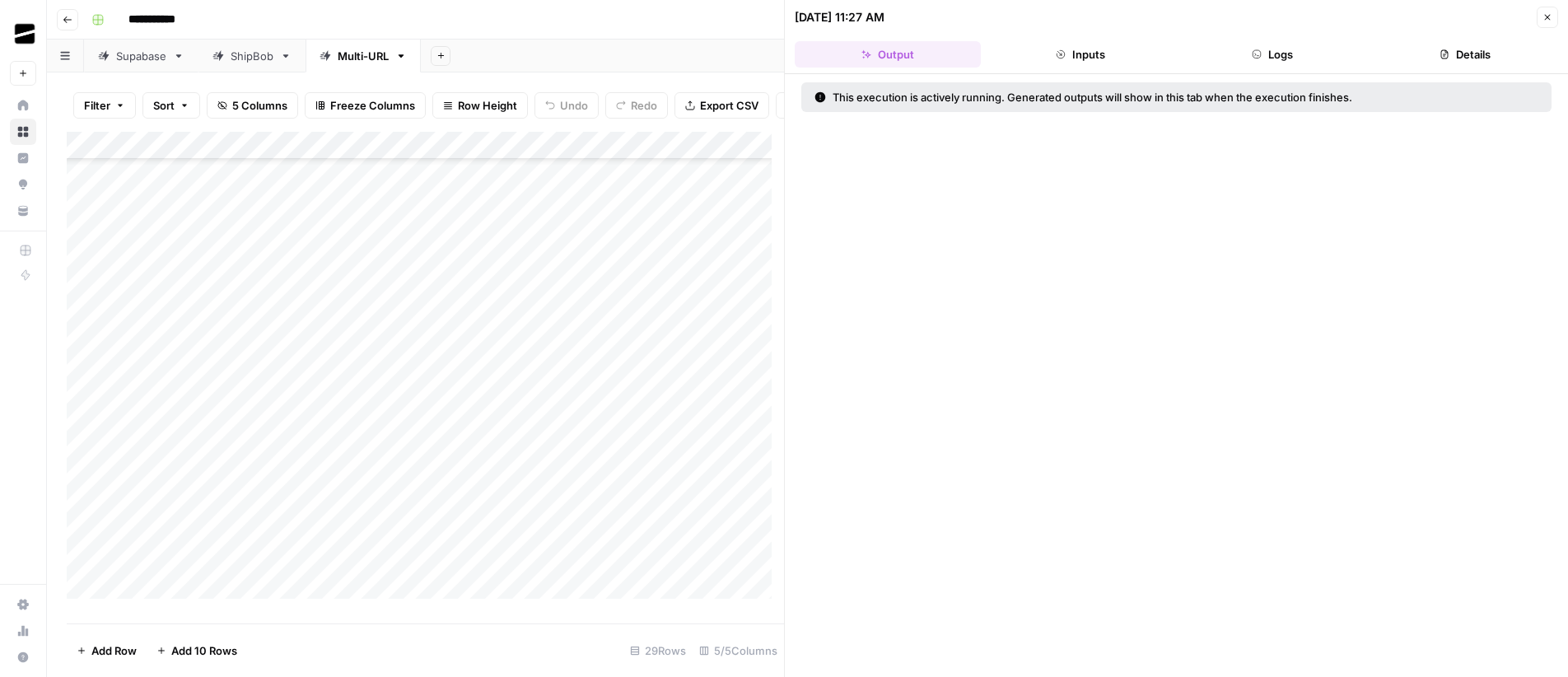
click at [1267, 55] on button "Logs" at bounding box center [1273, 54] width 186 height 27
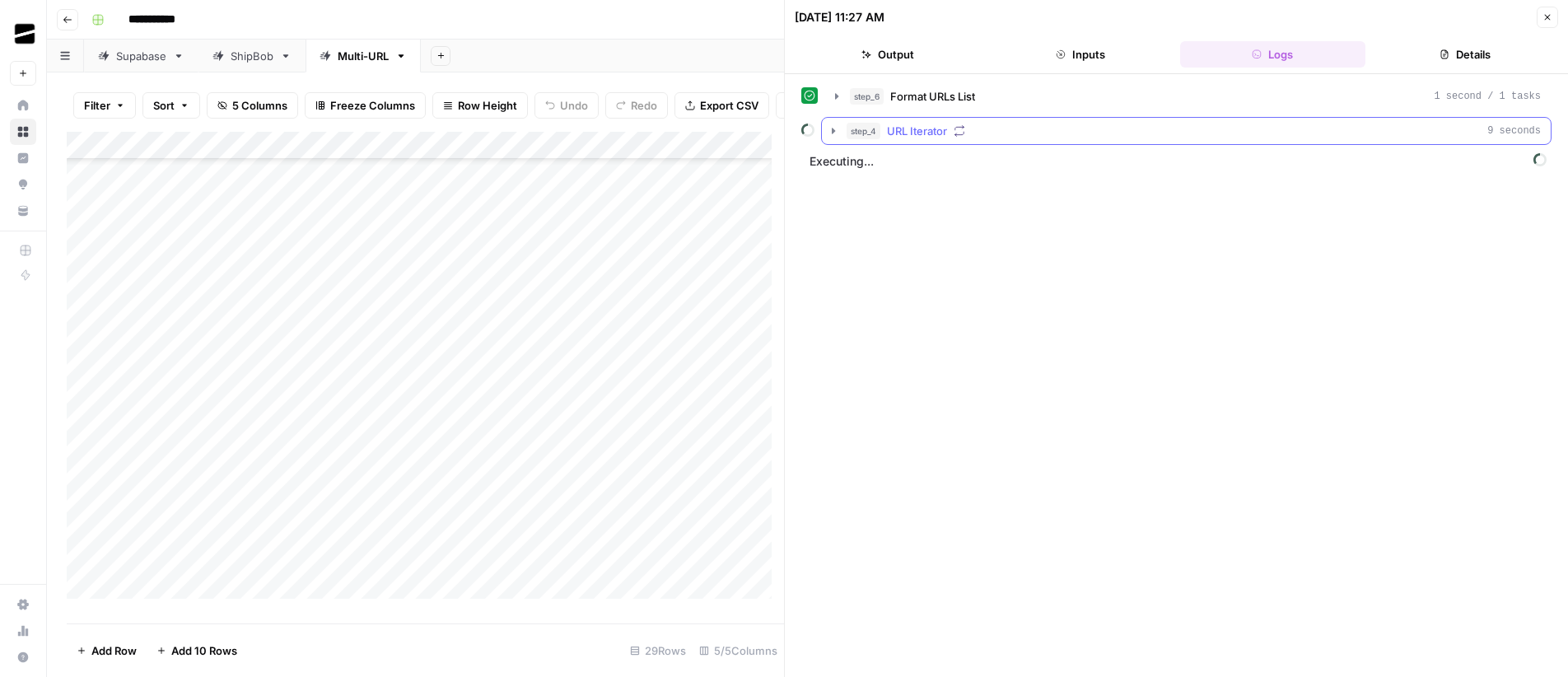
click at [830, 131] on icon "button" at bounding box center [834, 131] width 13 height 13
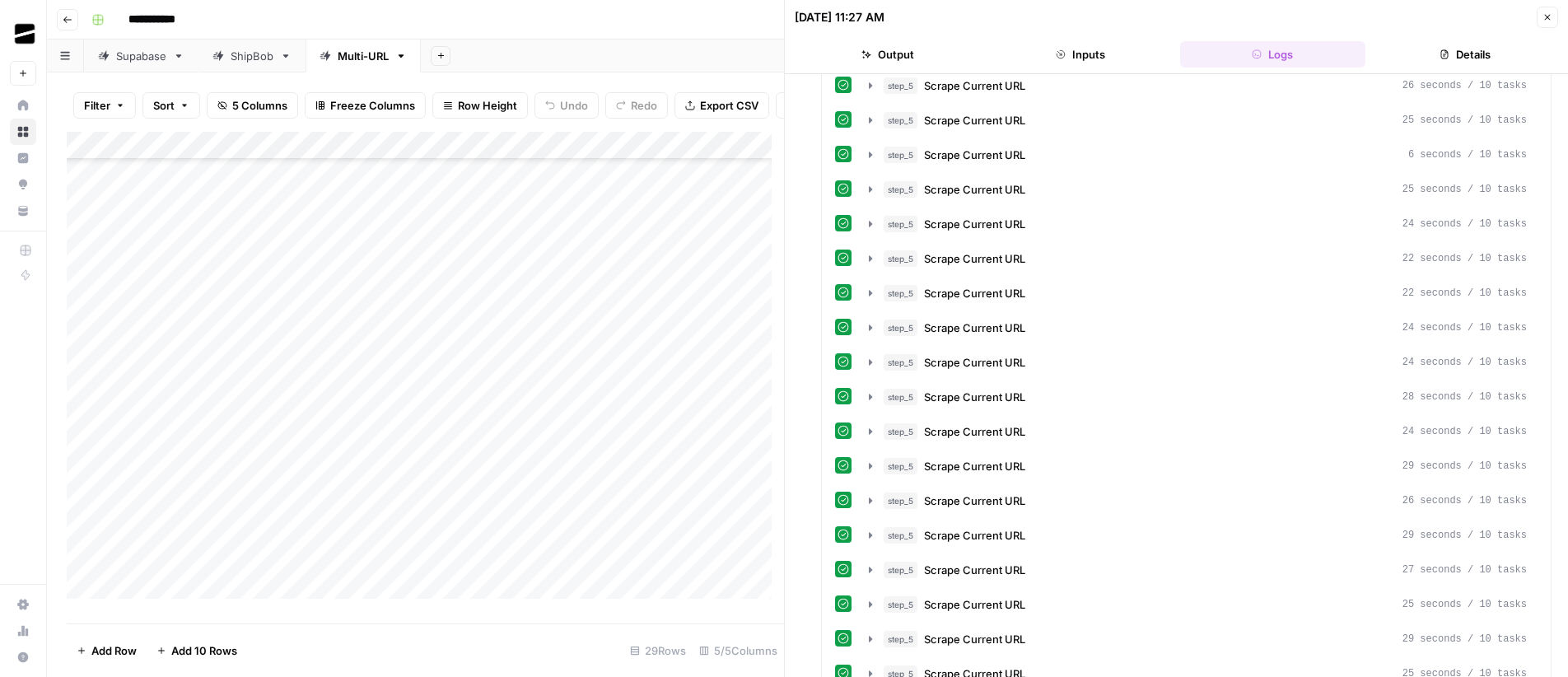
scroll to position [20632, 0]
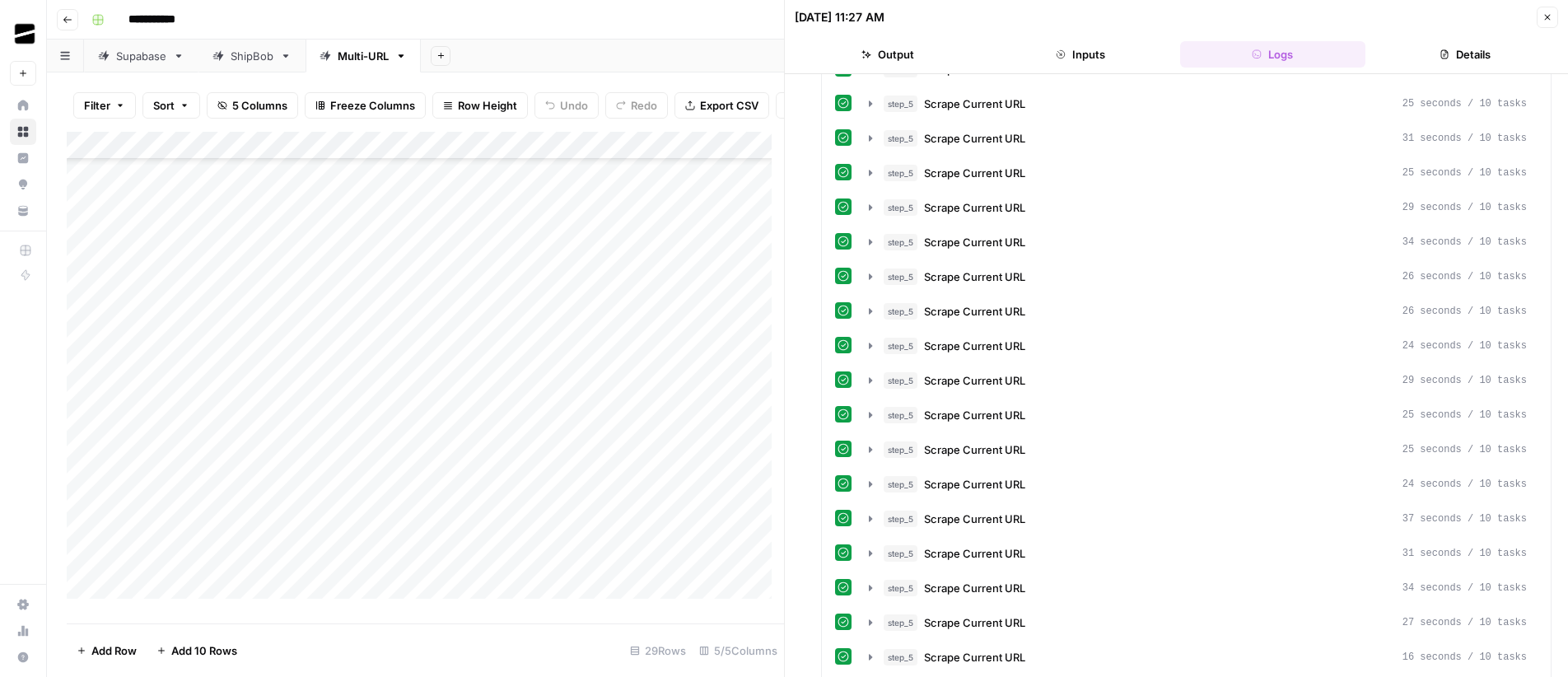
click at [1553, 22] on button "Close" at bounding box center [1548, 18] width 22 height 22
click at [1545, 17] on icon "button" at bounding box center [1548, 18] width 10 height 10
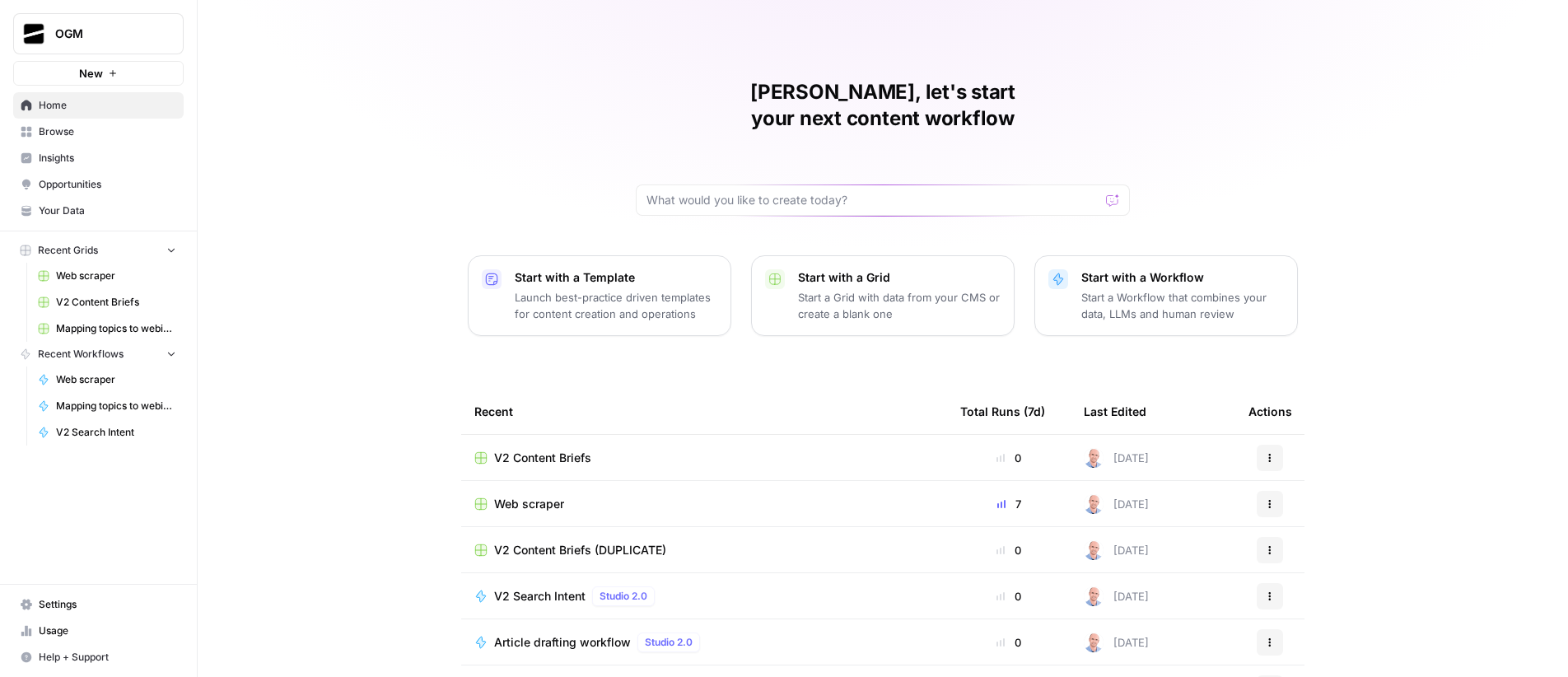
click at [82, 277] on span "Web scraper" at bounding box center [116, 276] width 120 height 15
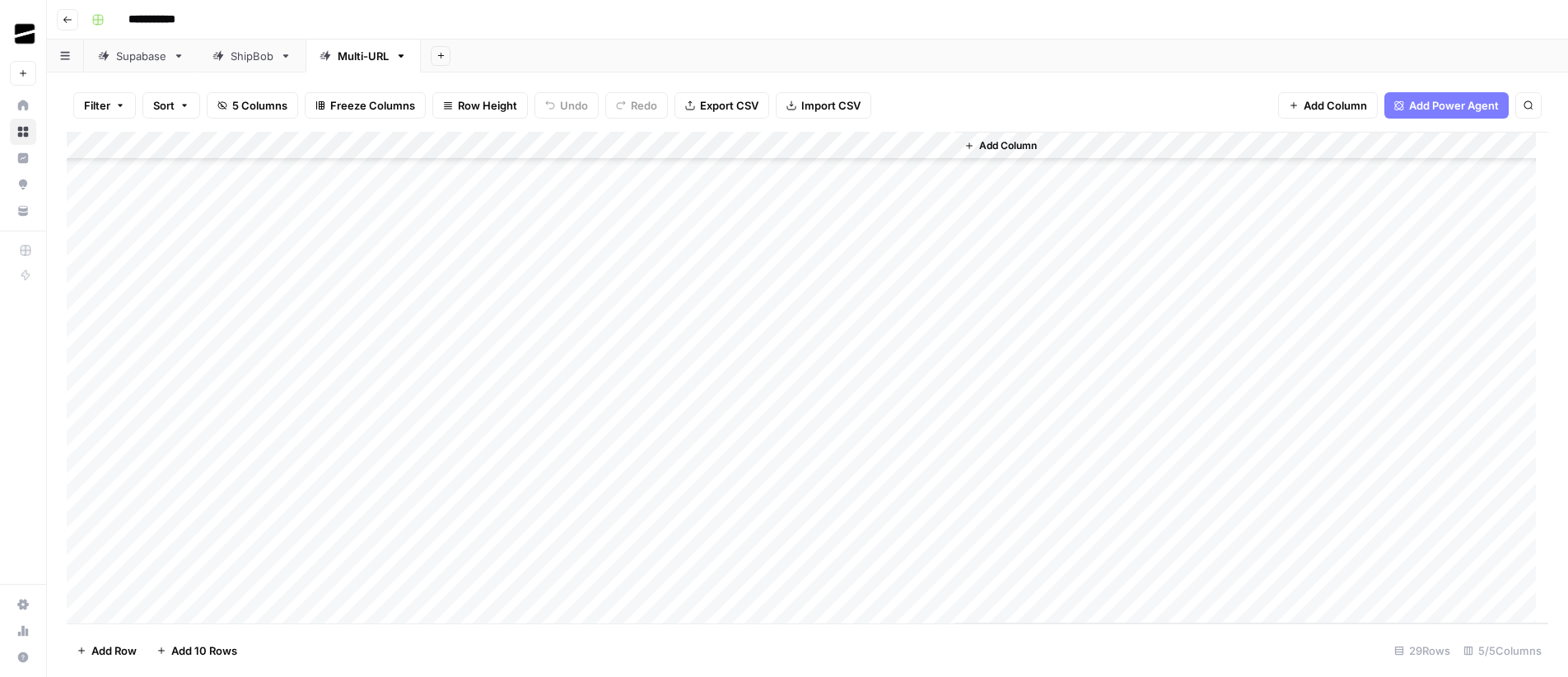
scroll to position [374, 0]
click at [67, 17] on icon "button" at bounding box center [68, 20] width 10 height 10
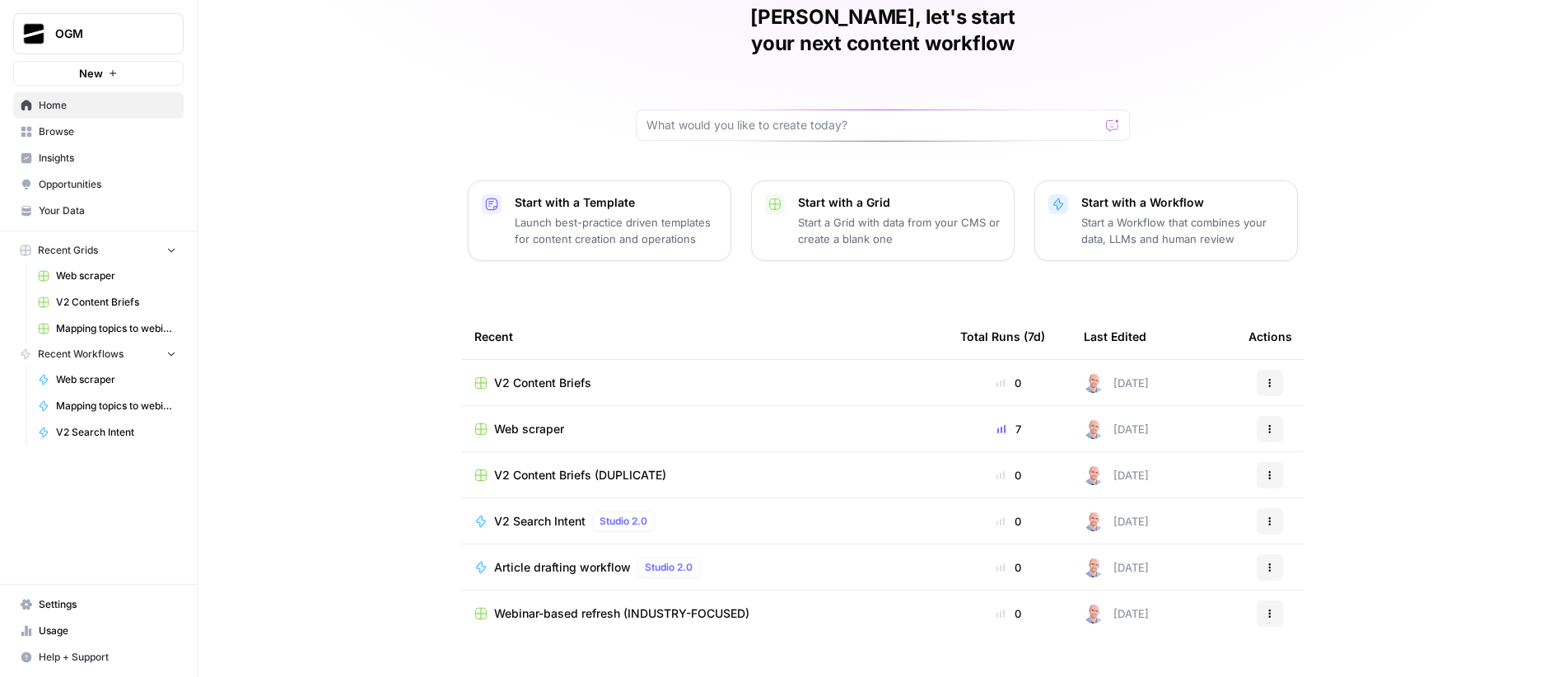
scroll to position [81, 0]
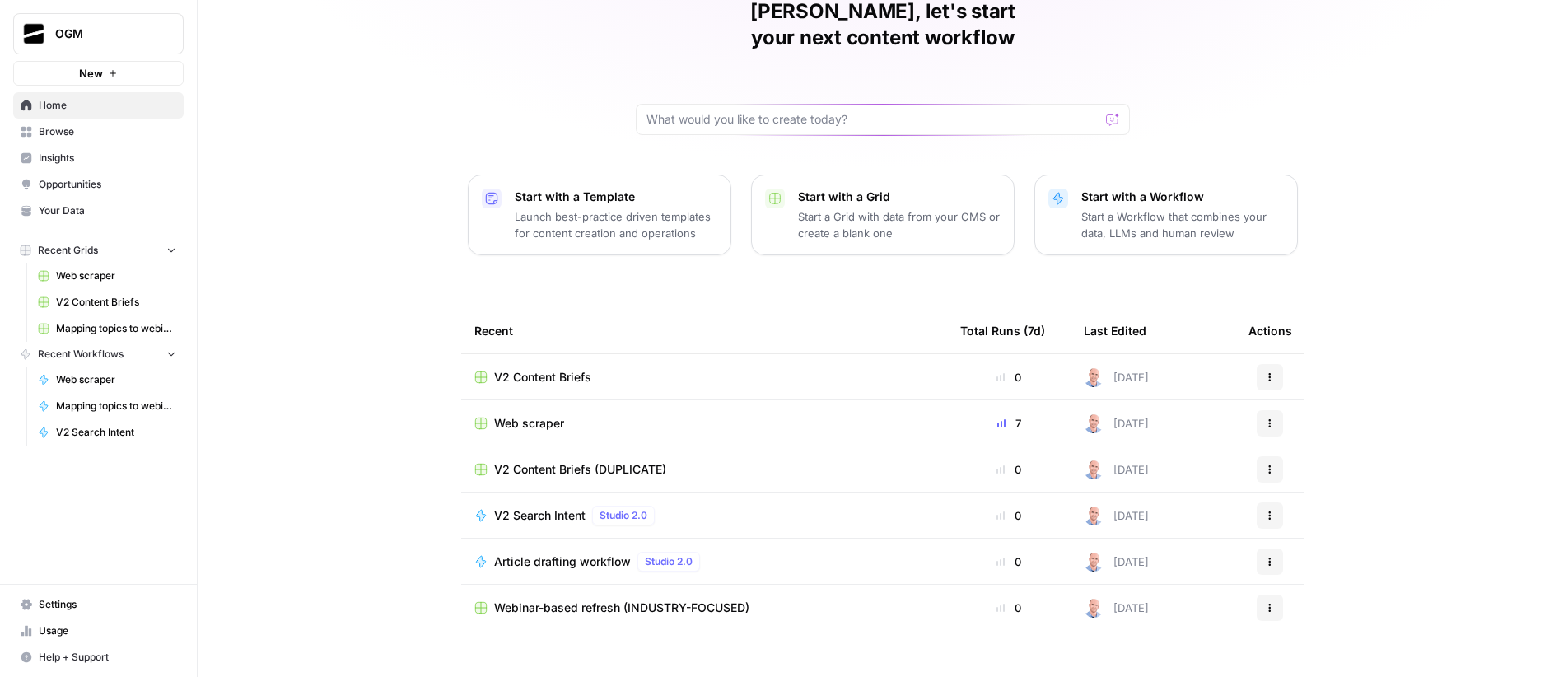
click at [550, 553] on span "Article drafting workflow" at bounding box center [562, 562] width 136 height 17
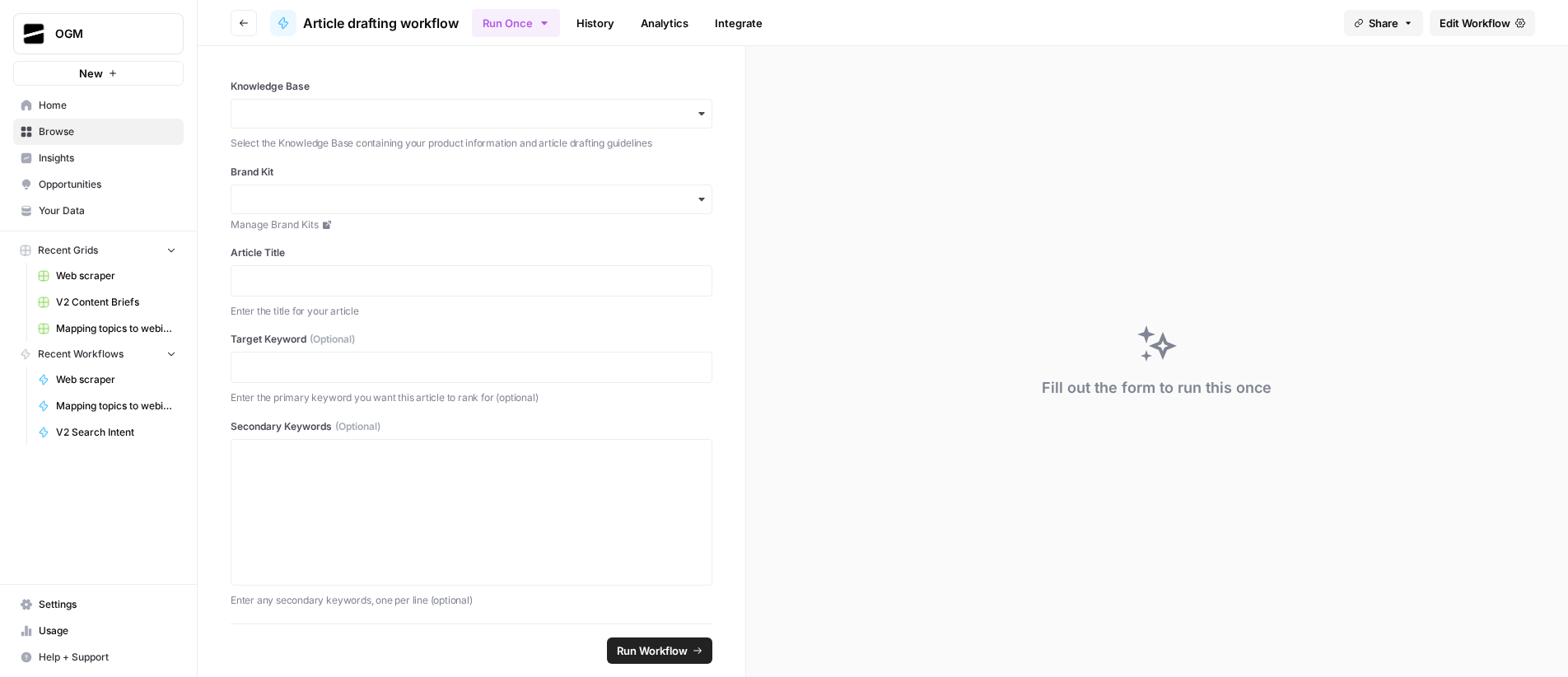
click at [1479, 16] on span "Edit Workflow" at bounding box center [1474, 23] width 71 height 17
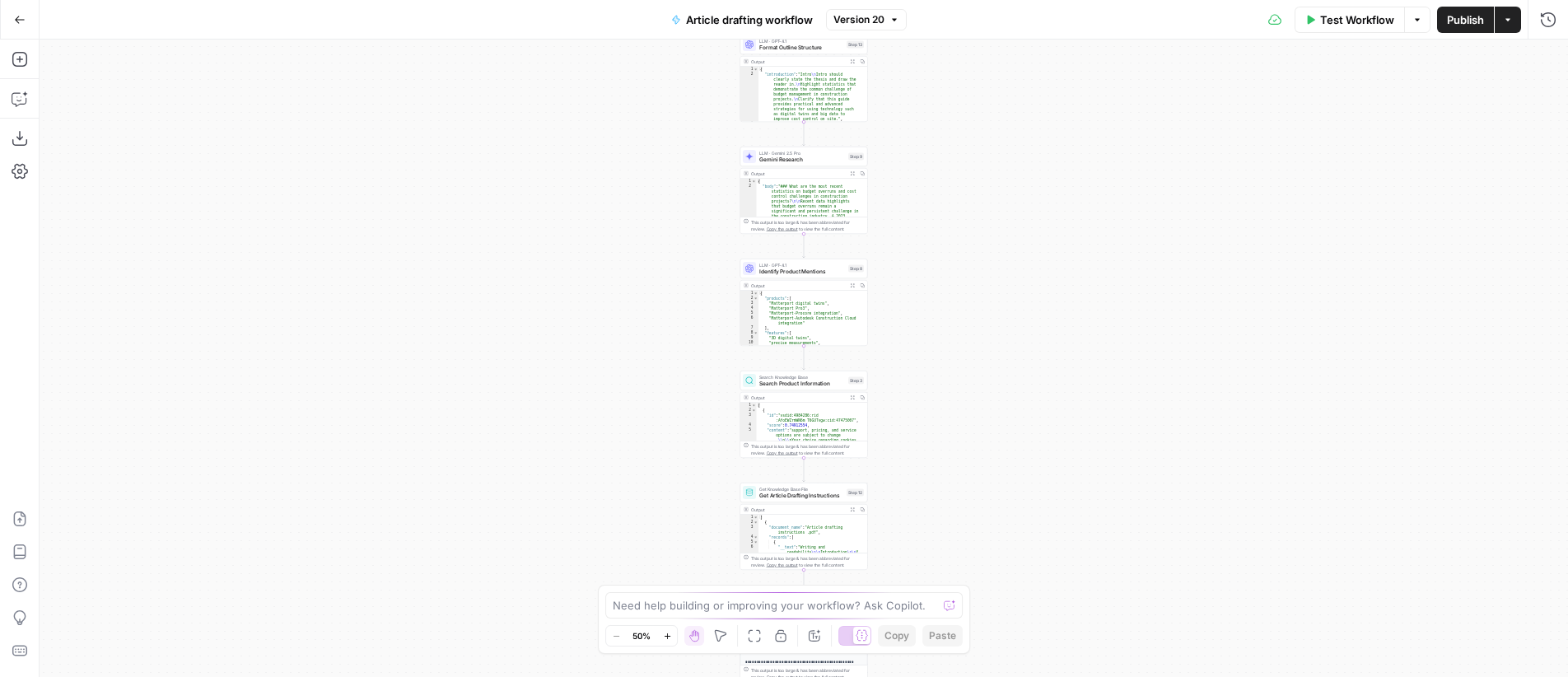
click at [1037, 301] on div "Workflow Set Inputs Inputs LLM · GPT-4.1 Generate Research Questions Step 1 Out…" at bounding box center [804, 358] width 1529 height 637
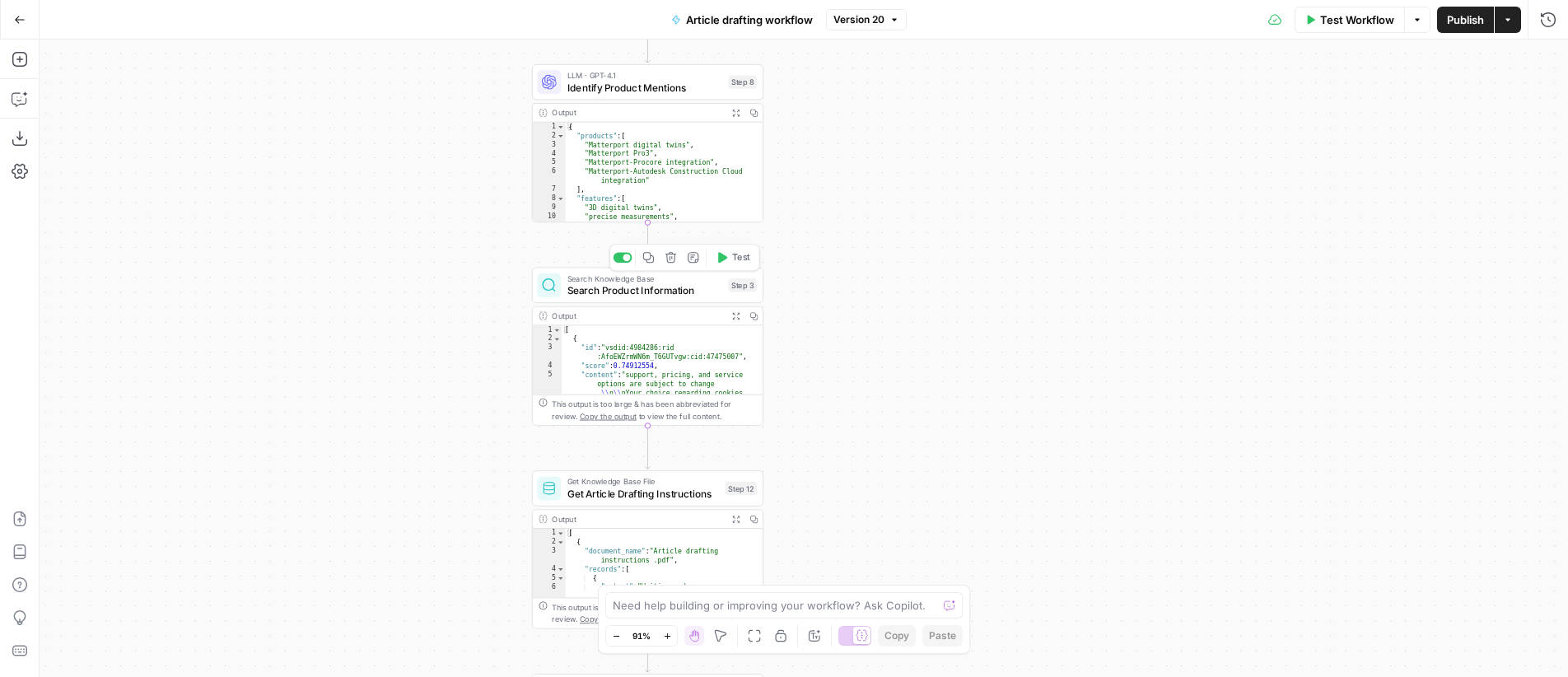
click at [668, 283] on span "Search Product Information" at bounding box center [646, 291] width 156 height 15
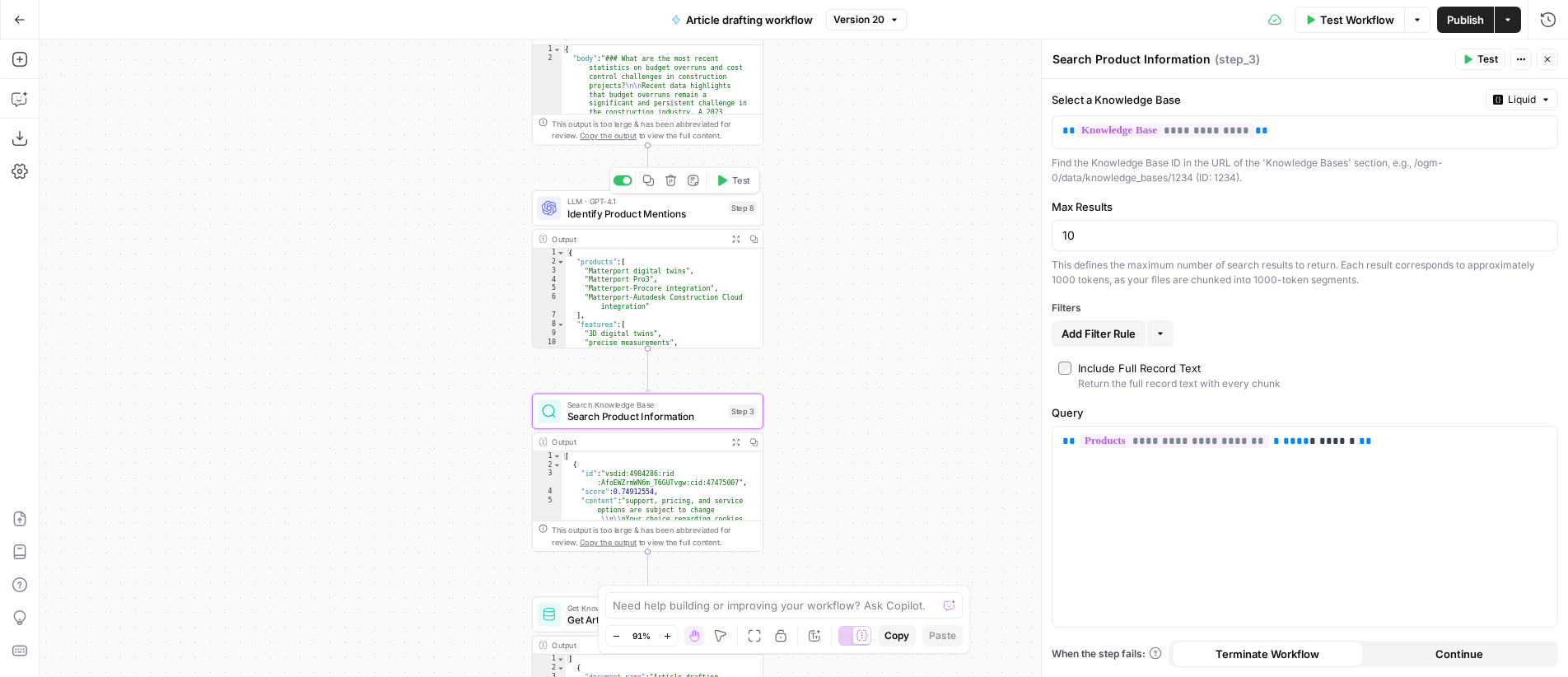
click at [661, 206] on span "Identify Product Mentions" at bounding box center [646, 213] width 156 height 15
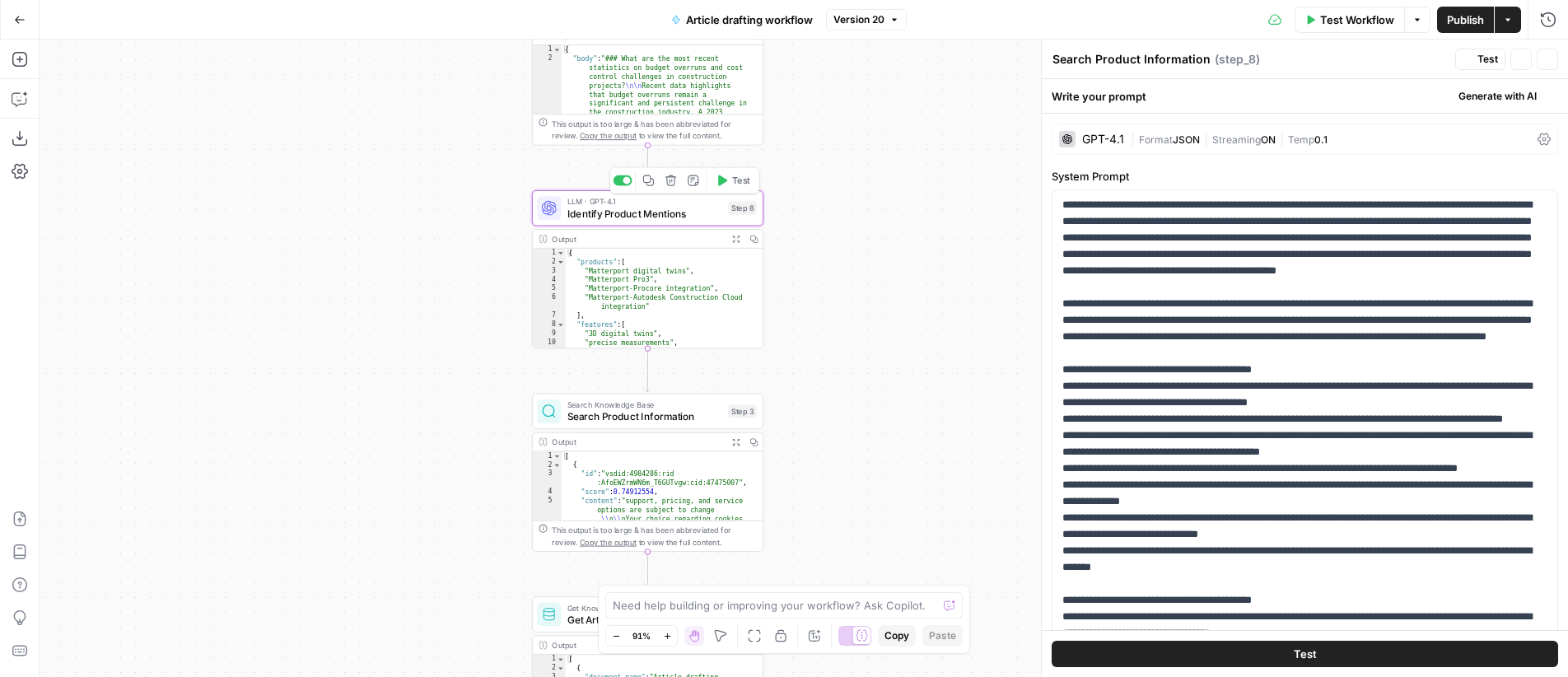
type textarea "Identify Product Mentions"
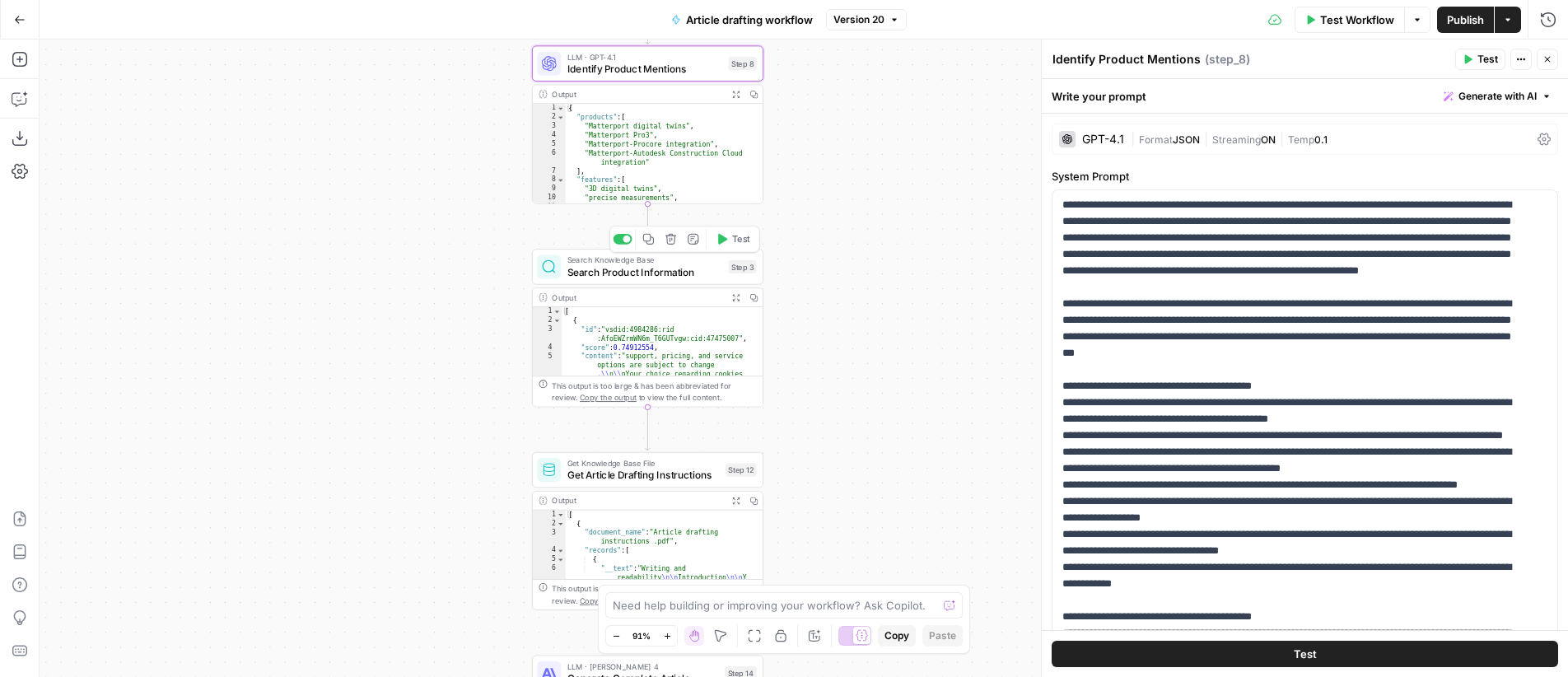
click at [665, 272] on span "Search Product Information" at bounding box center [646, 272] width 156 height 15
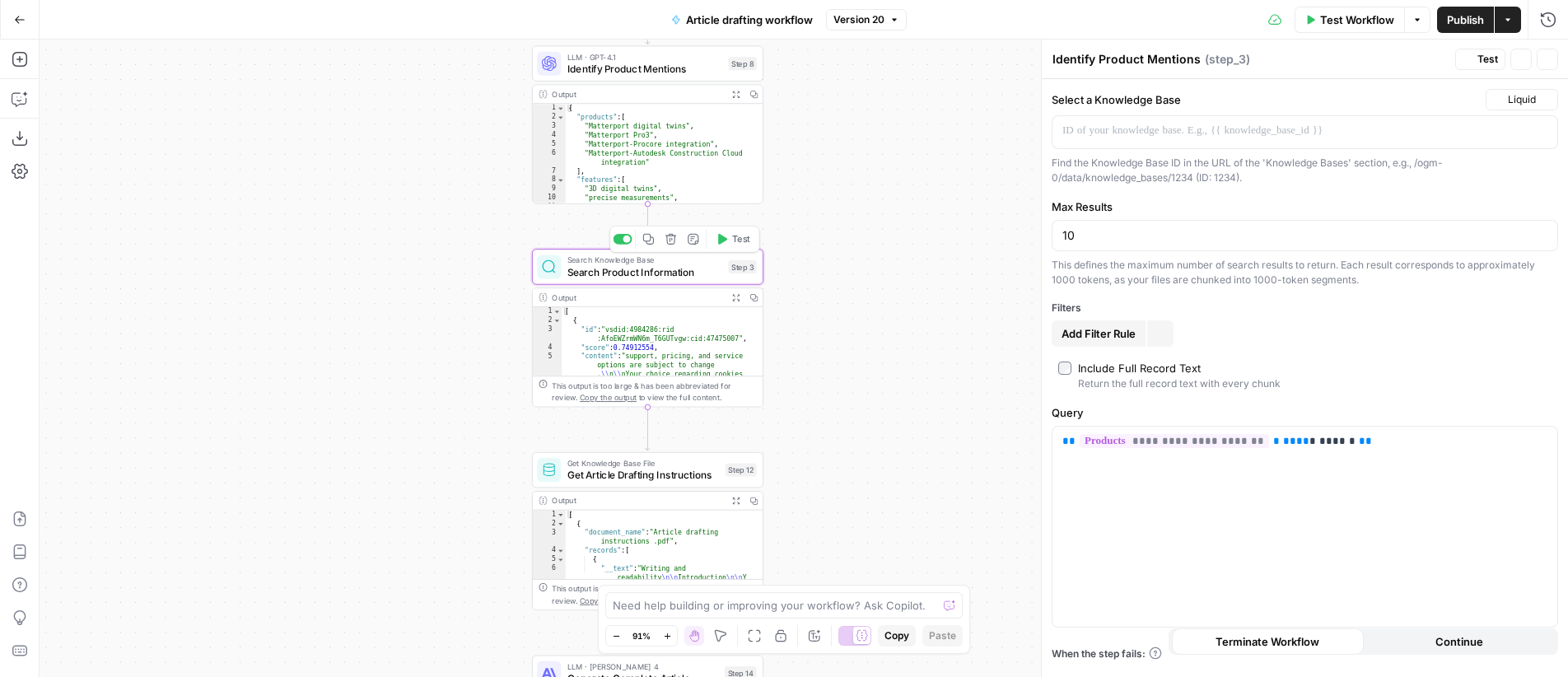
type textarea "Search Product Information"
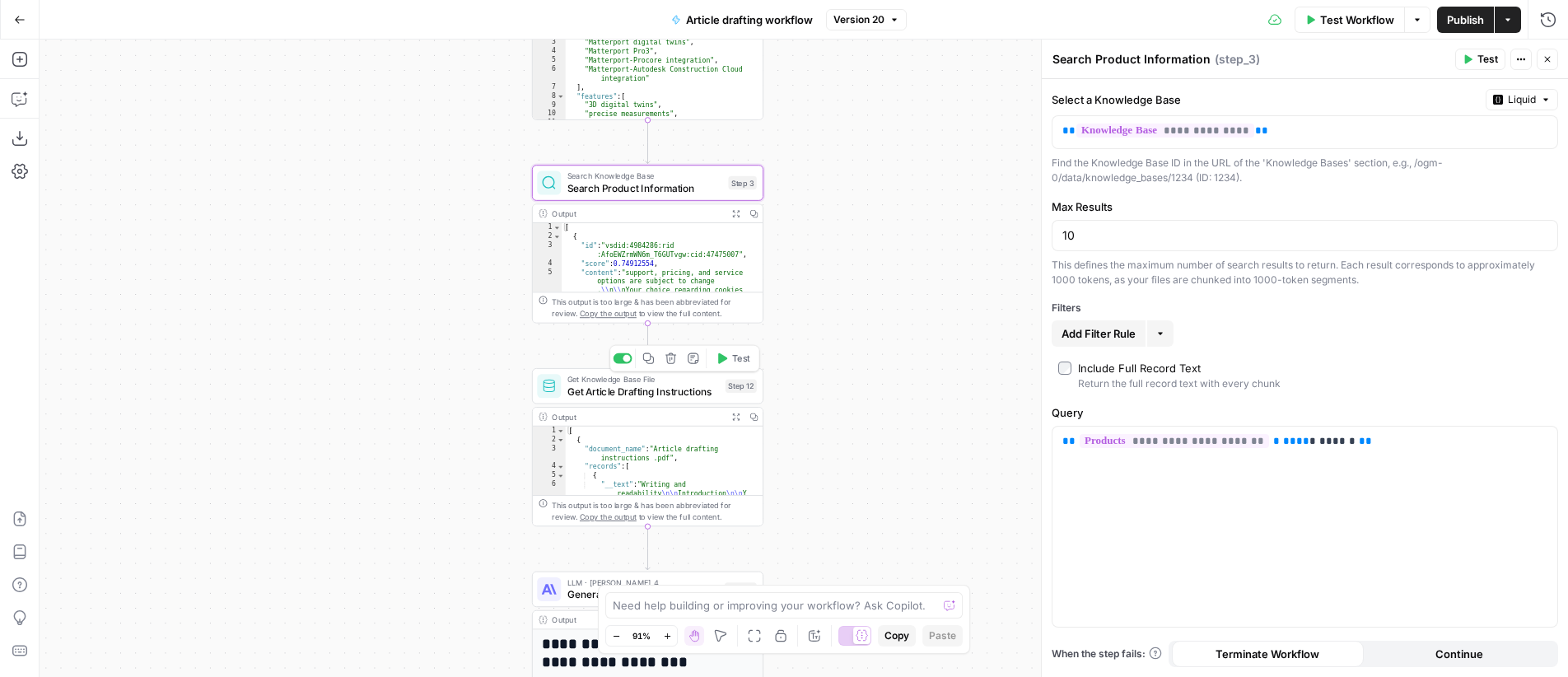
drag, startPoint x: 673, startPoint y: 387, endPoint x: 699, endPoint y: 394, distance: 26.9
click at [673, 387] on span "Get Article Drafting Instructions" at bounding box center [644, 391] width 152 height 15
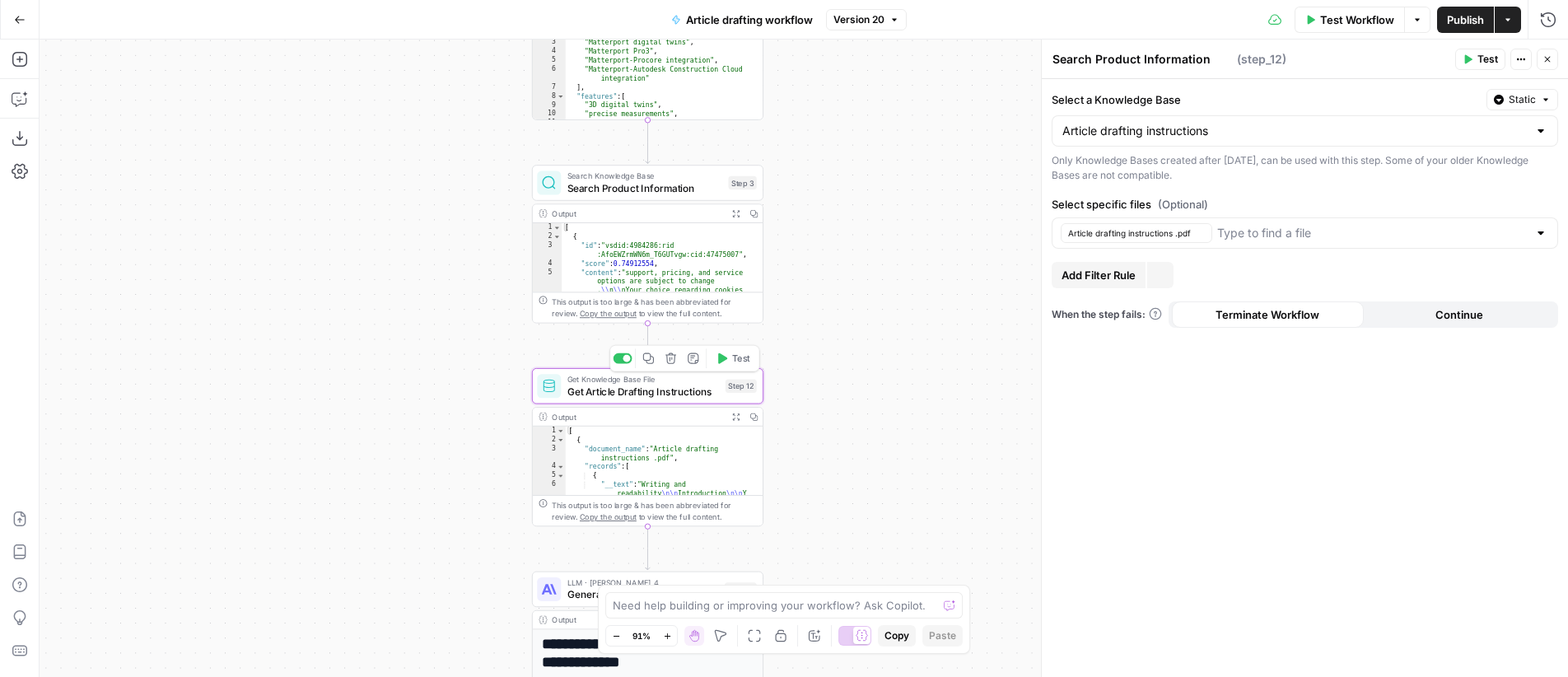
type textarea "Get Article Drafting Instructions"
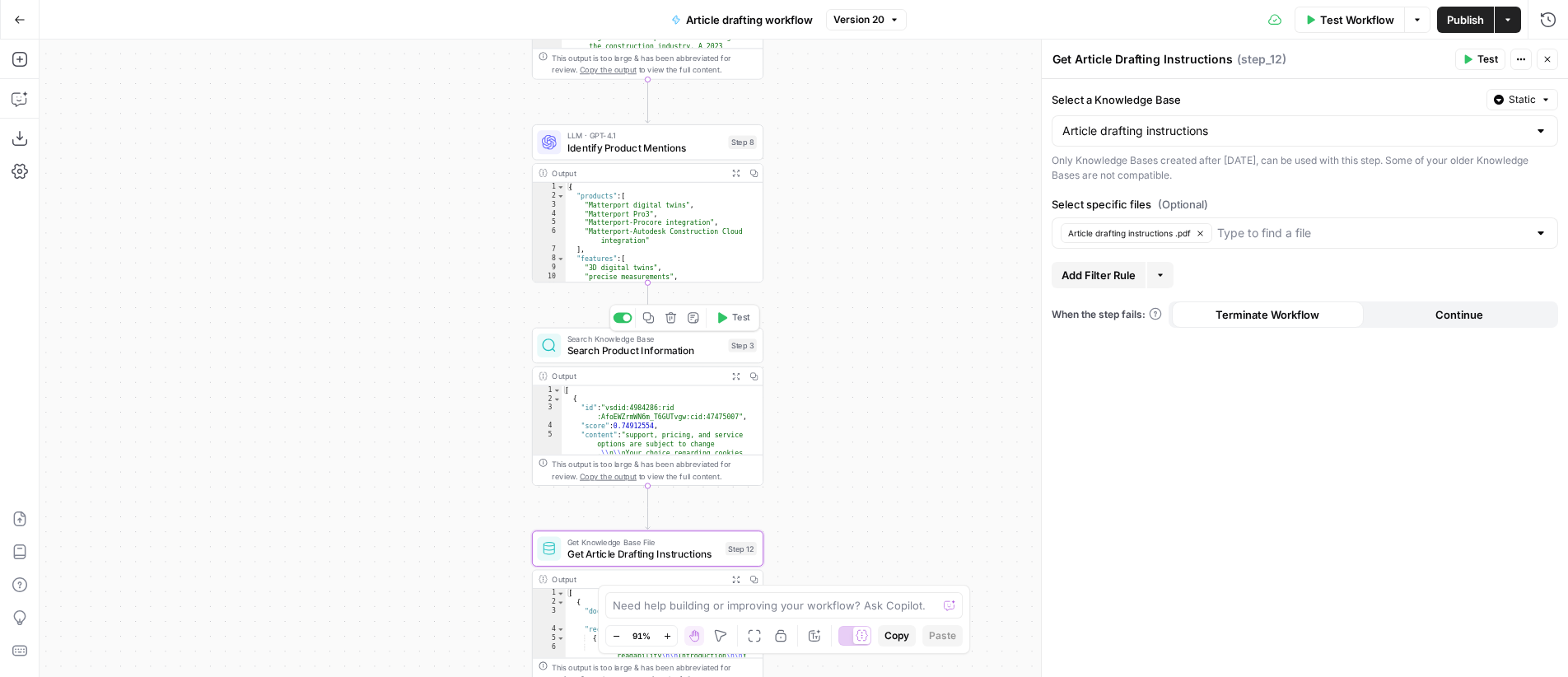
click at [665, 351] on span "Search Product Information" at bounding box center [646, 351] width 156 height 15
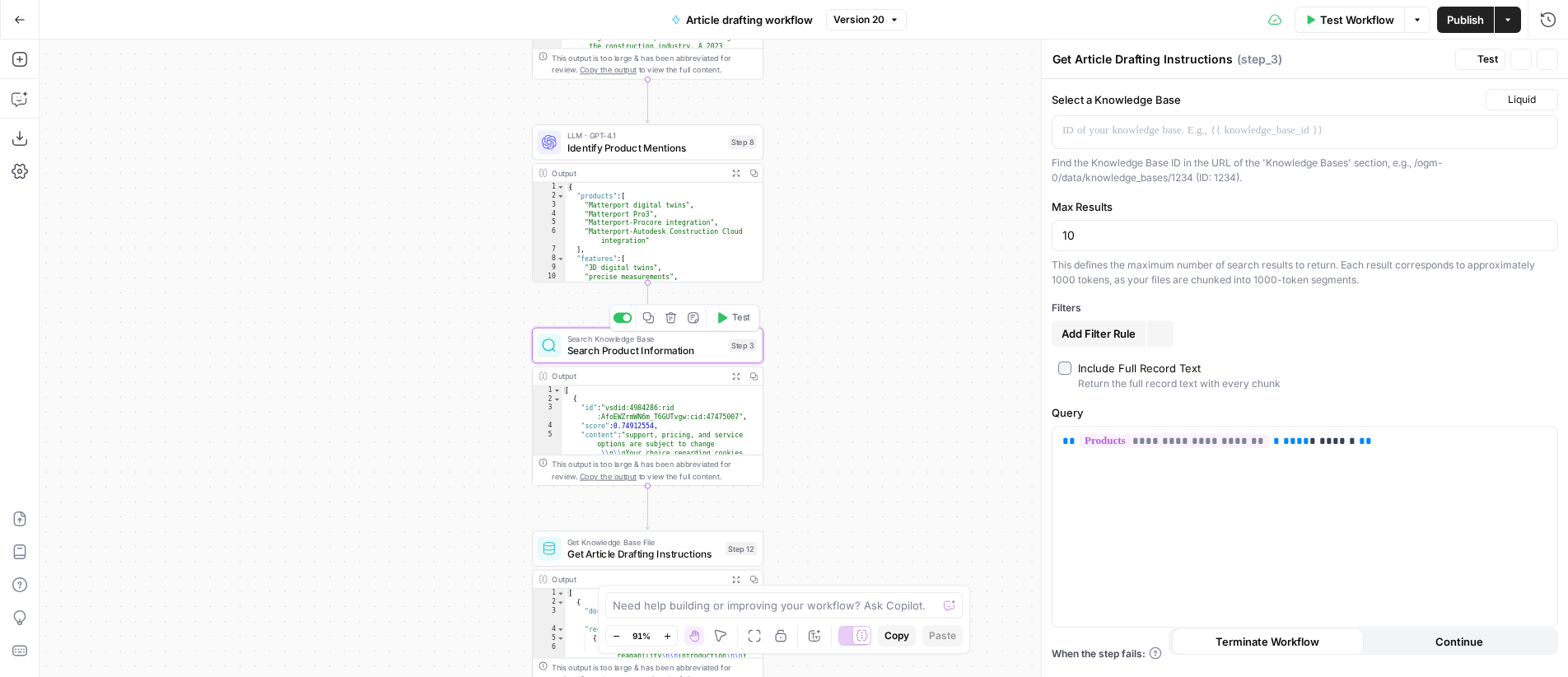
type textarea "Search Product Information"
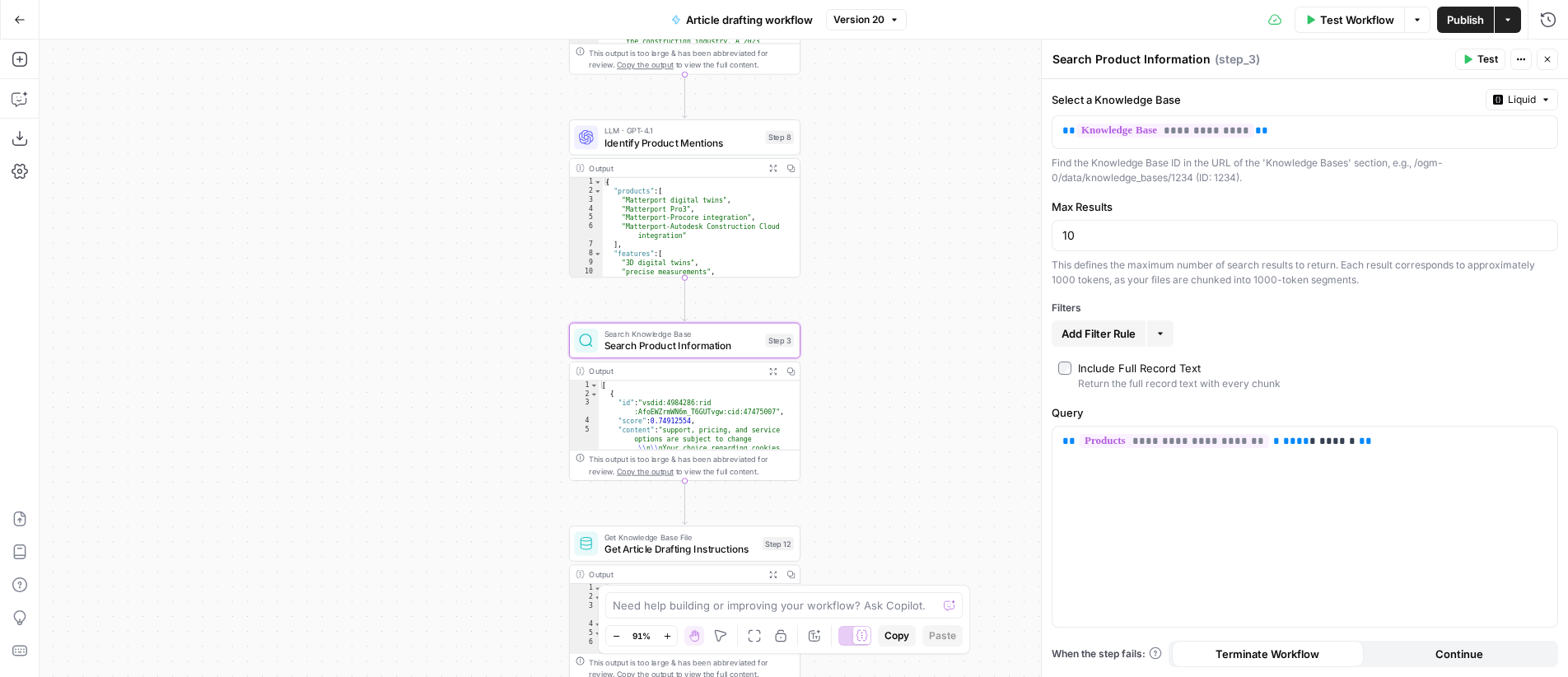
drag, startPoint x: 891, startPoint y: 206, endPoint x: 928, endPoint y: 201, distance: 37.3
click at [928, 201] on div "Workflow Set Inputs Inputs LLM · GPT-4.1 Generate Research Questions Step 1 Out…" at bounding box center [804, 358] width 1529 height 637
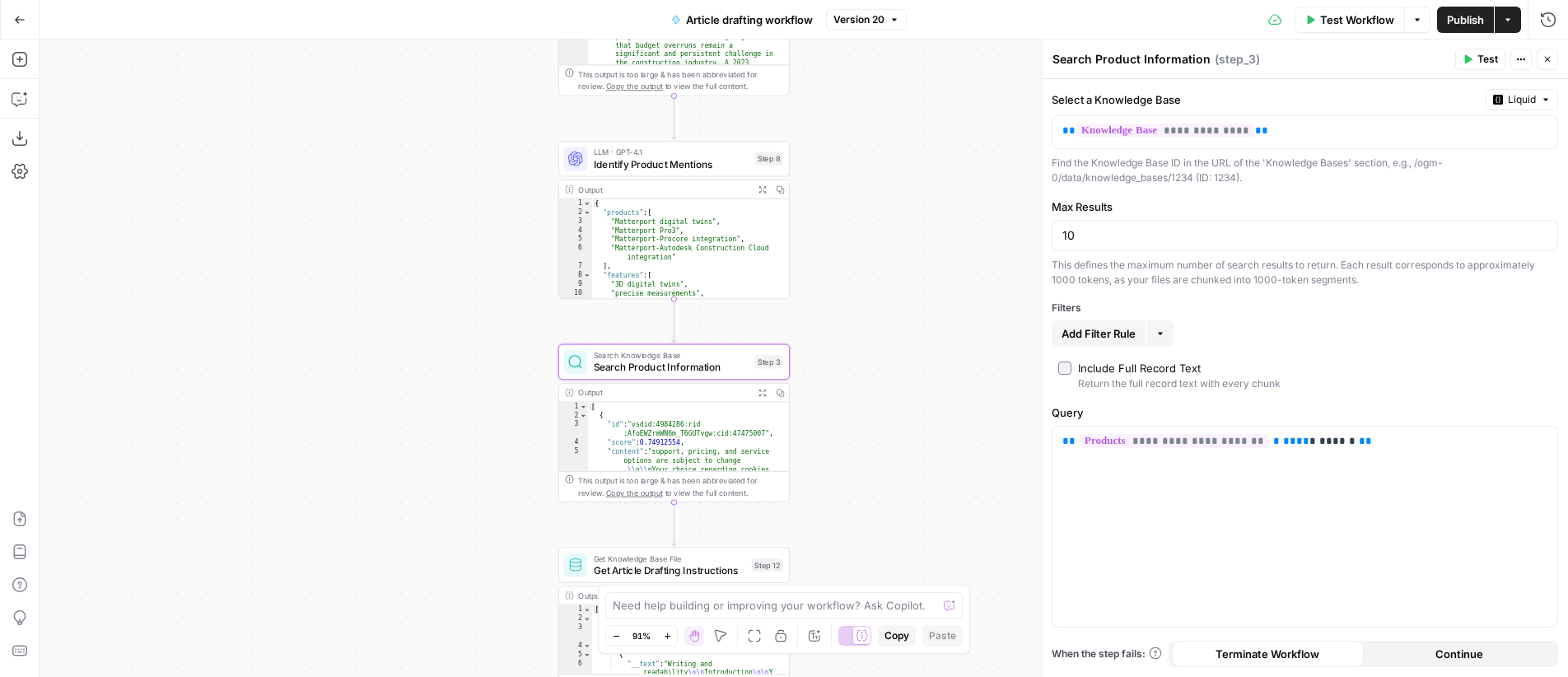
drag, startPoint x: 925, startPoint y: 198, endPoint x: 914, endPoint y: 220, distance: 24.6
click at [914, 220] on div "Workflow Set Inputs Inputs LLM · GPT-4.1 Generate Research Questions Step 1 Out…" at bounding box center [804, 358] width 1529 height 637
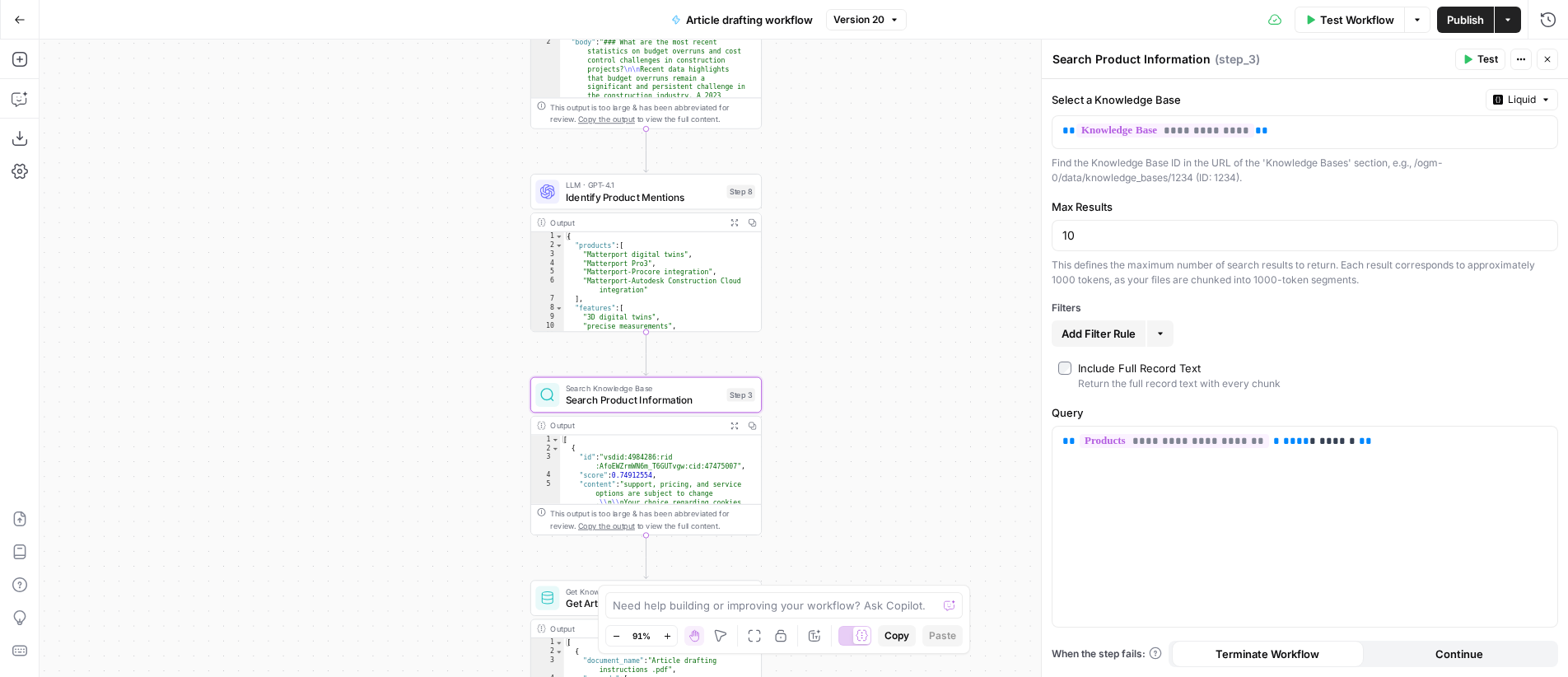
drag, startPoint x: 896, startPoint y: 220, endPoint x: 869, endPoint y: 252, distance: 41.9
click at [869, 252] on div "Workflow Set Inputs Inputs LLM · GPT-4.1 Generate Research Questions Step 1 Out…" at bounding box center [804, 358] width 1529 height 637
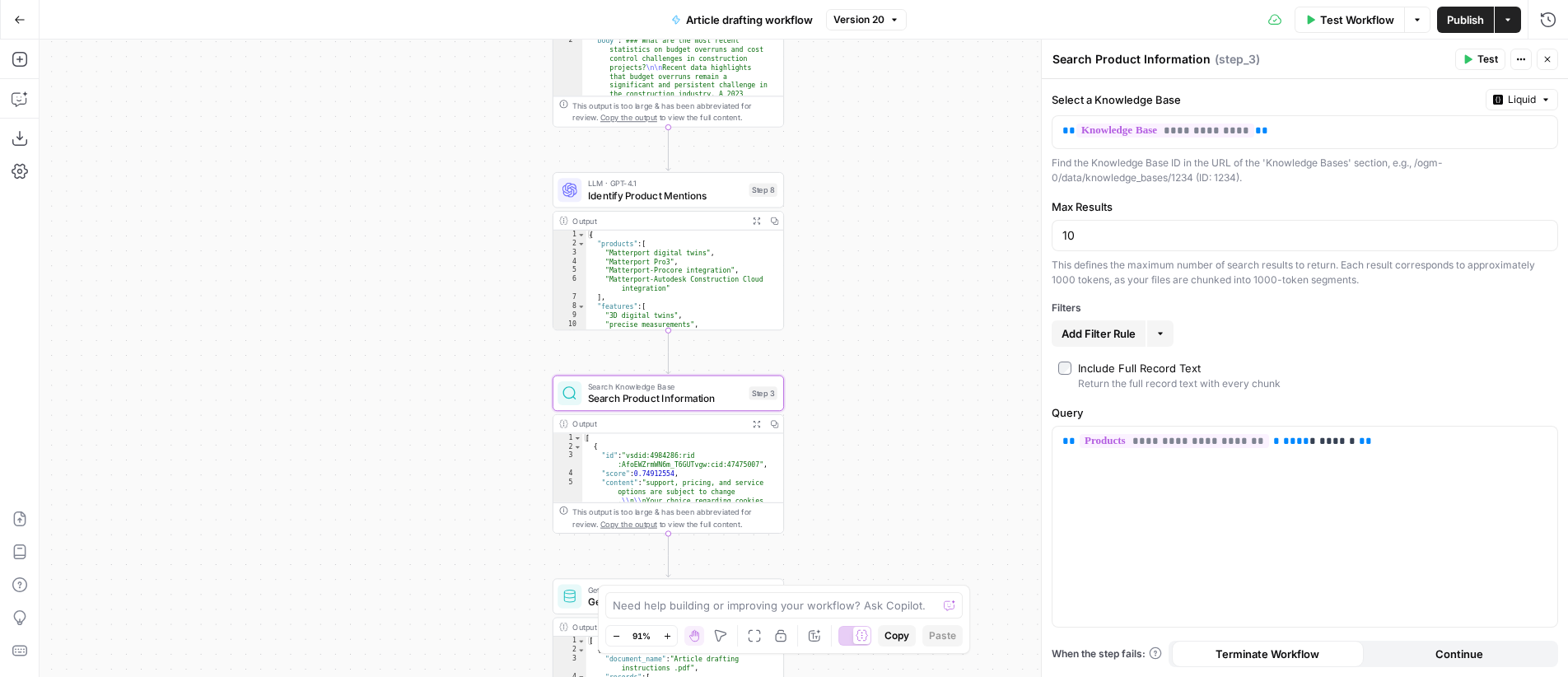
drag, startPoint x: 840, startPoint y: 260, endPoint x: 862, endPoint y: 258, distance: 22.1
click at [862, 258] on div "Workflow Set Inputs Inputs LLM · GPT-4.1 Generate Research Questions Step 1 Out…" at bounding box center [804, 358] width 1529 height 637
click at [21, 18] on icon "button" at bounding box center [20, 20] width 12 height 12
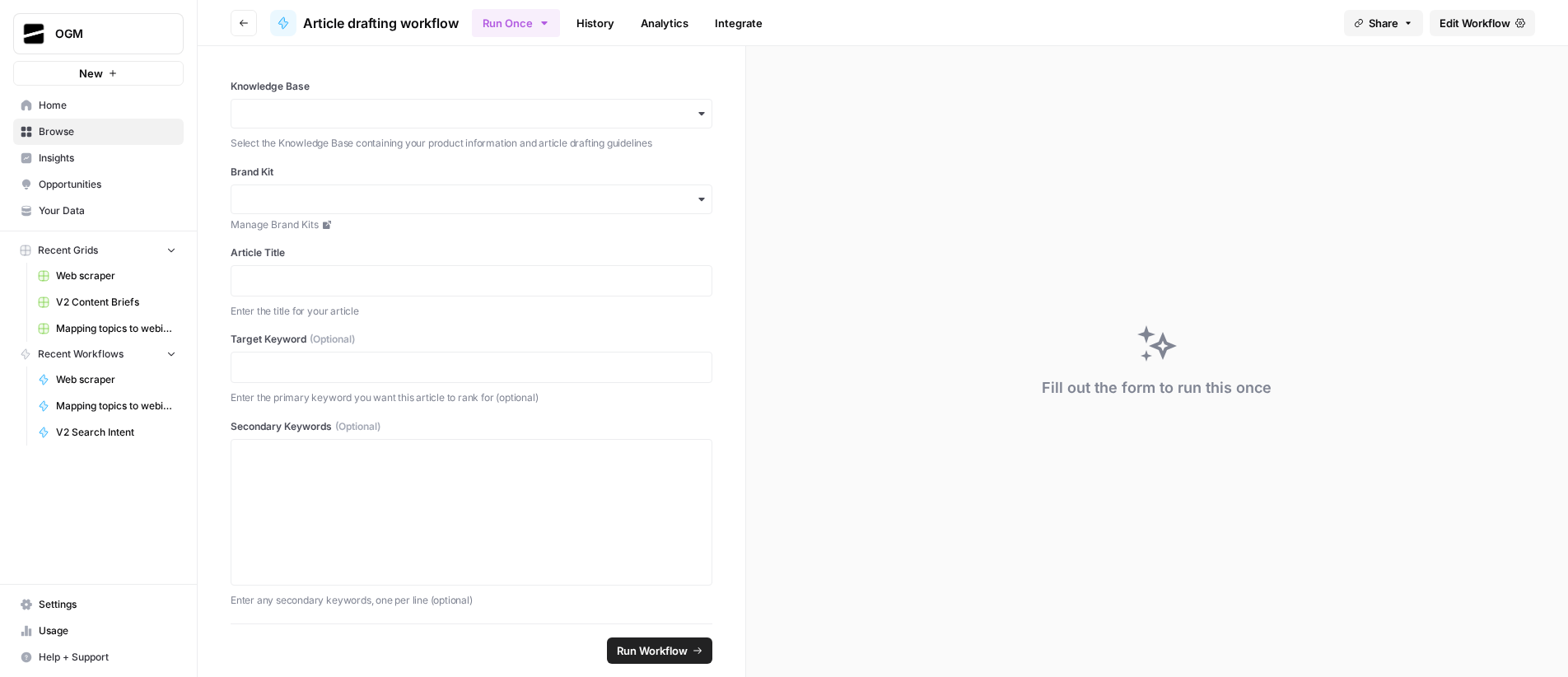
click at [78, 134] on span "Browse" at bounding box center [107, 132] width 137 height 15
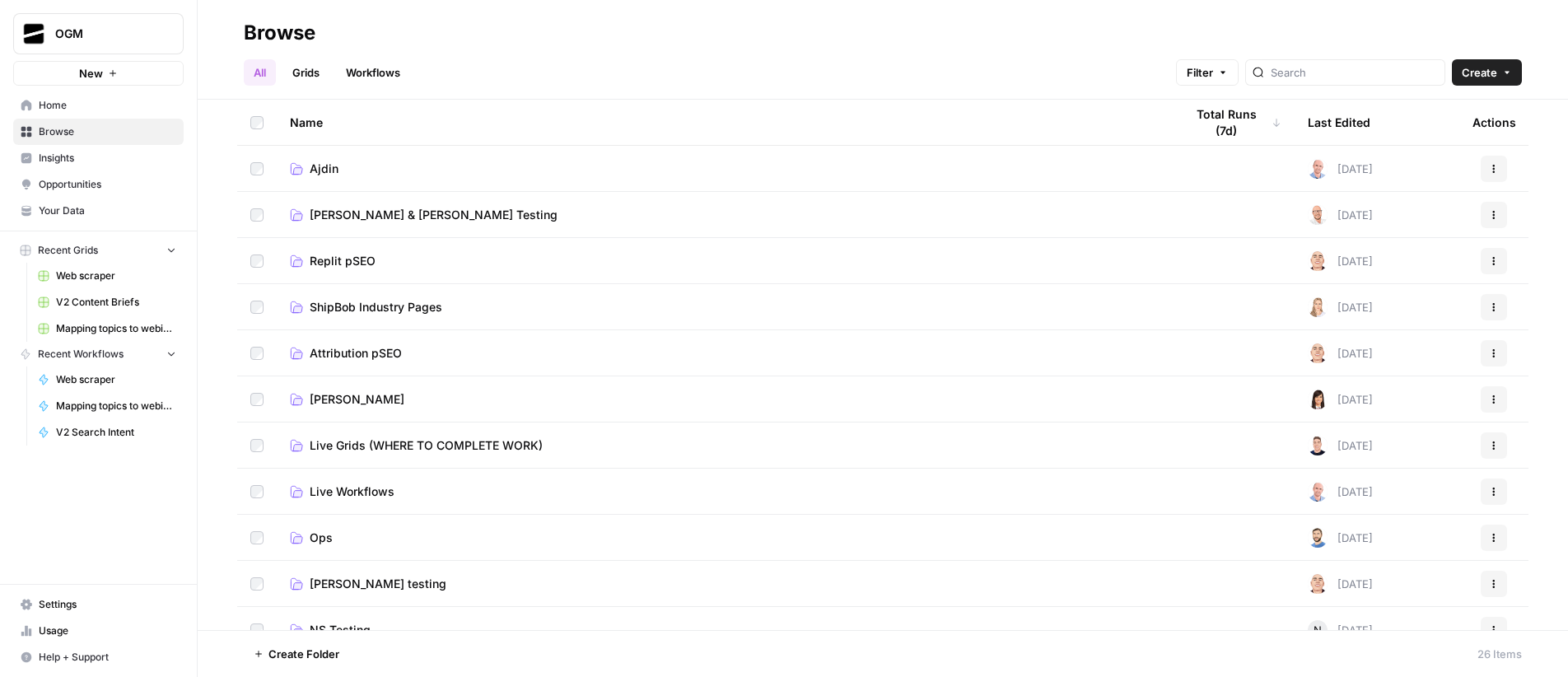
click at [327, 165] on span "Ajdin" at bounding box center [324, 169] width 28 height 17
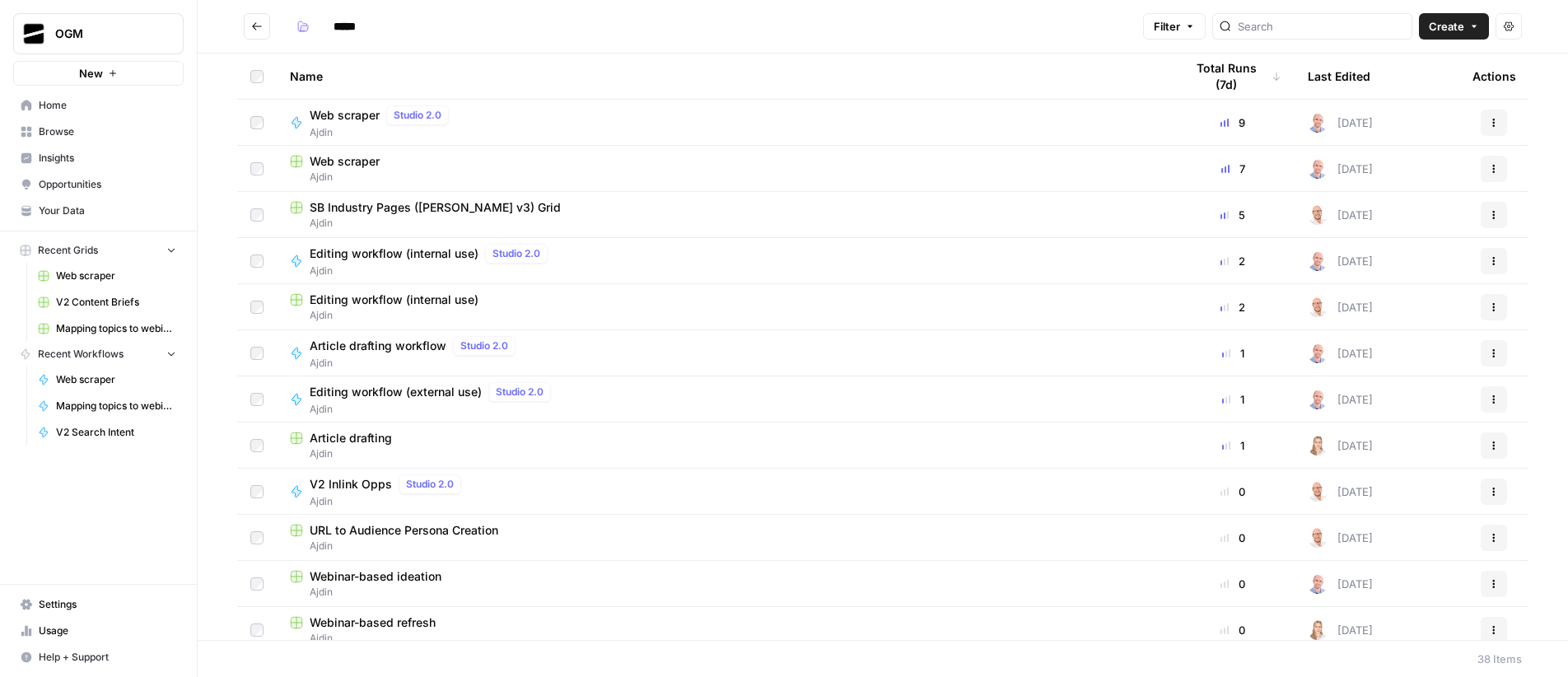
click at [324, 153] on span "Web scraper" at bounding box center [345, 161] width 70 height 17
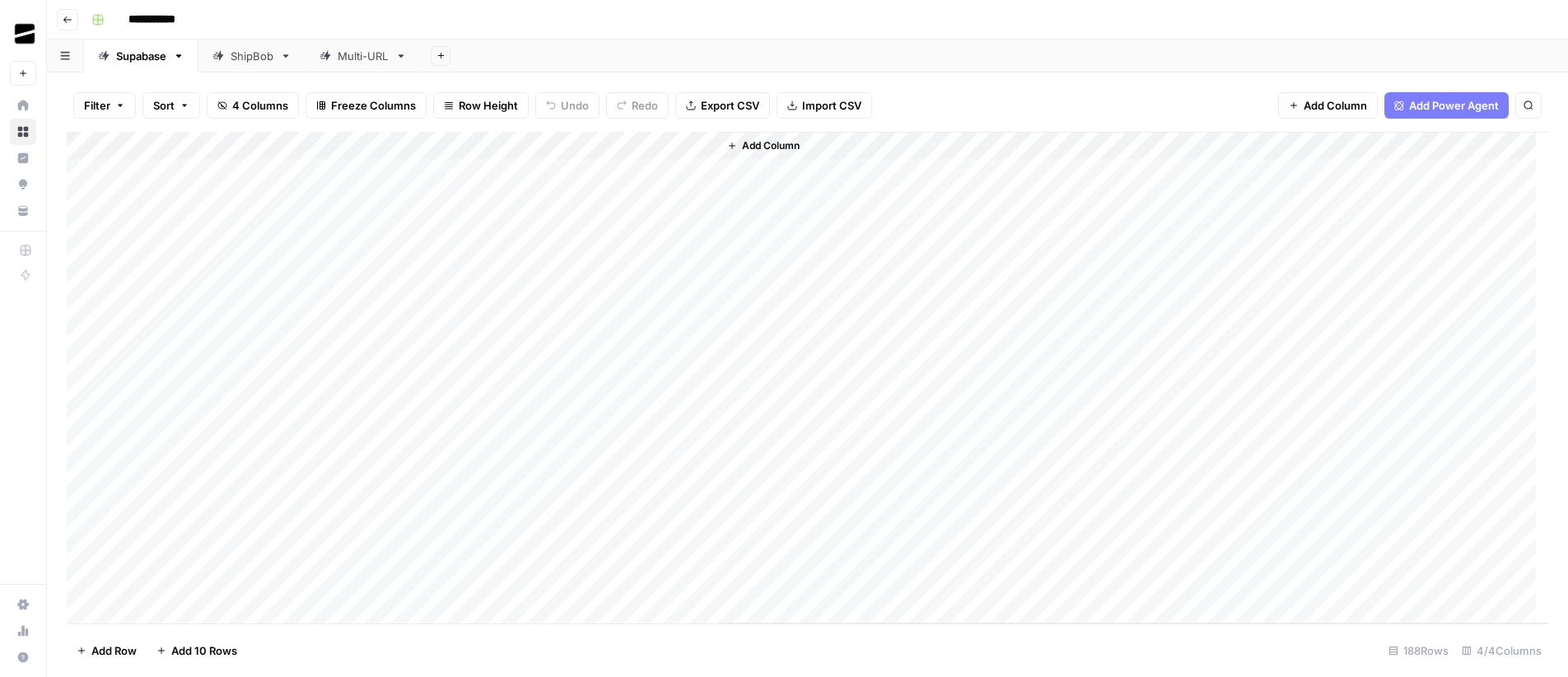
click at [380, 64] on link "Multi-URL" at bounding box center [363, 55] width 115 height 33
click at [534, 147] on div "Add Column" at bounding box center [808, 378] width 1482 height 491
click at [1101, 432] on div "Add Column" at bounding box center [1251, 378] width 593 height 491
click at [554, 441] on div "Add Column" at bounding box center [808, 378] width 1482 height 491
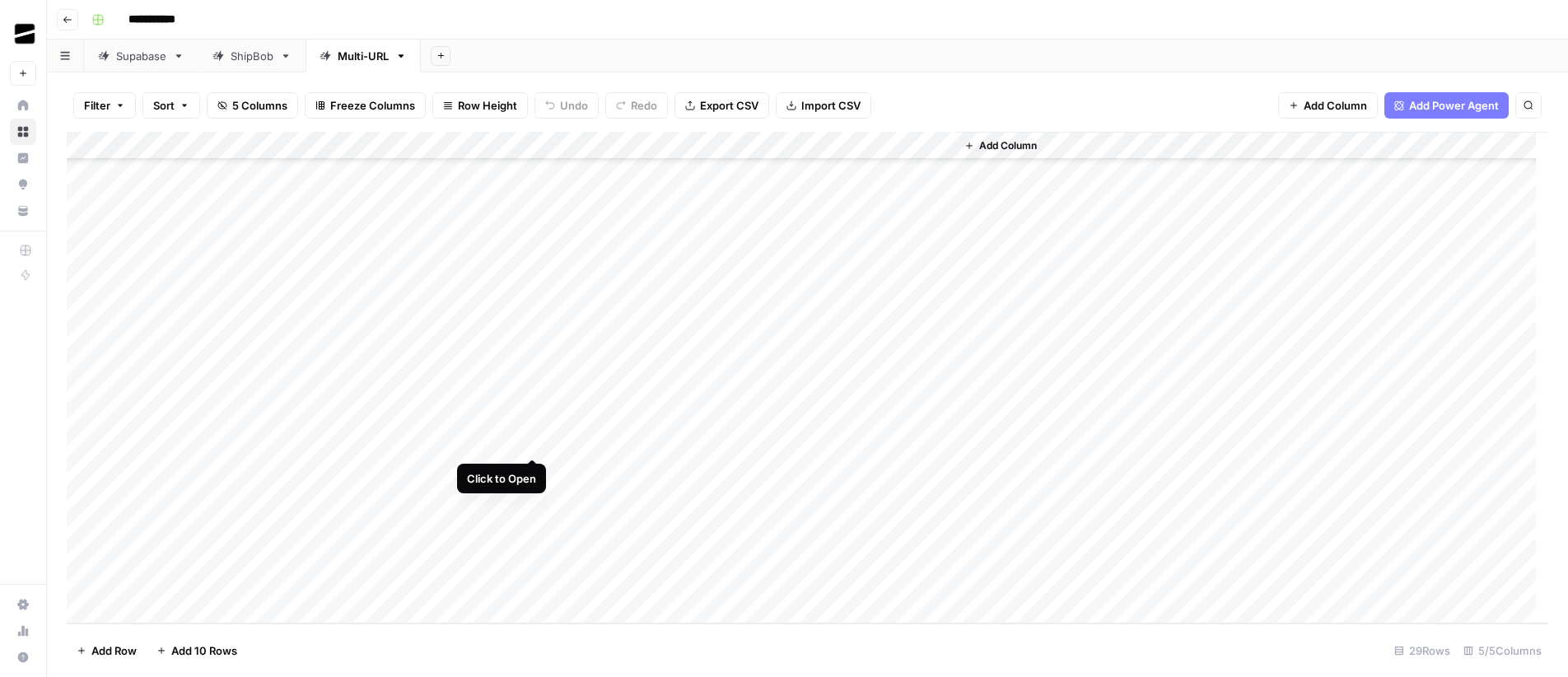
click at [531, 444] on div "Add Column" at bounding box center [808, 378] width 1482 height 491
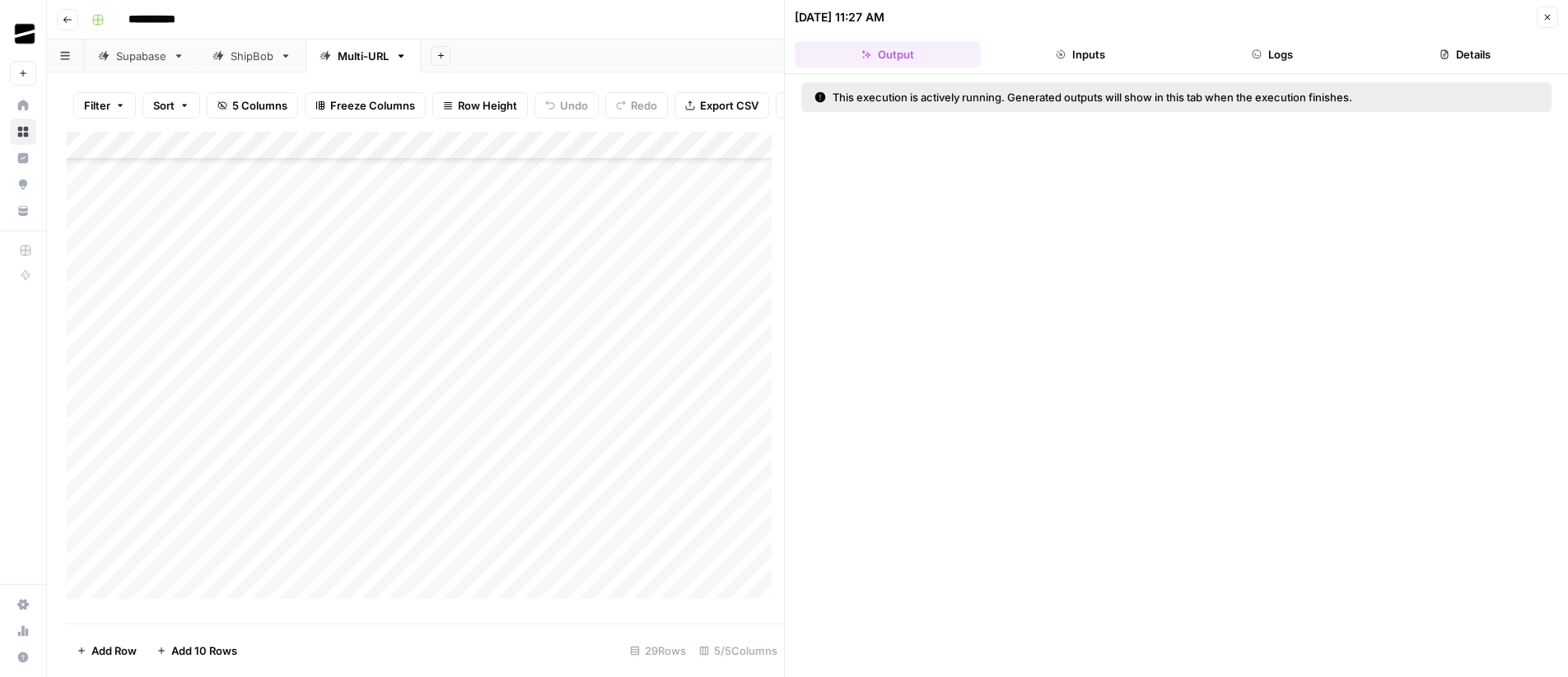
click at [1270, 58] on button "Logs" at bounding box center [1273, 54] width 186 height 27
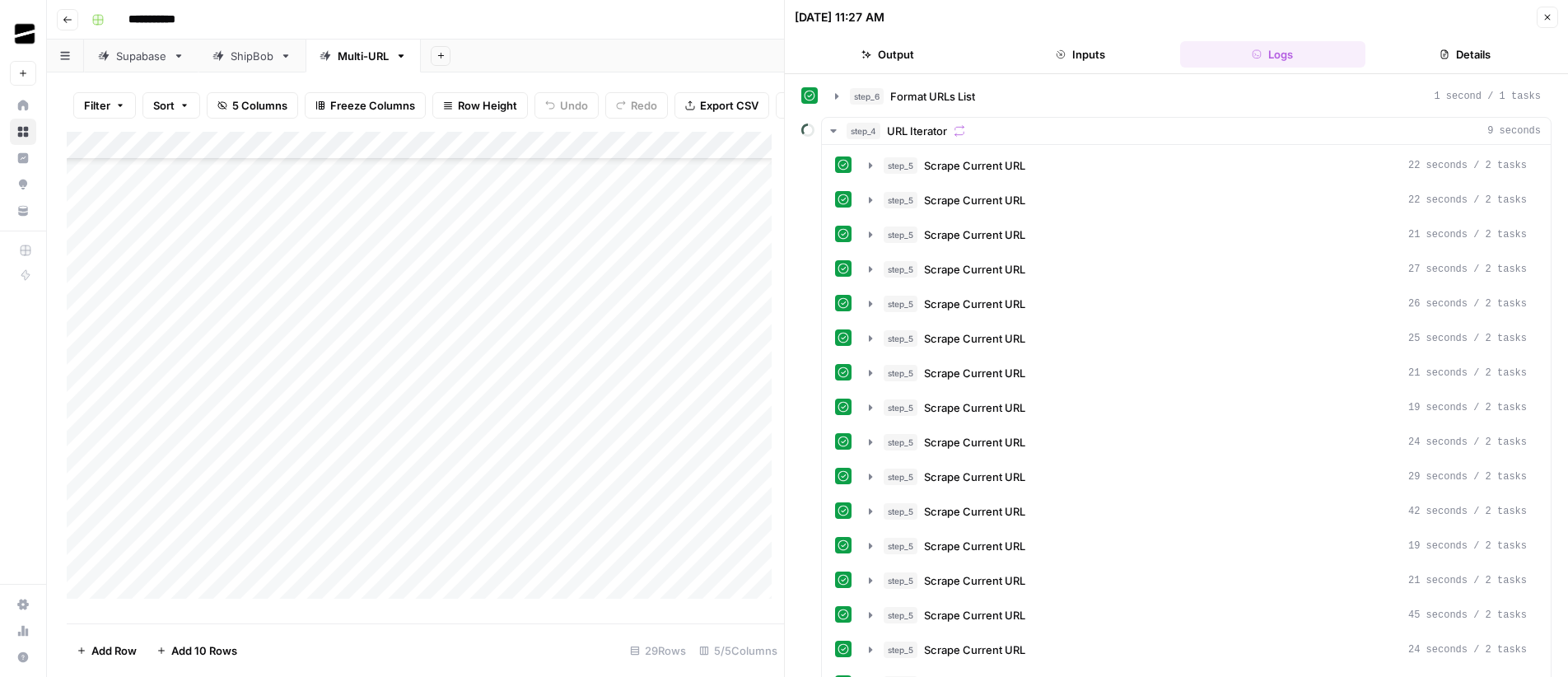
click at [858, 53] on button "Output" at bounding box center [887, 54] width 186 height 27
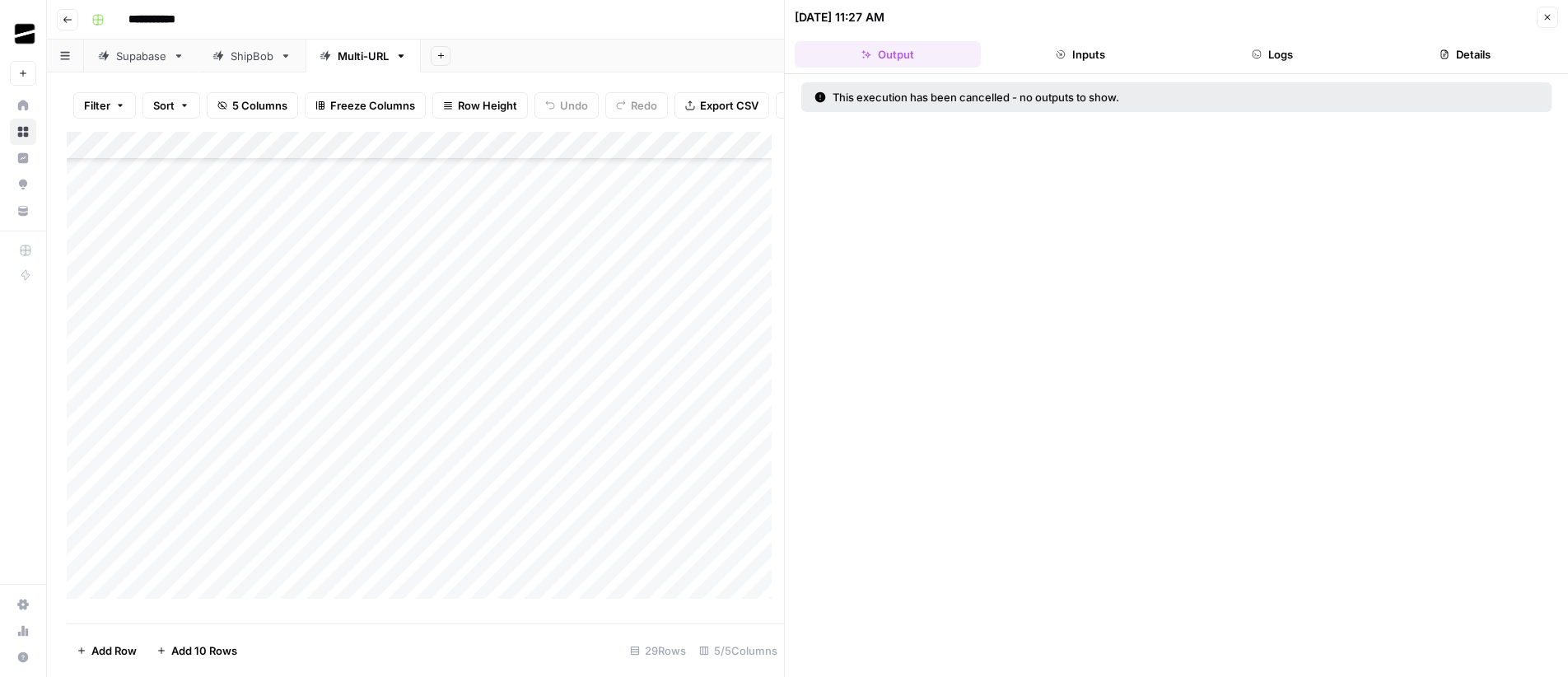
click at [1549, 18] on icon "button" at bounding box center [1548, 18] width 6 height 6
